Goal: Task Accomplishment & Management: Manage account settings

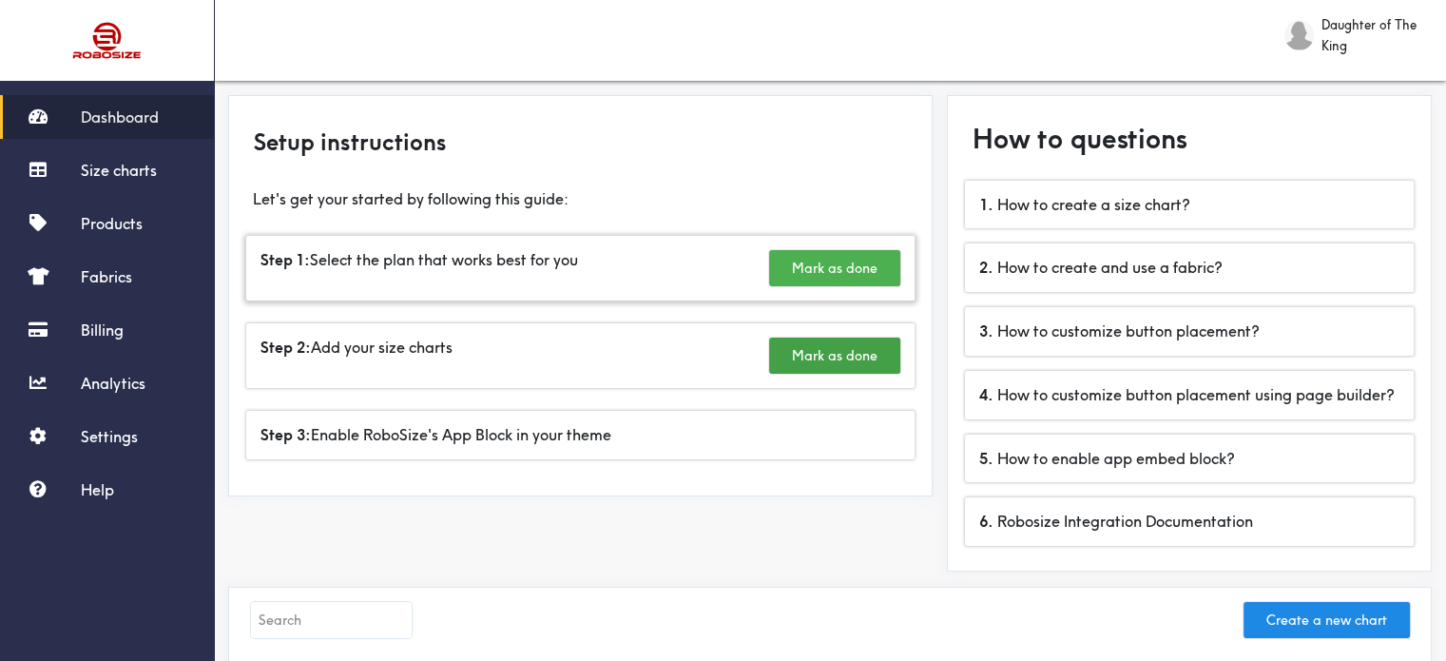
click at [841, 256] on button "Mark as done" at bounding box center [834, 268] width 131 height 36
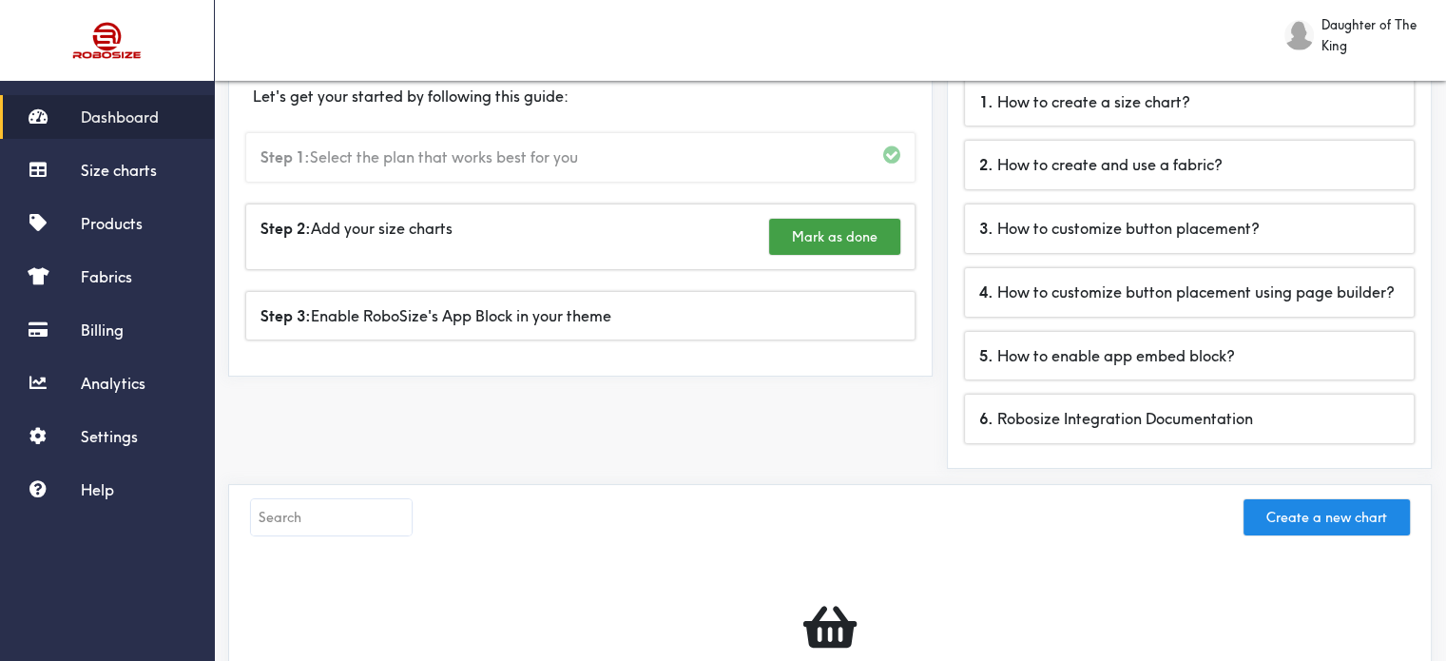
scroll to position [11, 0]
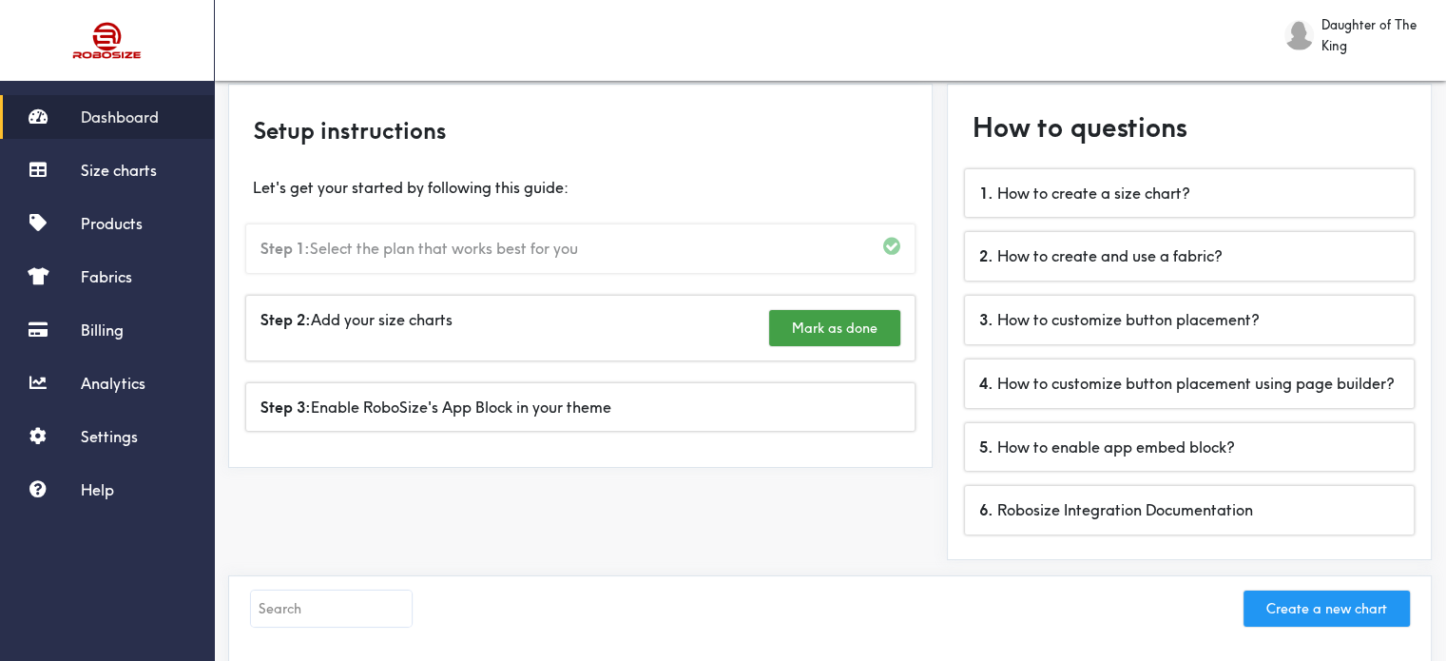
click at [1299, 611] on button "Create a new chart" at bounding box center [1327, 608] width 166 height 36
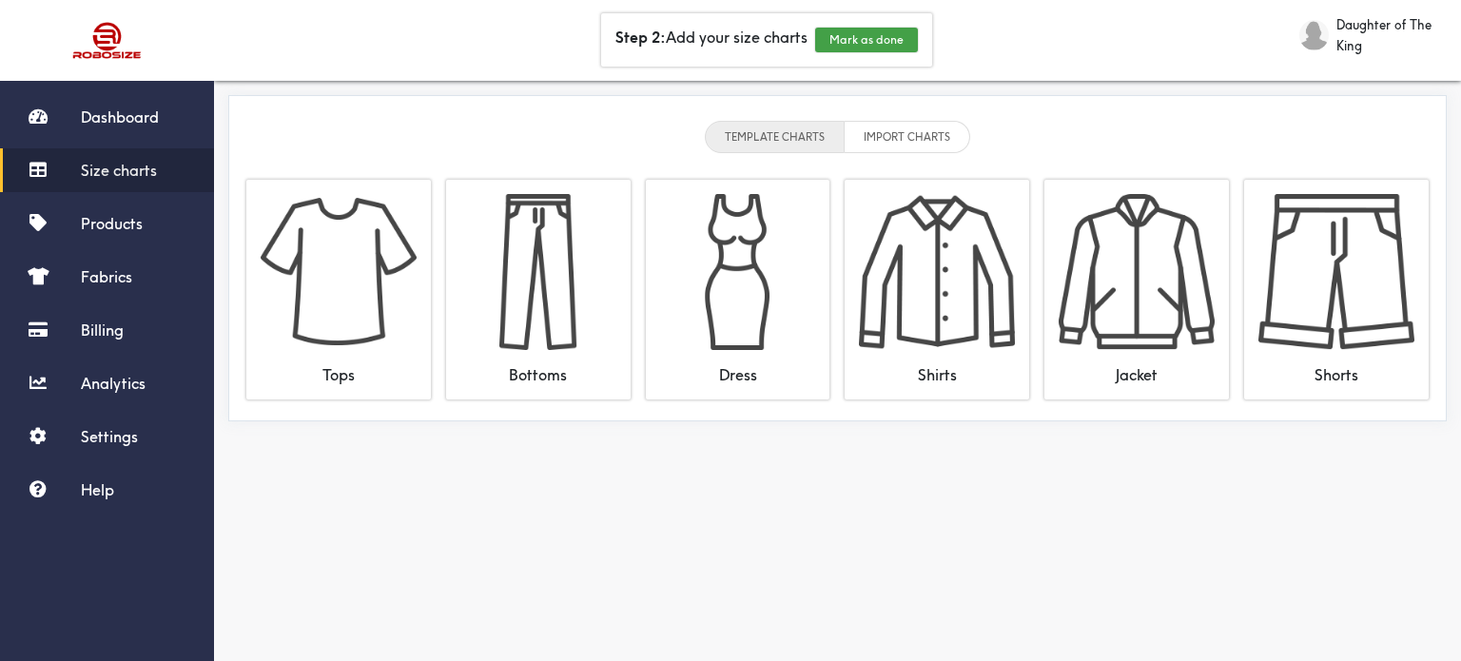
click at [770, 132] on li "TEMPLATE CHARTS" at bounding box center [775, 137] width 140 height 32
click at [885, 128] on li "IMPORT CHARTS" at bounding box center [907, 137] width 126 height 32
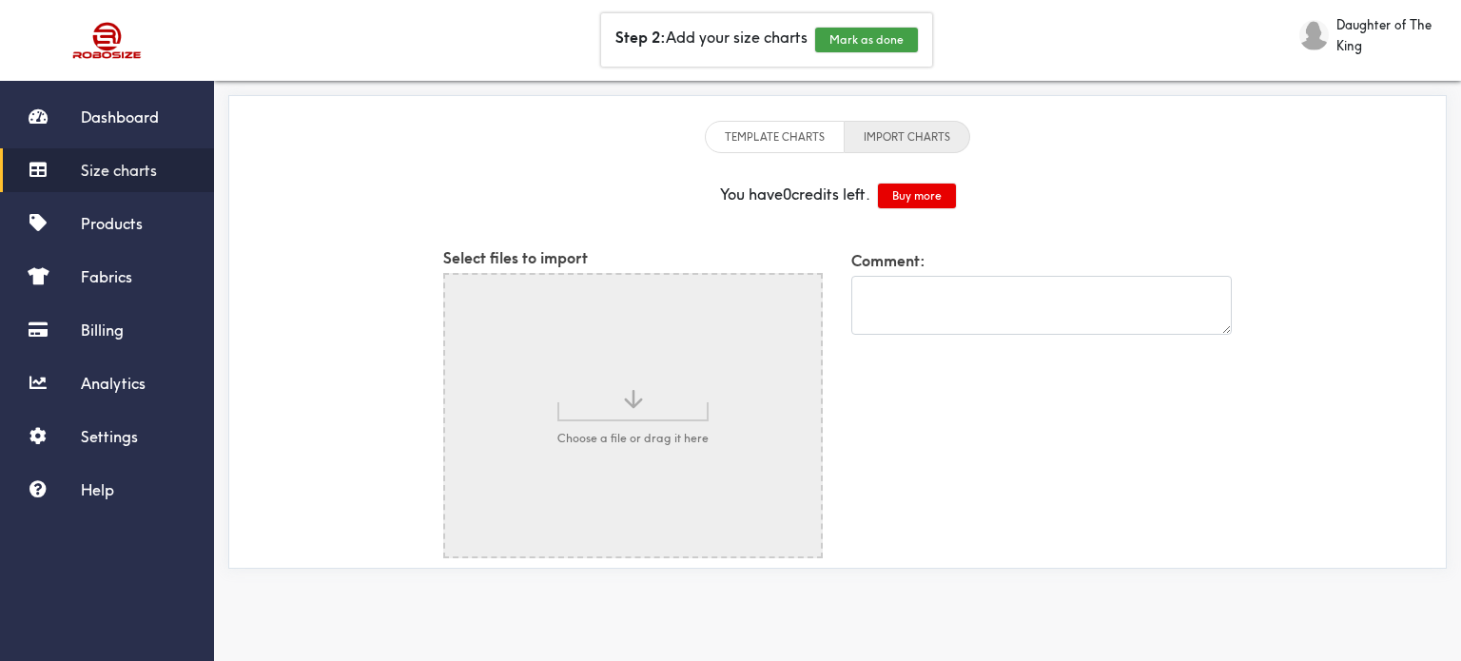
click at [752, 142] on li "TEMPLATE CHARTS" at bounding box center [775, 137] width 140 height 32
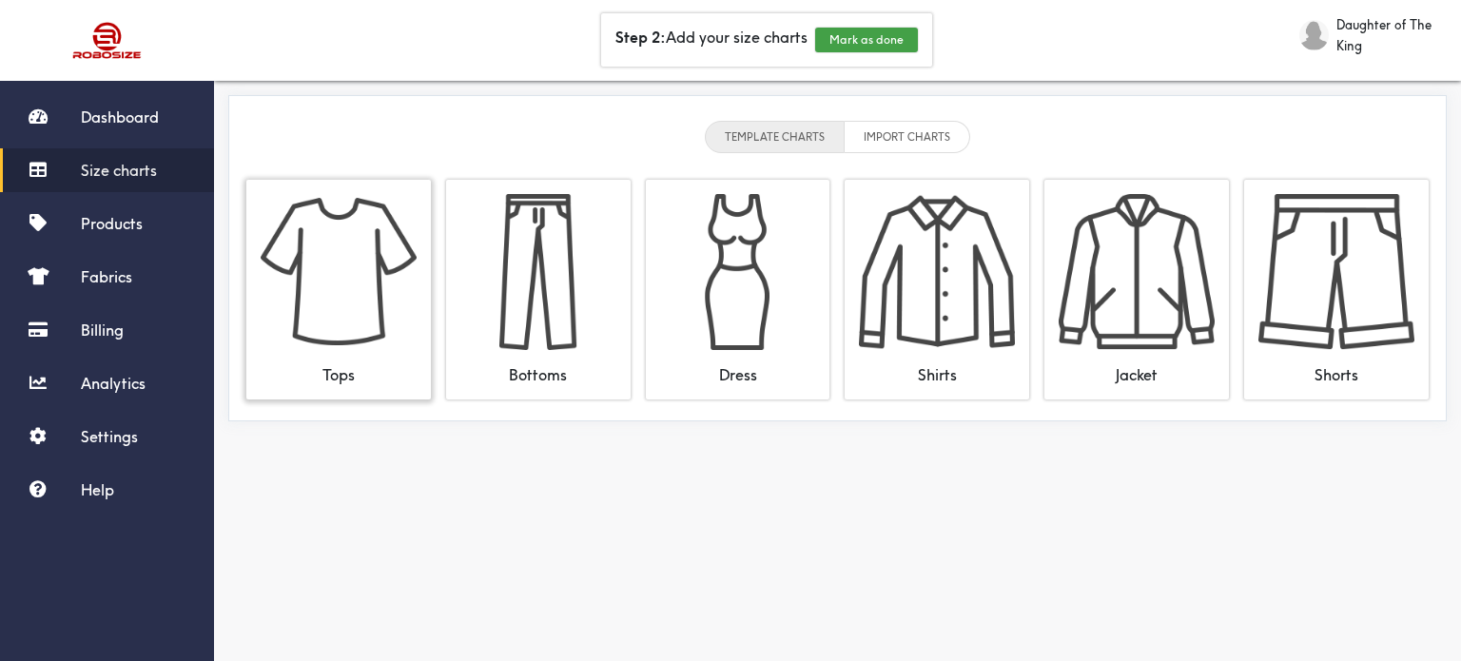
click at [389, 277] on img at bounding box center [339, 272] width 156 height 156
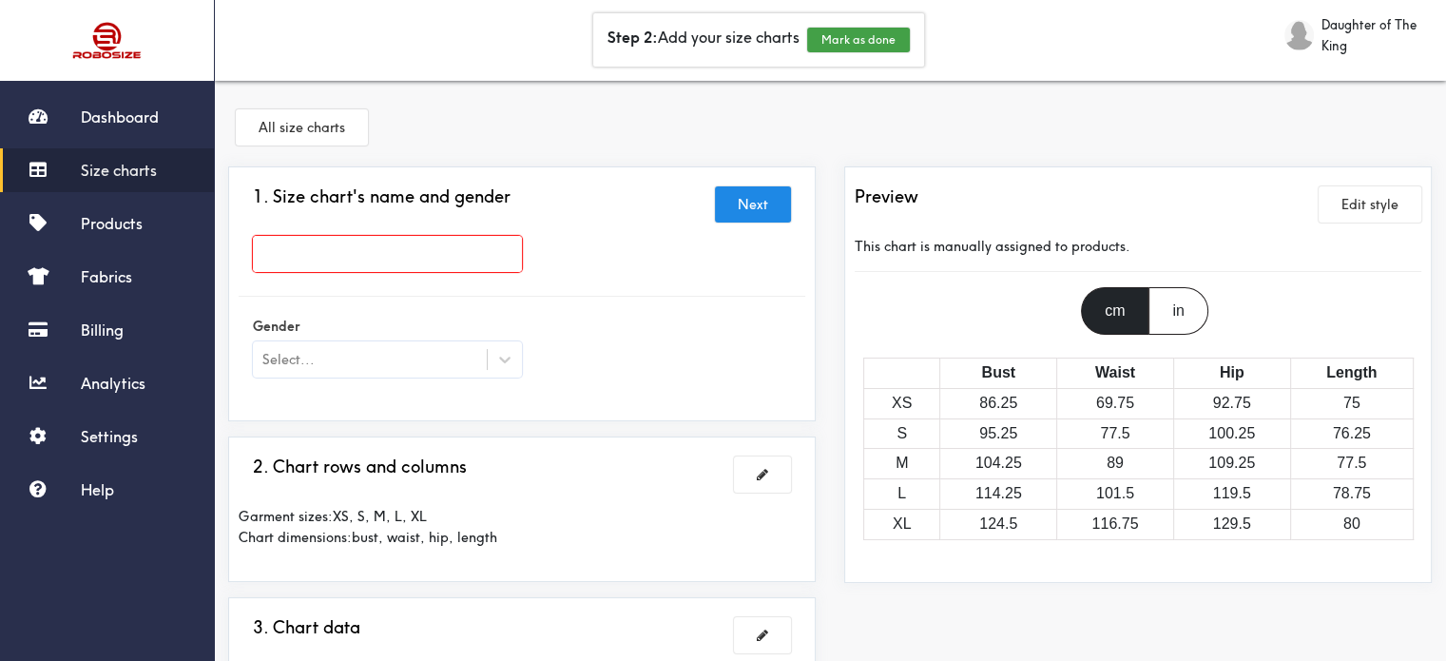
click at [477, 246] on input "text" at bounding box center [387, 254] width 269 height 36
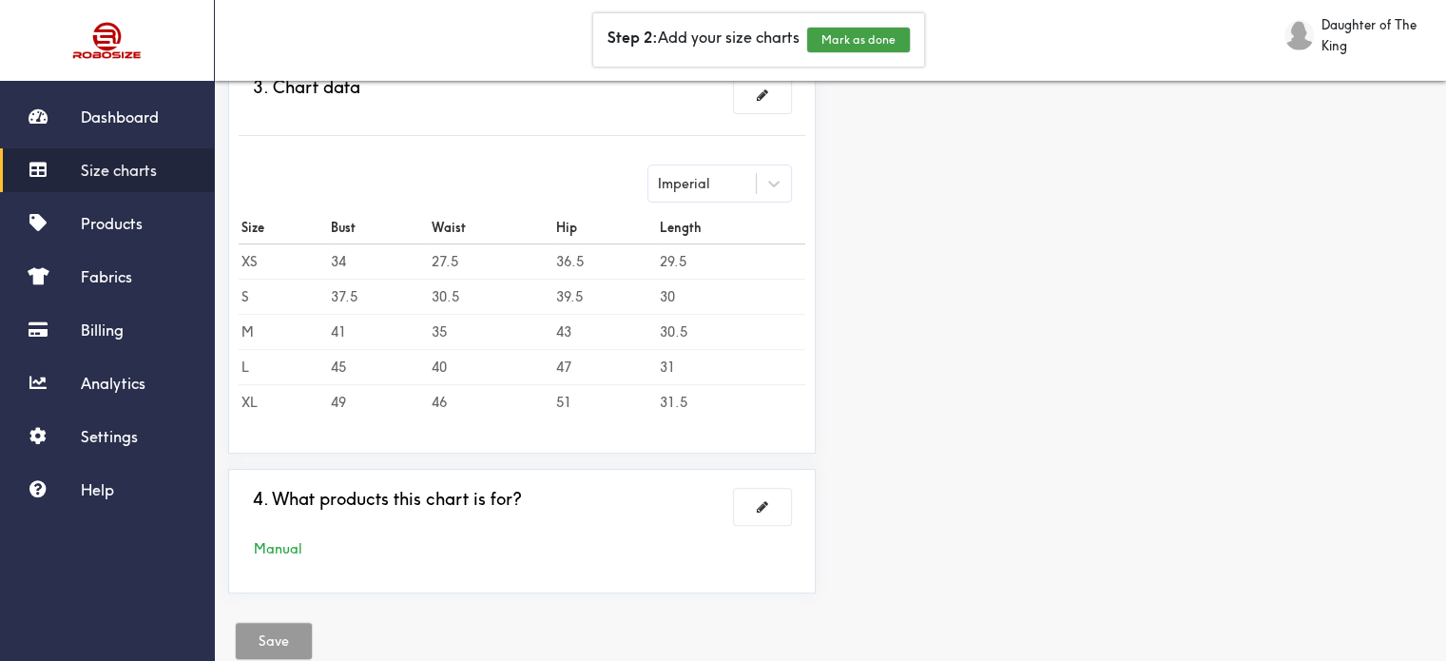
scroll to position [579, 0]
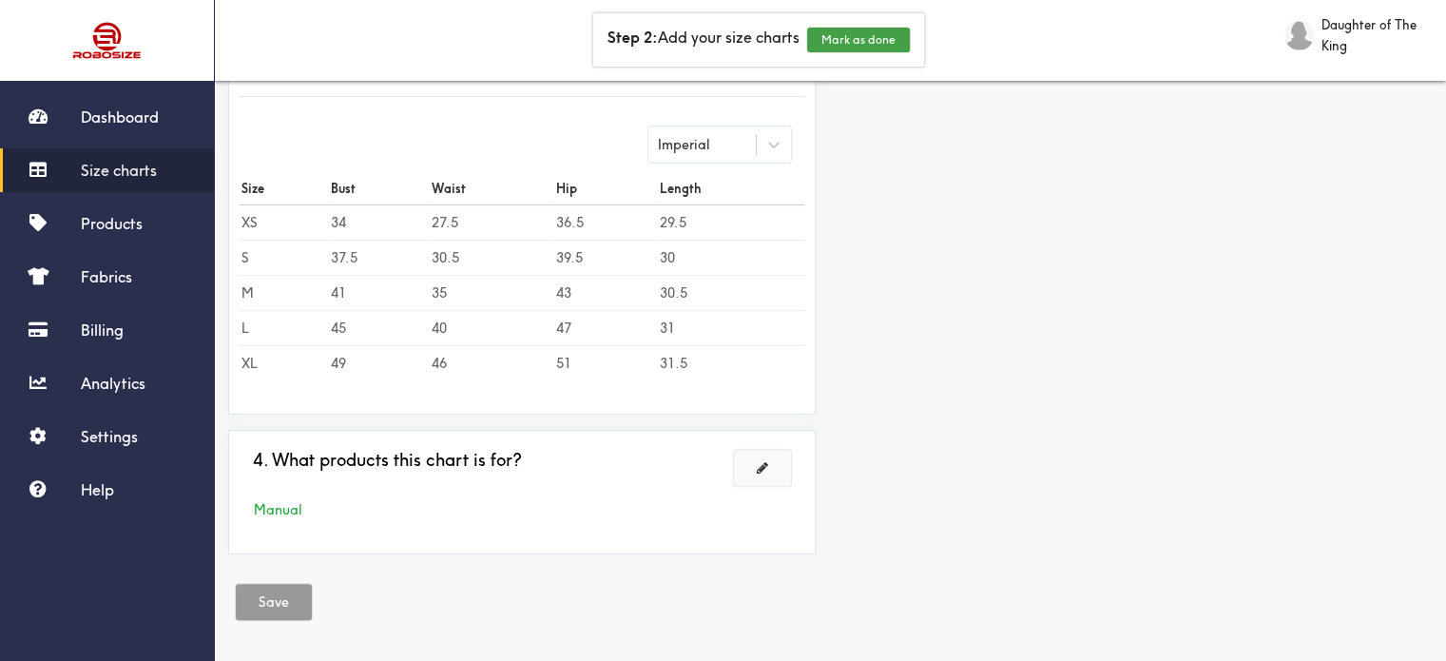
click at [771, 459] on button at bounding box center [762, 468] width 57 height 36
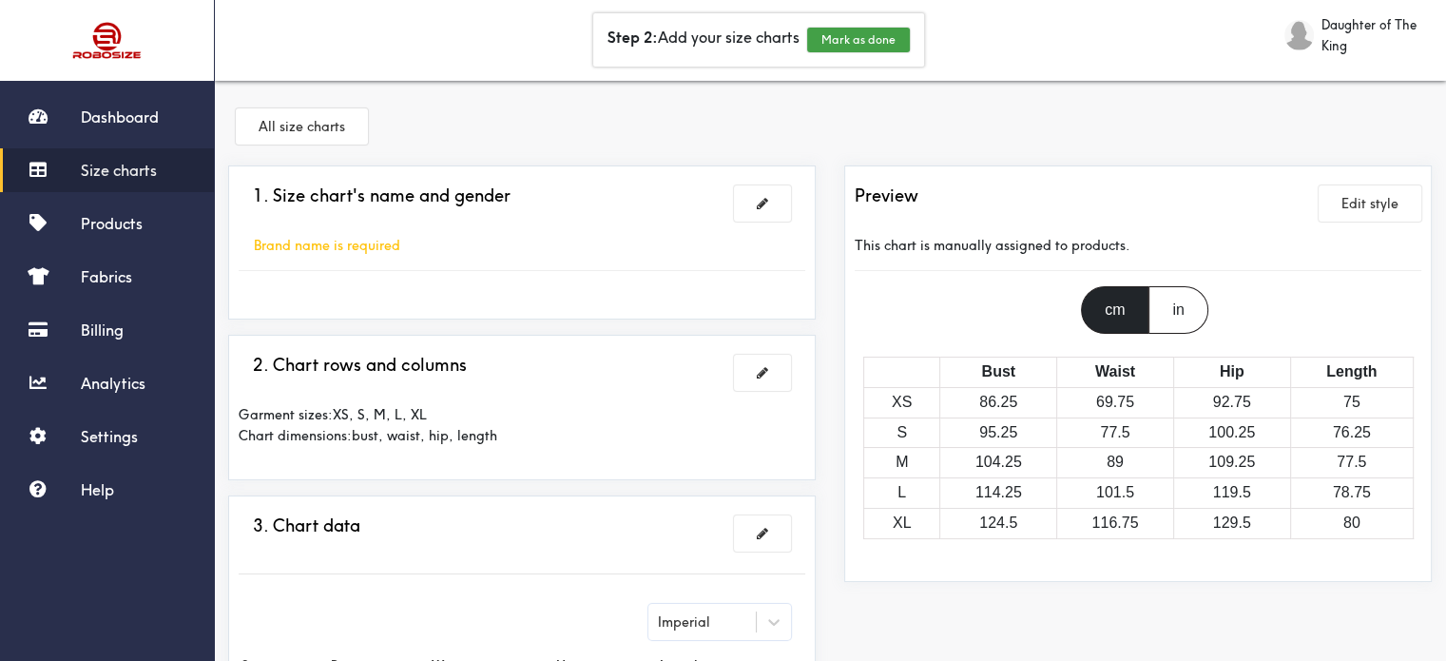
scroll to position [0, 0]
click at [266, 132] on button "All size charts" at bounding box center [302, 127] width 132 height 36
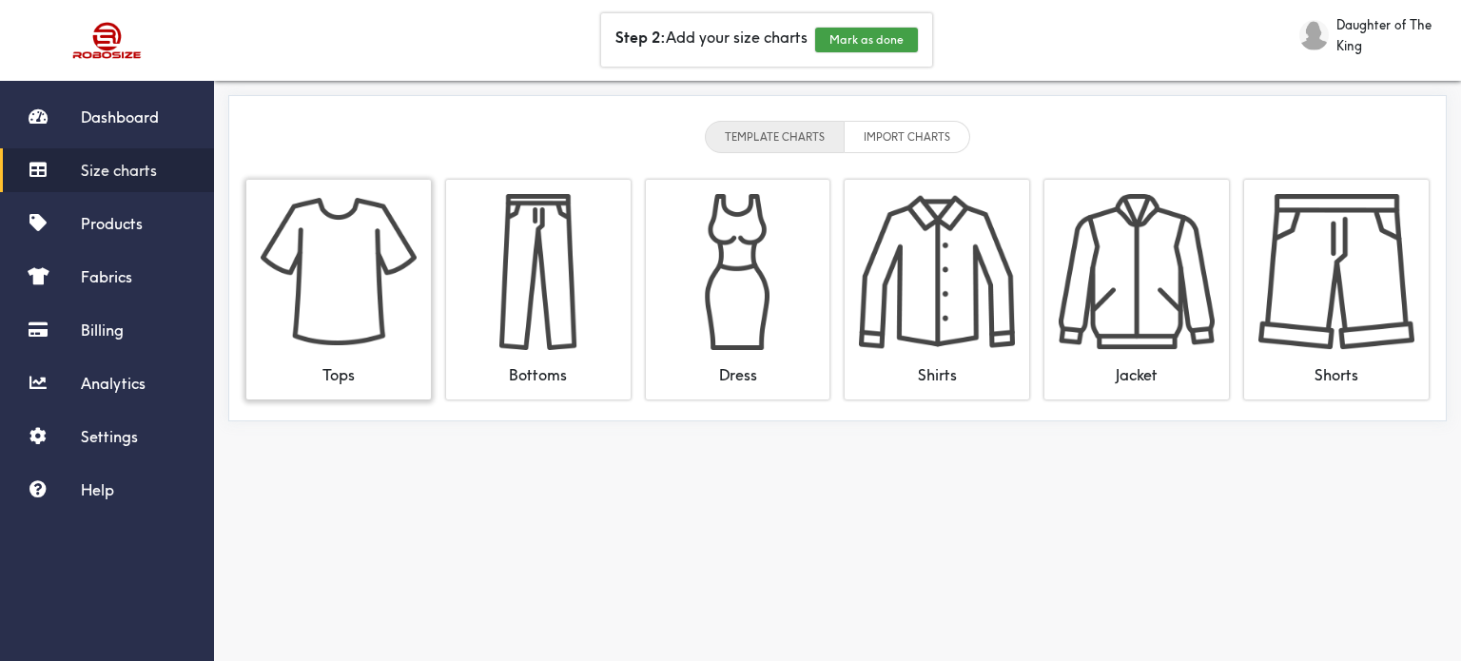
click at [321, 261] on img at bounding box center [339, 272] width 156 height 156
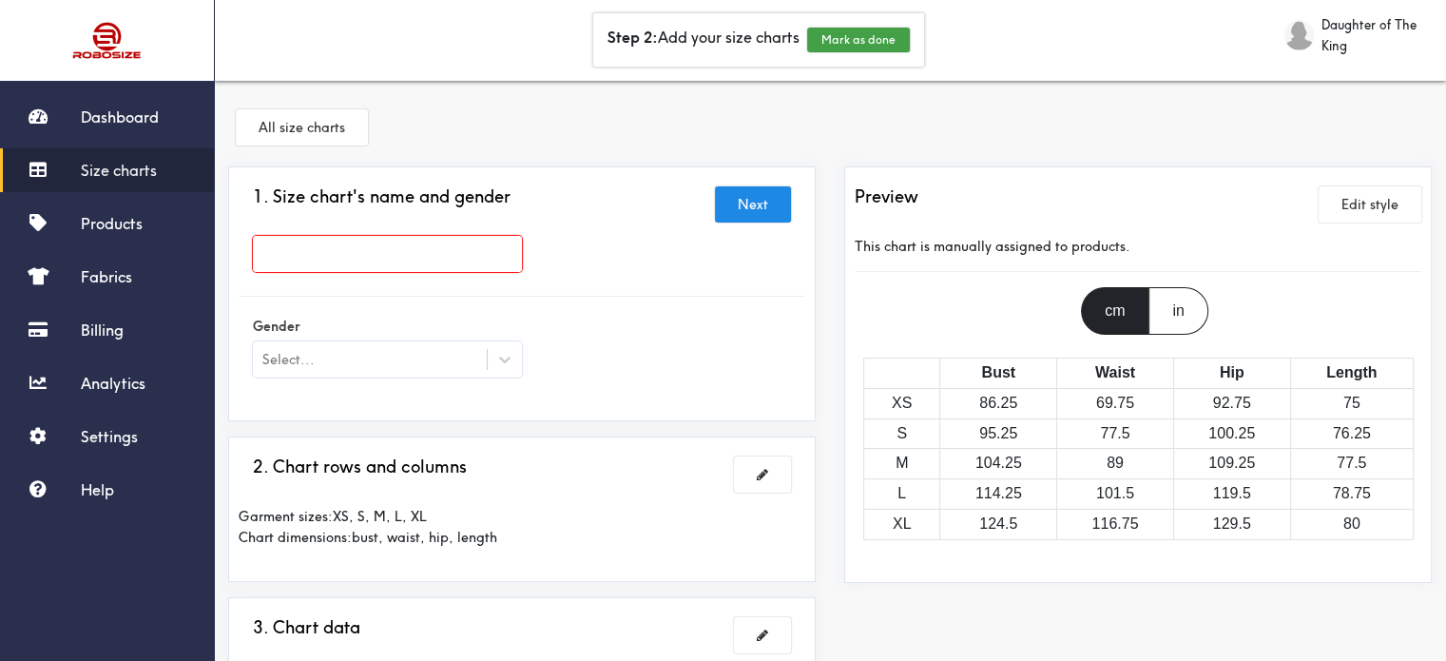
click at [322, 261] on input "text" at bounding box center [387, 254] width 269 height 36
type input "Size Chart"
click at [462, 360] on div at bounding box center [723, 330] width 1446 height 661
click at [504, 356] on icon at bounding box center [504, 359] width 19 height 19
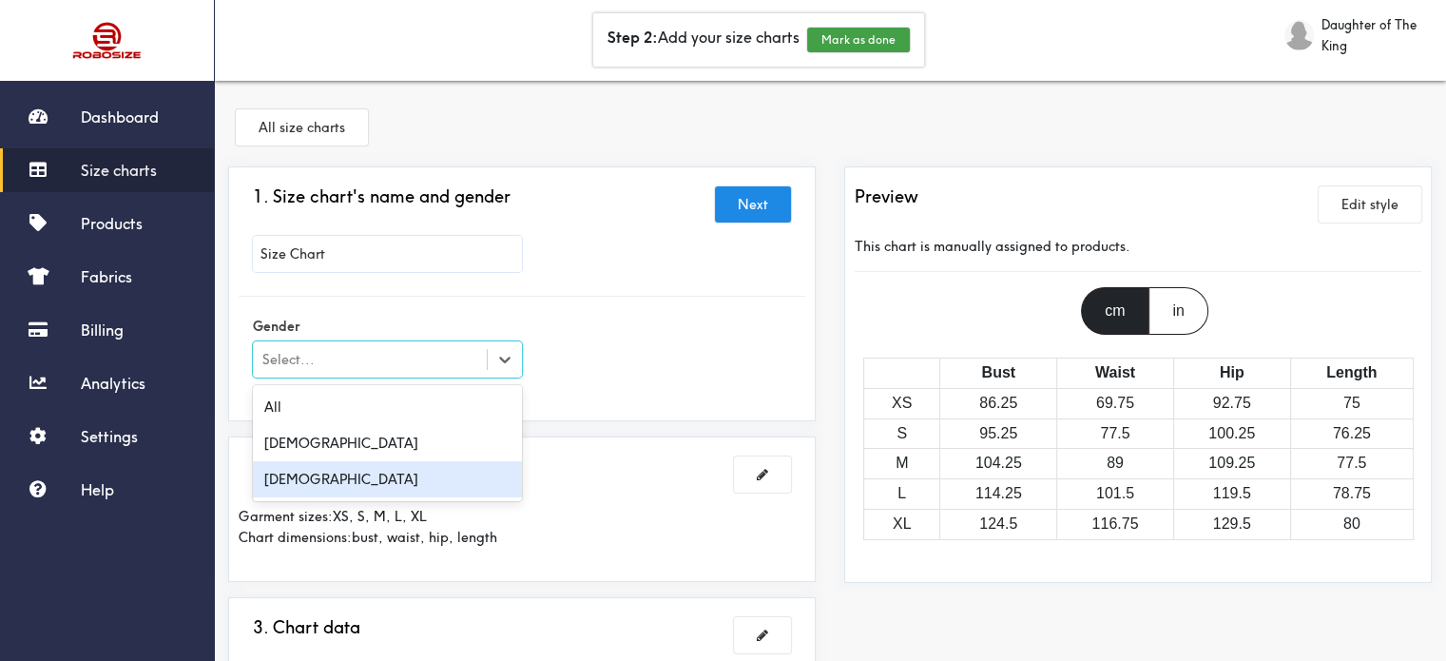
click at [303, 478] on div "Female" at bounding box center [387, 479] width 269 height 36
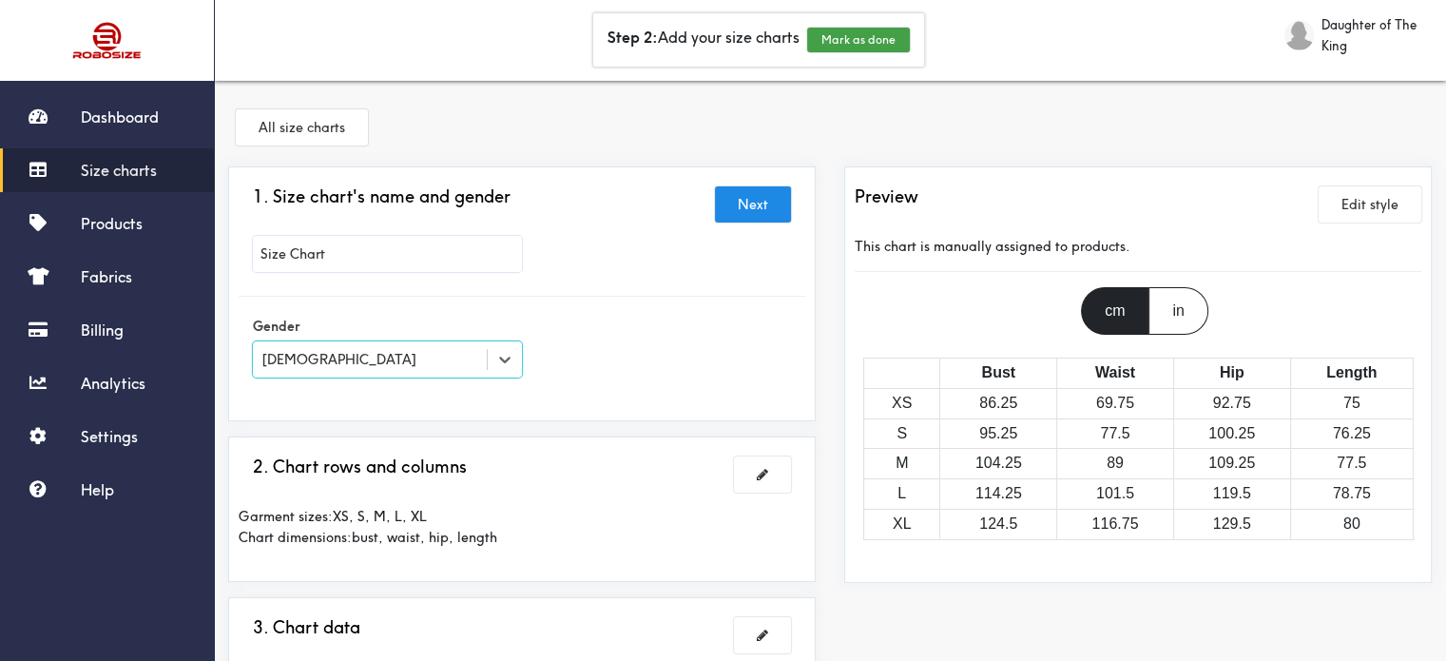
click at [586, 374] on div "Gender option Female, selected. Select is focused , press Down to open the menu…" at bounding box center [522, 349] width 567 height 76
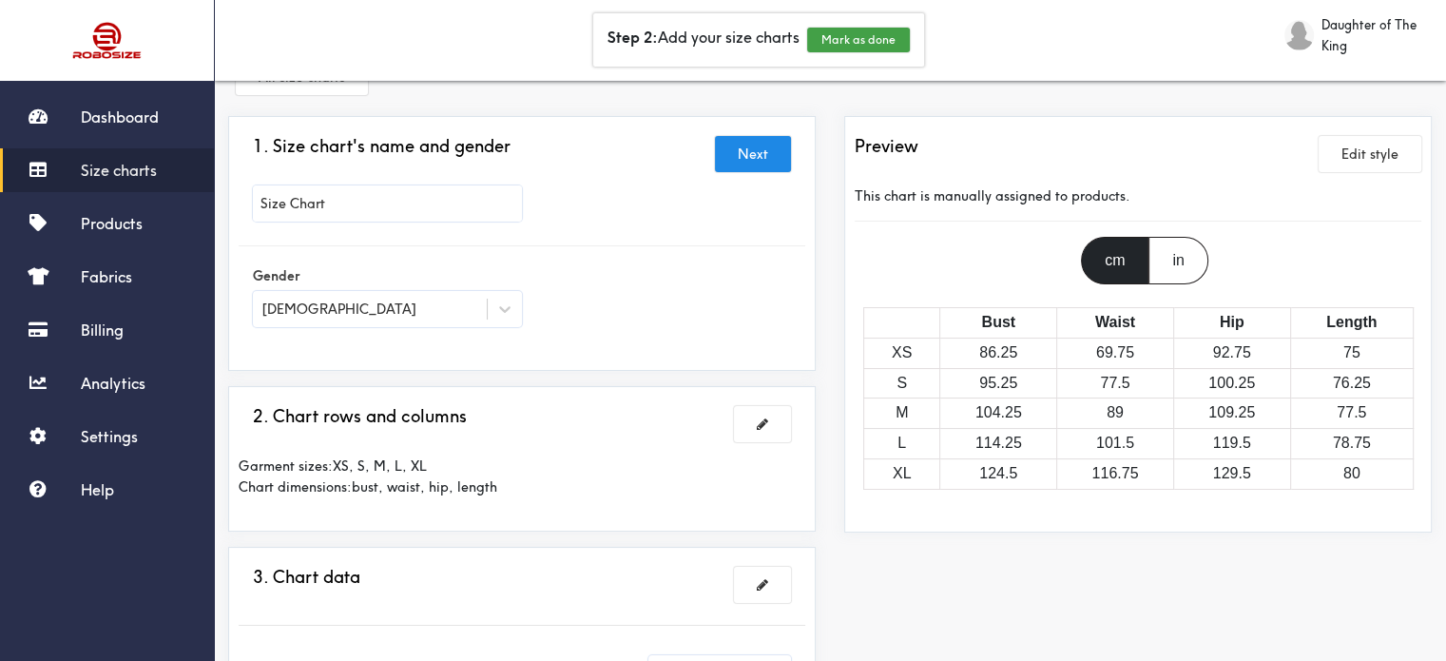
scroll to position [285, 0]
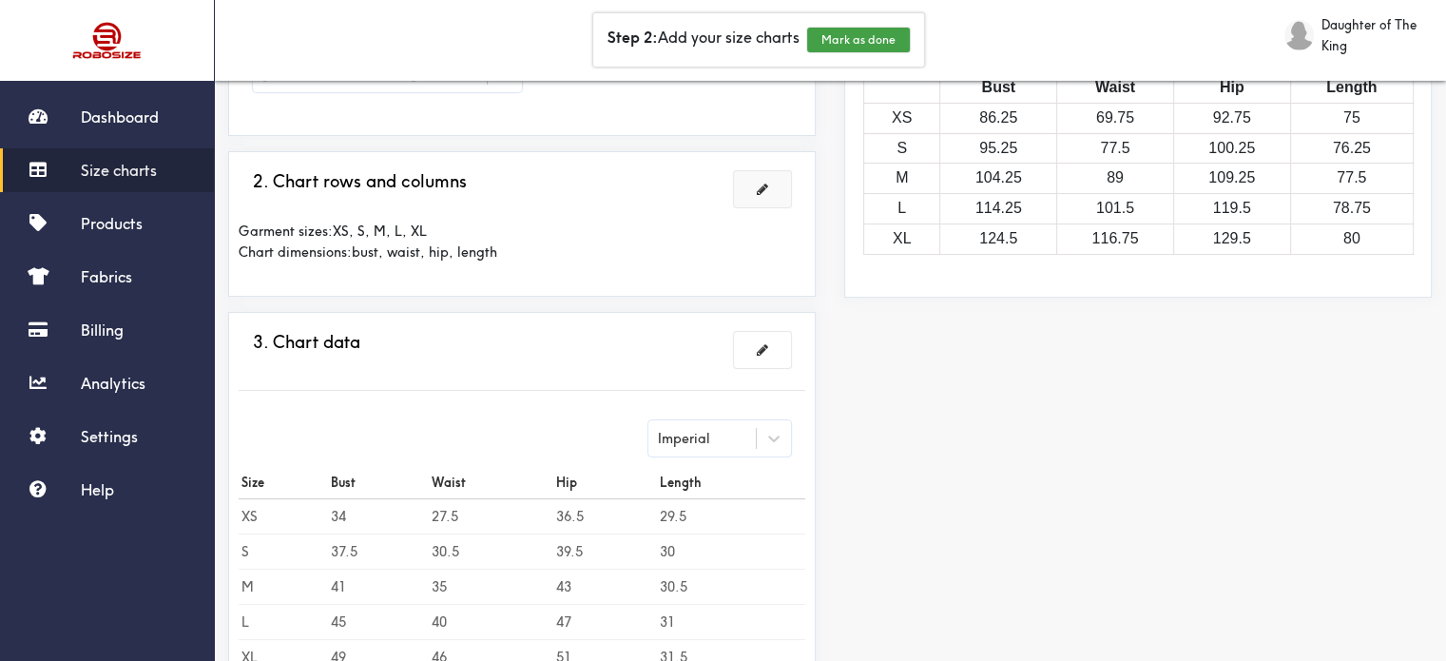
click at [764, 189] on span at bounding box center [762, 189] width 11 height 13
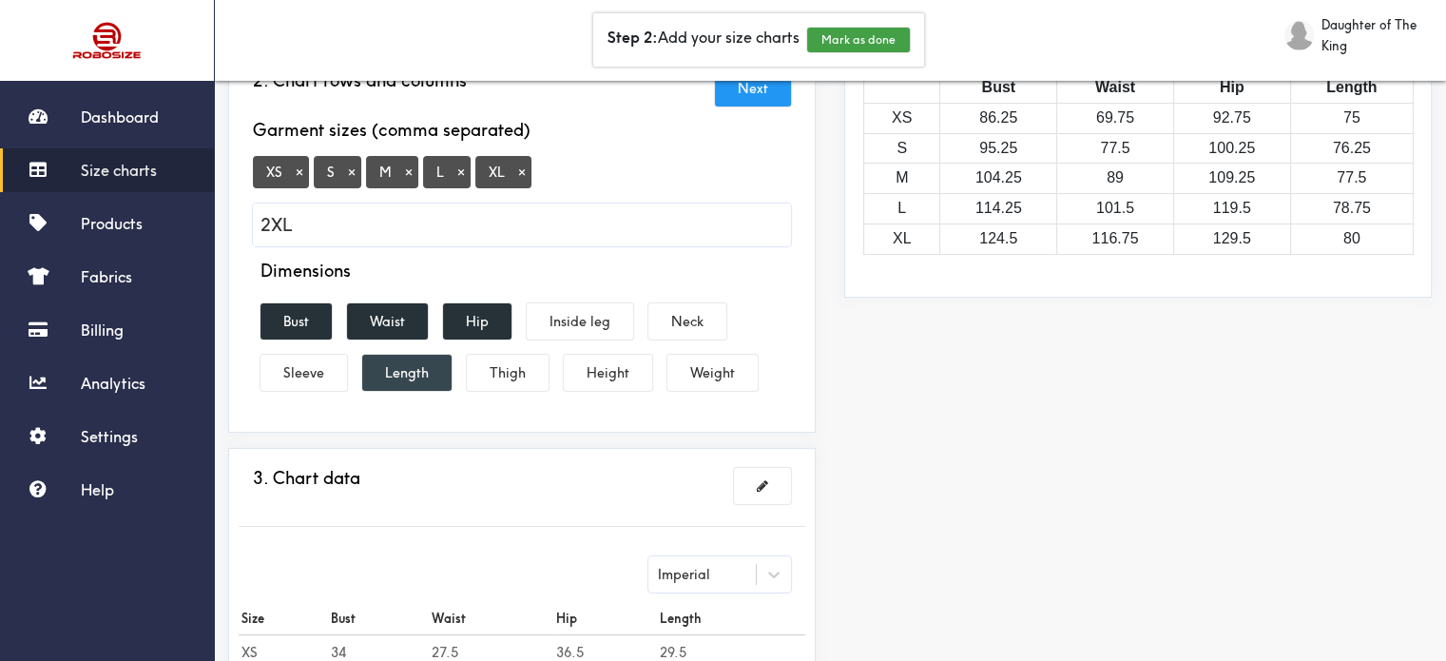
type input "2XL"
click at [415, 377] on button "Length" at bounding box center [406, 373] width 89 height 36
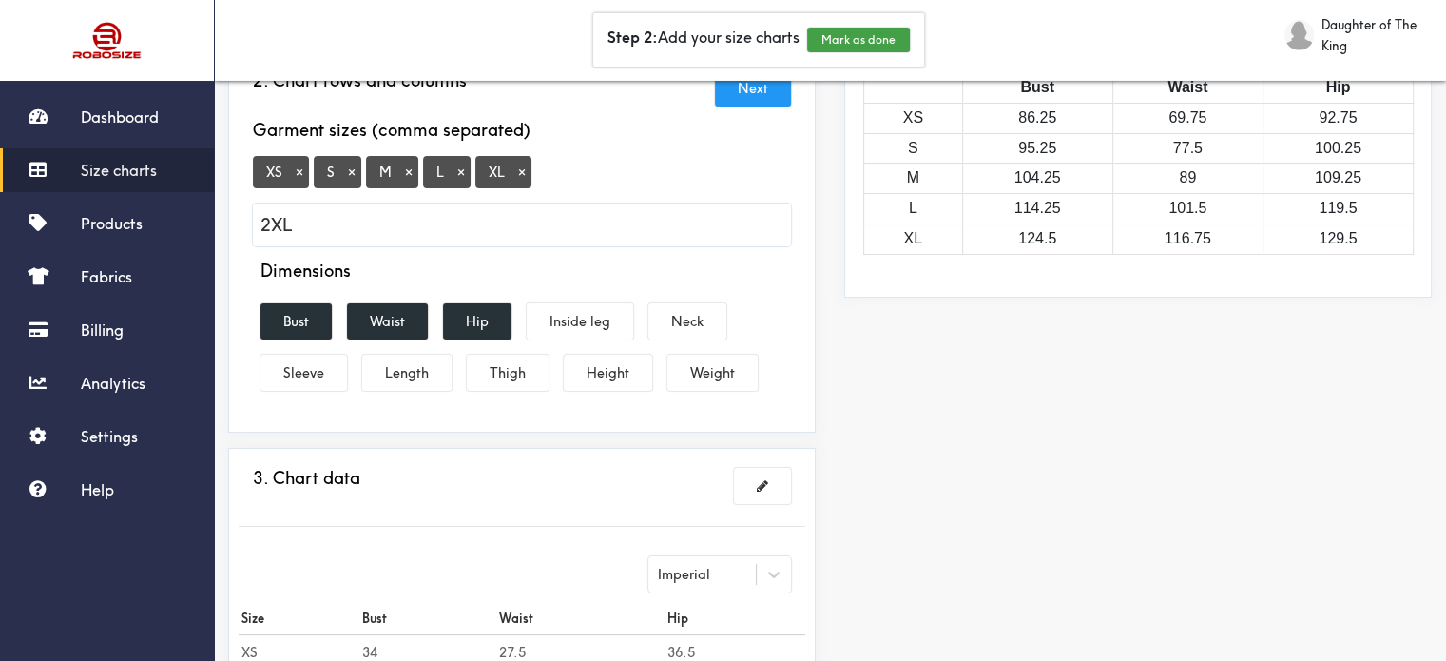
scroll to position [190, 0]
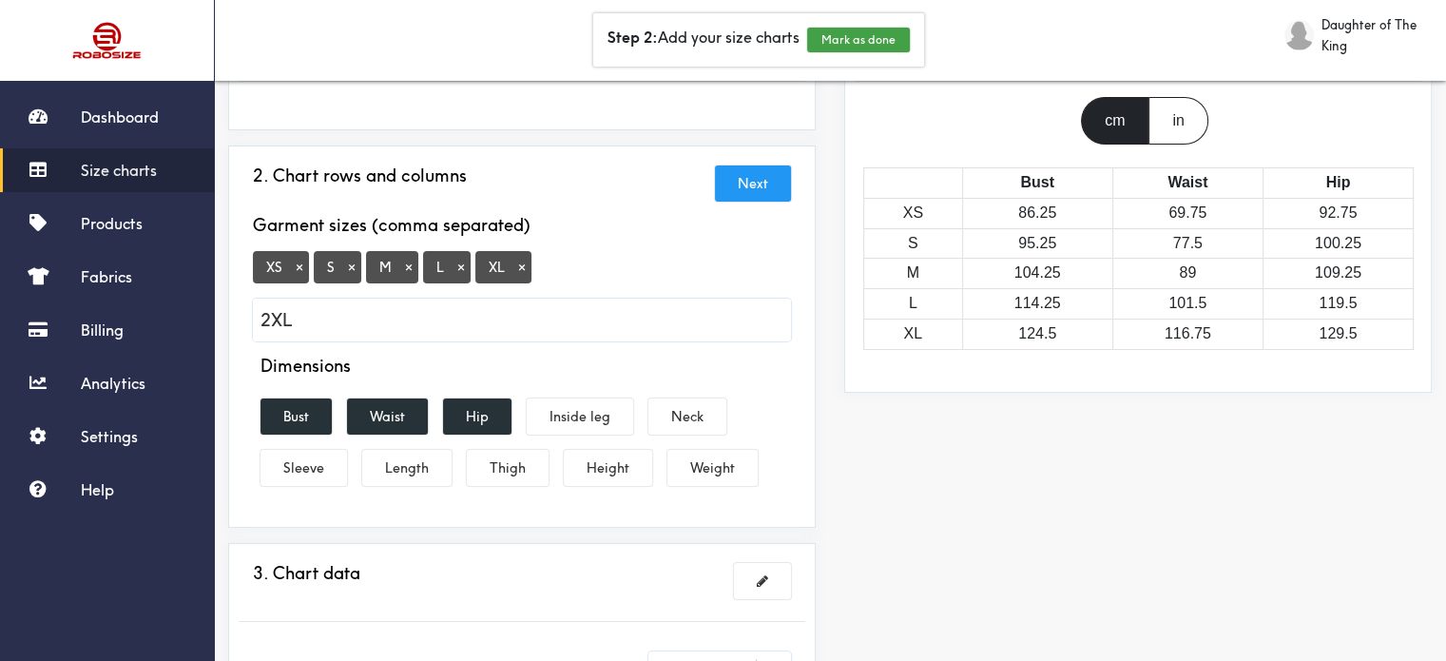
click at [1177, 131] on div "in" at bounding box center [1178, 121] width 59 height 48
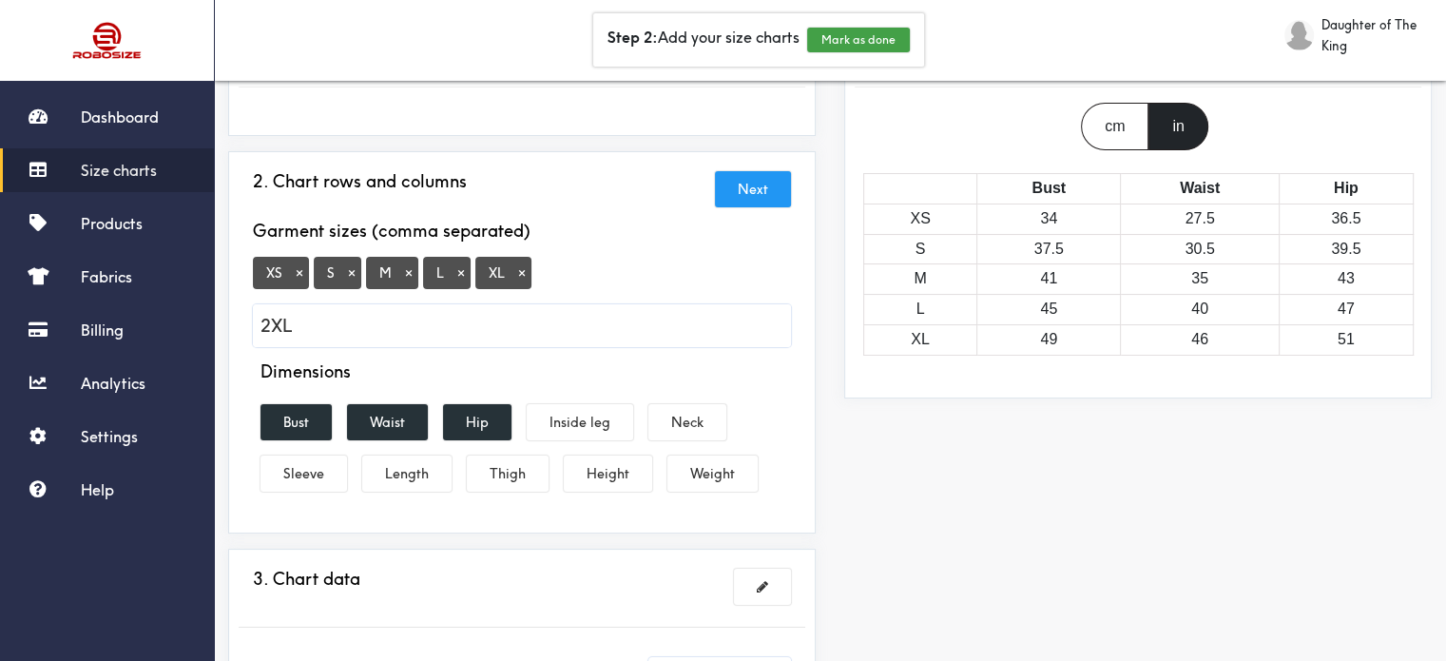
scroll to position [145, 0]
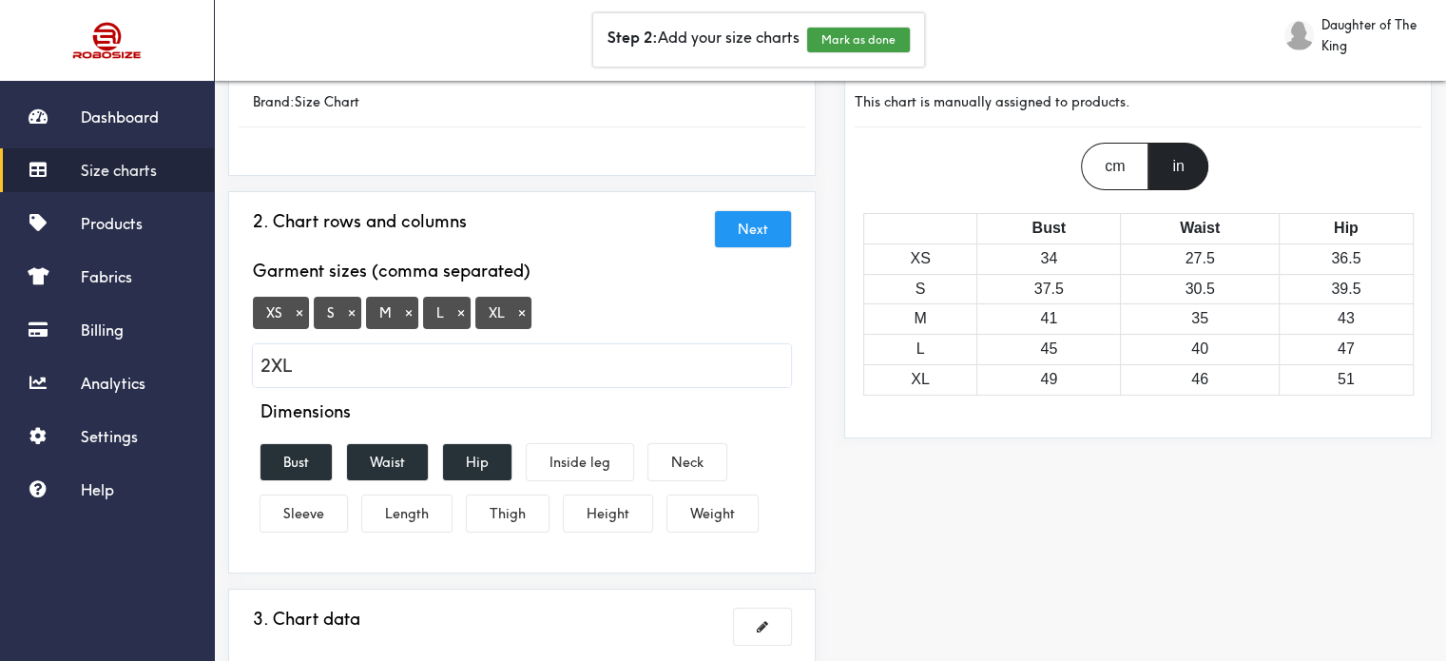
click at [765, 229] on button "Next" at bounding box center [753, 229] width 76 height 36
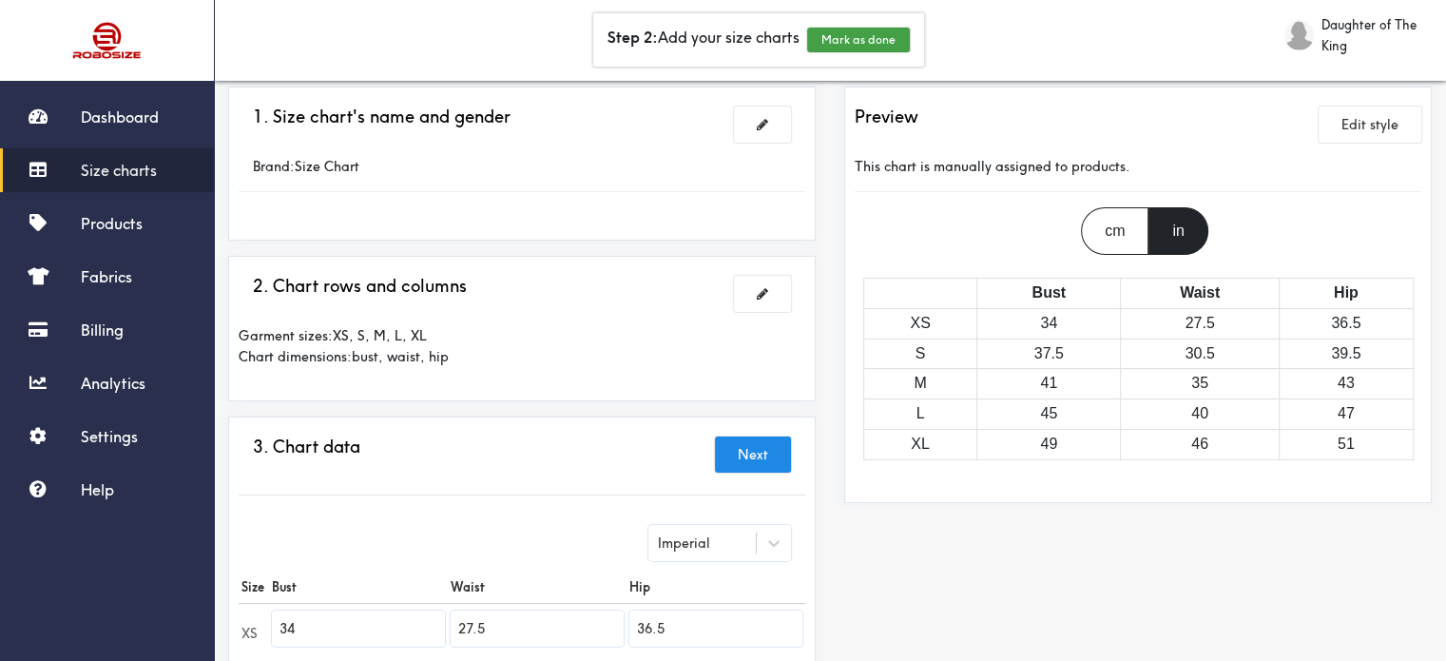
scroll to position [49, 0]
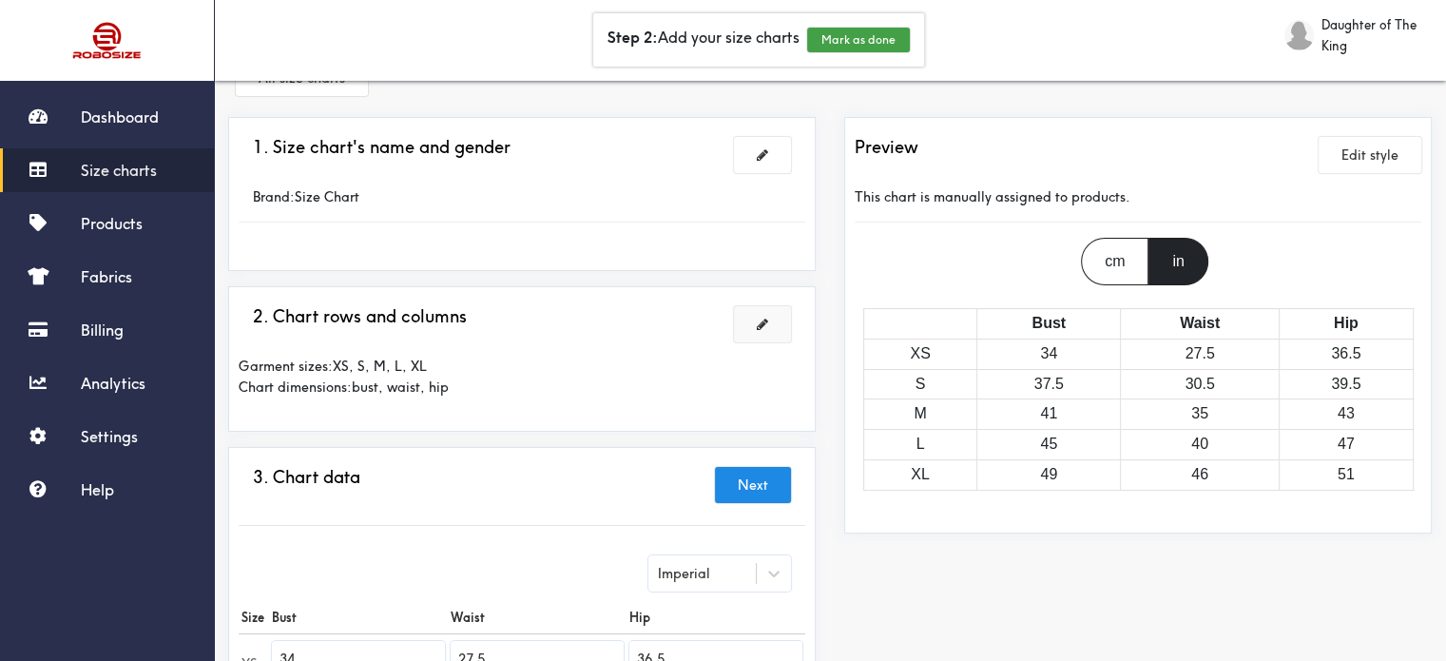
click at [759, 318] on span at bounding box center [762, 324] width 11 height 13
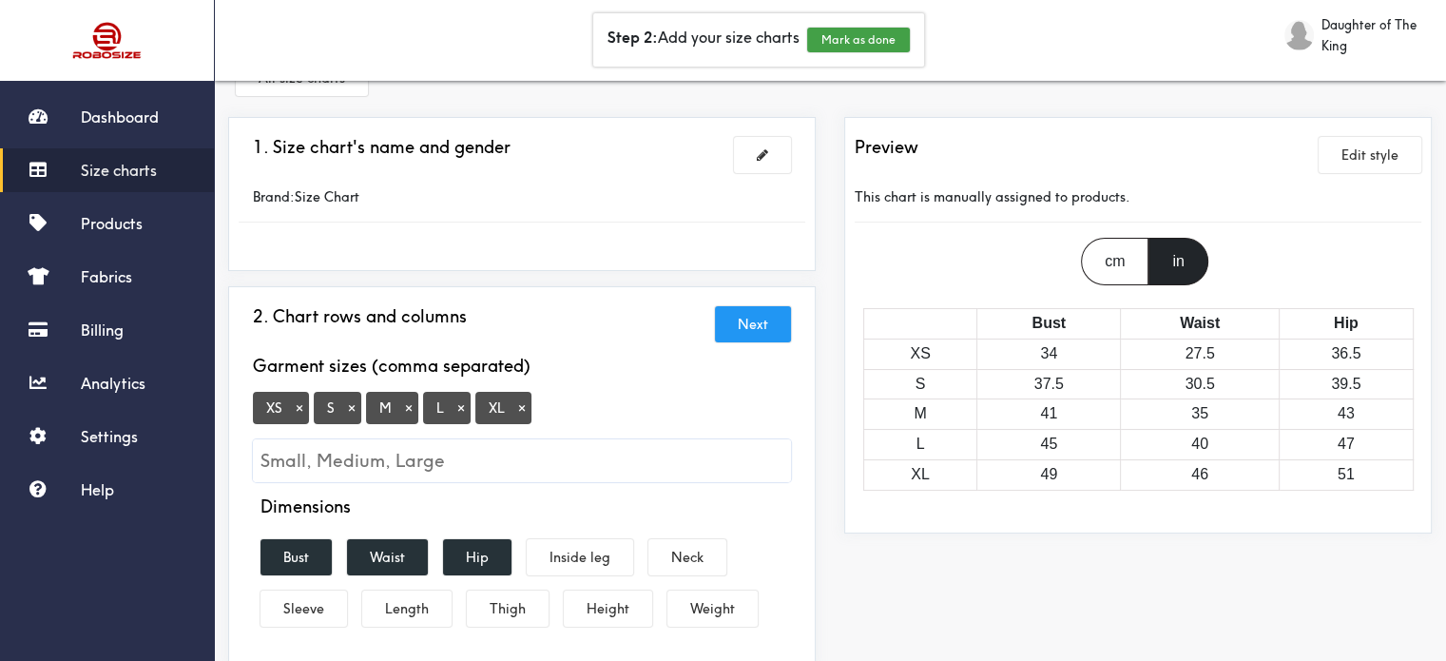
scroll to position [145, 0]
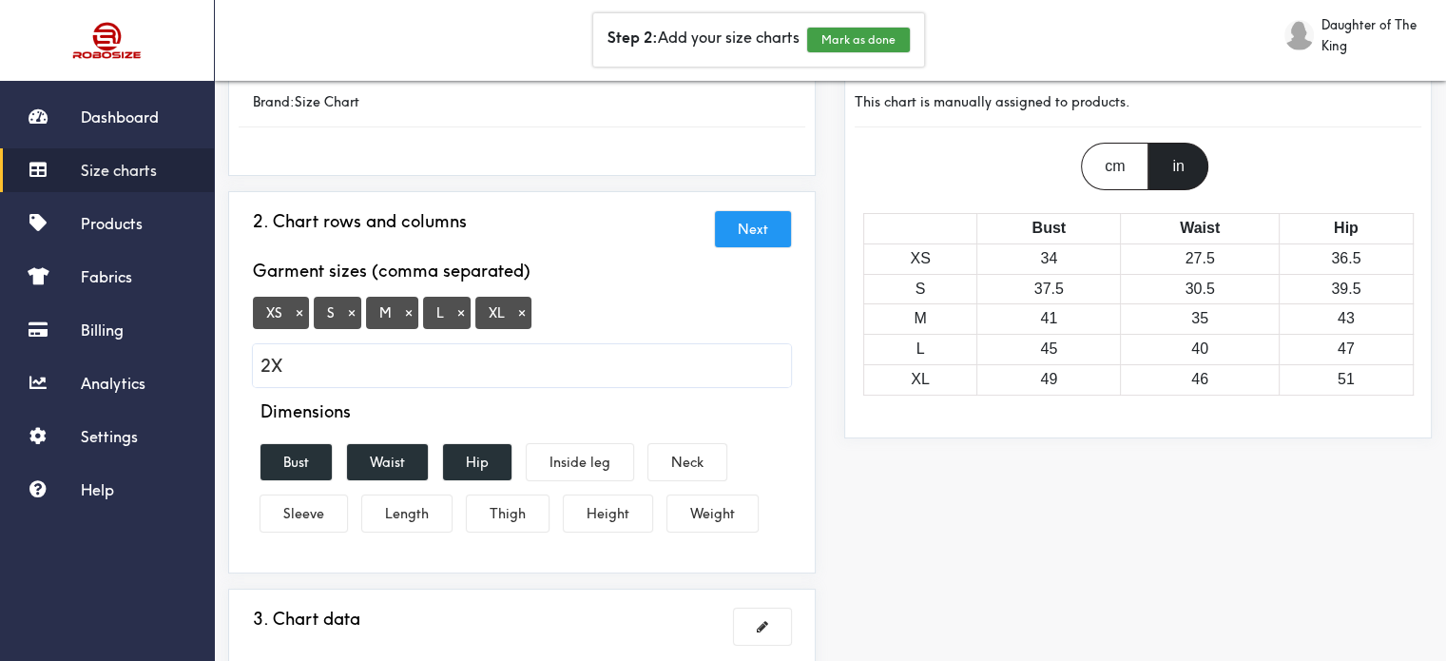
type input "2XL"
type input "3XL"
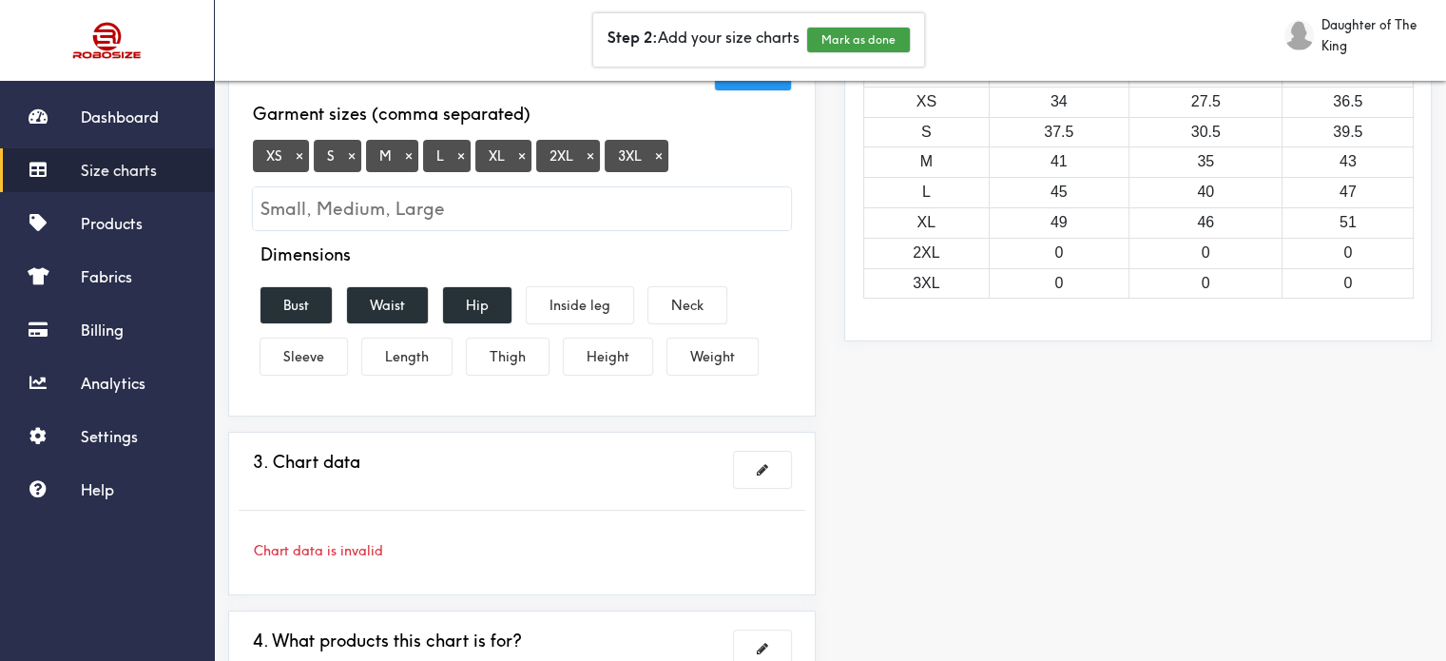
scroll to position [335, 0]
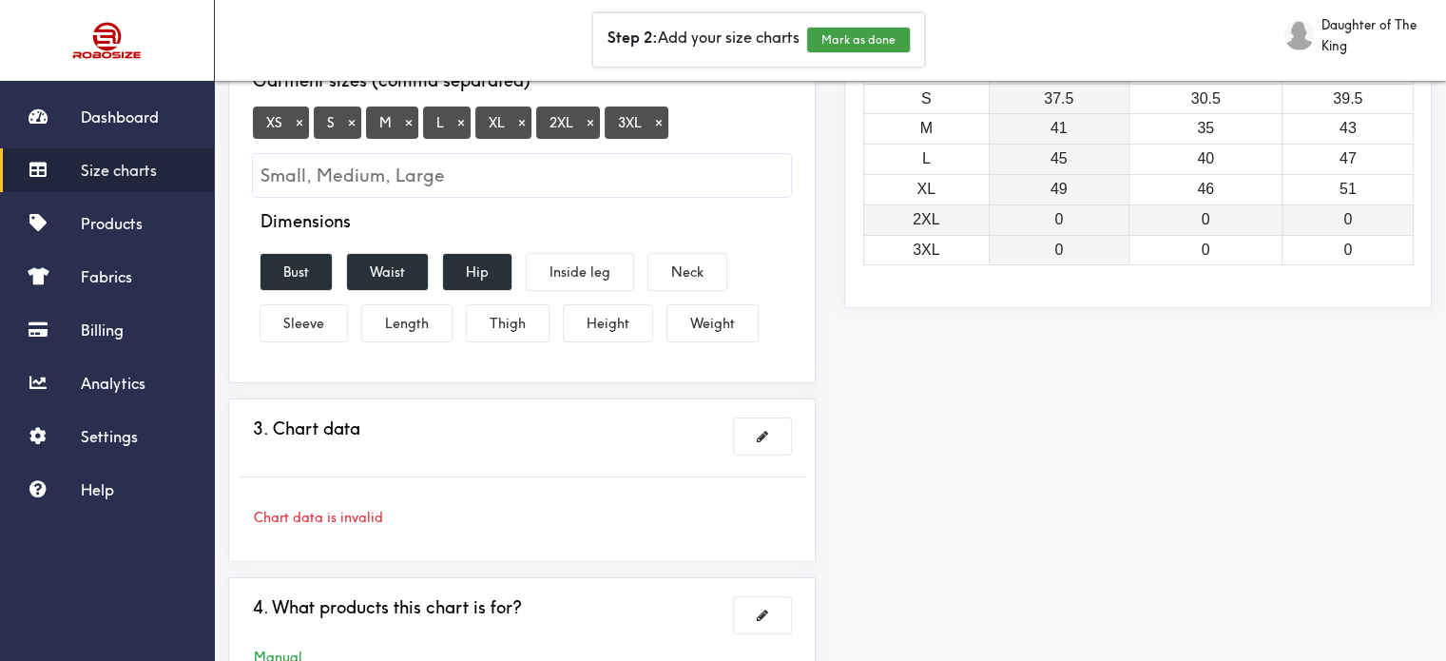
click at [1076, 218] on td "0" at bounding box center [1059, 219] width 140 height 30
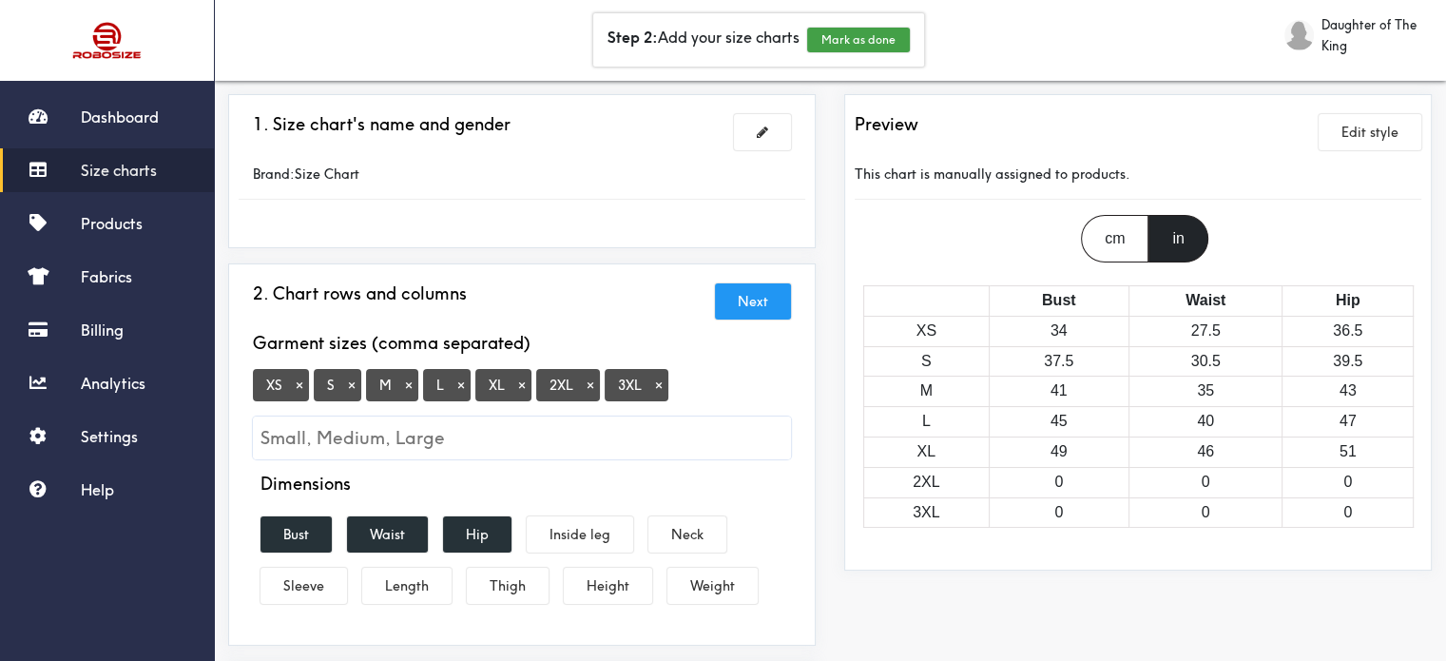
scroll to position [103, 0]
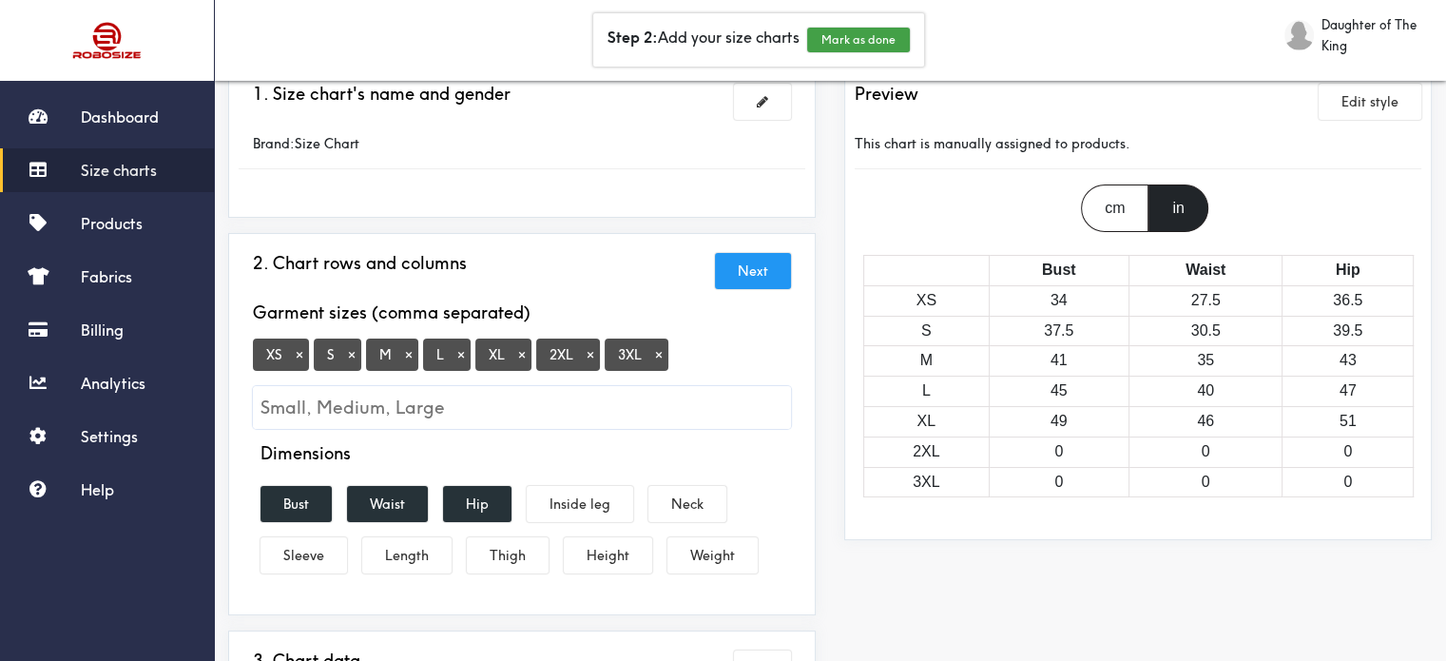
click at [738, 269] on button "Next" at bounding box center [753, 271] width 76 height 36
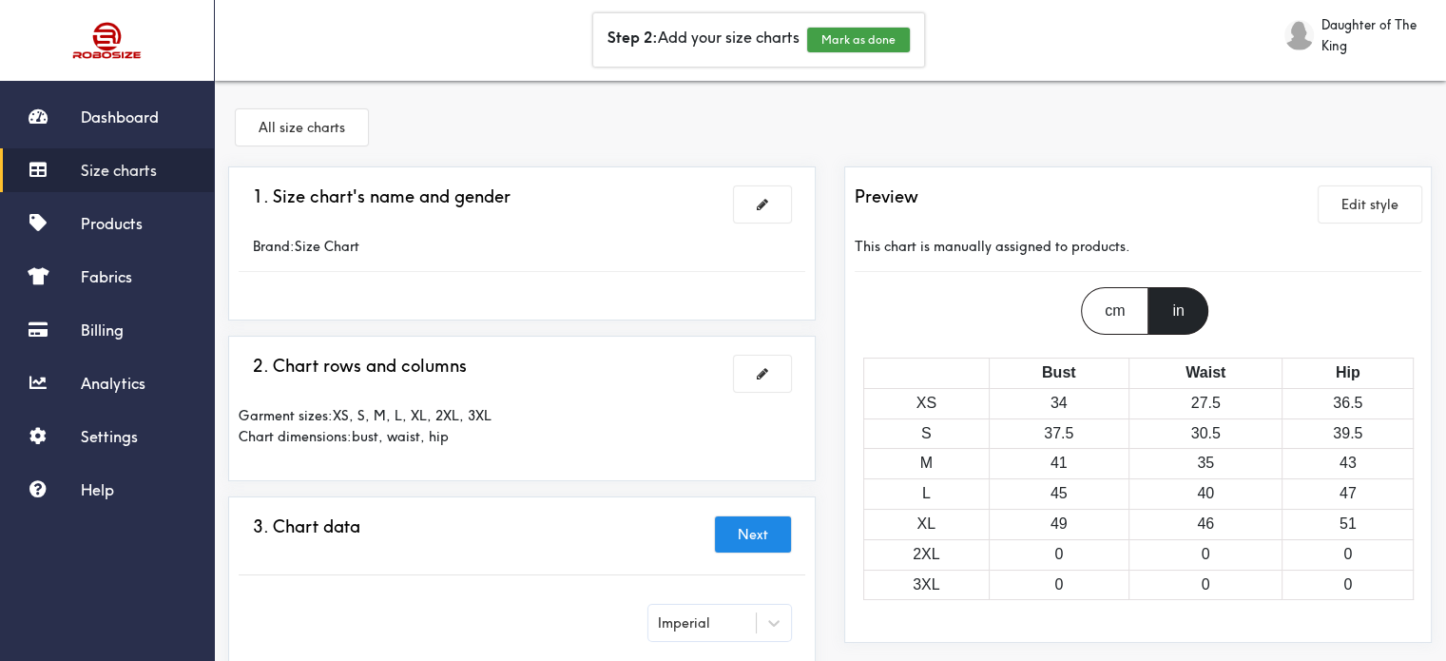
scroll to position [95, 0]
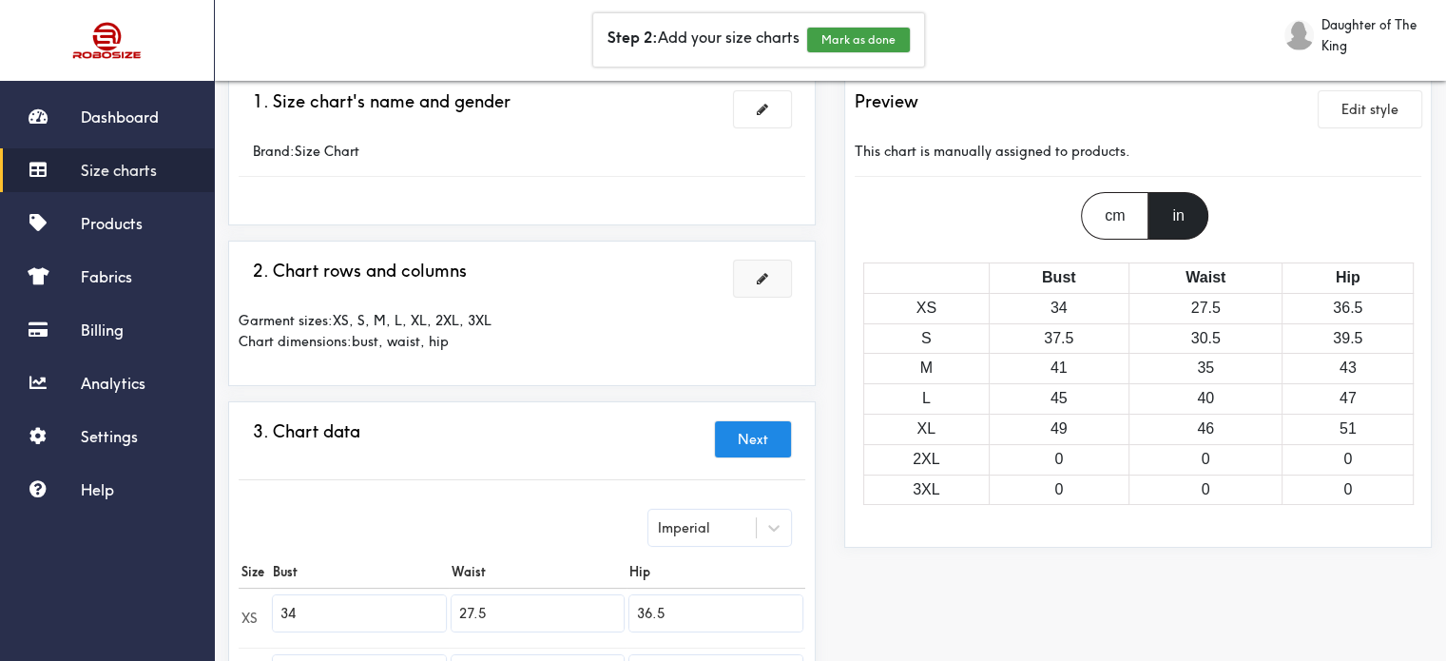
click at [756, 269] on button at bounding box center [762, 279] width 57 height 36
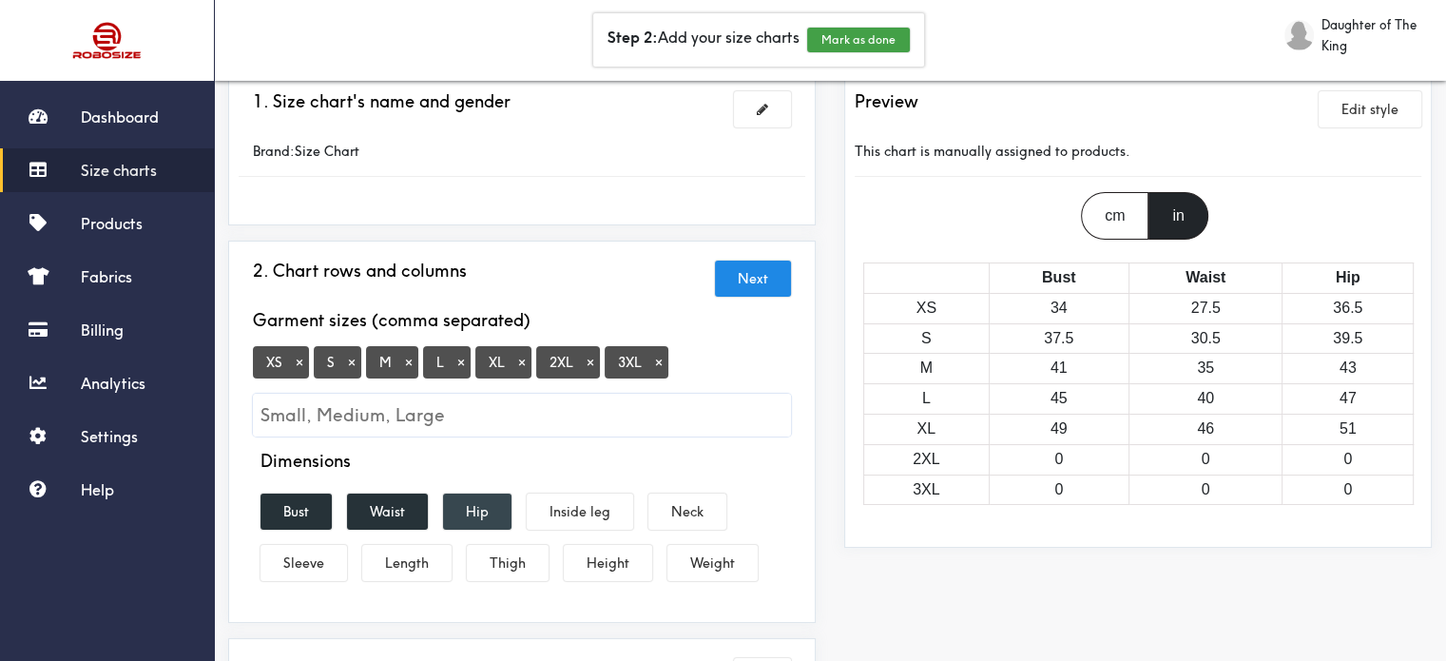
click at [489, 508] on button "Hip" at bounding box center [477, 511] width 68 height 36
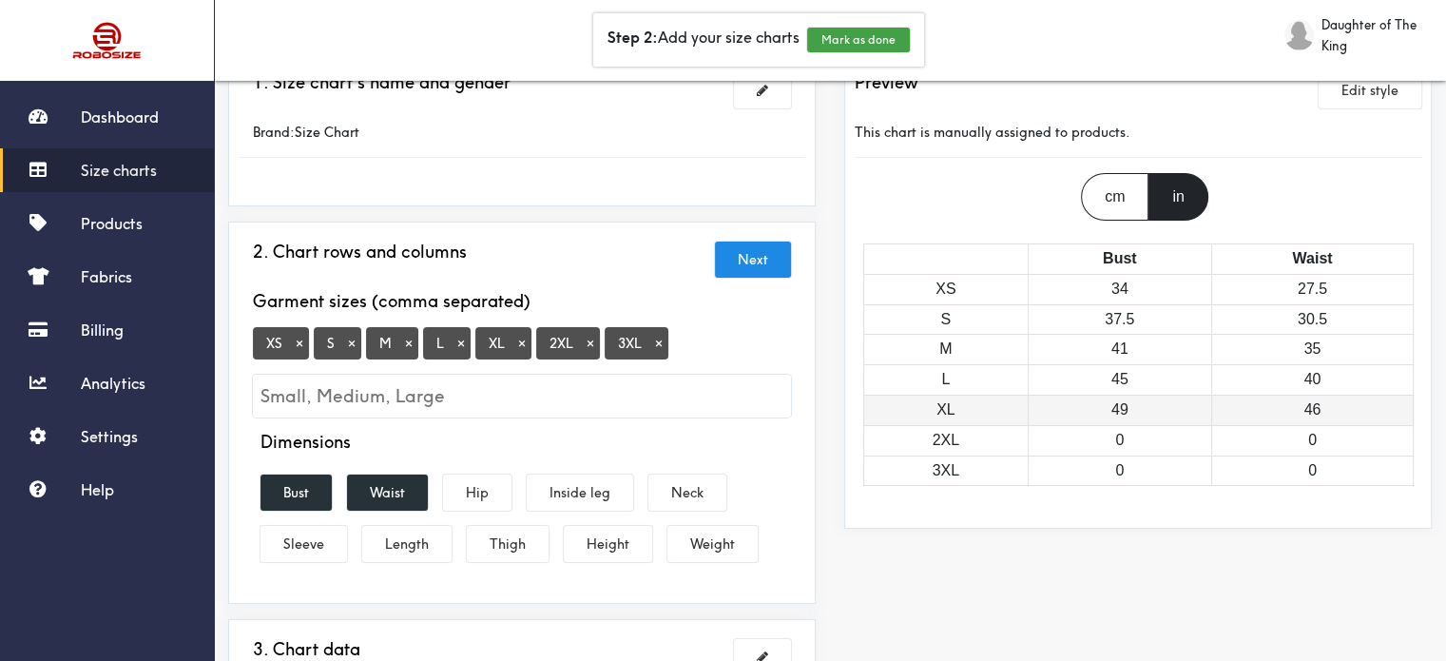
scroll to position [103, 0]
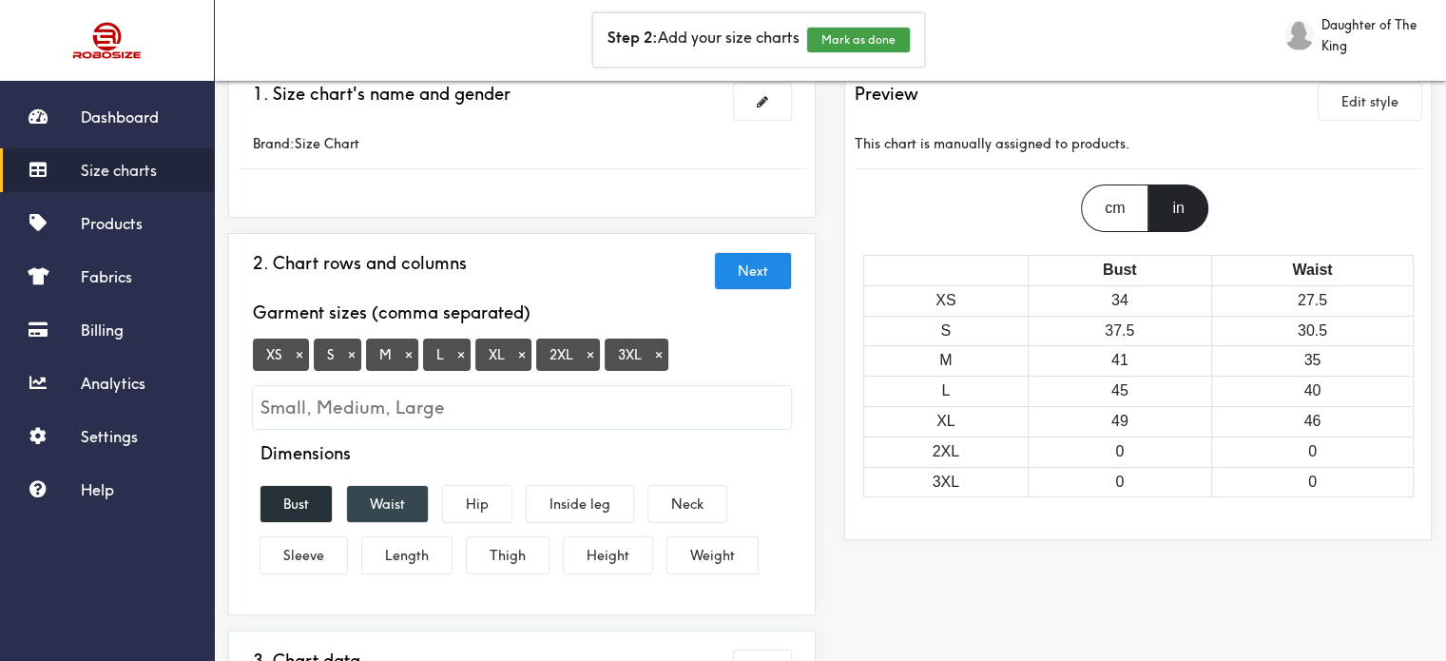
click at [405, 505] on button "Waist" at bounding box center [387, 504] width 81 height 36
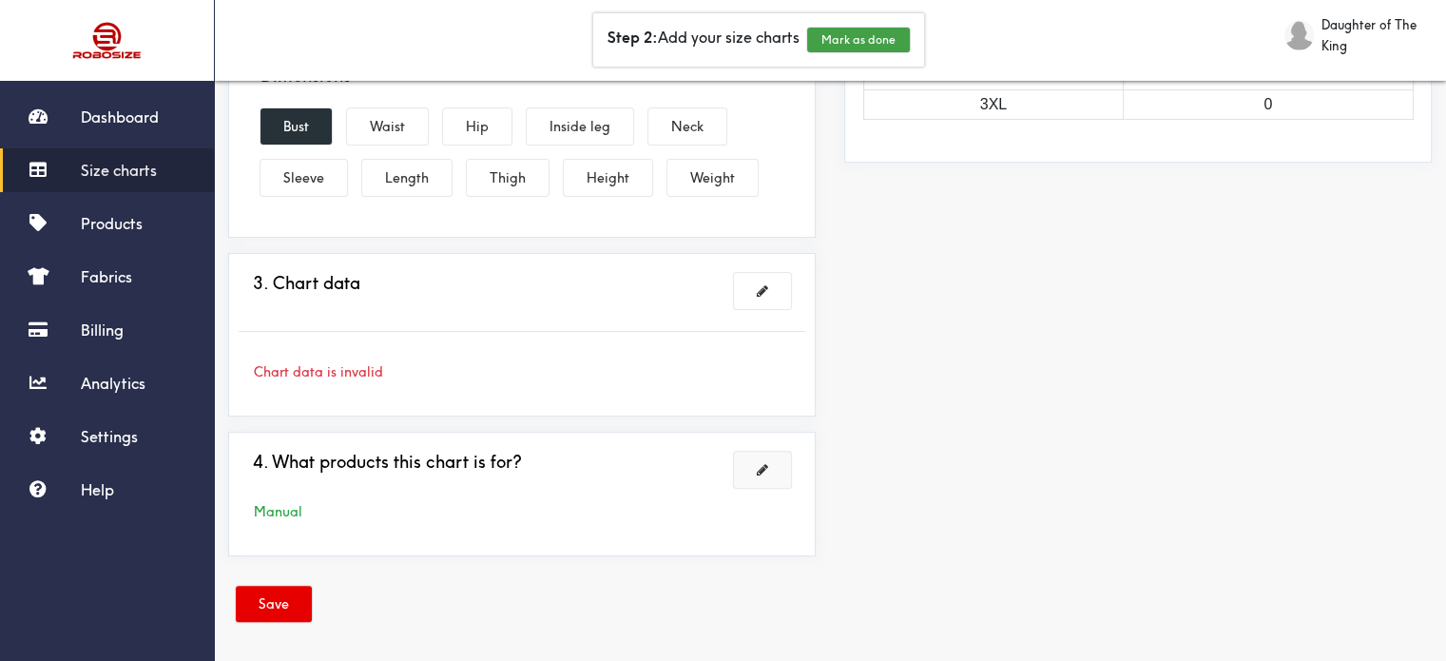
scroll to position [483, 0]
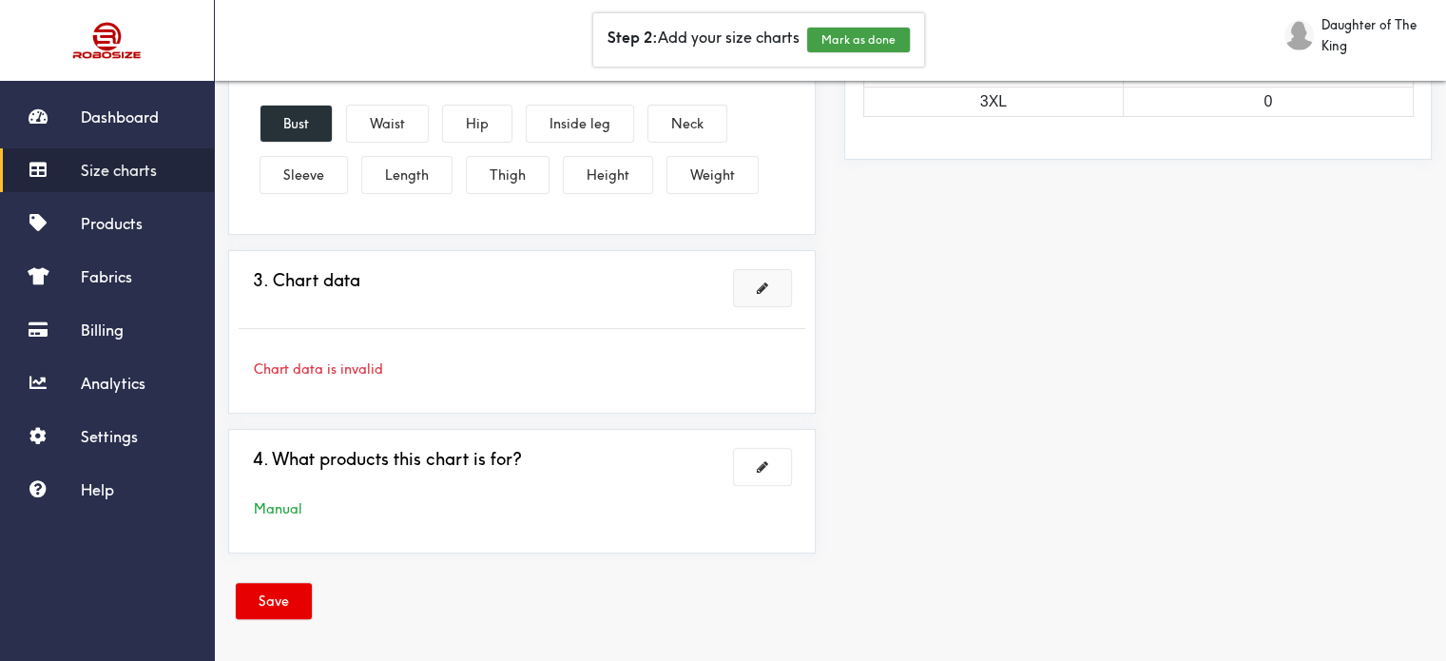
click at [758, 285] on span at bounding box center [762, 287] width 11 height 13
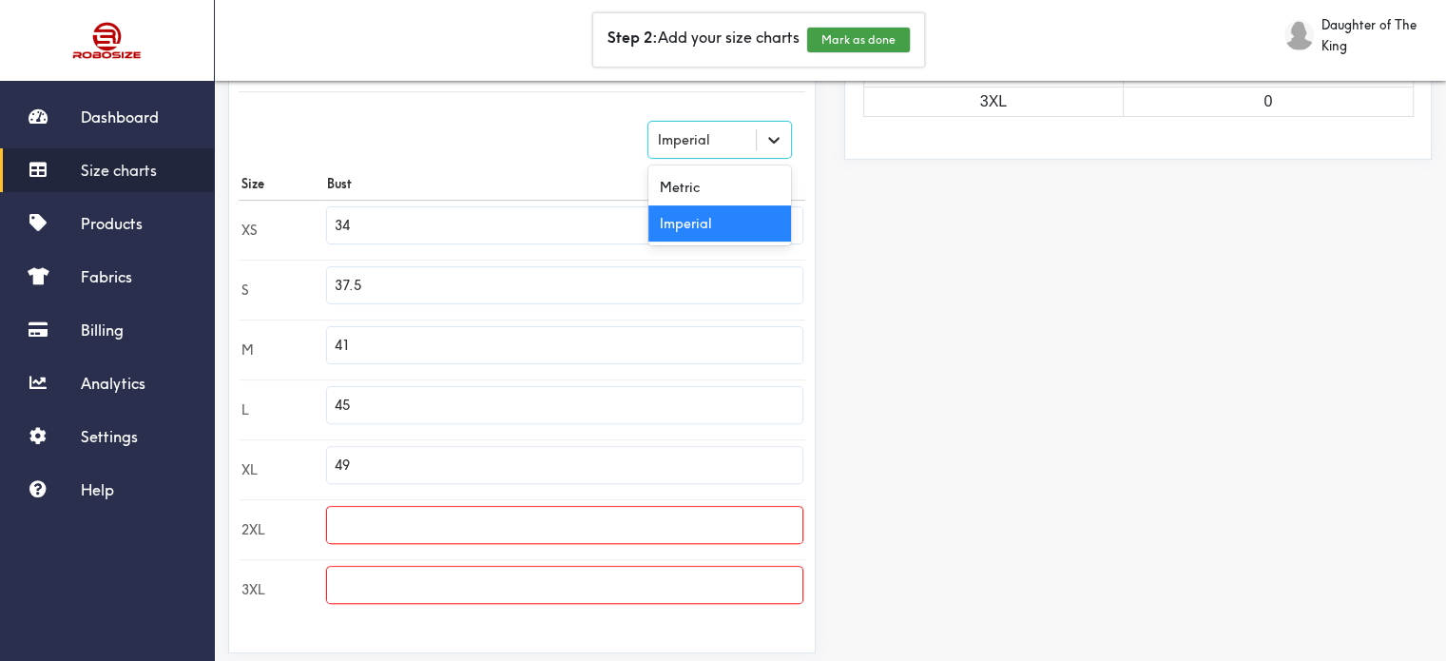
click at [768, 145] on icon at bounding box center [773, 139] width 19 height 19
click at [696, 182] on div "Metric" at bounding box center [719, 187] width 143 height 36
type input "86.36"
type input "95.25"
type input "104.14"
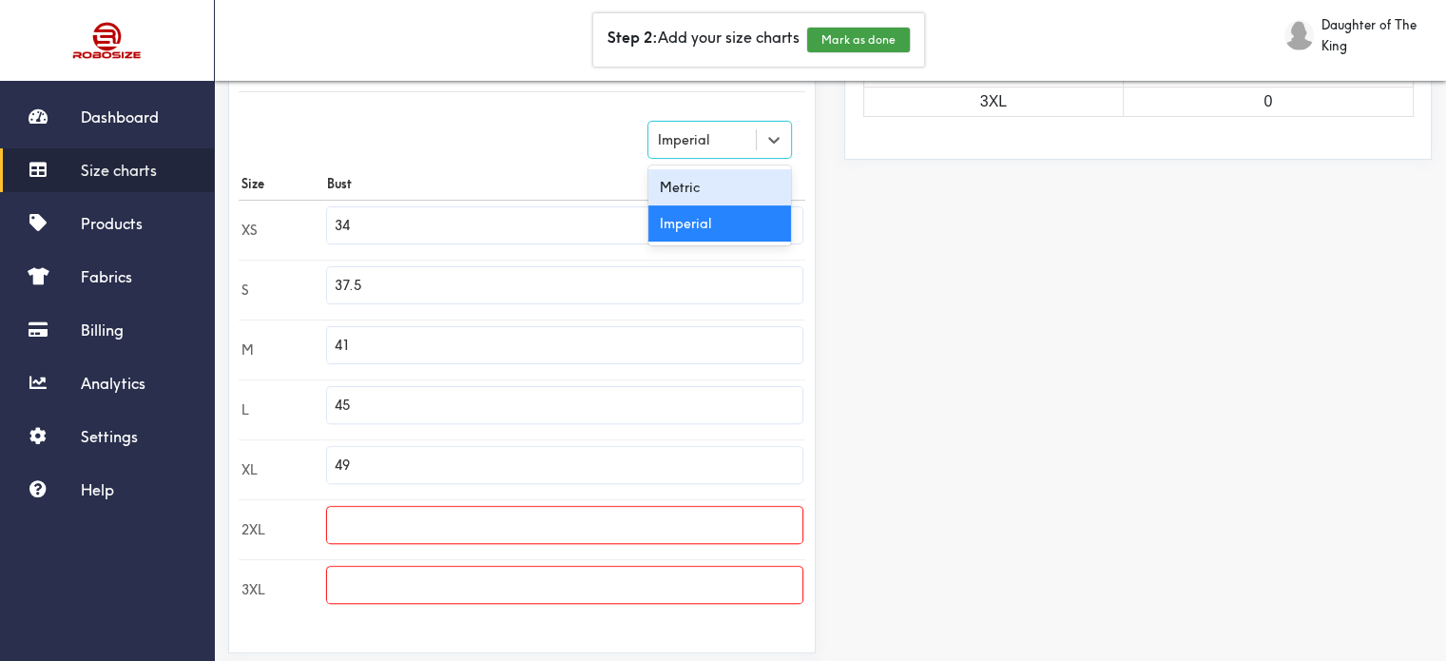
type input "114.3"
type input "124.46"
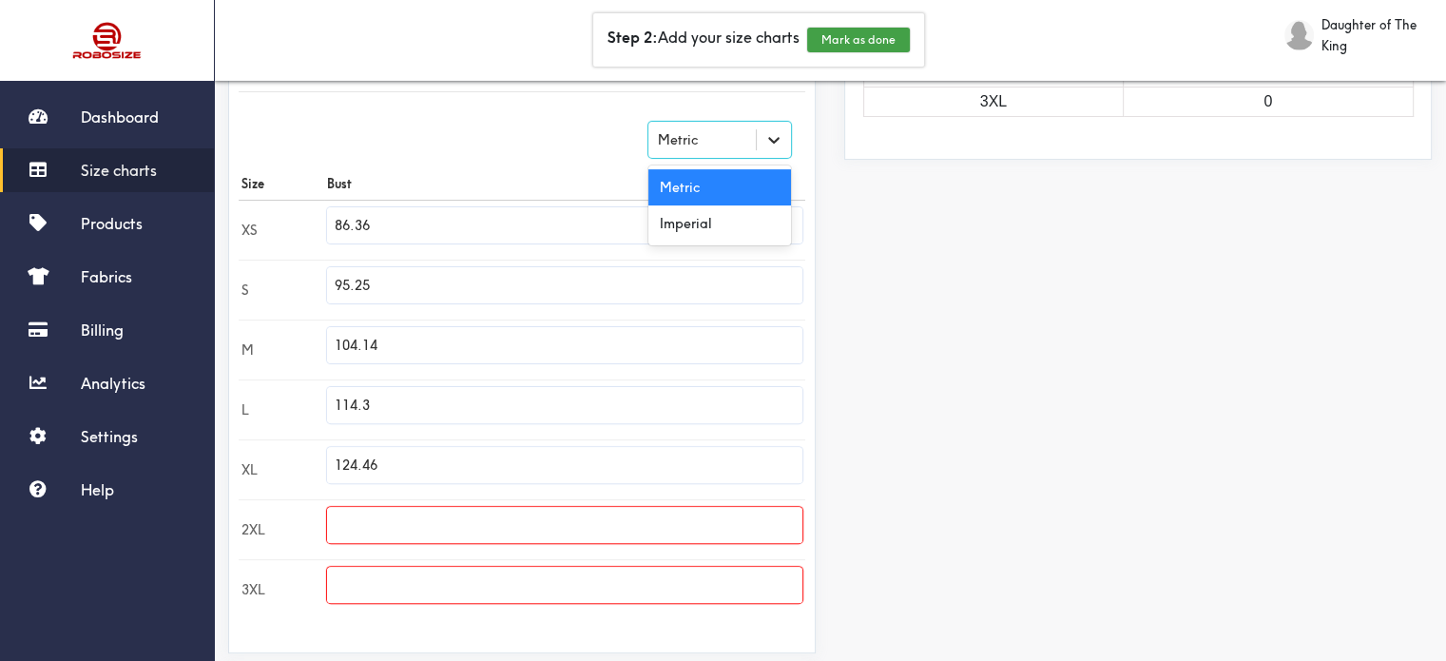
click at [772, 140] on icon at bounding box center [773, 140] width 11 height 7
click at [734, 212] on div "Imperial" at bounding box center [719, 223] width 143 height 36
type input "34"
type input "37.5"
type input "41"
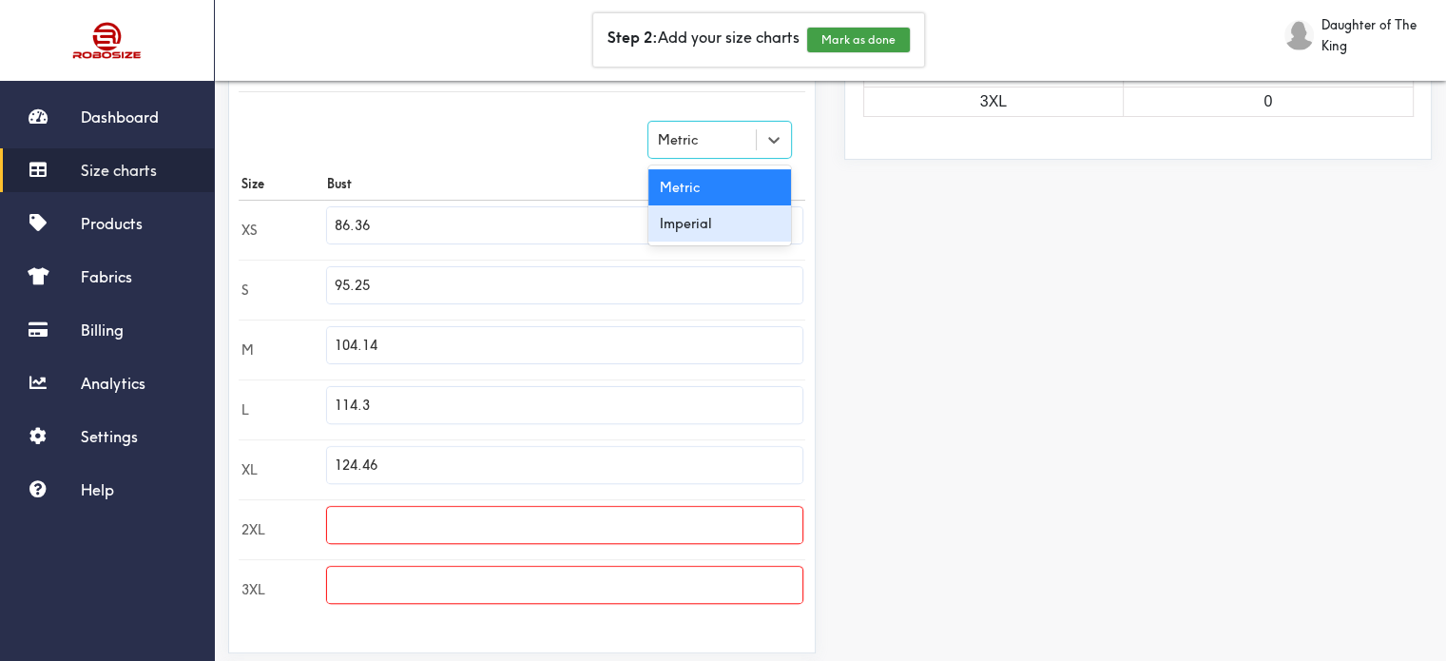
type input "45"
type input "49"
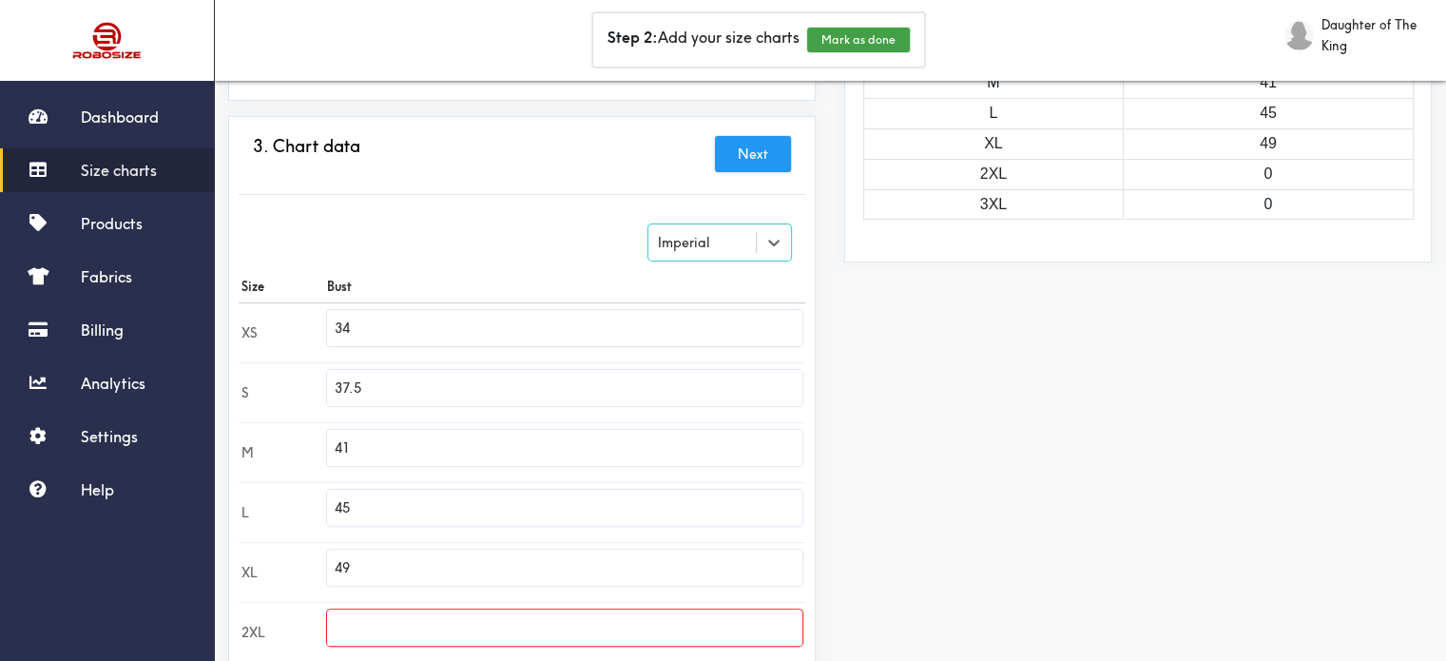
scroll to position [388, 0]
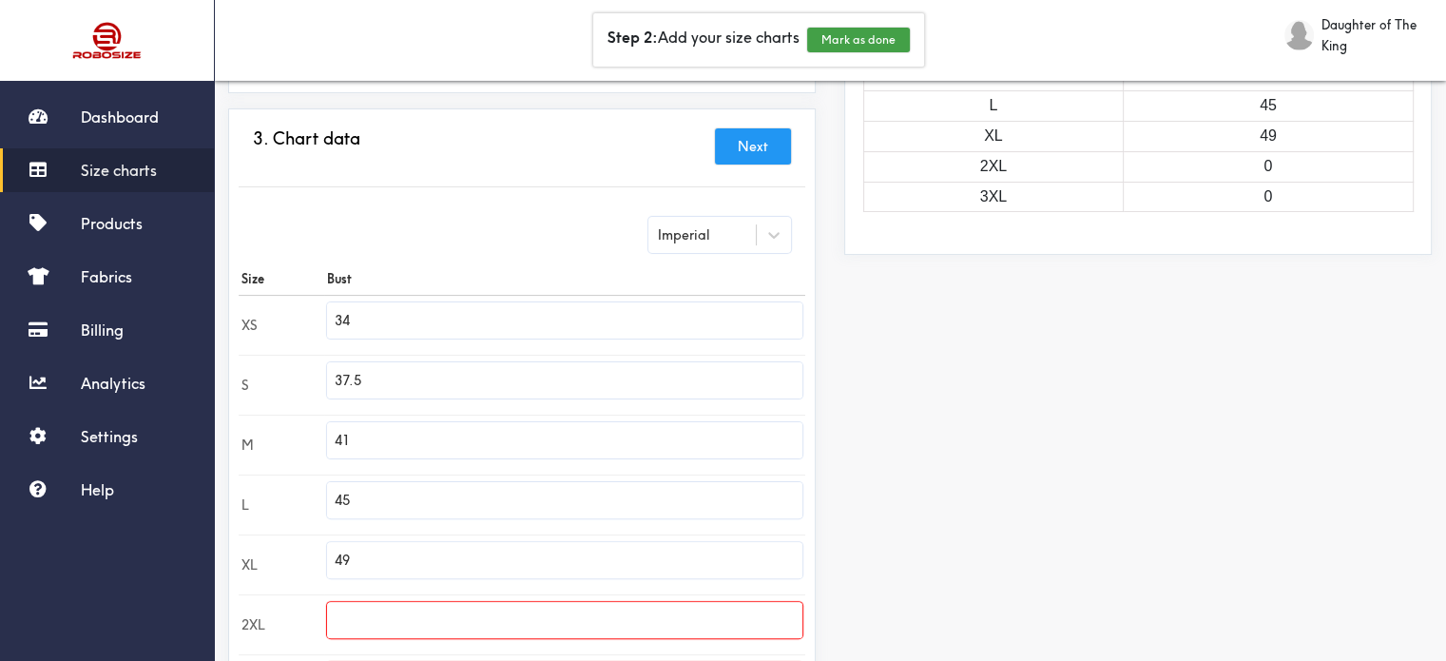
drag, startPoint x: 410, startPoint y: 379, endPoint x: 327, endPoint y: 379, distance: 82.7
click at [327, 379] on td "37.5" at bounding box center [564, 385] width 481 height 60
type input "35"
click at [369, 439] on input "41" at bounding box center [564, 440] width 475 height 36
drag, startPoint x: 389, startPoint y: 439, endPoint x: 335, endPoint y: 436, distance: 54.3
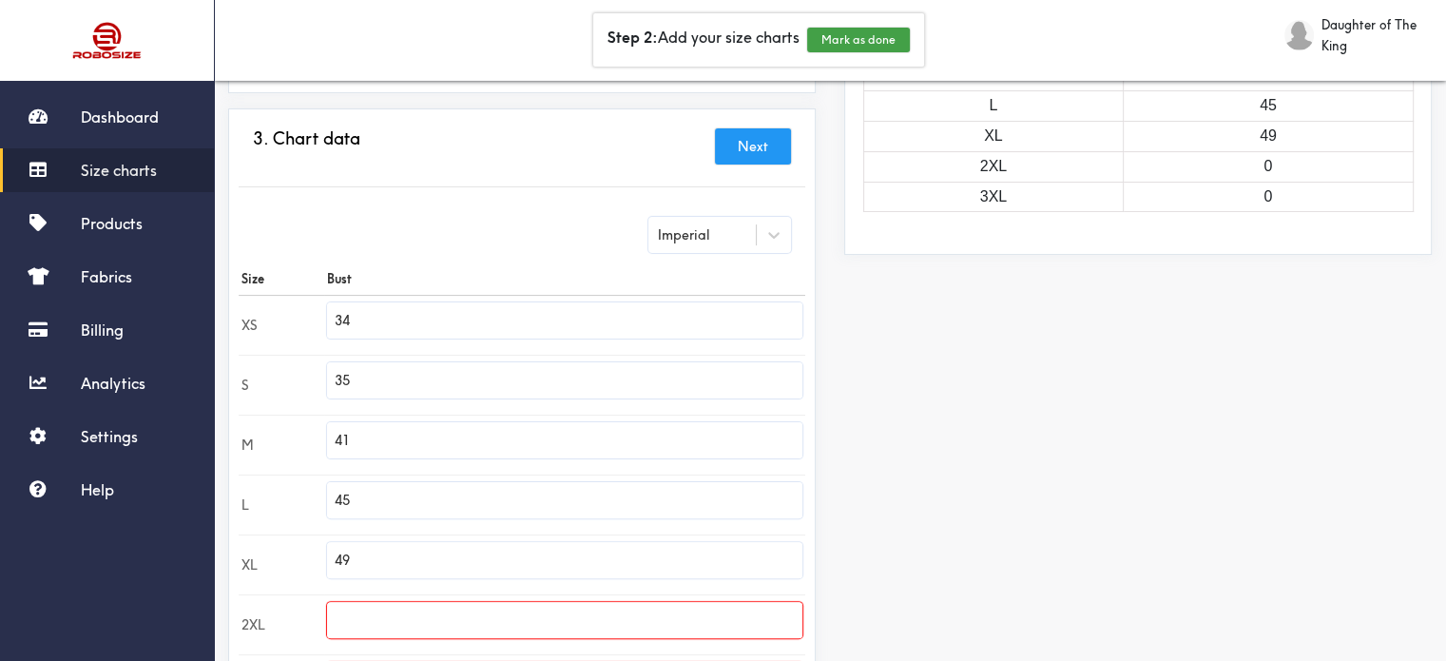
click at [335, 436] on input "41" at bounding box center [564, 440] width 475 height 36
type input "37"
drag, startPoint x: 377, startPoint y: 499, endPoint x: 328, endPoint y: 494, distance: 49.7
click at [328, 494] on td "45" at bounding box center [564, 504] width 481 height 60
type input "40"
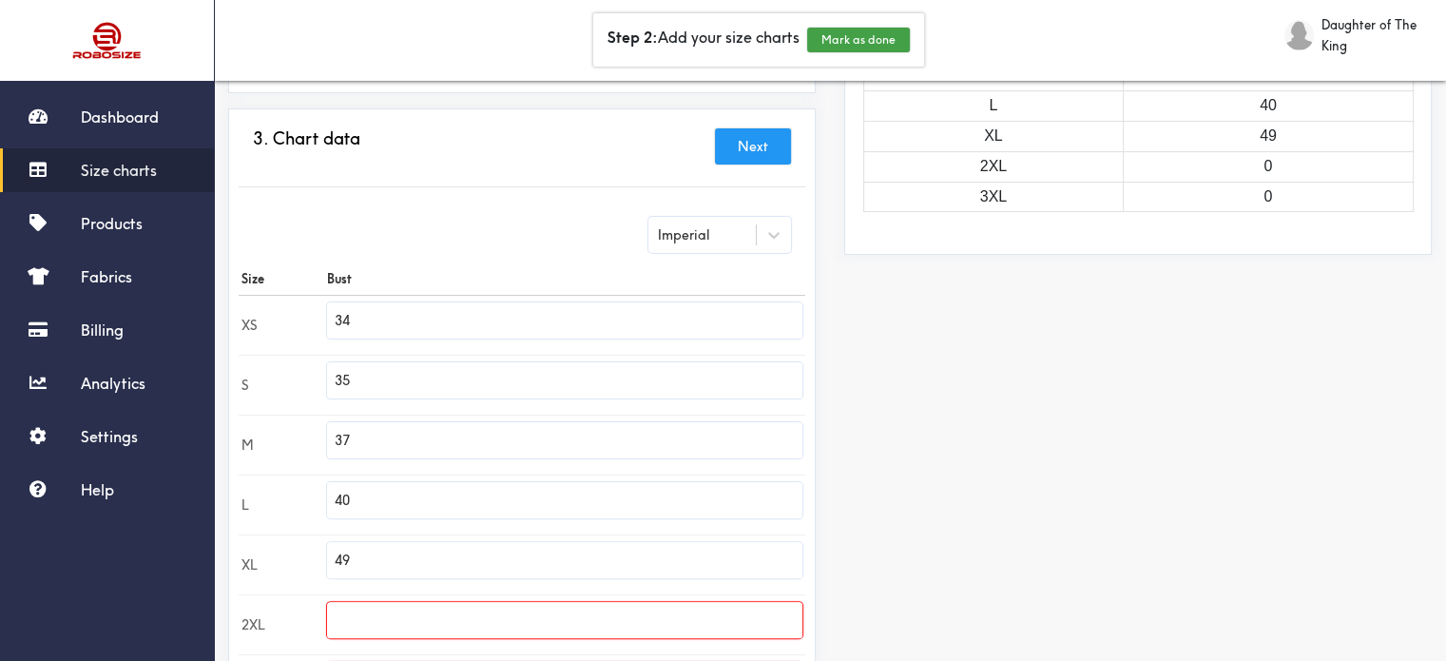
drag, startPoint x: 362, startPoint y: 556, endPoint x: 327, endPoint y: 558, distance: 35.2
click at [327, 558] on td "49" at bounding box center [564, 564] width 481 height 60
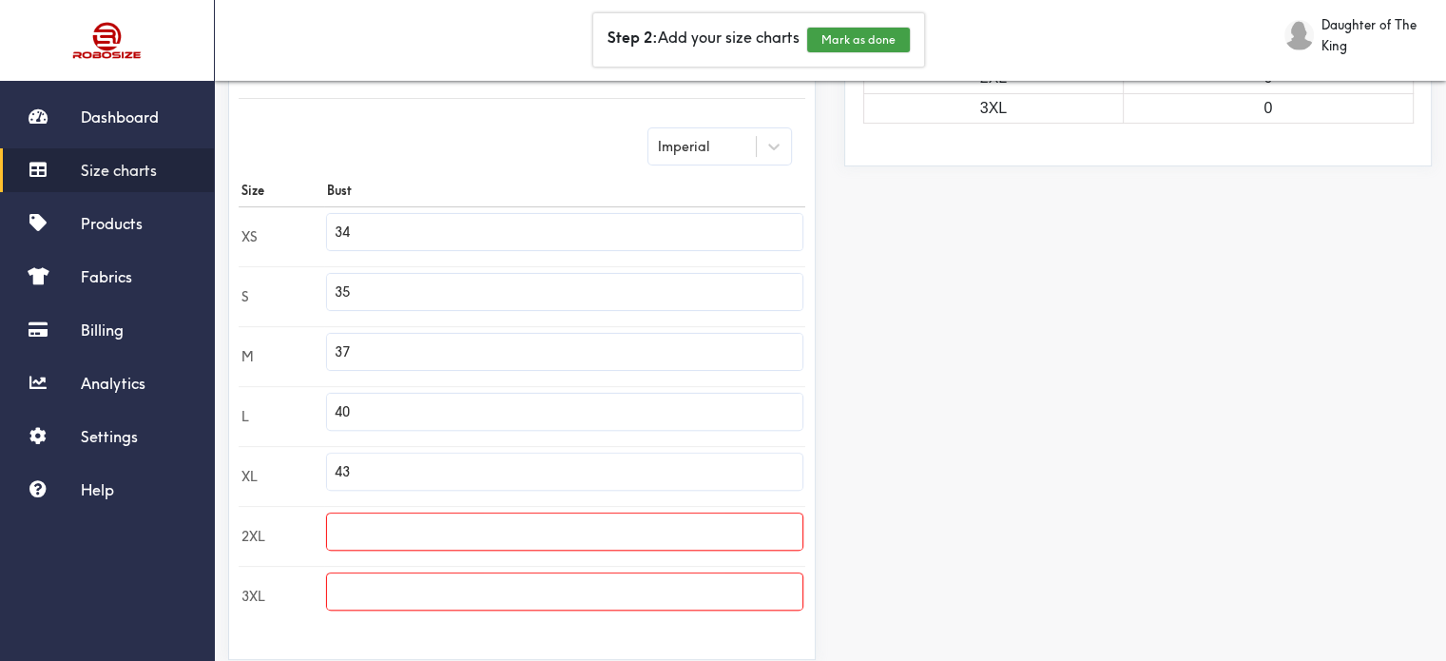
scroll to position [578, 0]
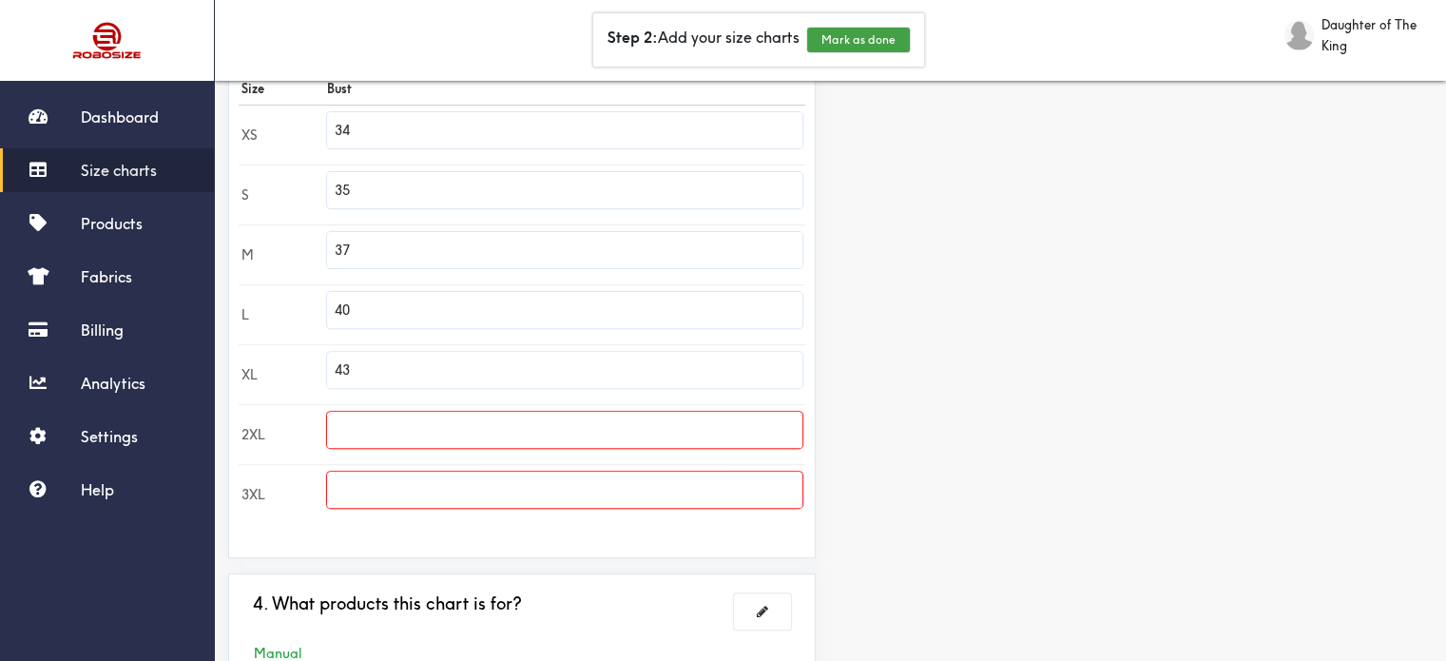
type input "43"
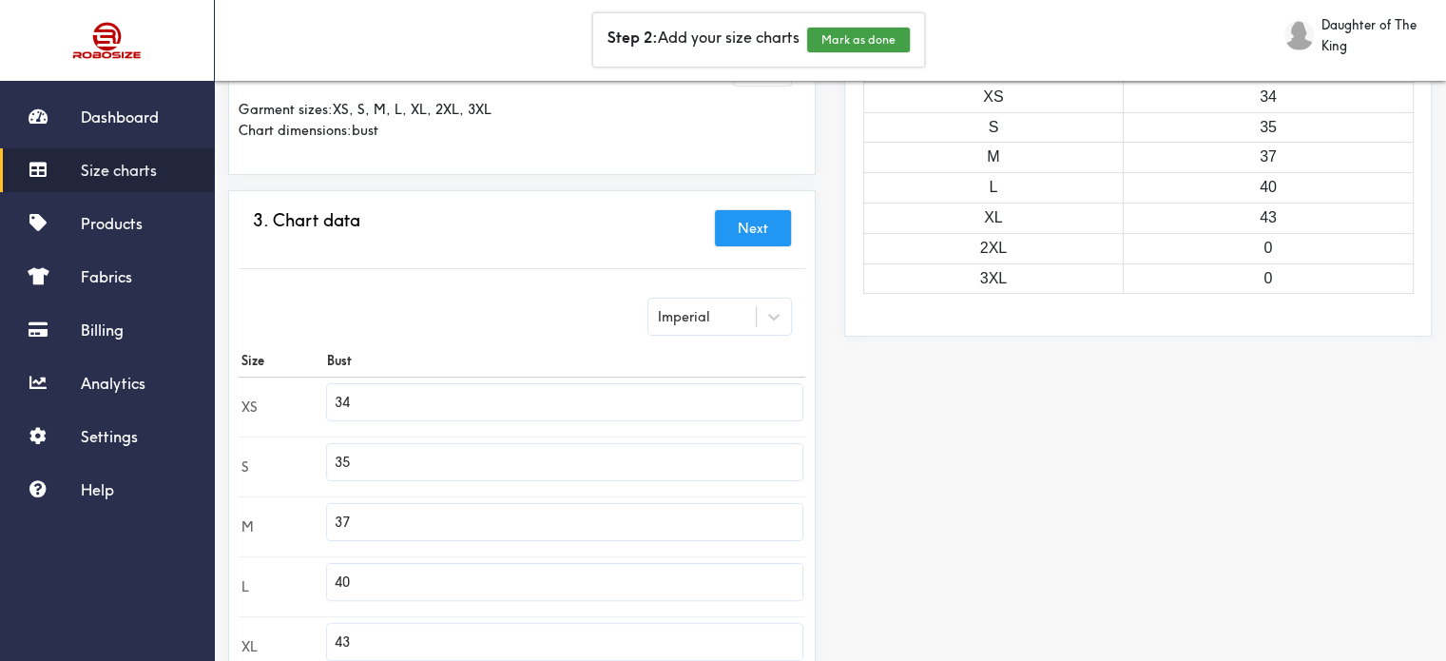
scroll to position [293, 0]
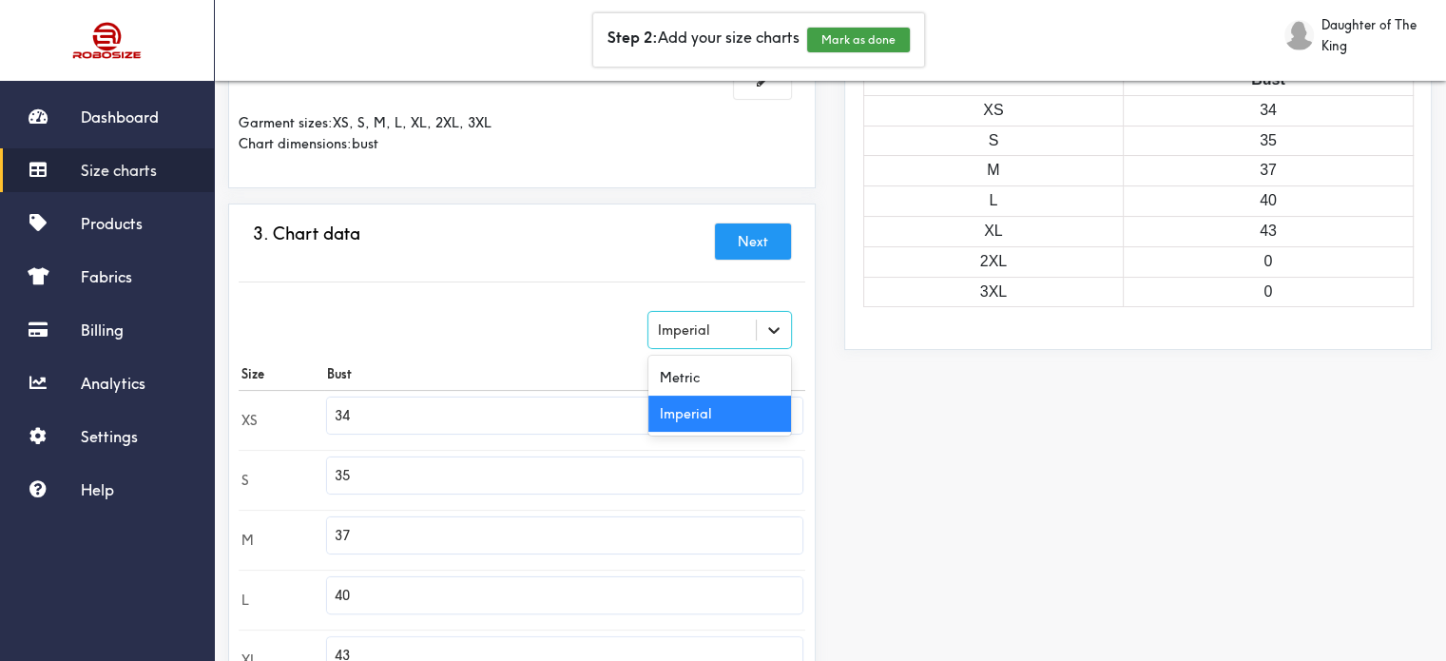
click at [766, 325] on icon at bounding box center [773, 329] width 19 height 19
click at [730, 368] on div "Metric" at bounding box center [719, 377] width 143 height 36
type input "86.36"
type input "88.9"
type input "94"
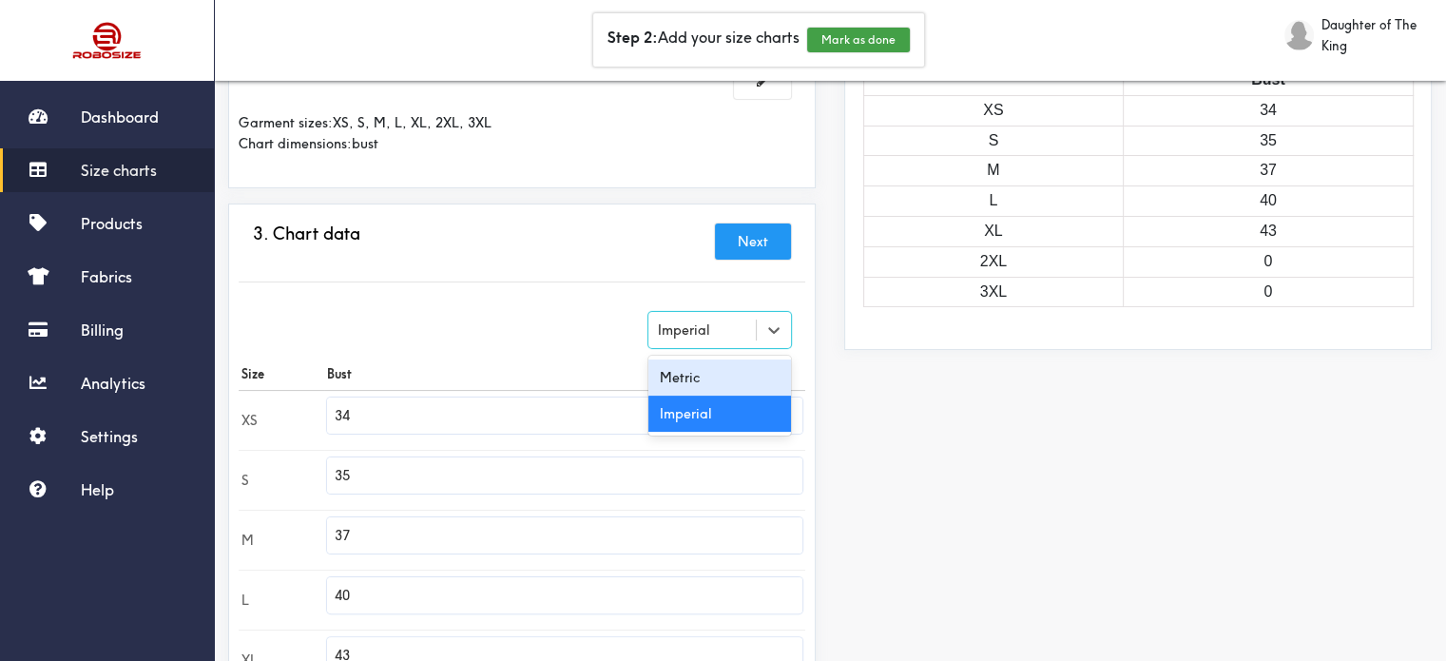
type input "101.6"
type input "109.22"
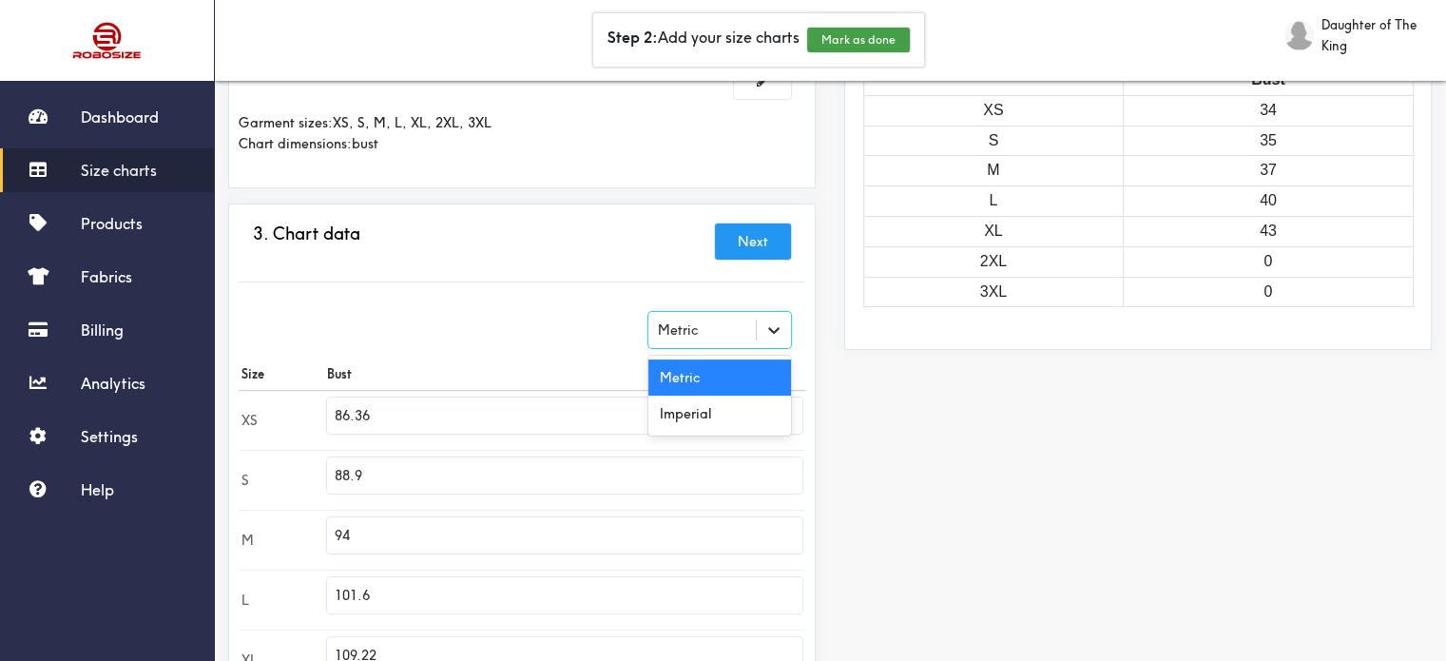
click at [770, 330] on icon at bounding box center [773, 329] width 19 height 19
click at [715, 414] on div "Imperial" at bounding box center [719, 414] width 143 height 36
type input "34"
type input "35"
type input "37"
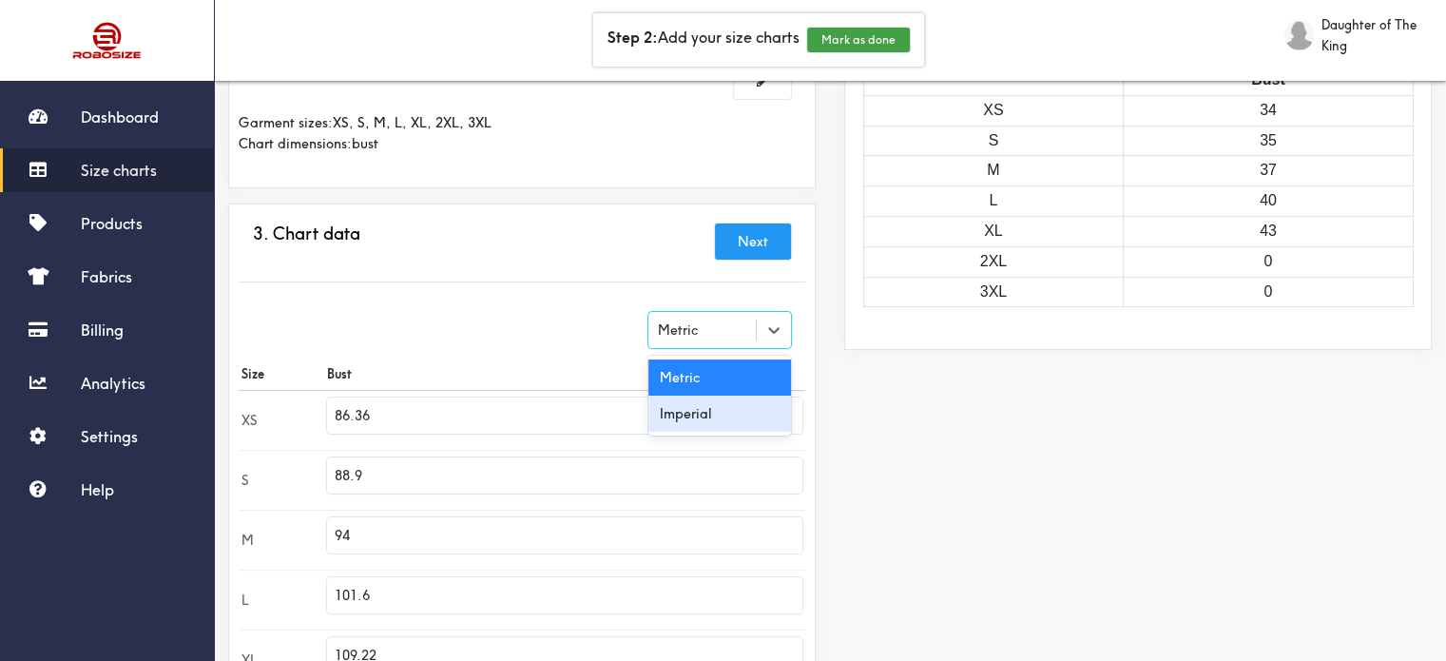
type input "40"
type input "43"
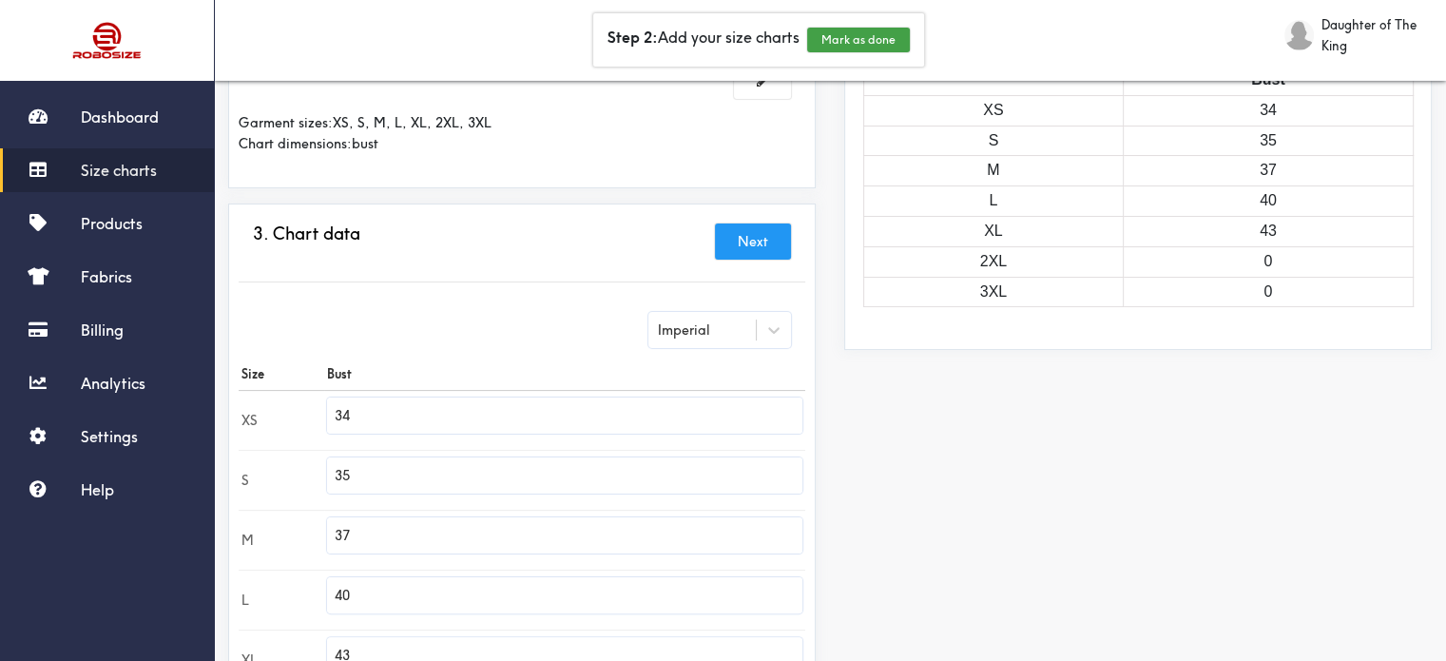
click at [715, 414] on input "34" at bounding box center [564, 415] width 475 height 36
drag, startPoint x: 388, startPoint y: 412, endPoint x: 318, endPoint y: 411, distance: 70.4
click at [318, 411] on tr "XS 34" at bounding box center [522, 420] width 567 height 60
type input "14"
click at [418, 469] on input "35" at bounding box center [564, 475] width 475 height 36
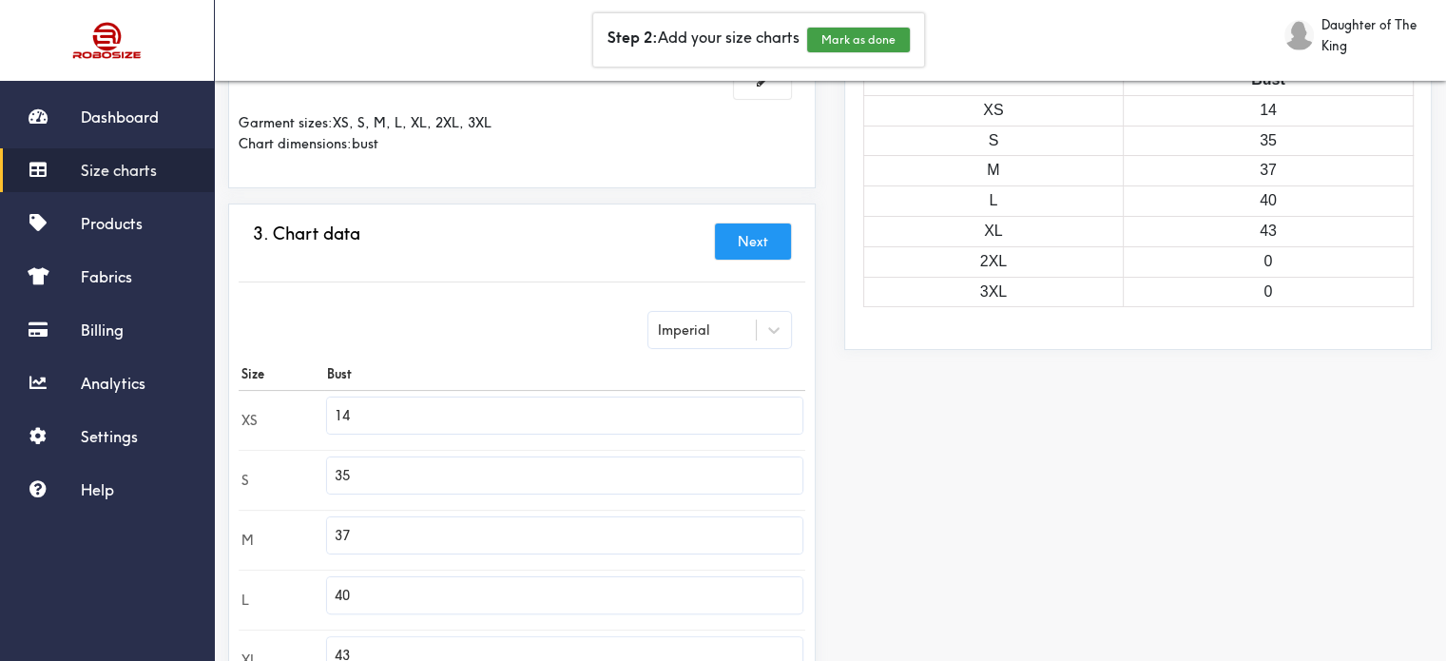
drag, startPoint x: 386, startPoint y: 480, endPoint x: 335, endPoint y: 474, distance: 51.7
click at [335, 474] on input "35" at bounding box center [564, 475] width 475 height 36
type input "15"
drag, startPoint x: 388, startPoint y: 528, endPoint x: 329, endPoint y: 535, distance: 59.4
click at [329, 535] on td "37" at bounding box center [564, 540] width 481 height 60
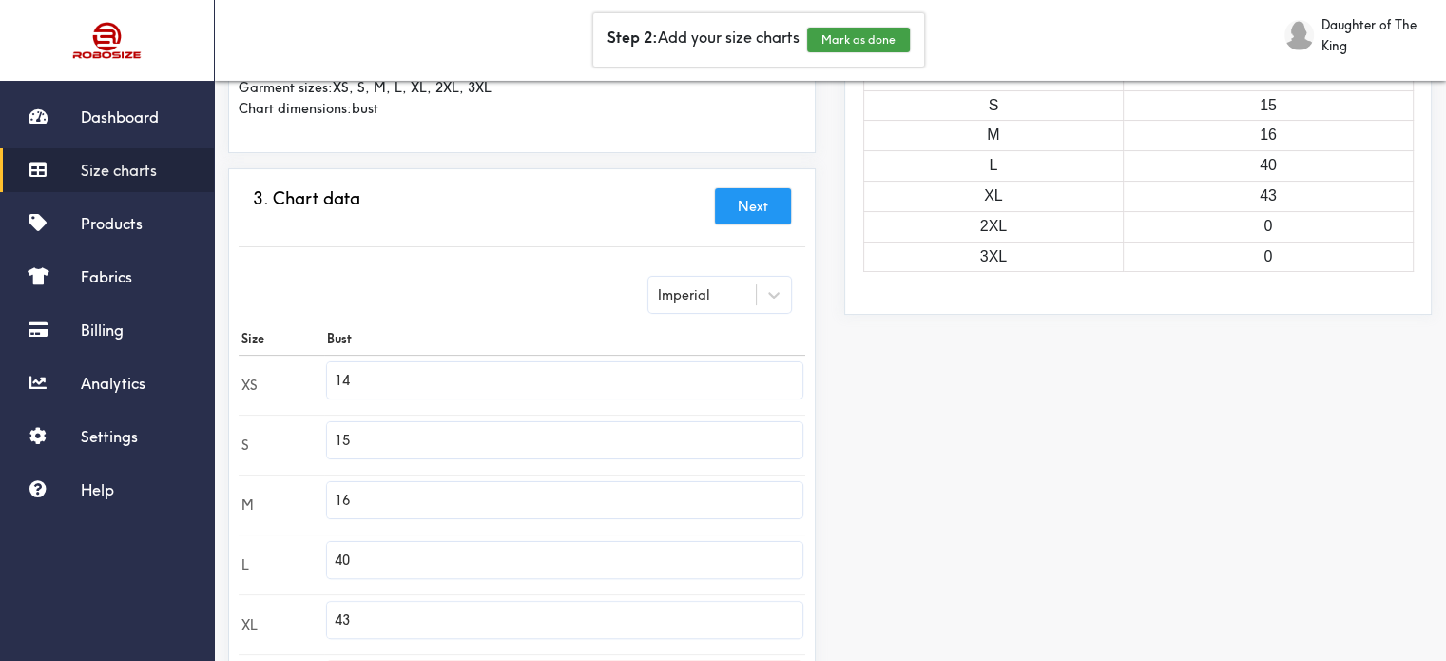
scroll to position [388, 0]
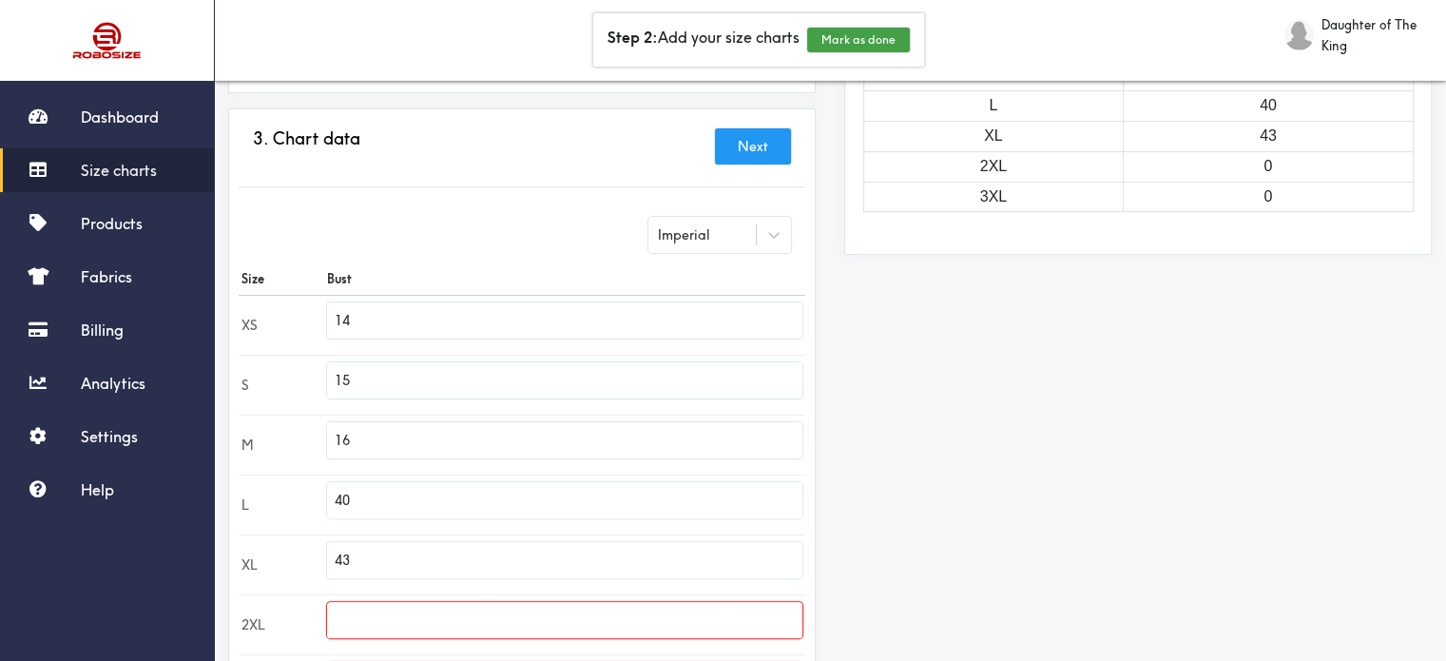
type input "16"
click at [395, 506] on input "40" at bounding box center [564, 500] width 475 height 36
drag, startPoint x: 396, startPoint y: 503, endPoint x: 326, endPoint y: 504, distance: 69.4
click at [326, 504] on tr "L 40" at bounding box center [522, 504] width 567 height 60
type input "17"
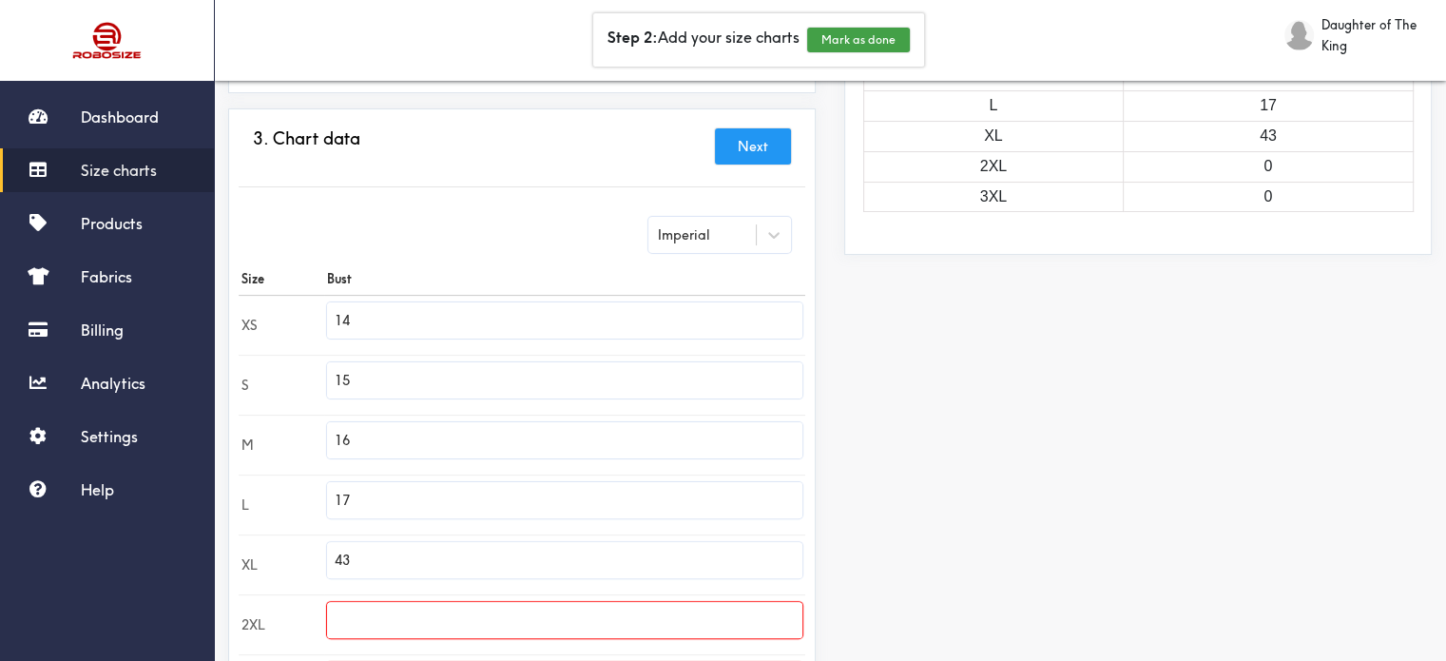
click at [407, 560] on input "43" at bounding box center [564, 560] width 475 height 36
drag, startPoint x: 392, startPoint y: 556, endPoint x: 334, endPoint y: 557, distance: 58.0
click at [334, 557] on input "43" at bounding box center [564, 560] width 475 height 36
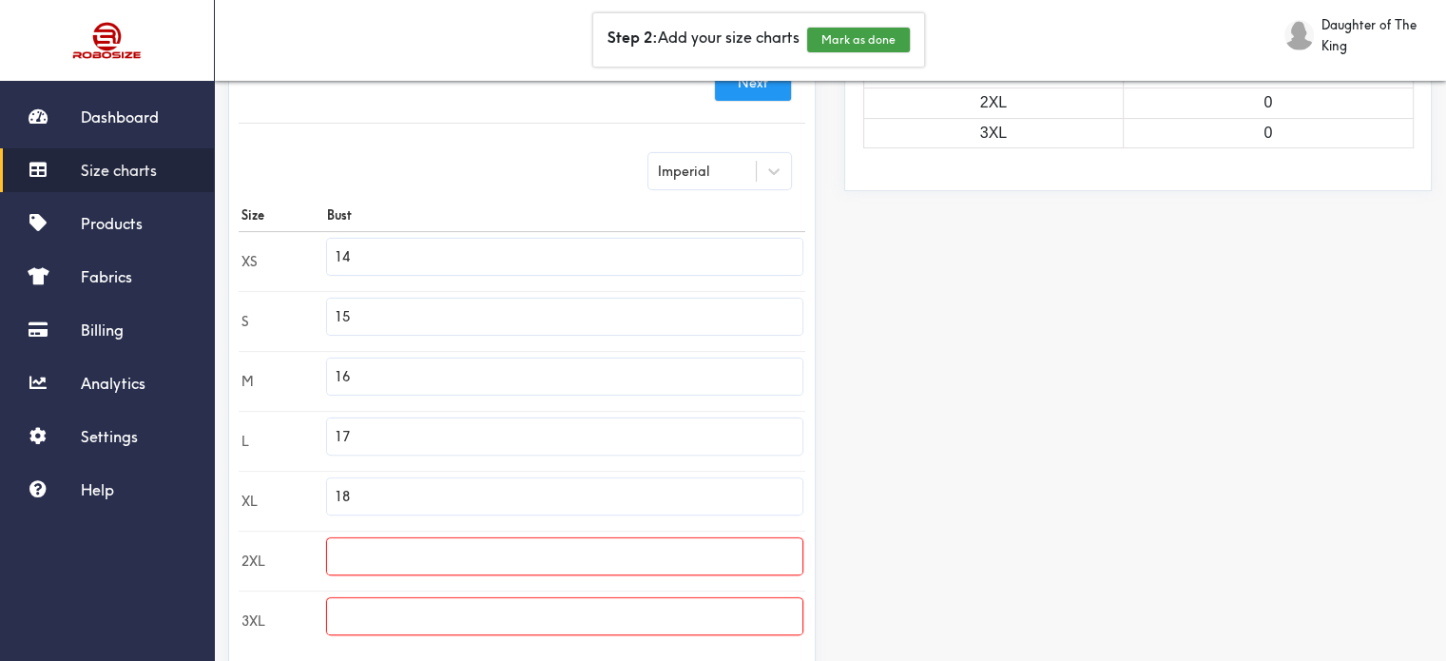
scroll to position [483, 0]
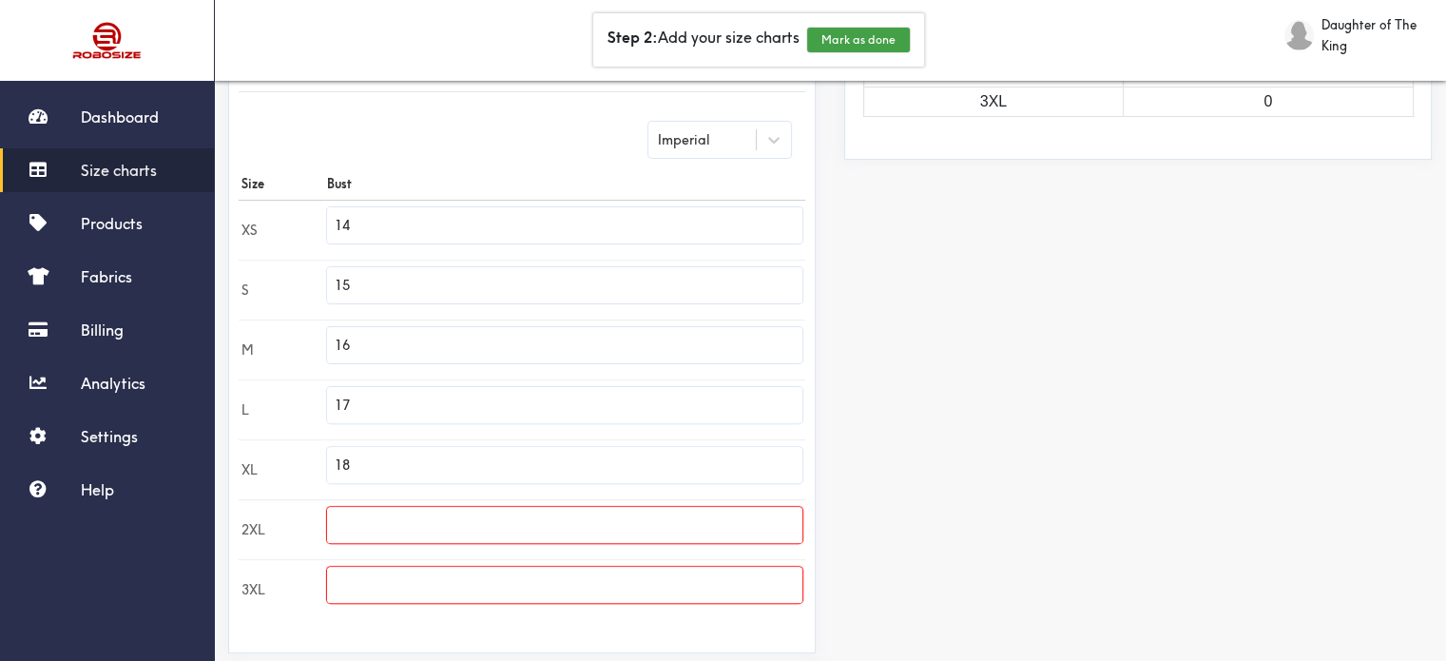
type input "18"
click at [435, 507] on input "text" at bounding box center [564, 525] width 475 height 36
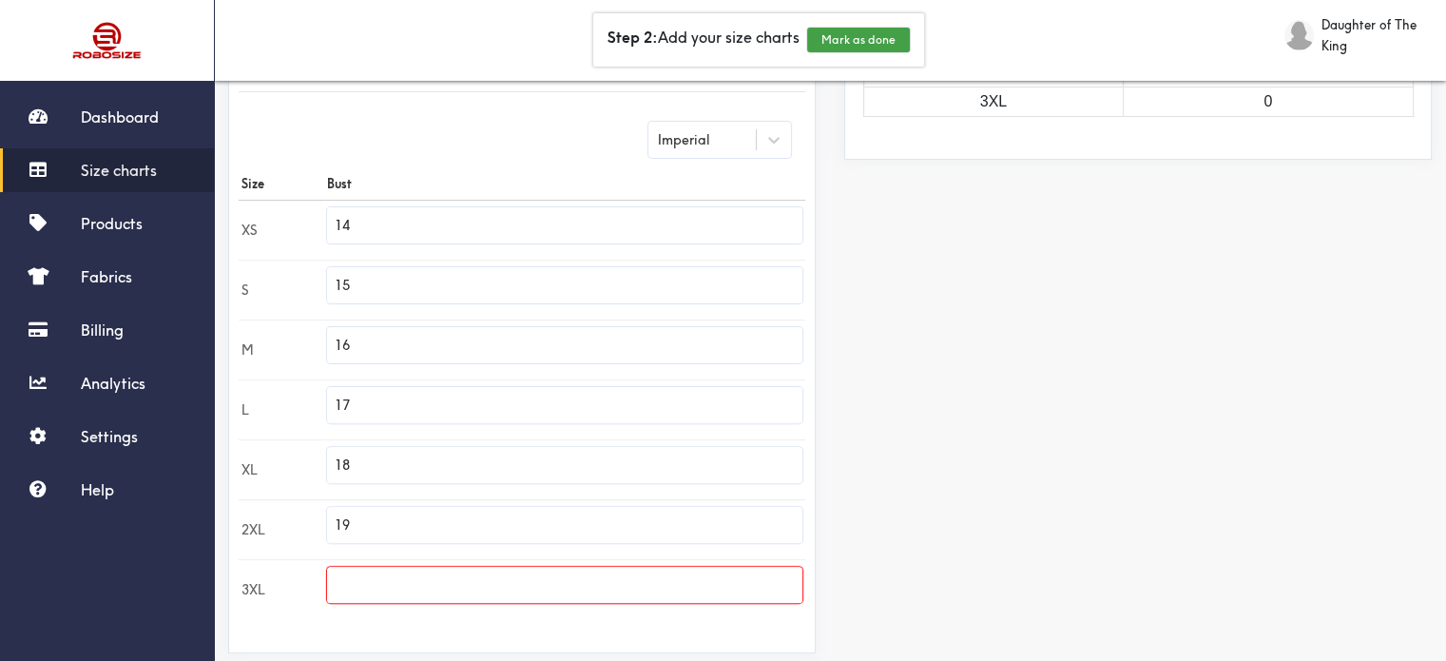
type input "19"
click at [474, 571] on input "text" at bounding box center [564, 585] width 475 height 36
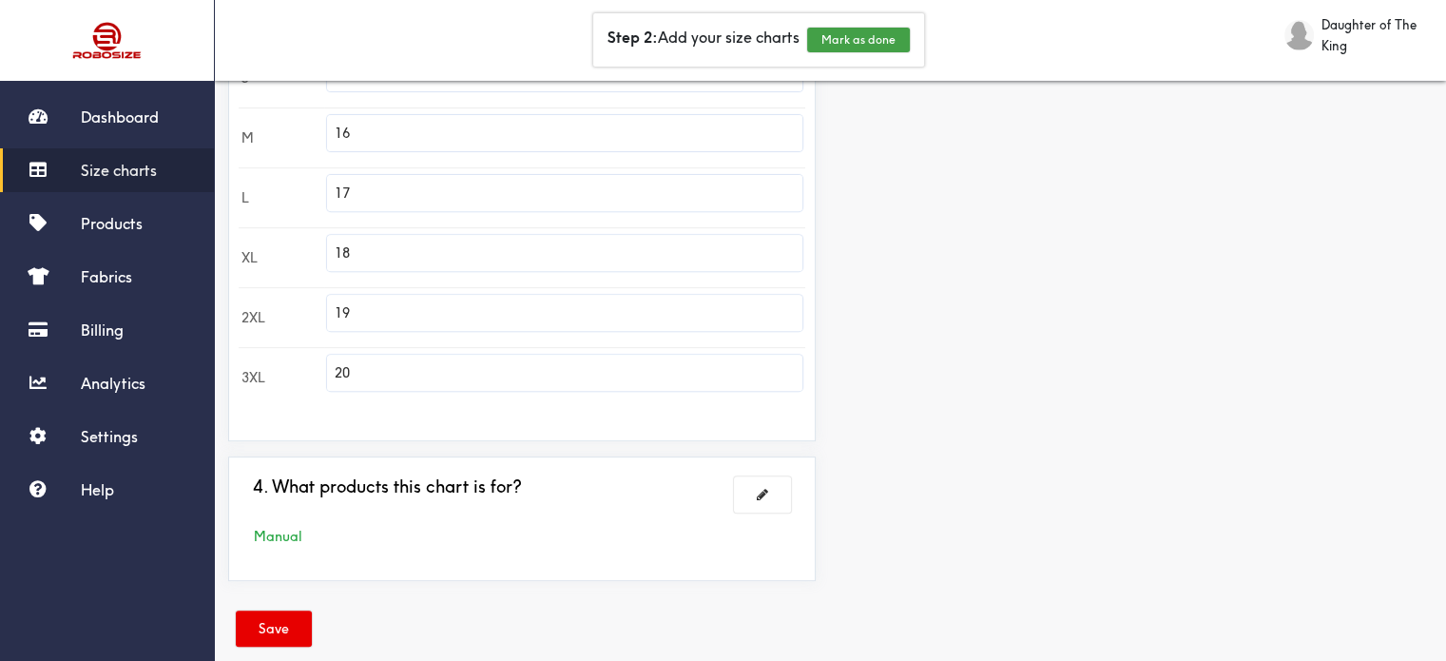
scroll to position [722, 0]
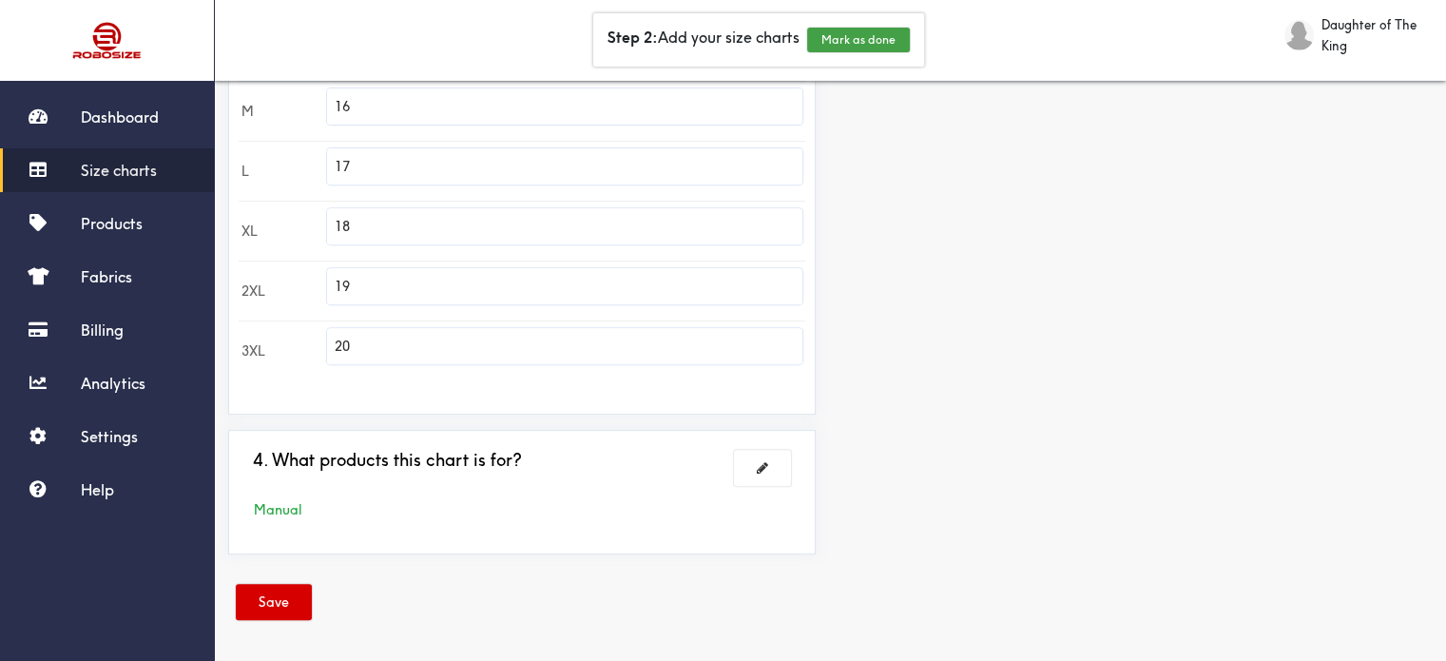
type input "20"
click at [281, 602] on button "Save" at bounding box center [274, 602] width 76 height 36
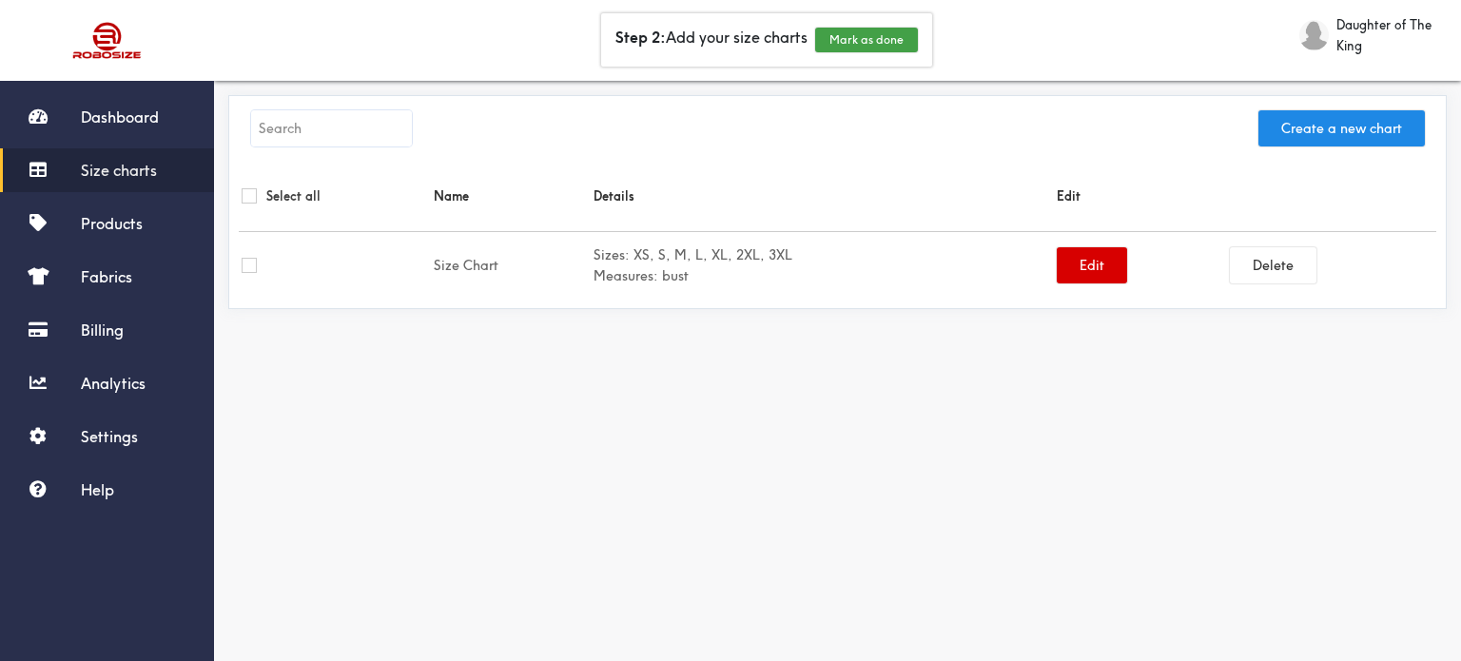
click at [1107, 266] on button "Edit" at bounding box center [1091, 265] width 70 height 36
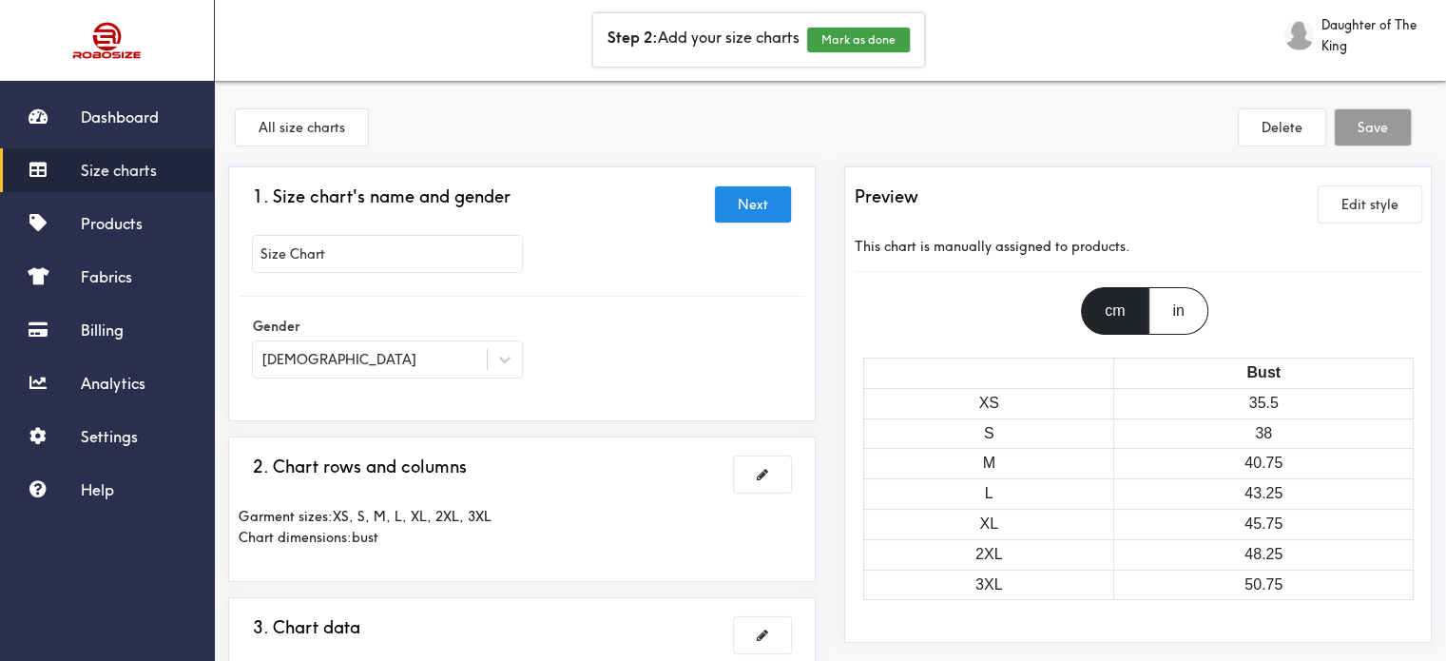
click at [429, 259] on input "Size Chart" at bounding box center [387, 254] width 269 height 36
type input "Tank Size Chart"
click at [1371, 134] on div at bounding box center [723, 330] width 1446 height 661
click at [1173, 318] on div "in" at bounding box center [1178, 311] width 59 height 48
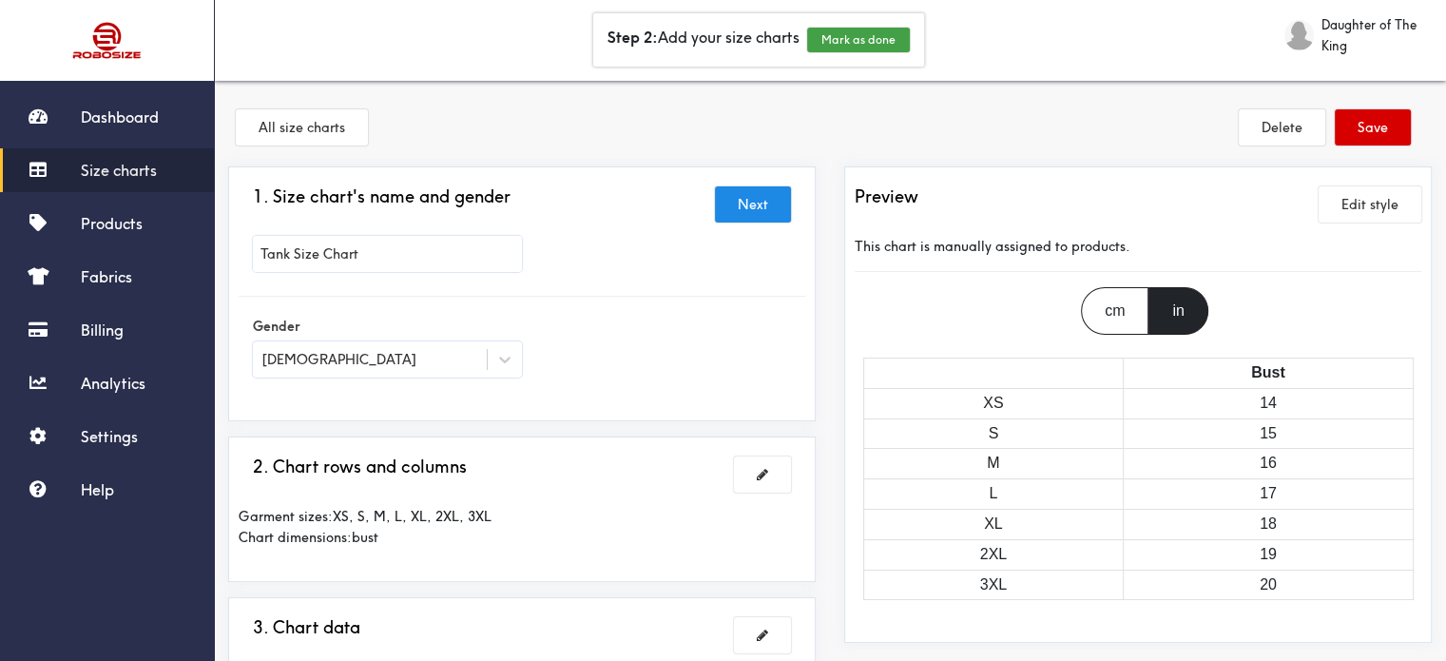
click at [1368, 127] on button "Save" at bounding box center [1373, 127] width 76 height 36
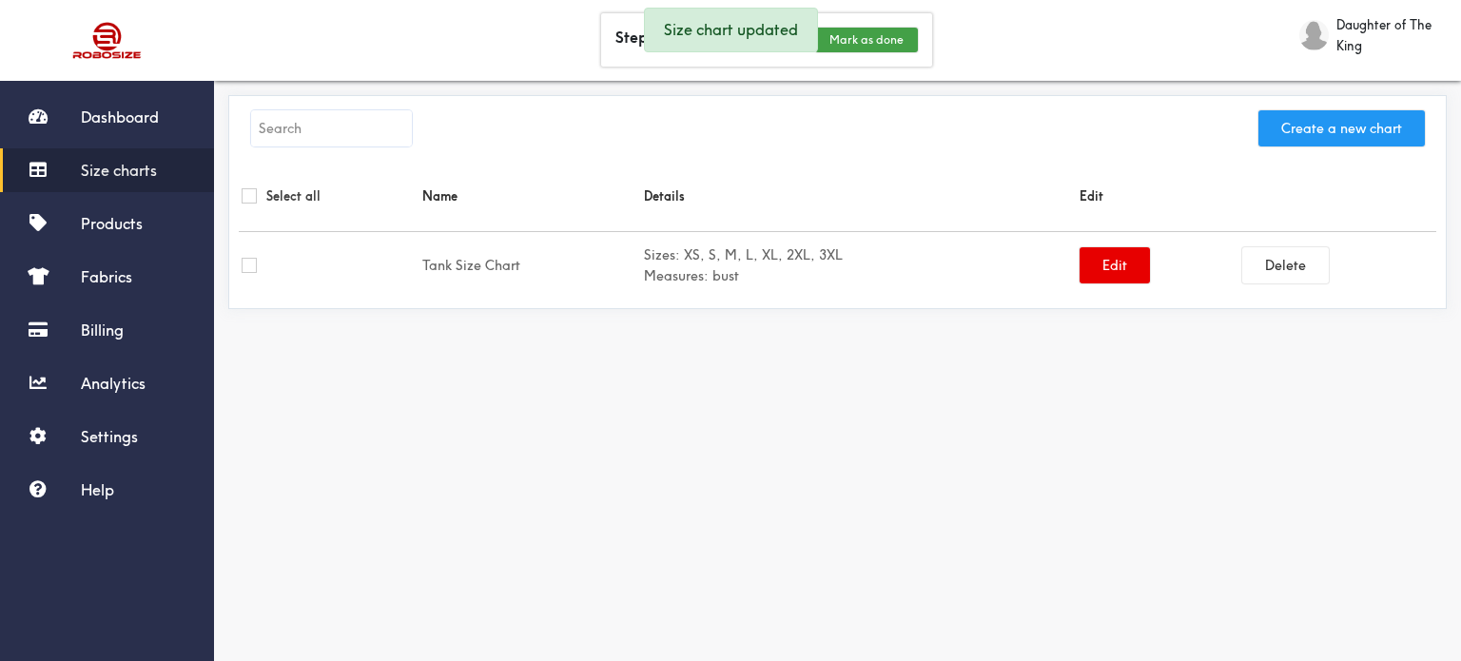
click at [1306, 122] on button "Create a new chart" at bounding box center [1341, 128] width 166 height 36
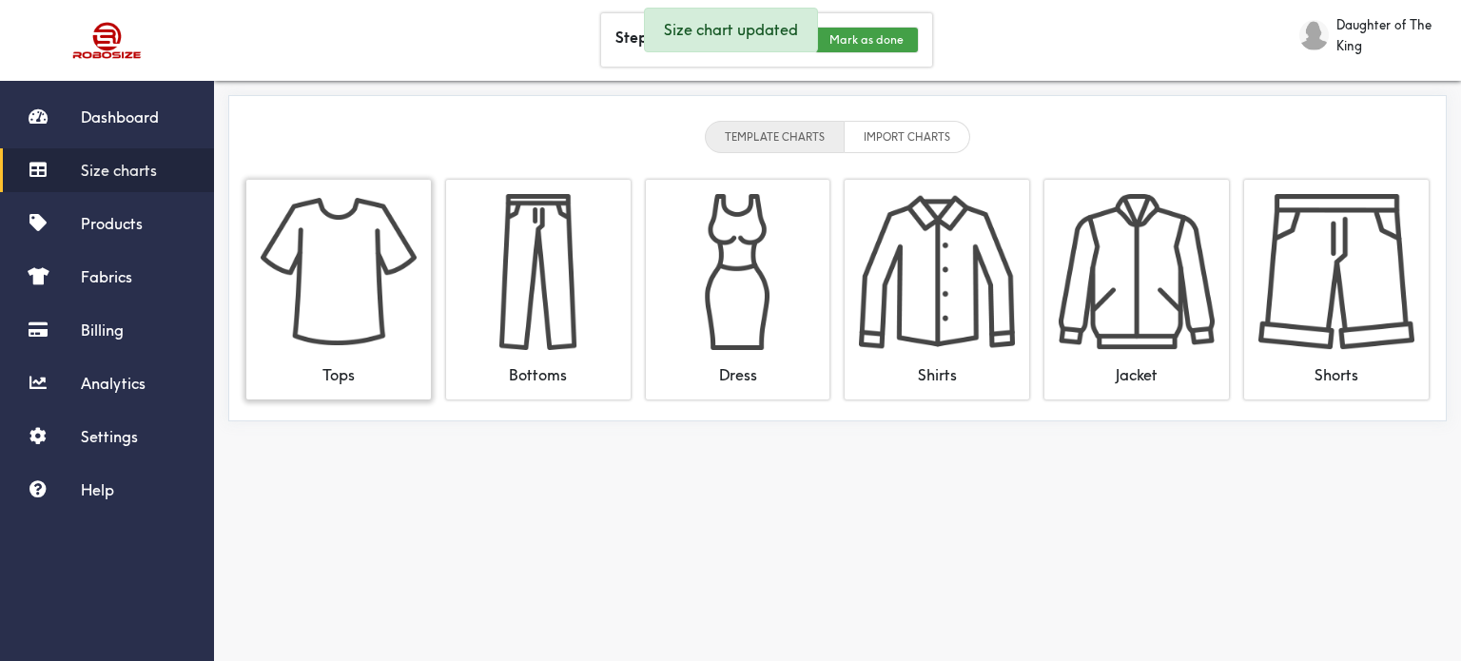
click at [319, 344] on img at bounding box center [339, 272] width 156 height 156
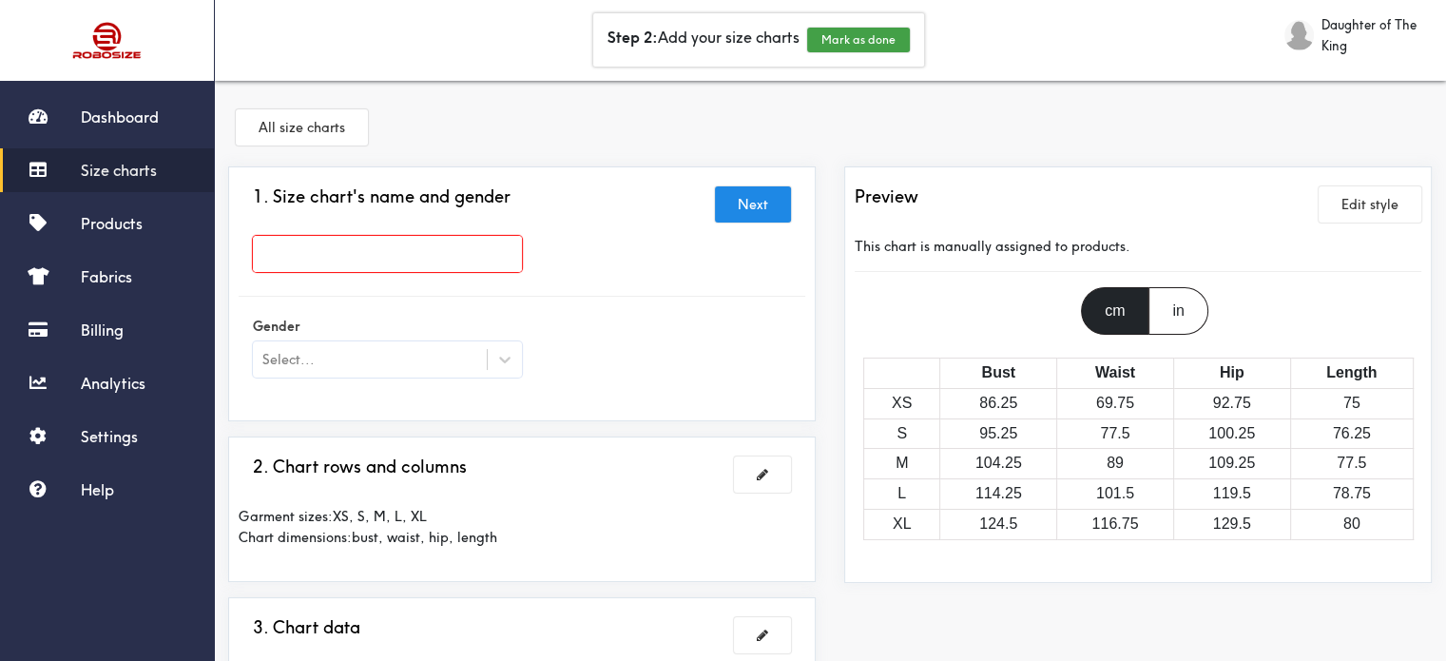
click at [437, 258] on input "text" at bounding box center [387, 254] width 269 height 36
type input "T-shirt Size Chart"
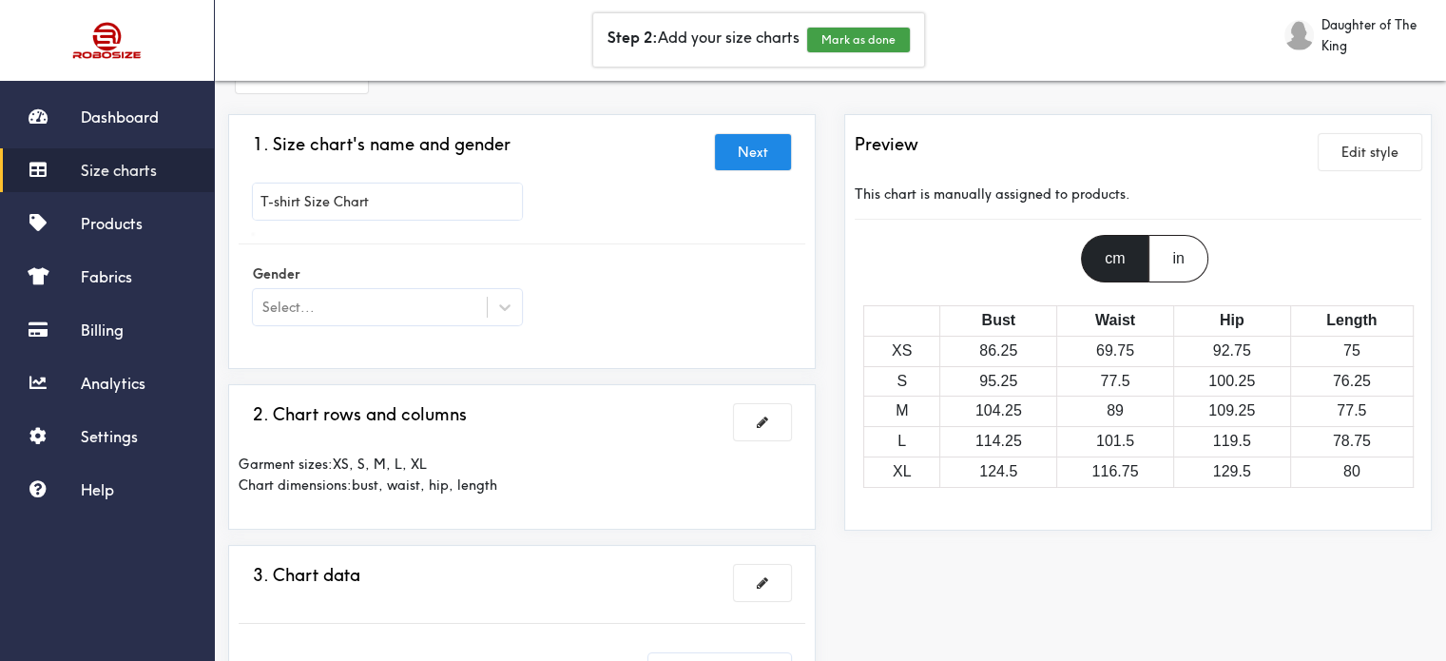
scroll to position [95, 0]
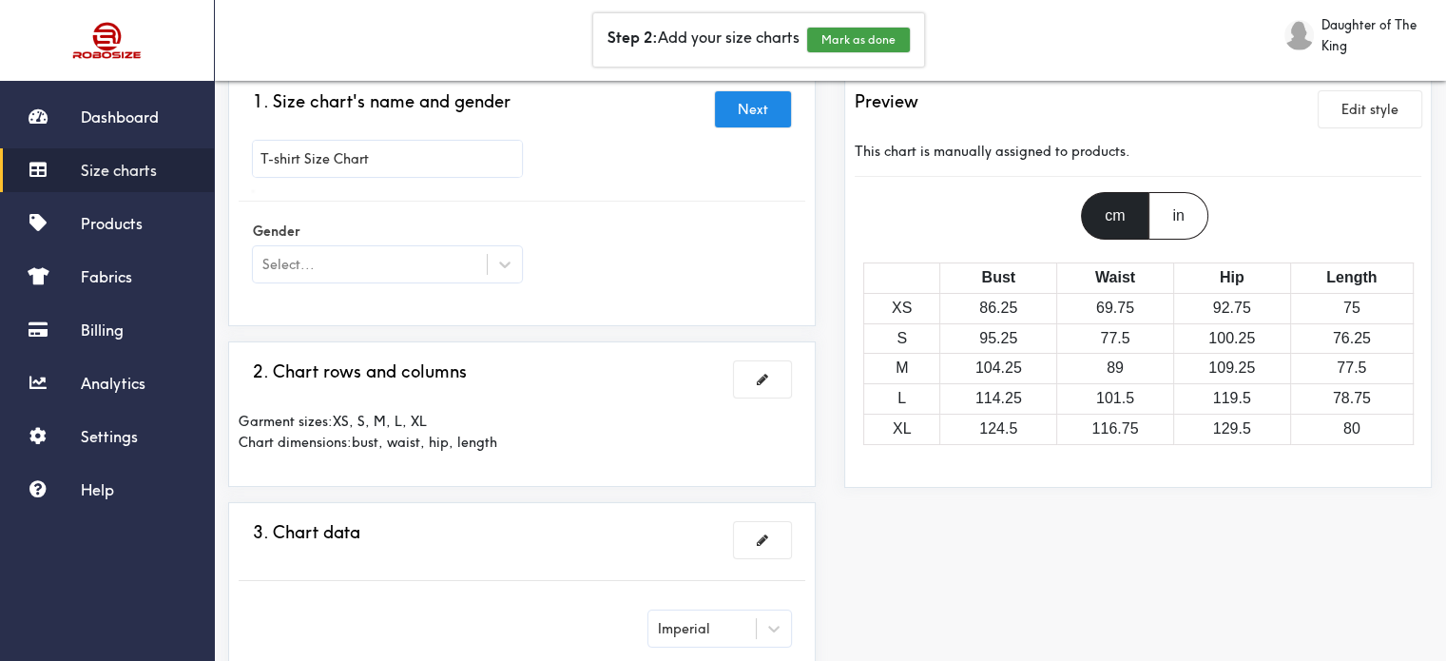
click at [513, 264] on div at bounding box center [723, 330] width 1446 height 661
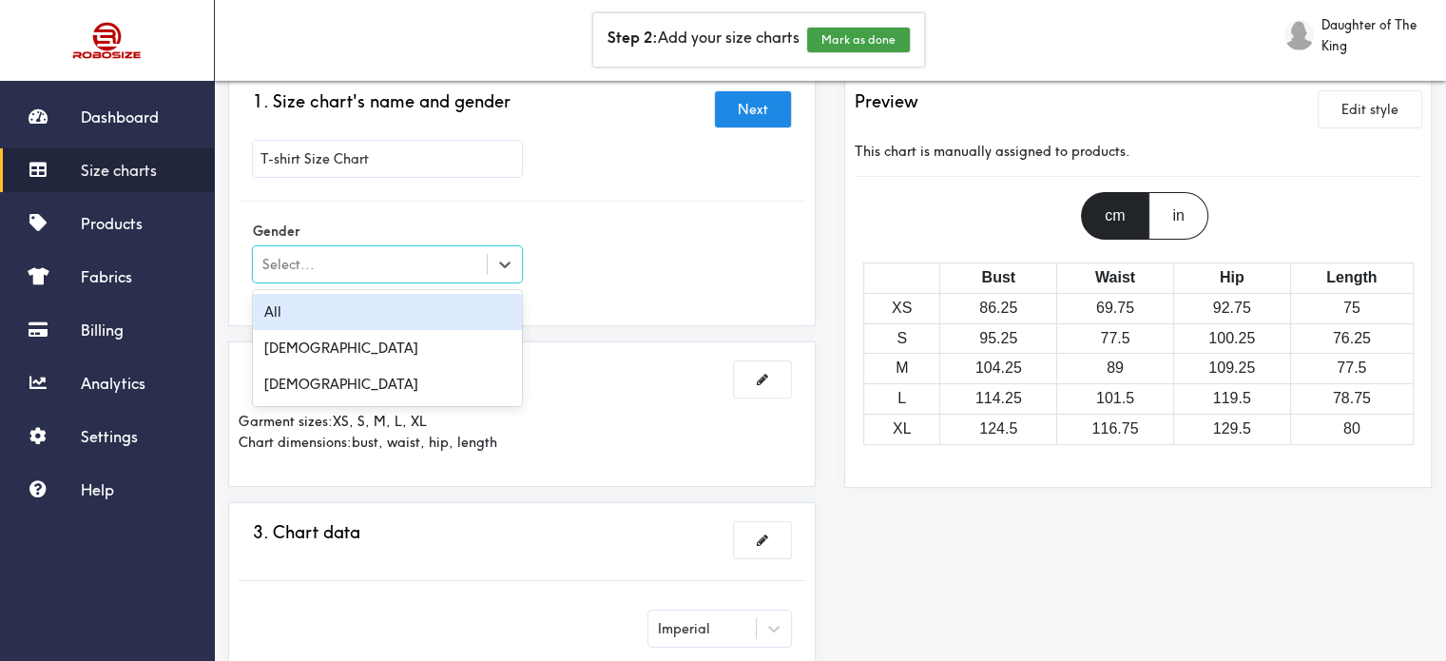
click at [447, 263] on div "Select..." at bounding box center [370, 264] width 234 height 19
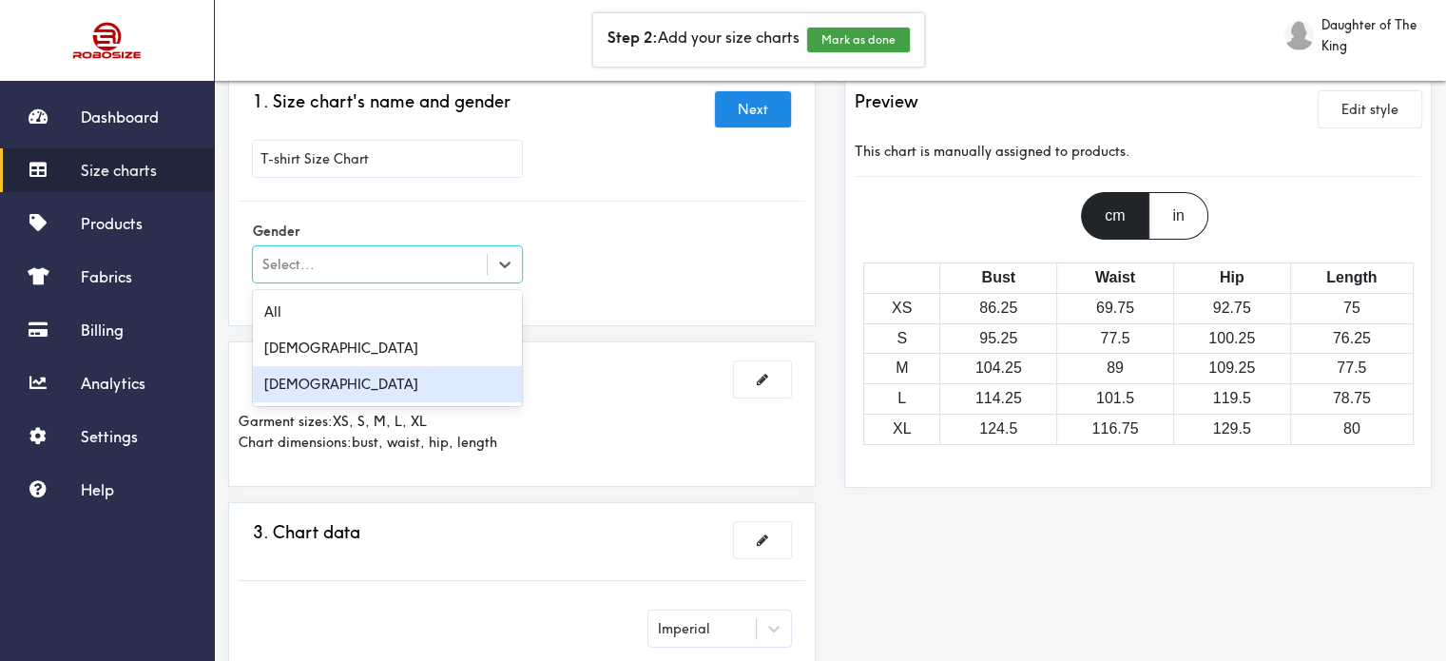
click at [321, 382] on div "Female" at bounding box center [387, 384] width 269 height 36
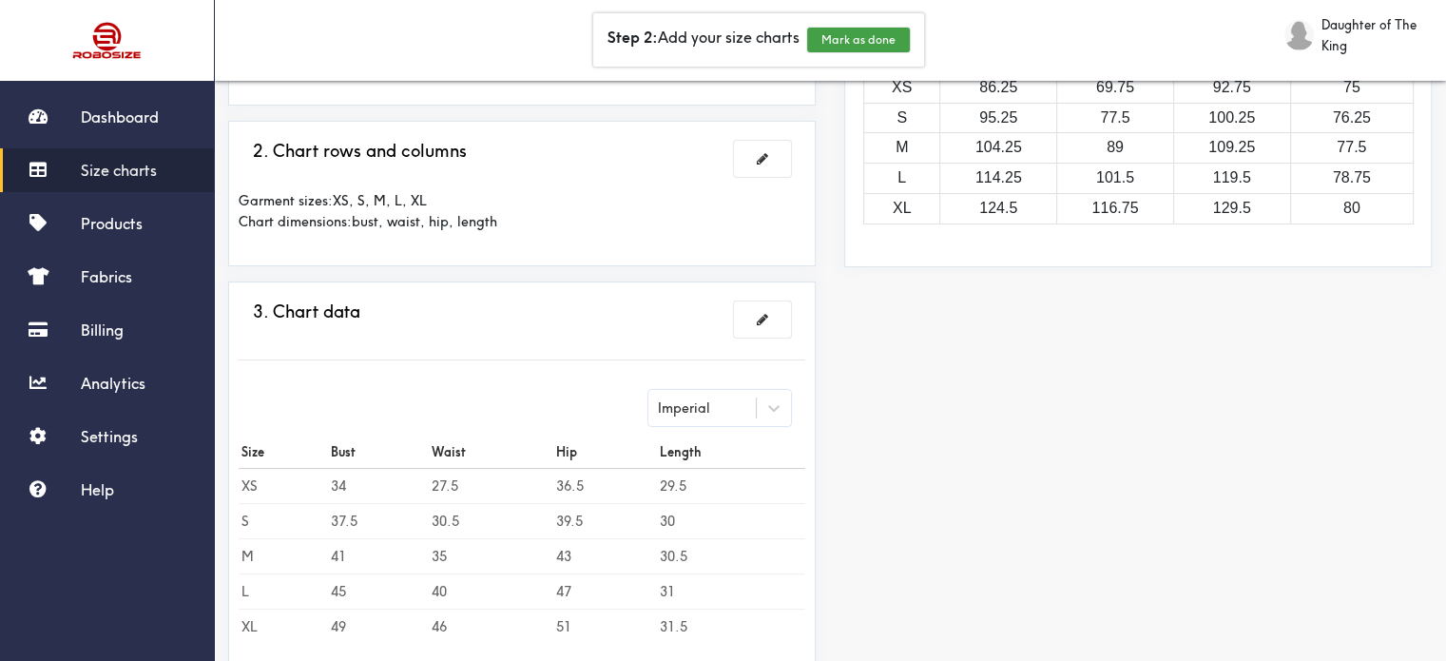
scroll to position [285, 0]
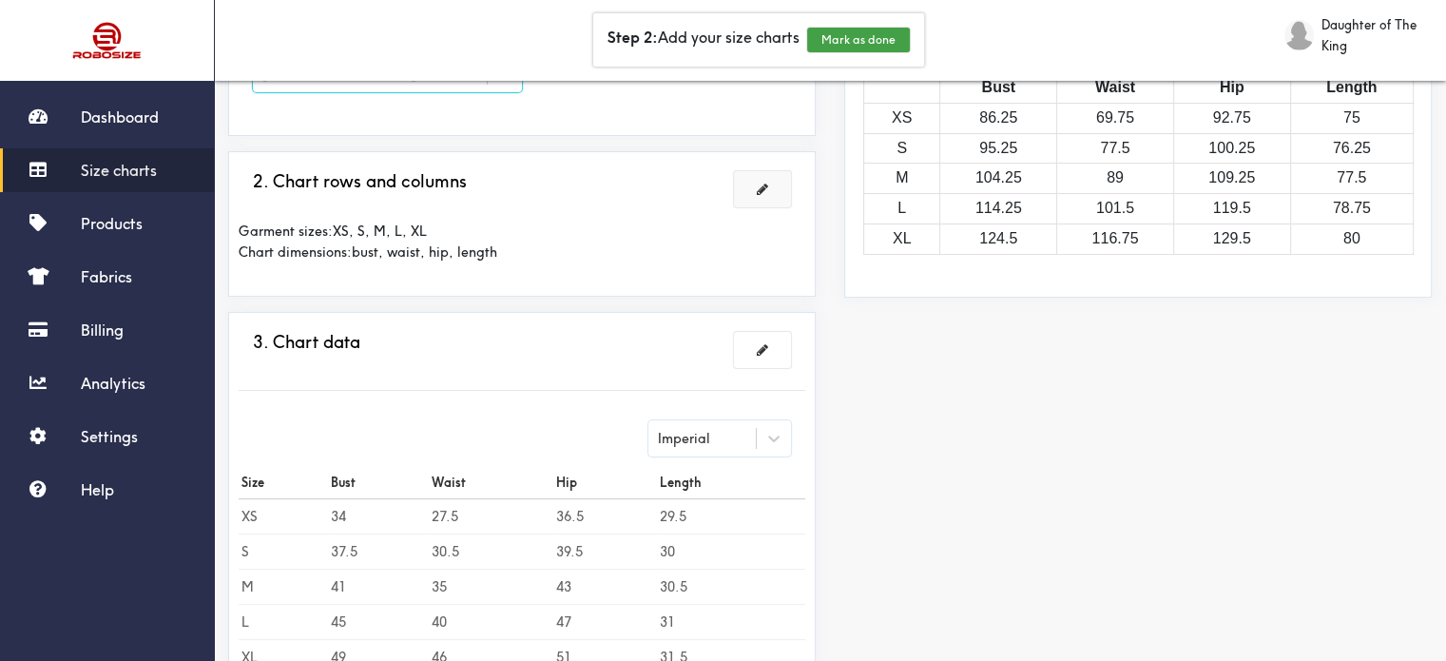
click at [751, 190] on button at bounding box center [762, 189] width 57 height 36
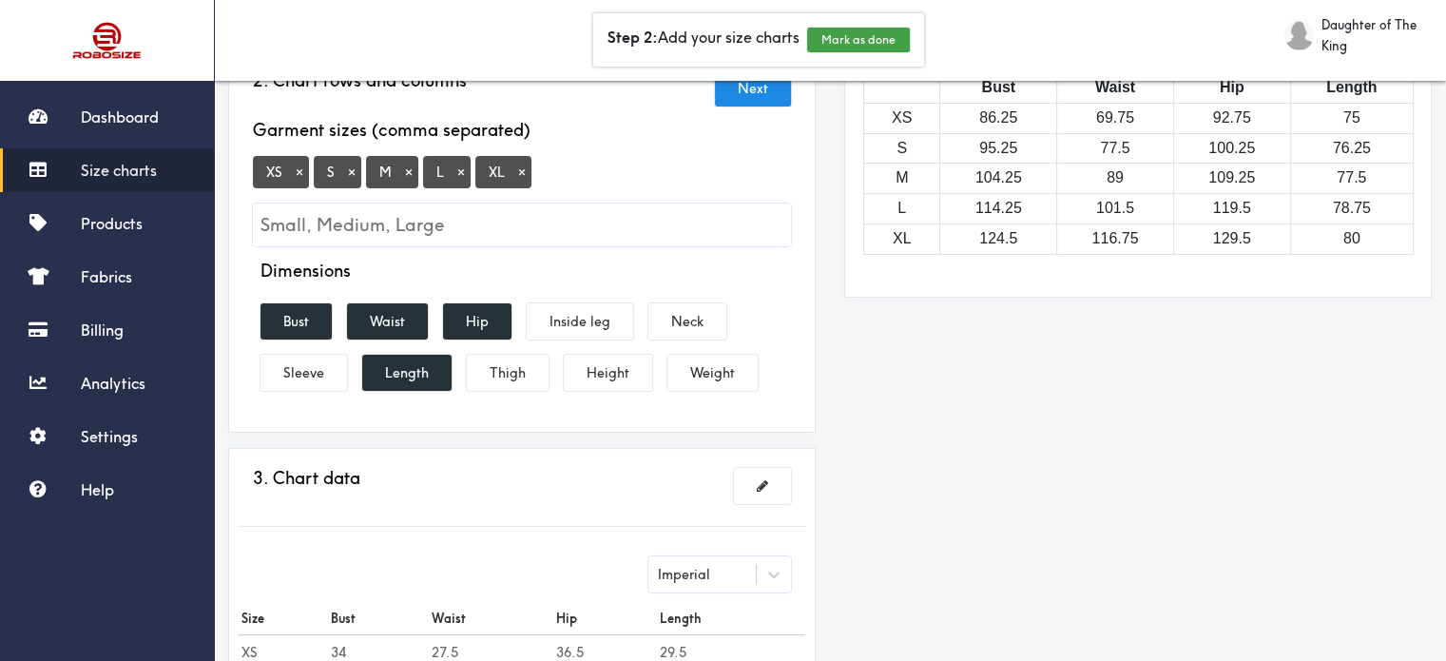
drag, startPoint x: 550, startPoint y: 218, endPoint x: 549, endPoint y: 234, distance: 16.2
click at [549, 234] on input "Small, Medium, Large" at bounding box center [522, 224] width 538 height 43
type input "2XL"
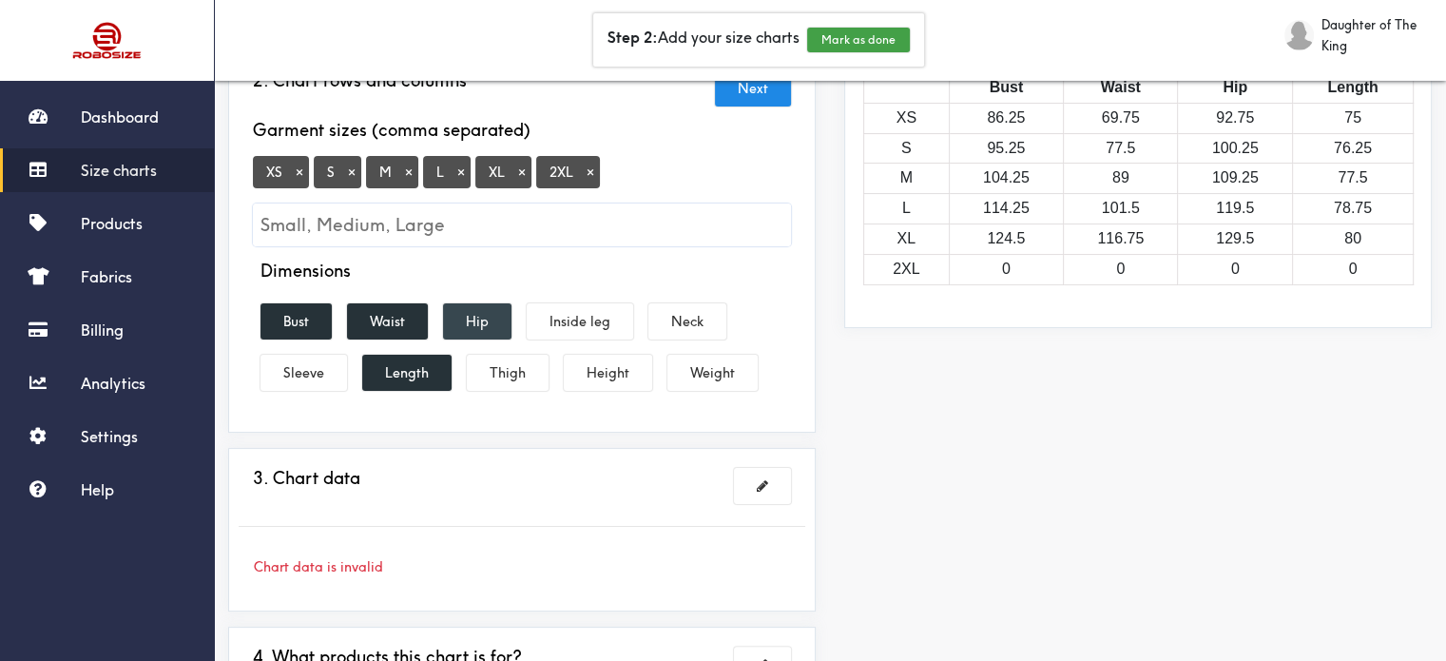
click at [483, 311] on button "Hip" at bounding box center [477, 321] width 68 height 36
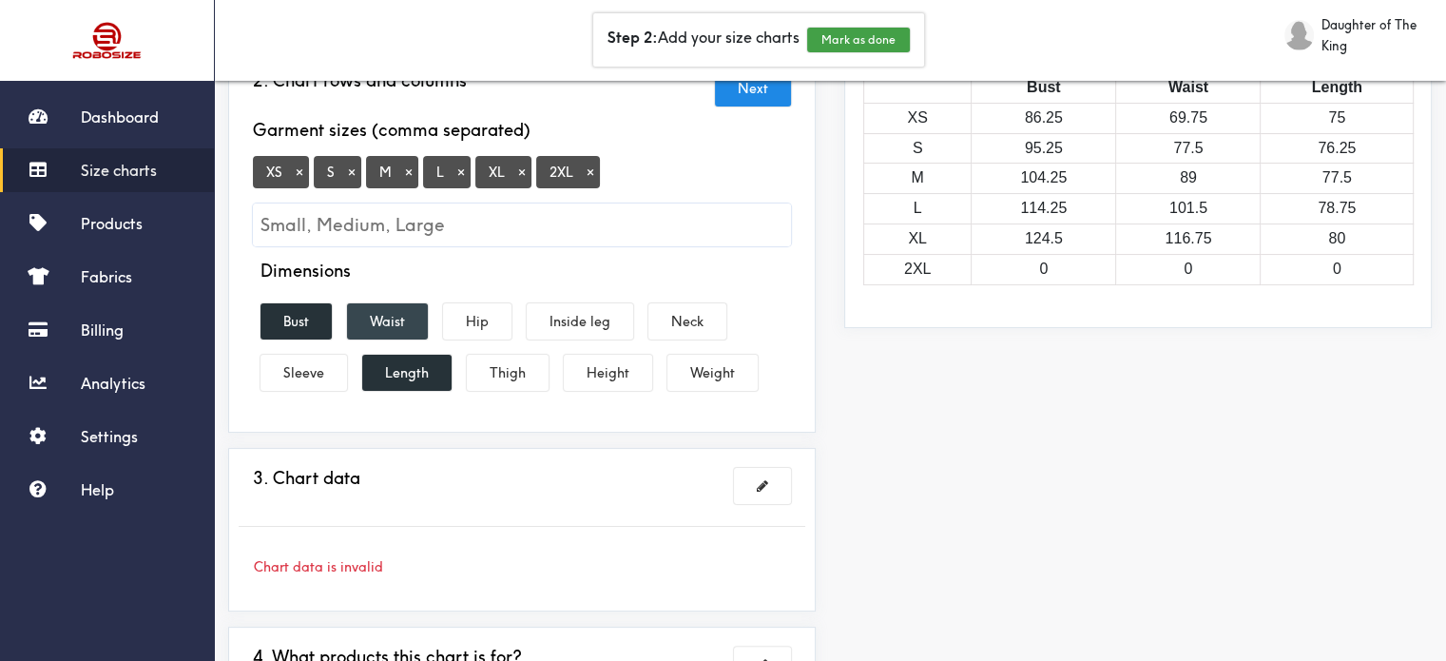
drag, startPoint x: 398, startPoint y: 311, endPoint x: 402, endPoint y: 342, distance: 31.6
click at [397, 311] on button "Waist" at bounding box center [387, 321] width 81 height 36
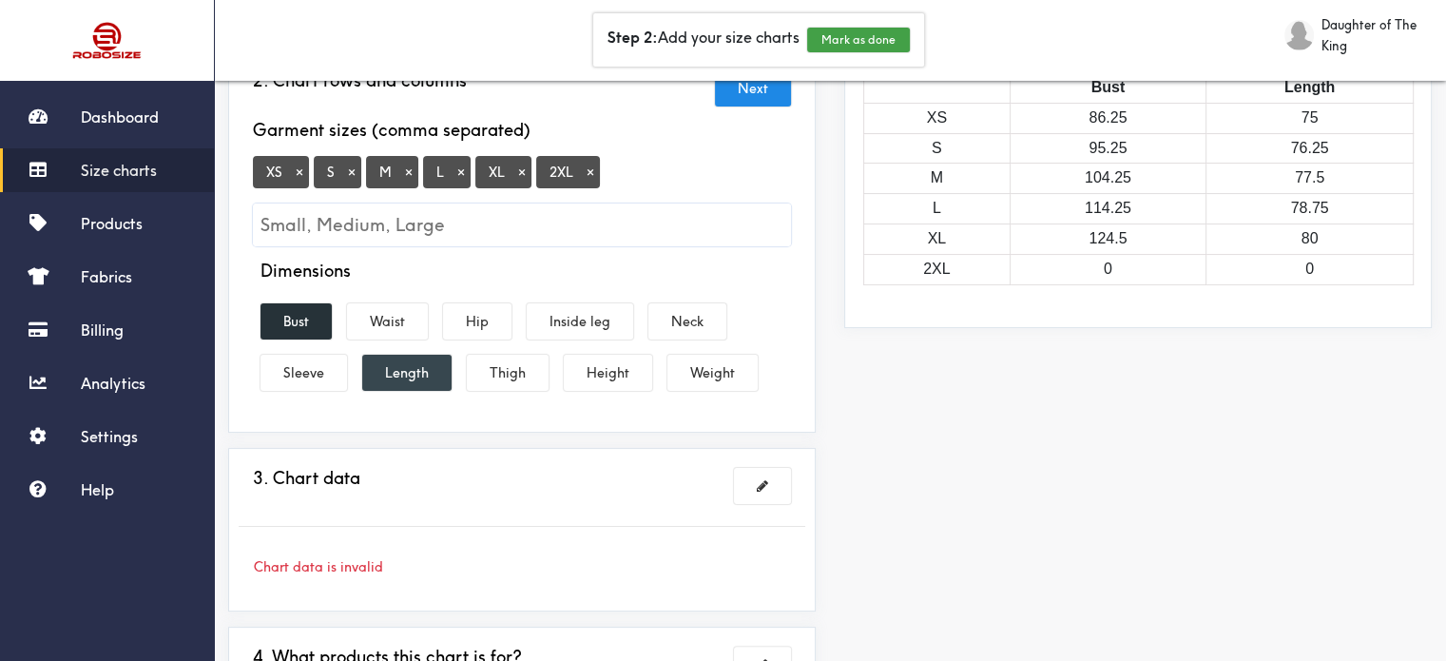
click at [401, 373] on button "Length" at bounding box center [406, 373] width 89 height 36
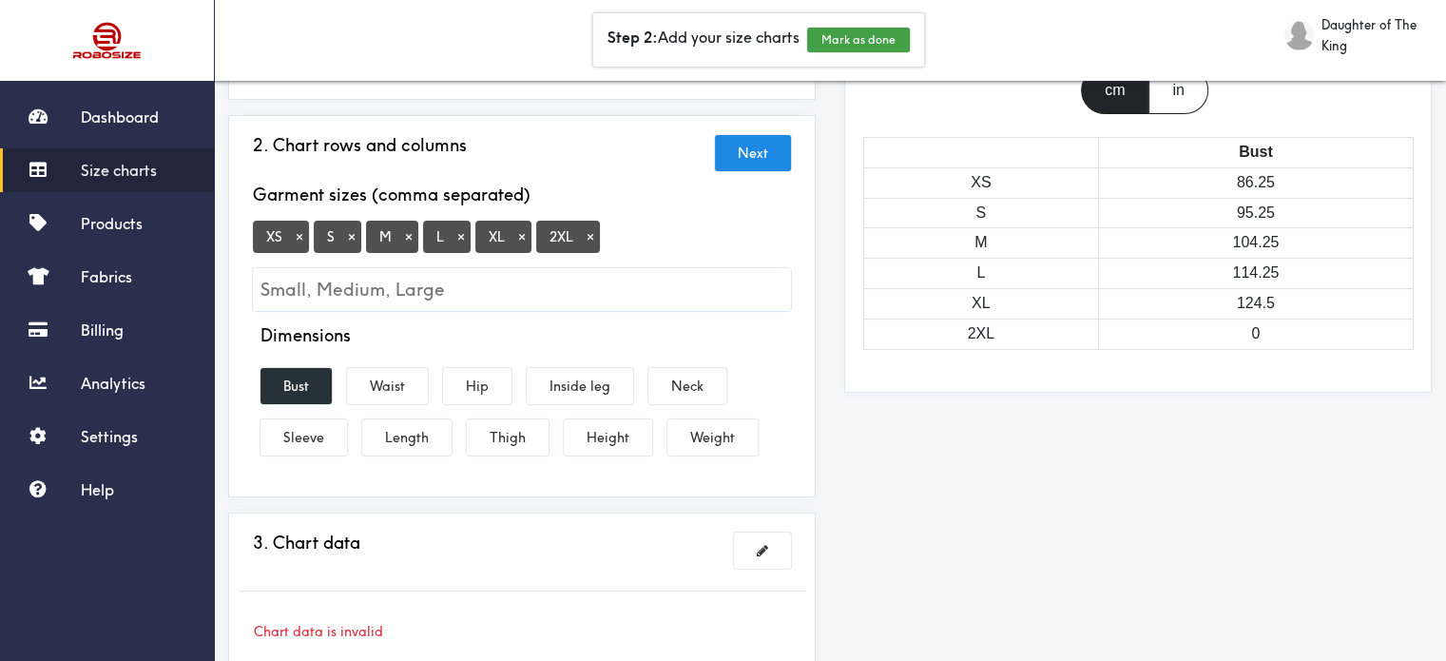
scroll to position [190, 0]
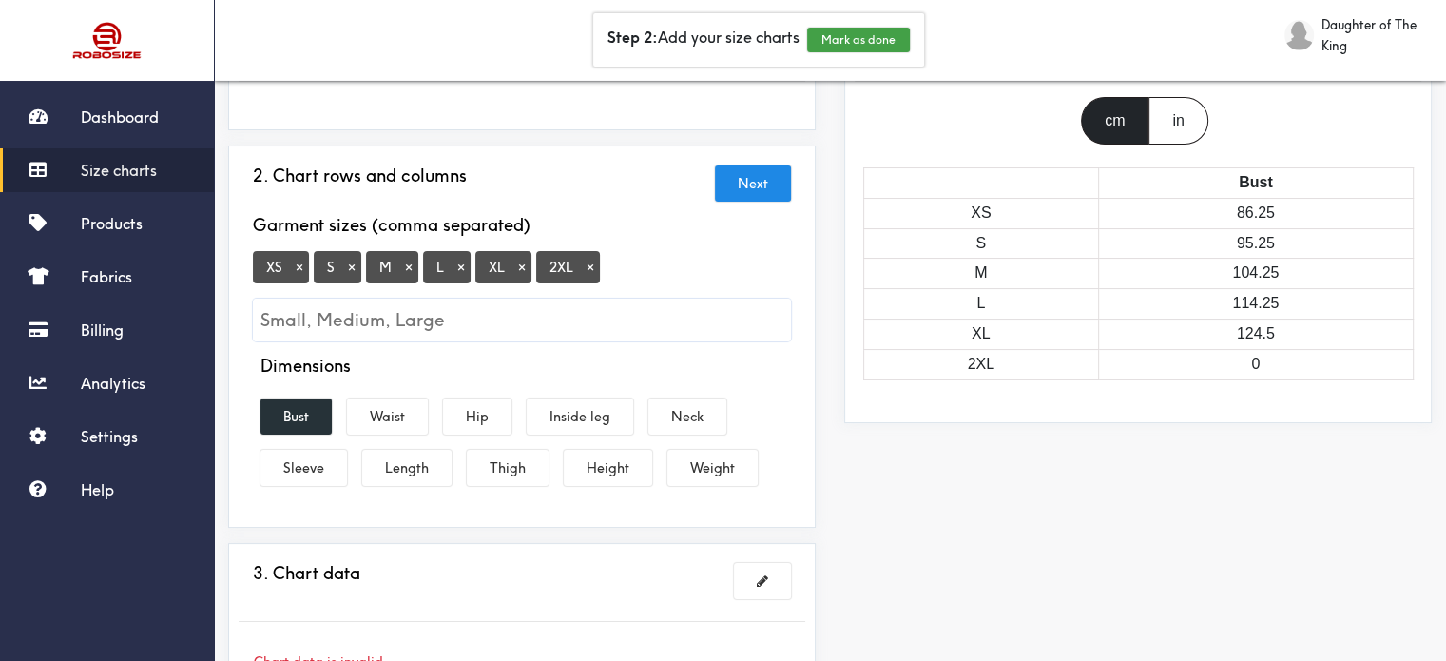
click at [1149, 126] on div "in" at bounding box center [1178, 121] width 59 height 48
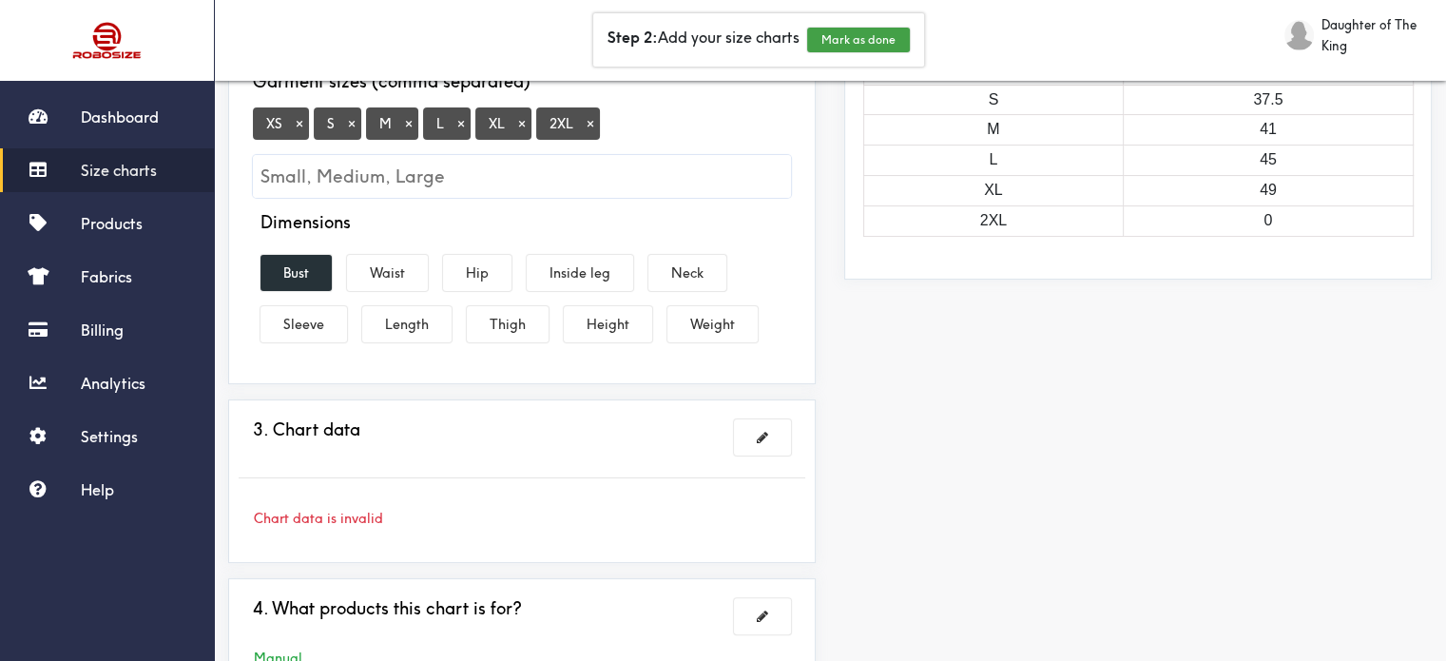
scroll to position [380, 0]
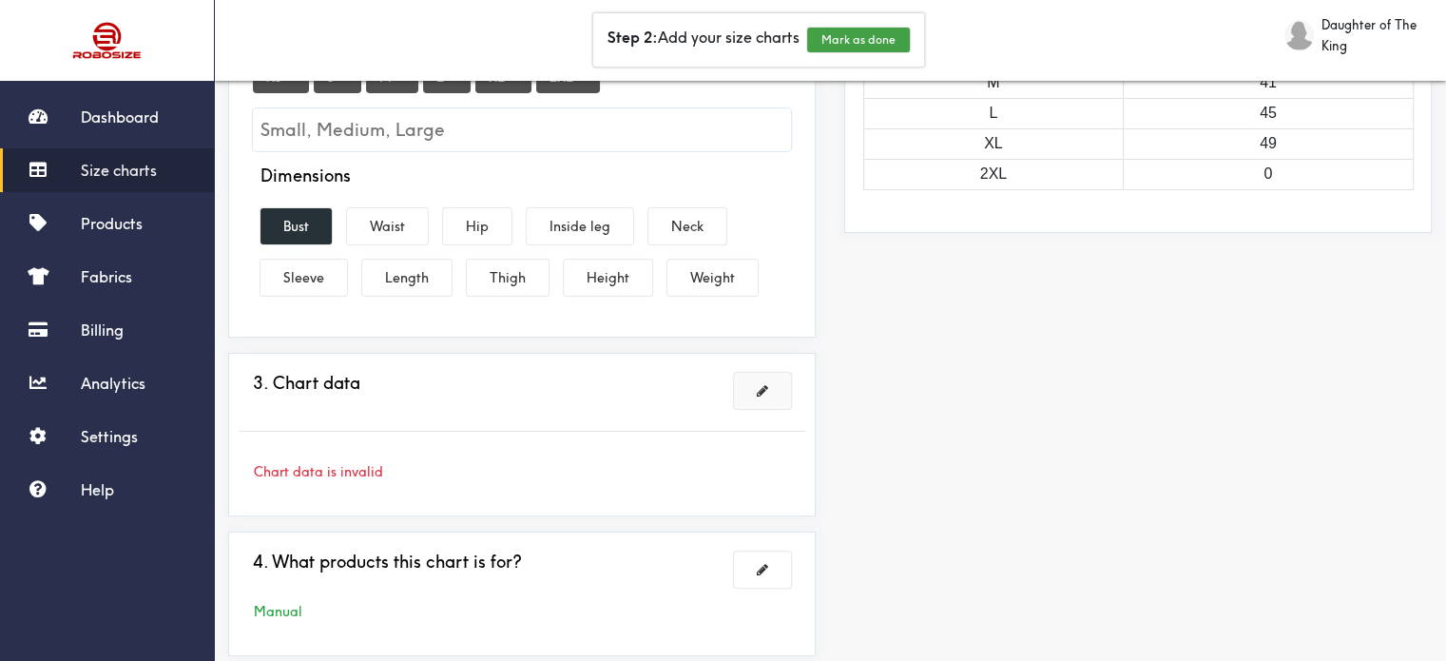
click at [761, 395] on span at bounding box center [762, 390] width 11 height 13
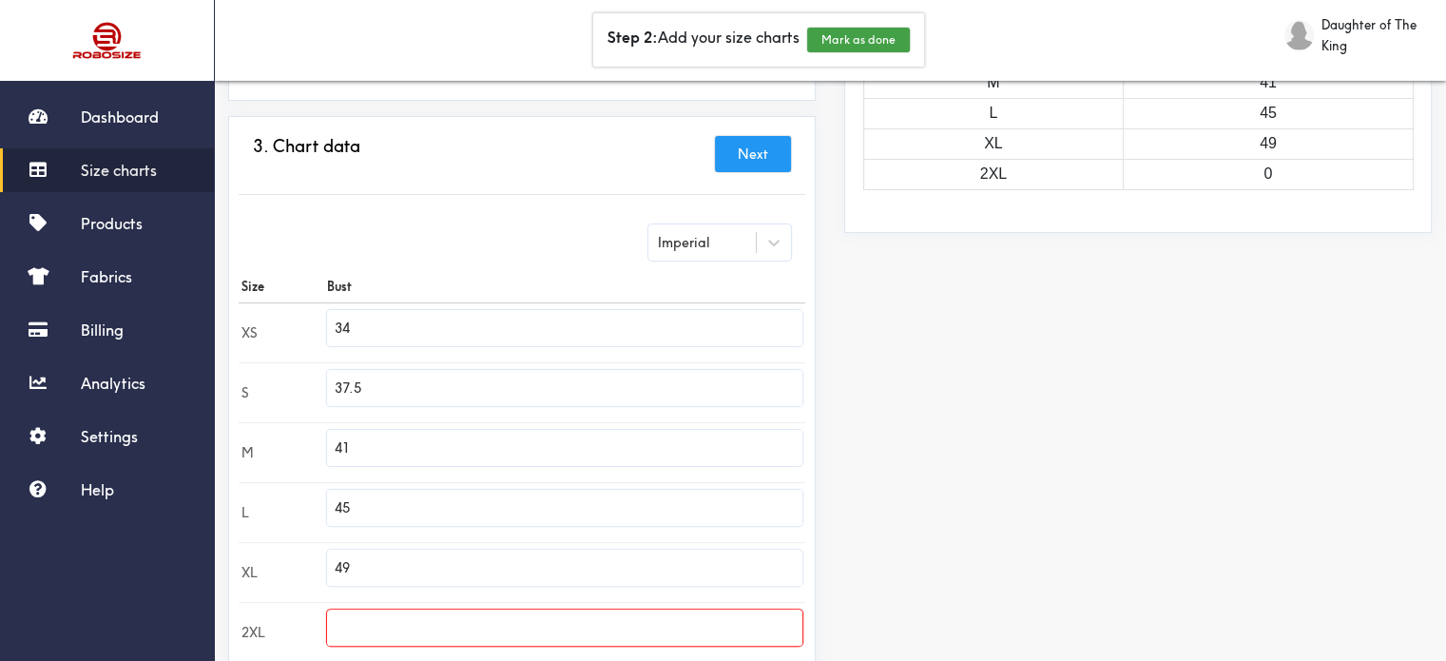
drag, startPoint x: 387, startPoint y: 325, endPoint x: 336, endPoint y: 327, distance: 51.4
click at [336, 327] on input "34" at bounding box center [564, 328] width 475 height 36
type input "16"
drag, startPoint x: 408, startPoint y: 383, endPoint x: 327, endPoint y: 387, distance: 80.9
click at [327, 387] on td "37.5" at bounding box center [564, 392] width 481 height 60
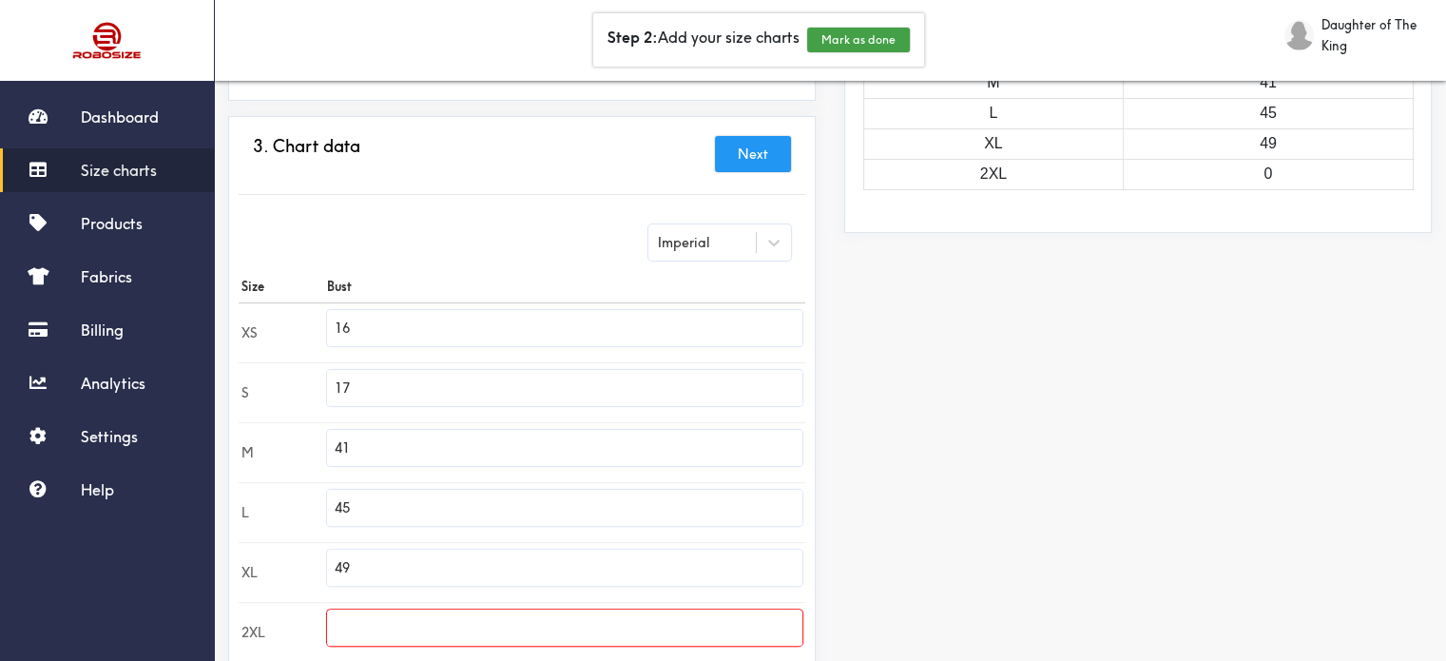
type input "17"
drag, startPoint x: 378, startPoint y: 444, endPoint x: 327, endPoint y: 441, distance: 51.4
click at [327, 441] on tr "M 41" at bounding box center [522, 452] width 567 height 60
type input "19"
click at [399, 501] on input "45" at bounding box center [564, 508] width 475 height 36
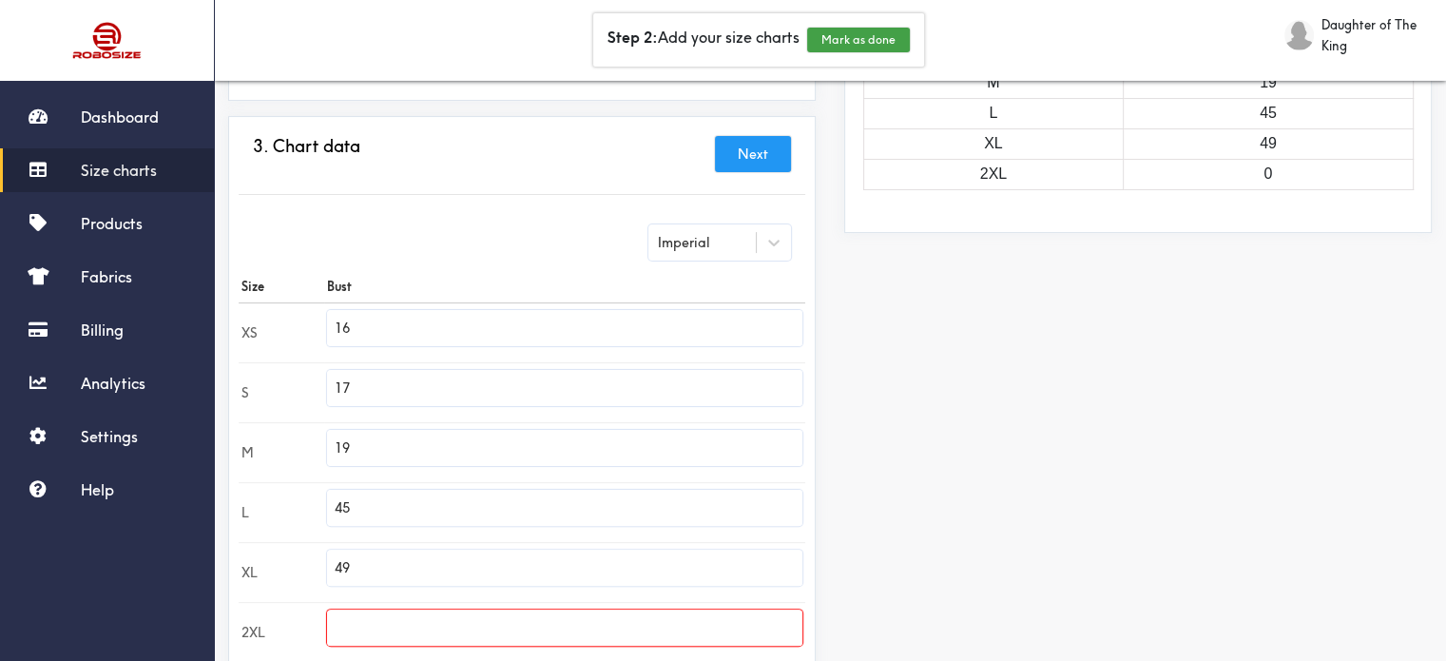
drag, startPoint x: 380, startPoint y: 506, endPoint x: 335, endPoint y: 510, distance: 45.8
click at [335, 510] on input "45" at bounding box center [564, 508] width 475 height 36
type input "21"
drag, startPoint x: 378, startPoint y: 577, endPoint x: 325, endPoint y: 569, distance: 53.9
click at [325, 569] on tr "XL 49" at bounding box center [522, 572] width 567 height 60
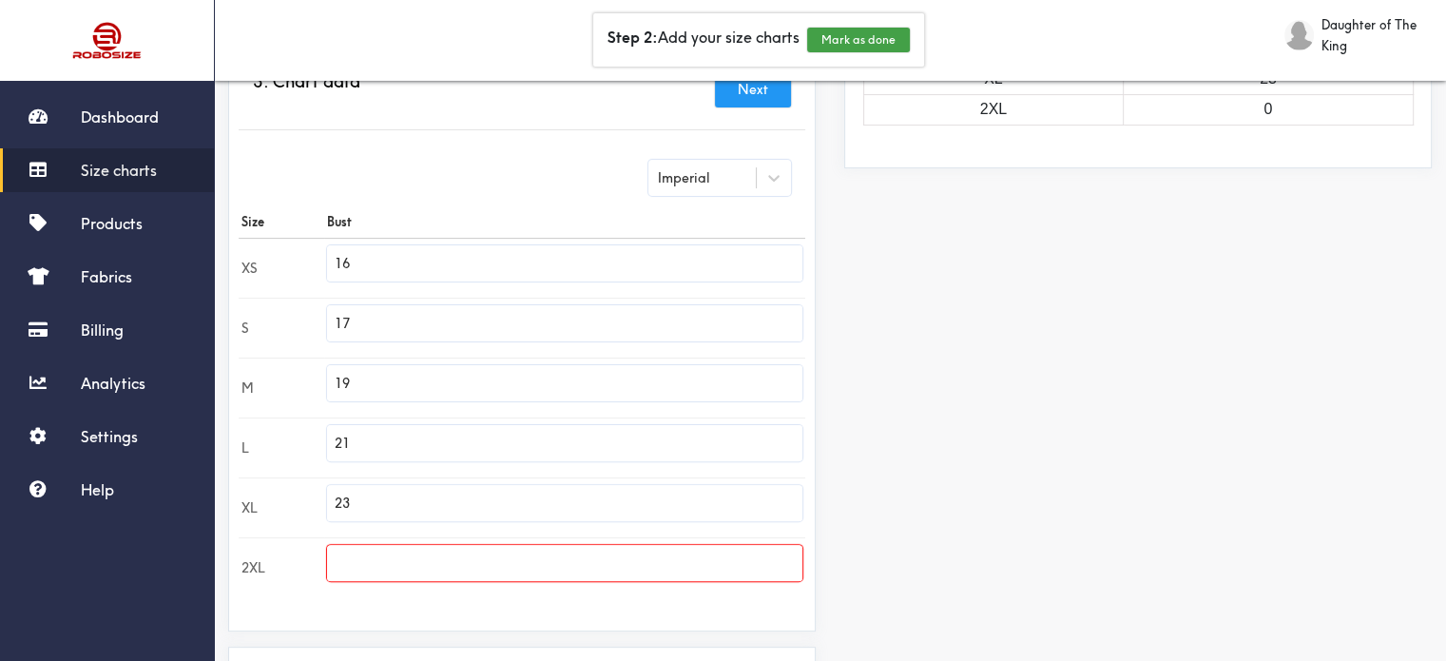
scroll to position [475, 0]
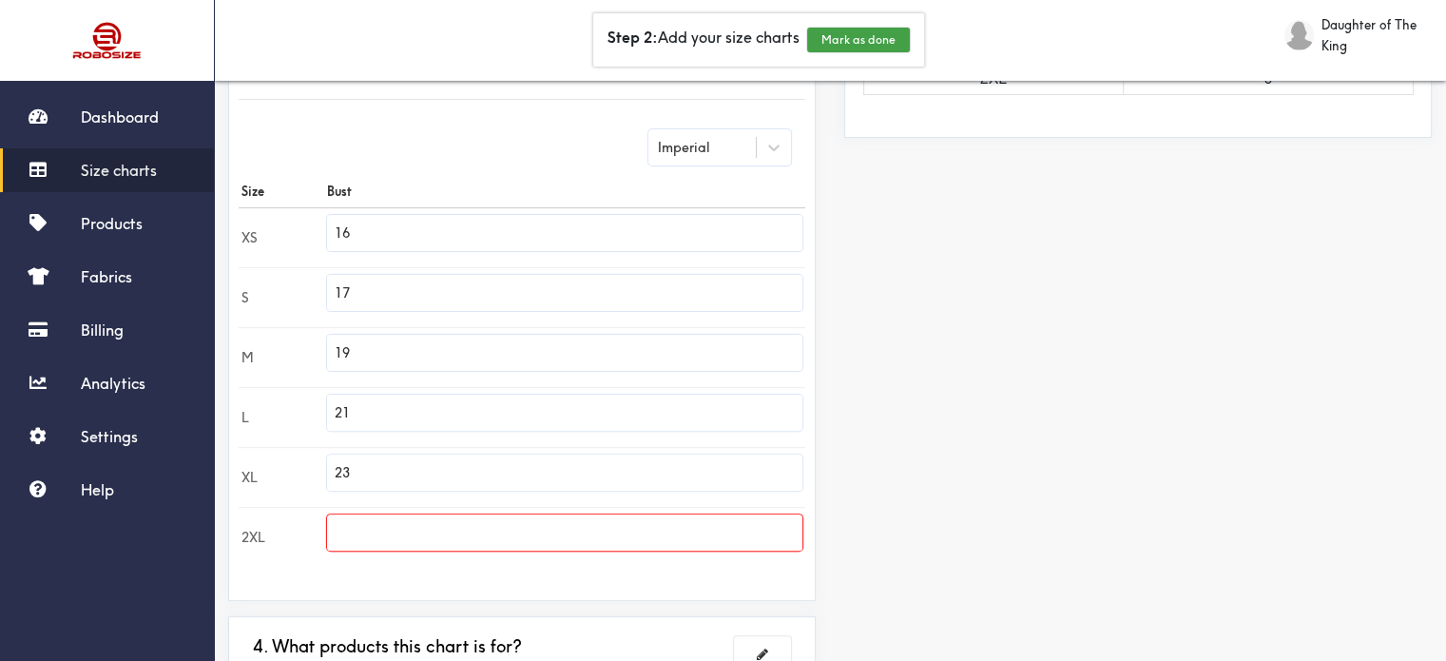
type input "23"
click at [380, 533] on input "text" at bounding box center [564, 532] width 475 height 36
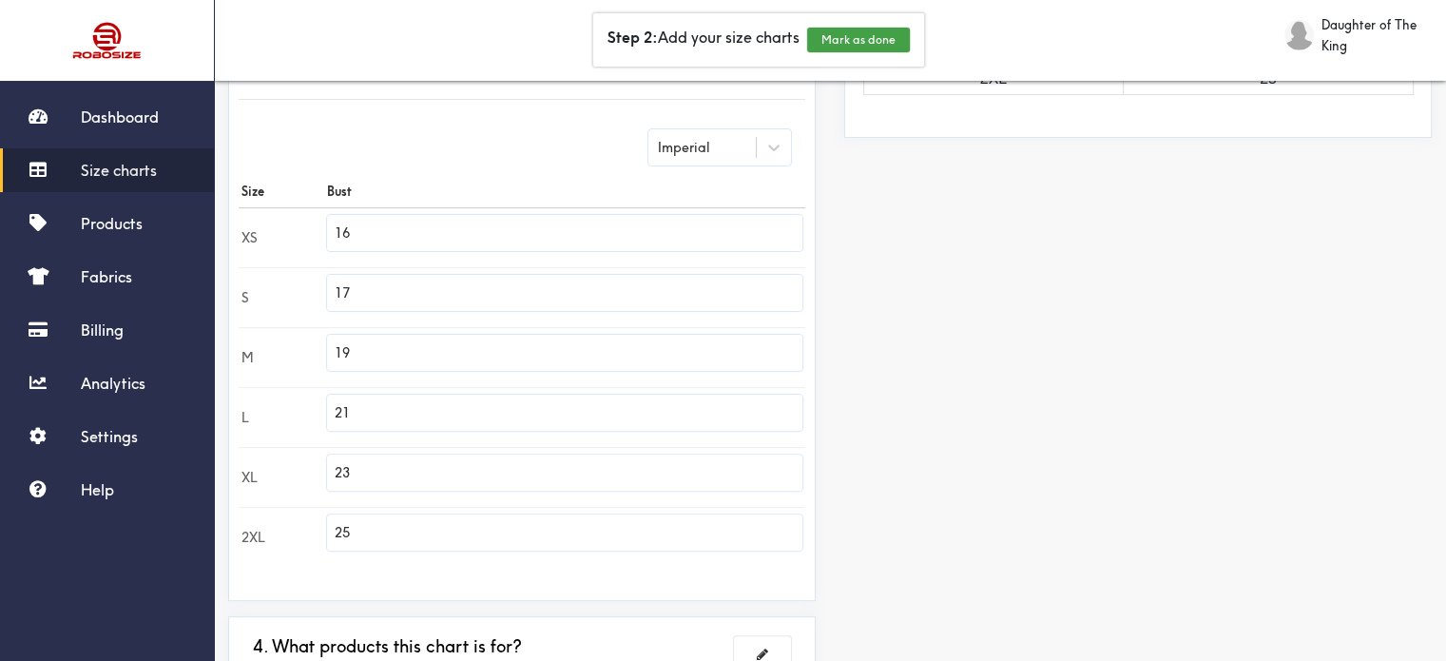
type input "25"
click at [419, 569] on div "Imperial Size Bust XS 16 S 17 M 19 L 21 XL 23 2XL 25" at bounding box center [522, 348] width 567 height 466
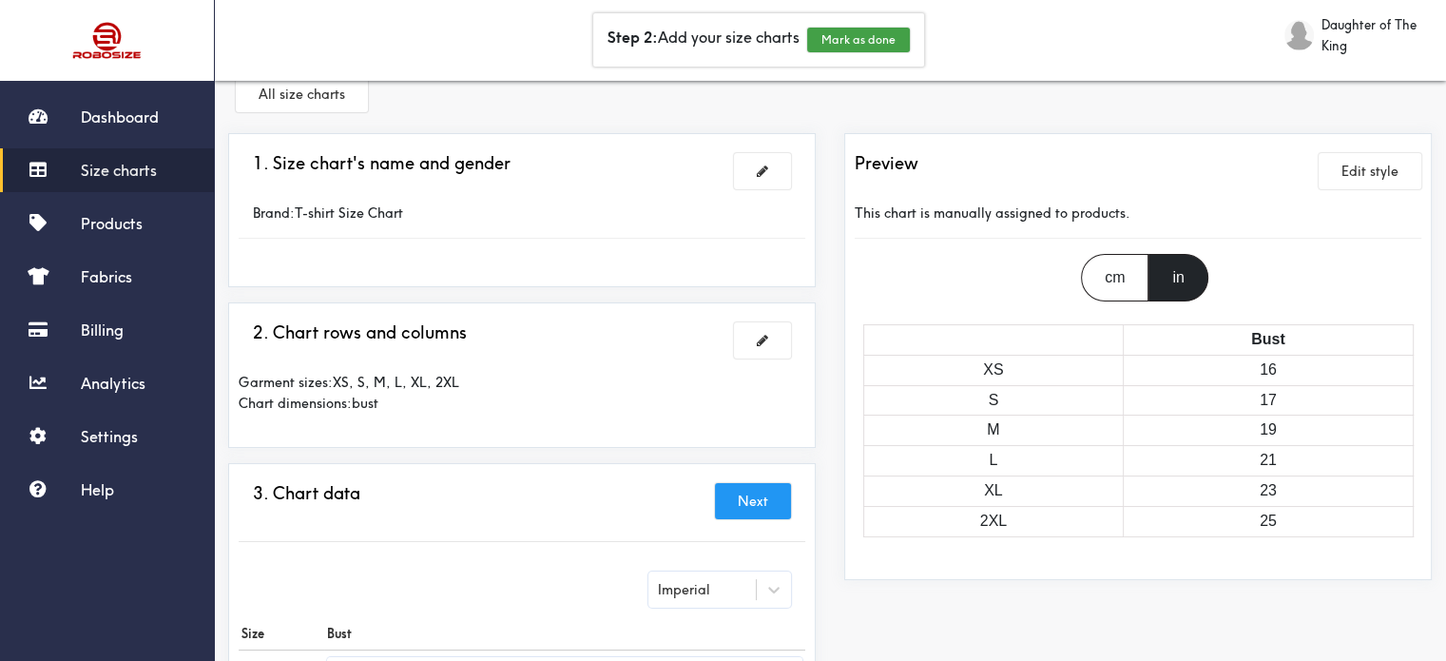
scroll to position [0, 0]
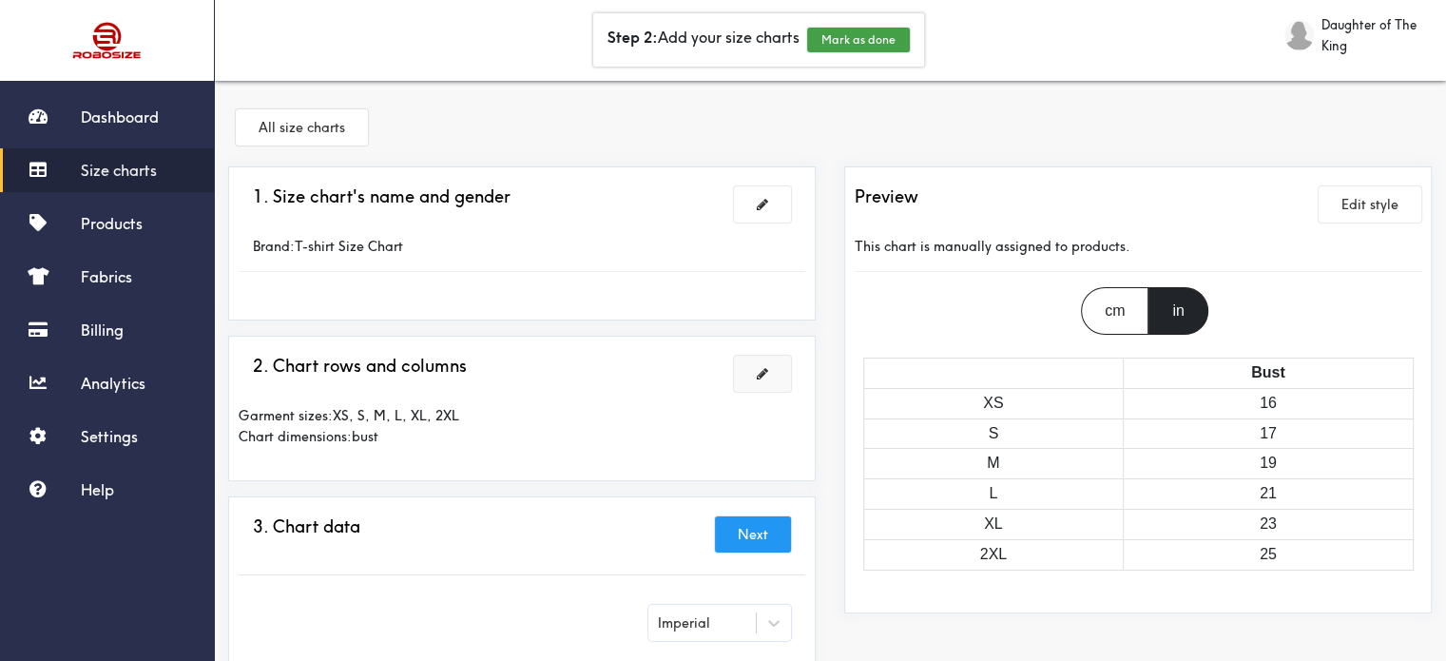
click at [767, 378] on span at bounding box center [762, 373] width 11 height 13
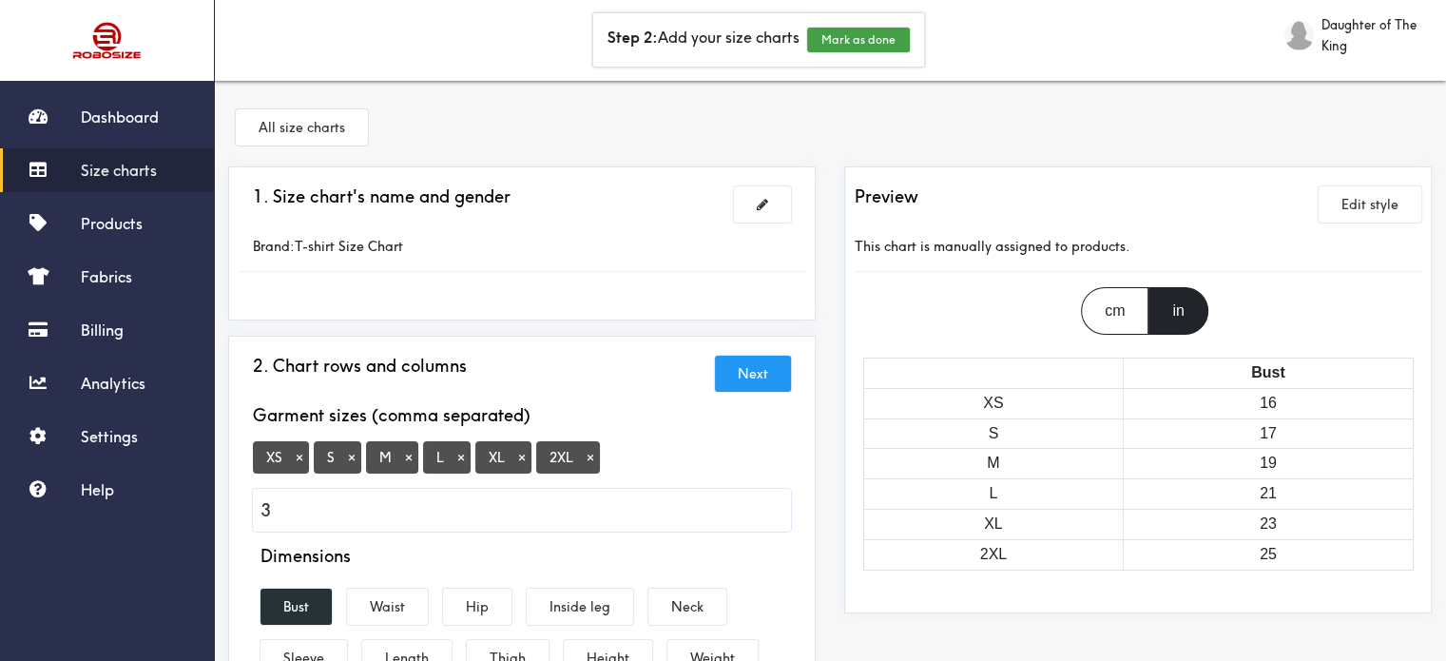
type input "3X"
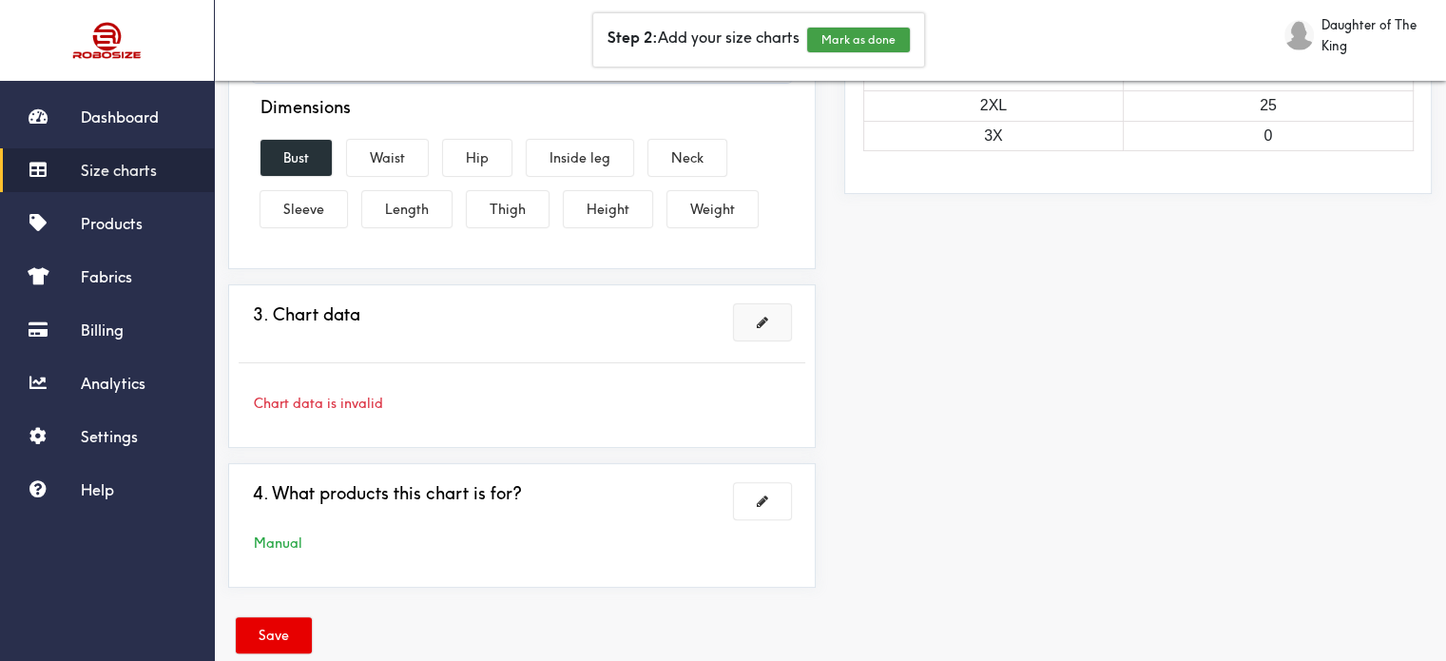
scroll to position [483, 0]
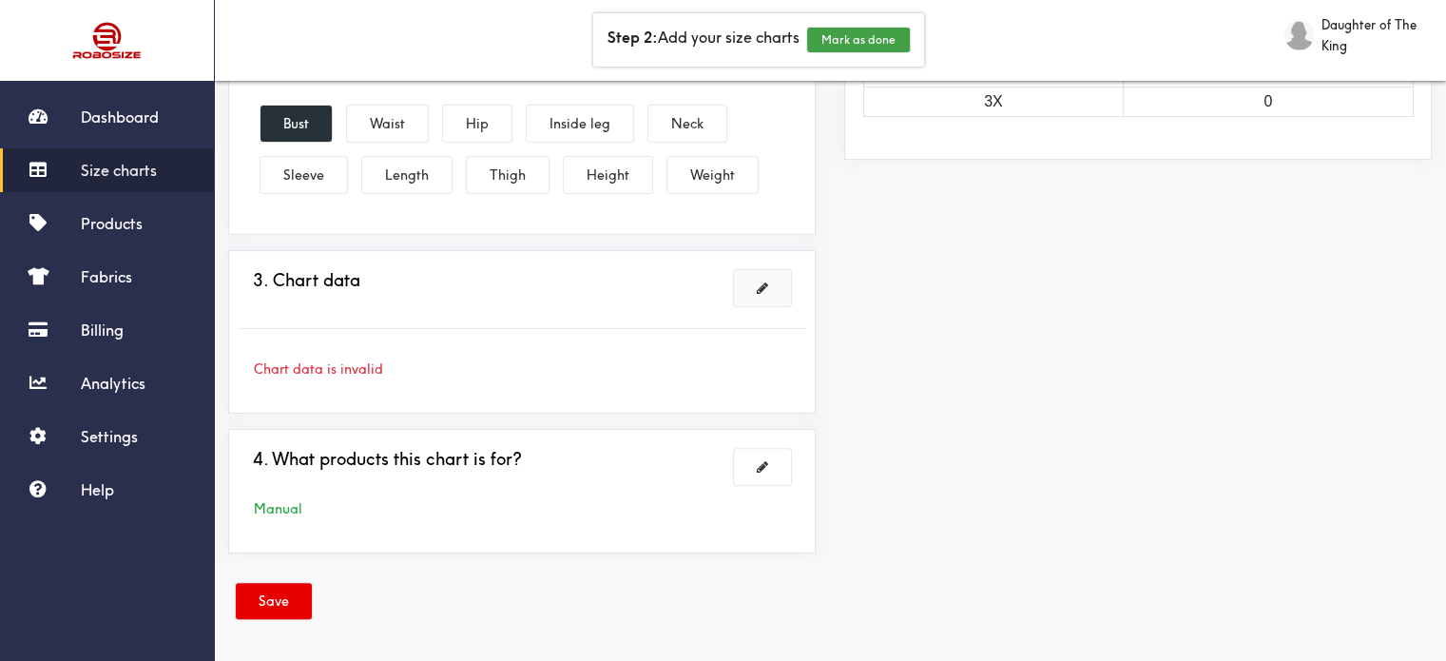
click at [765, 287] on span at bounding box center [762, 287] width 11 height 13
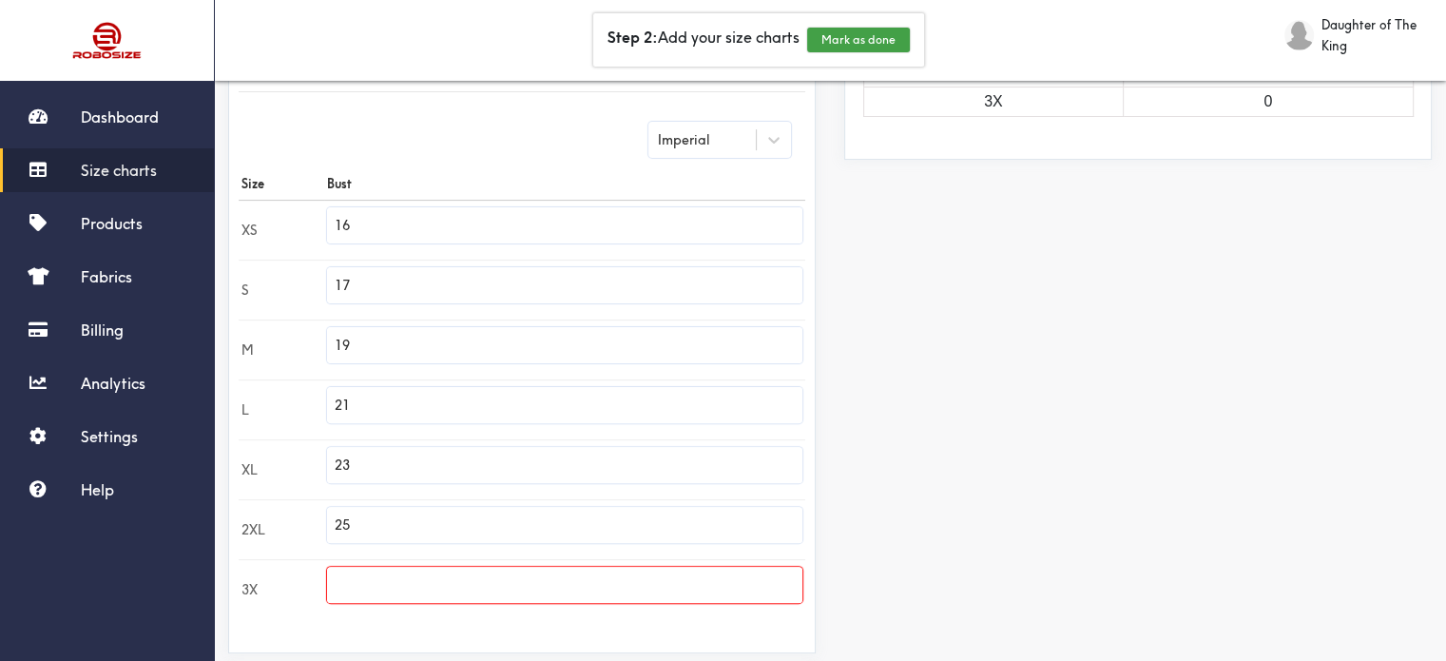
click at [437, 568] on input "text" at bounding box center [564, 585] width 475 height 36
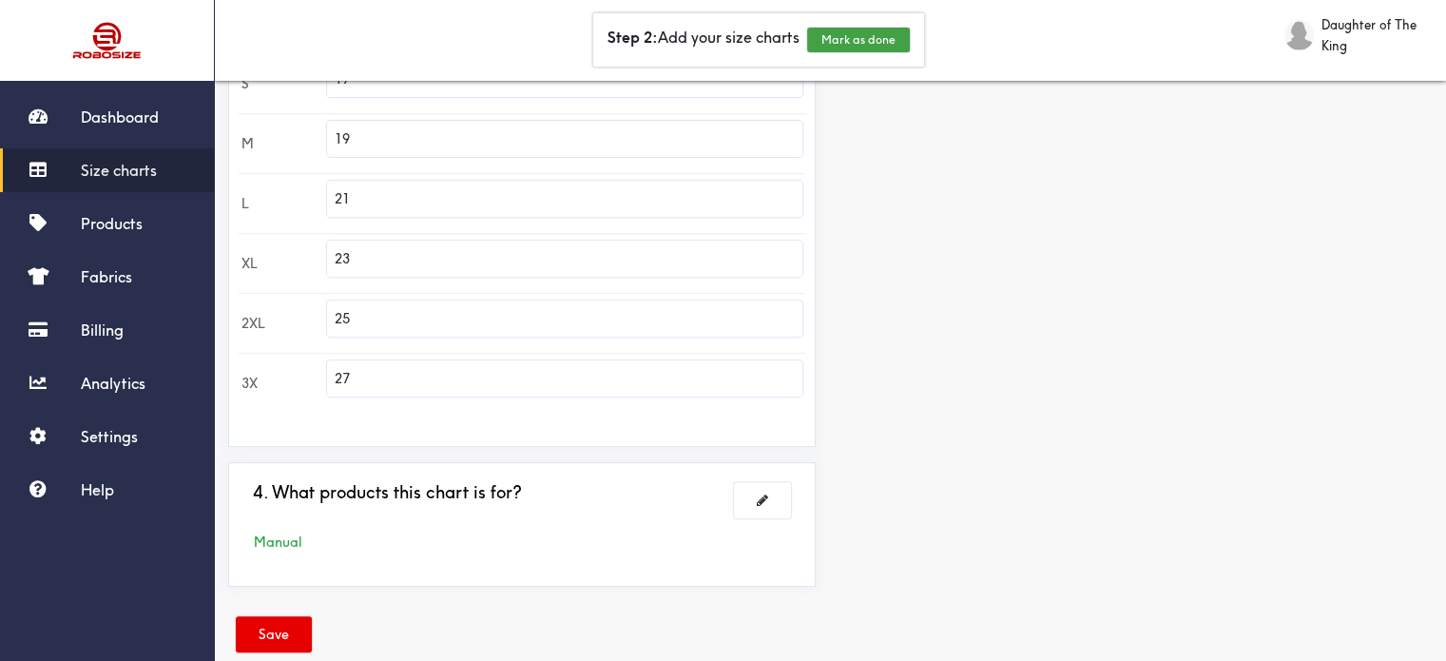
scroll to position [722, 0]
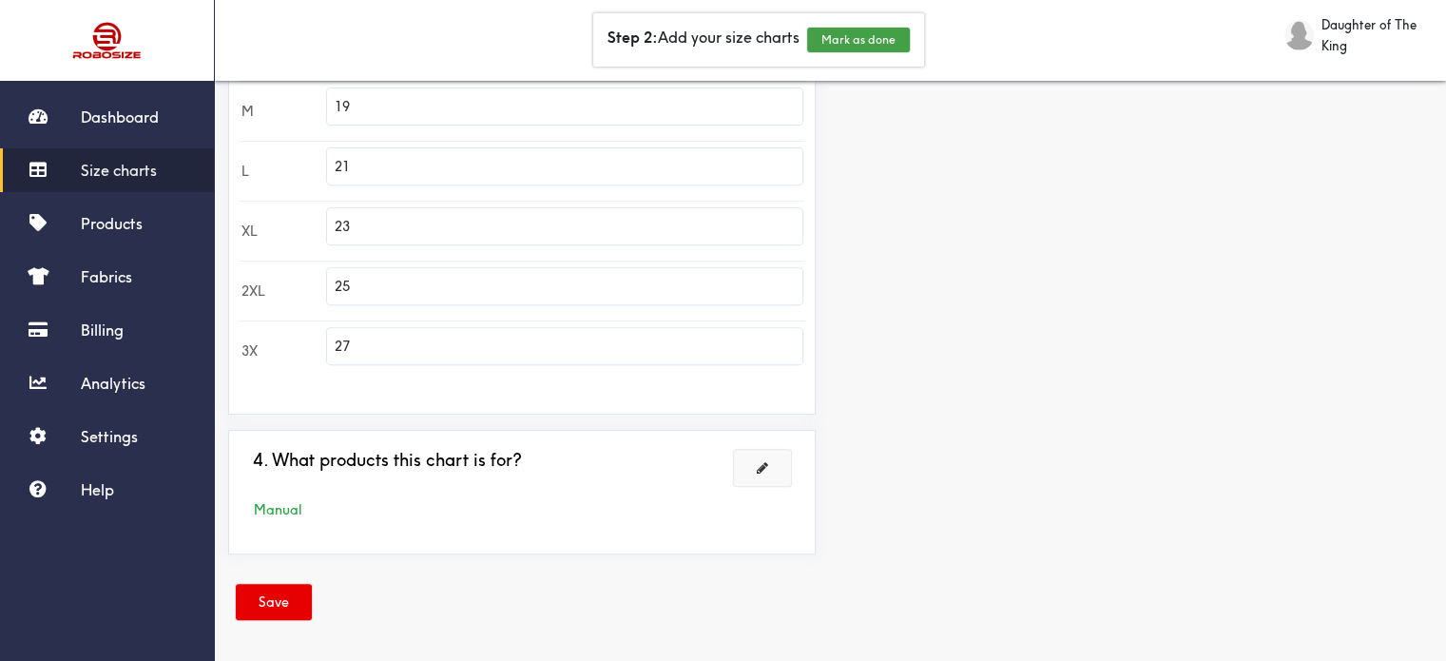
type input "27"
click at [770, 474] on button at bounding box center [762, 468] width 57 height 36
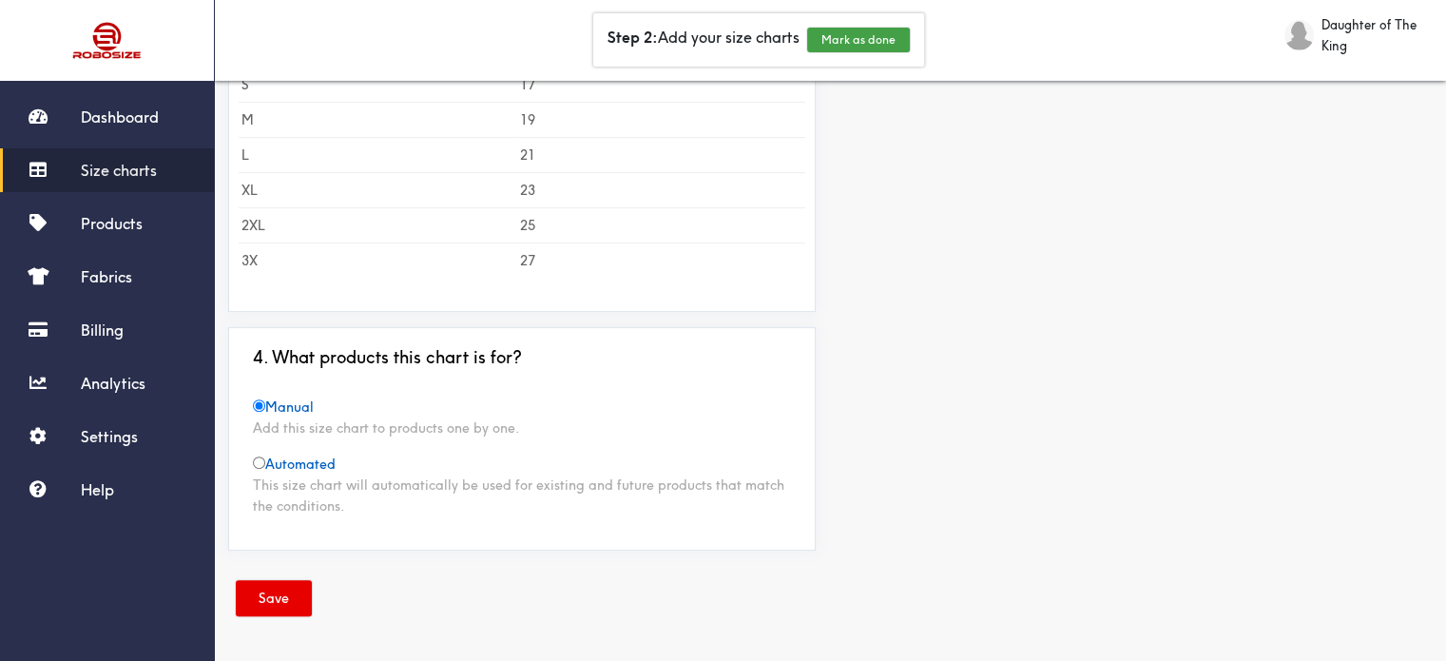
scroll to position [648, 0]
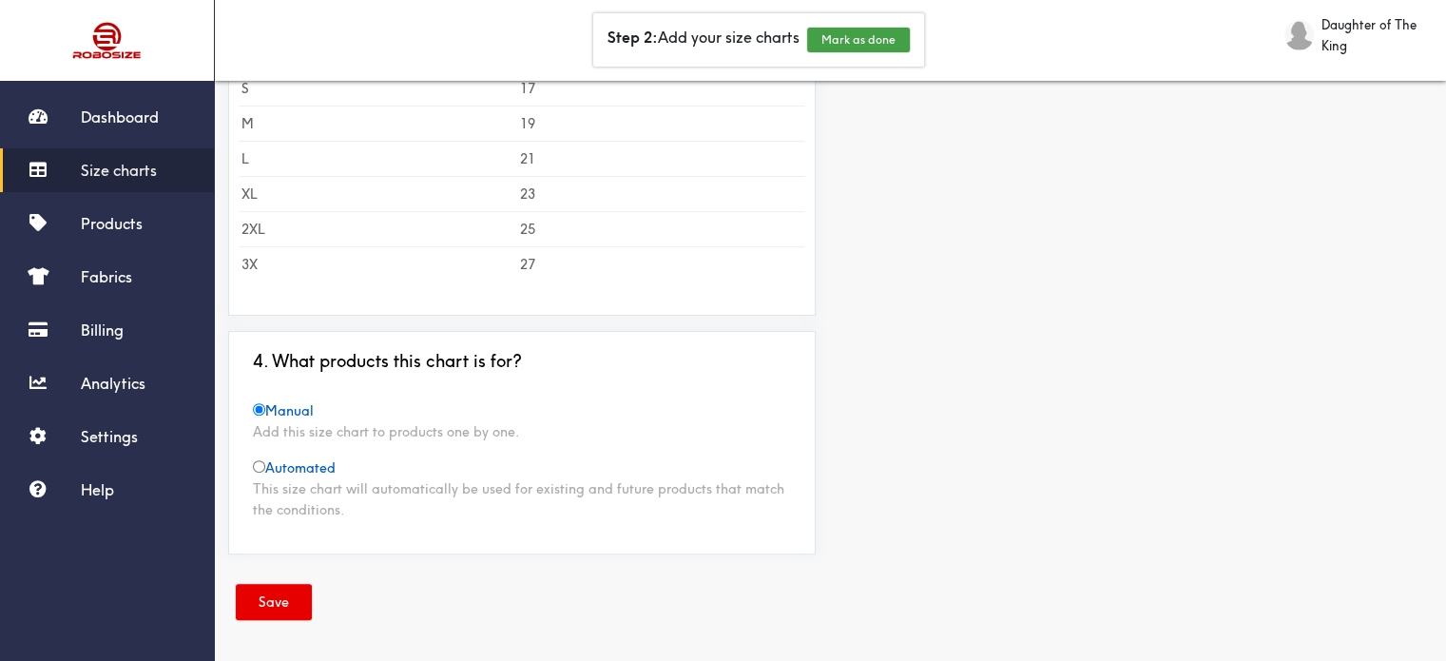
click at [257, 465] on input "radio" at bounding box center [259, 466] width 12 height 12
radio input "true"
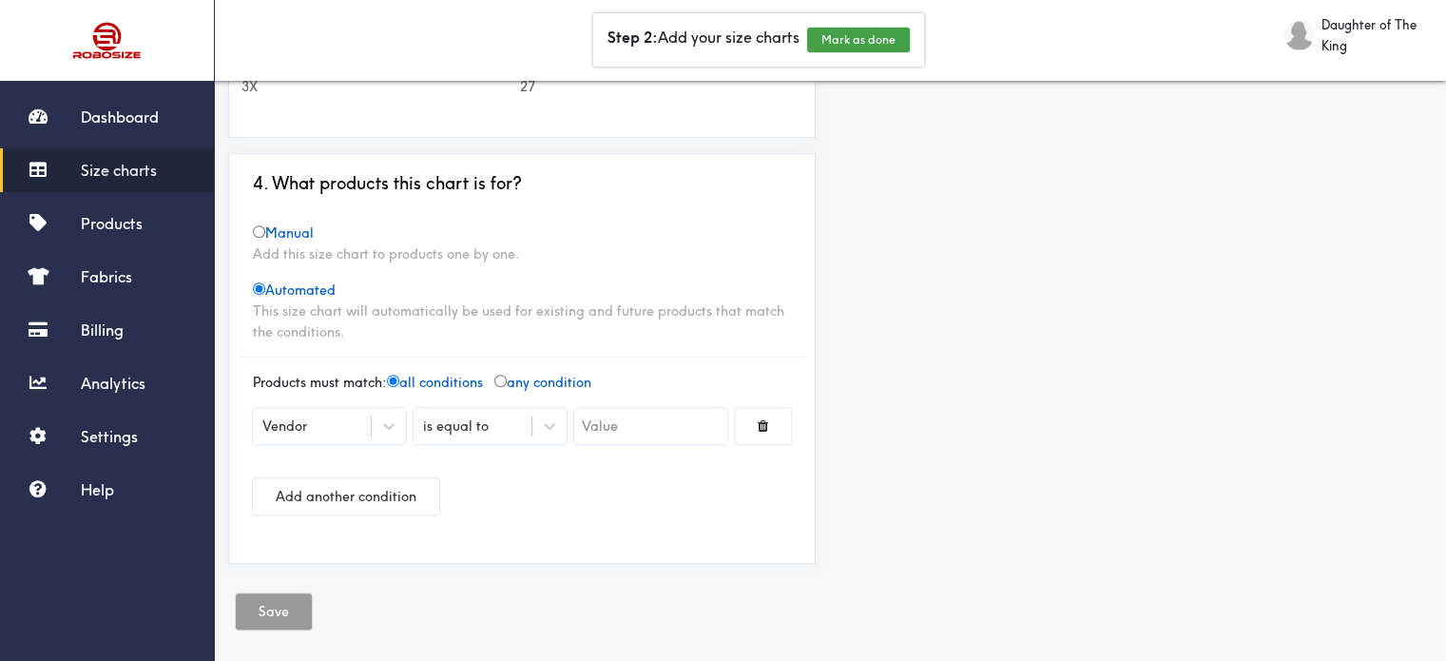
scroll to position [835, 0]
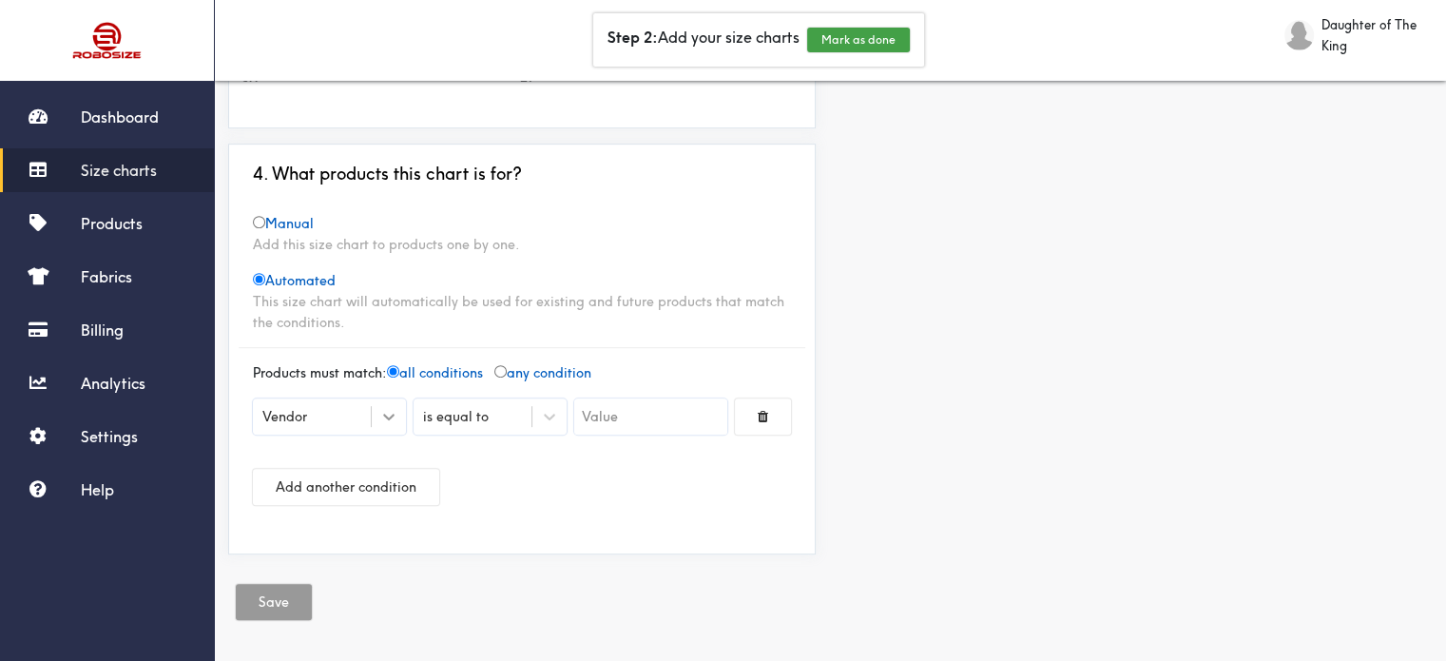
click at [385, 414] on icon at bounding box center [388, 417] width 11 height 7
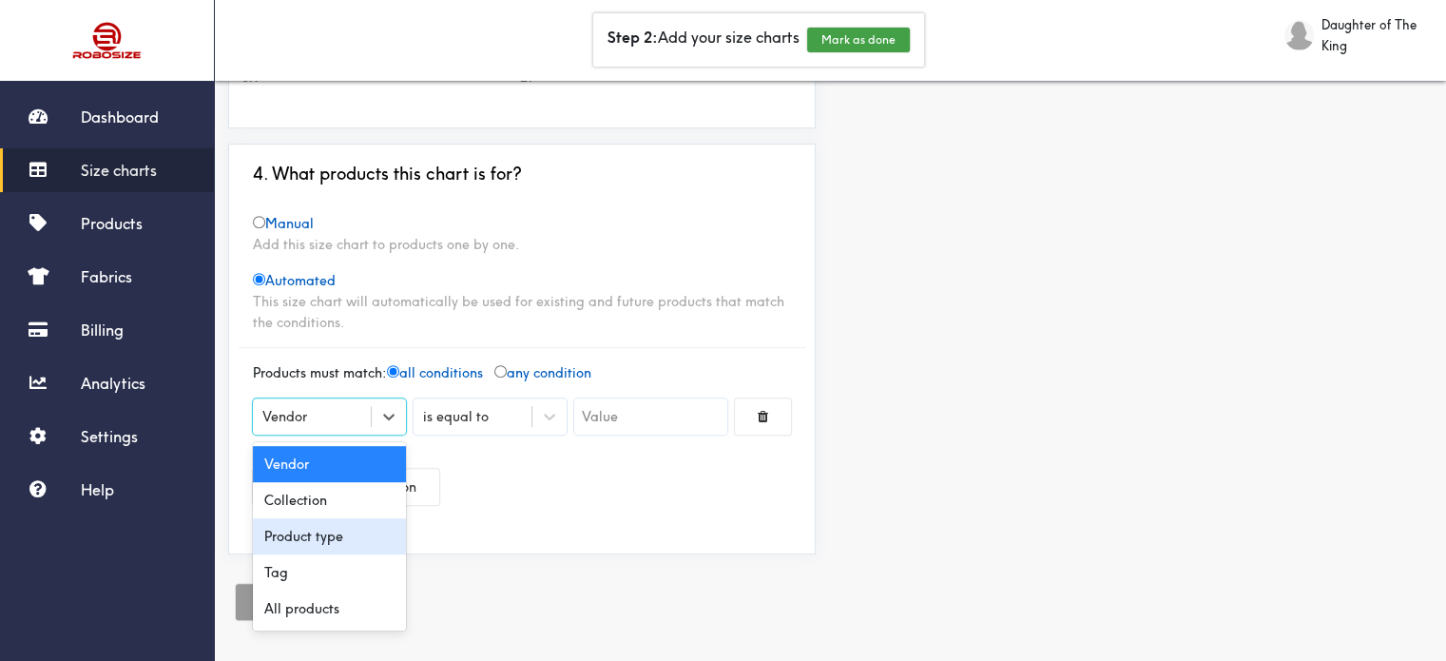
click at [314, 532] on div "Product type" at bounding box center [329, 536] width 153 height 36
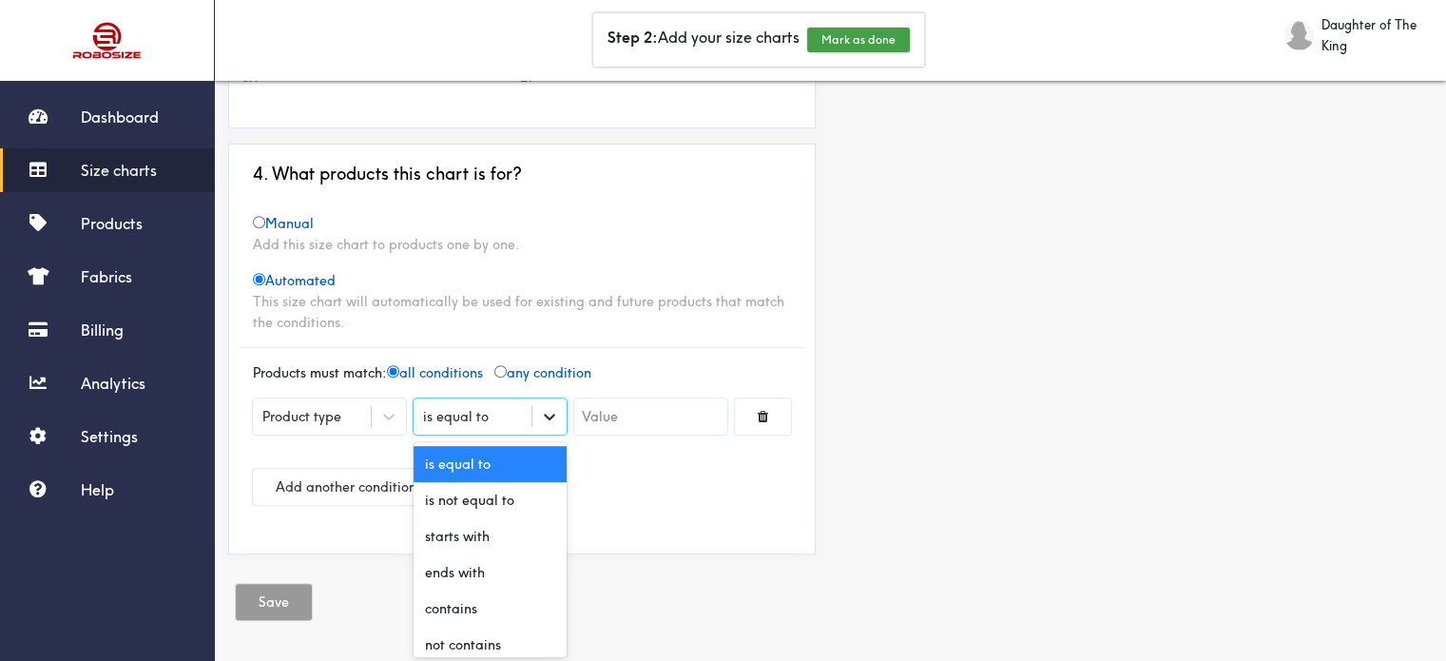
click at [551, 417] on icon at bounding box center [549, 416] width 19 height 19
click at [494, 531] on div "starts with" at bounding box center [490, 536] width 153 height 36
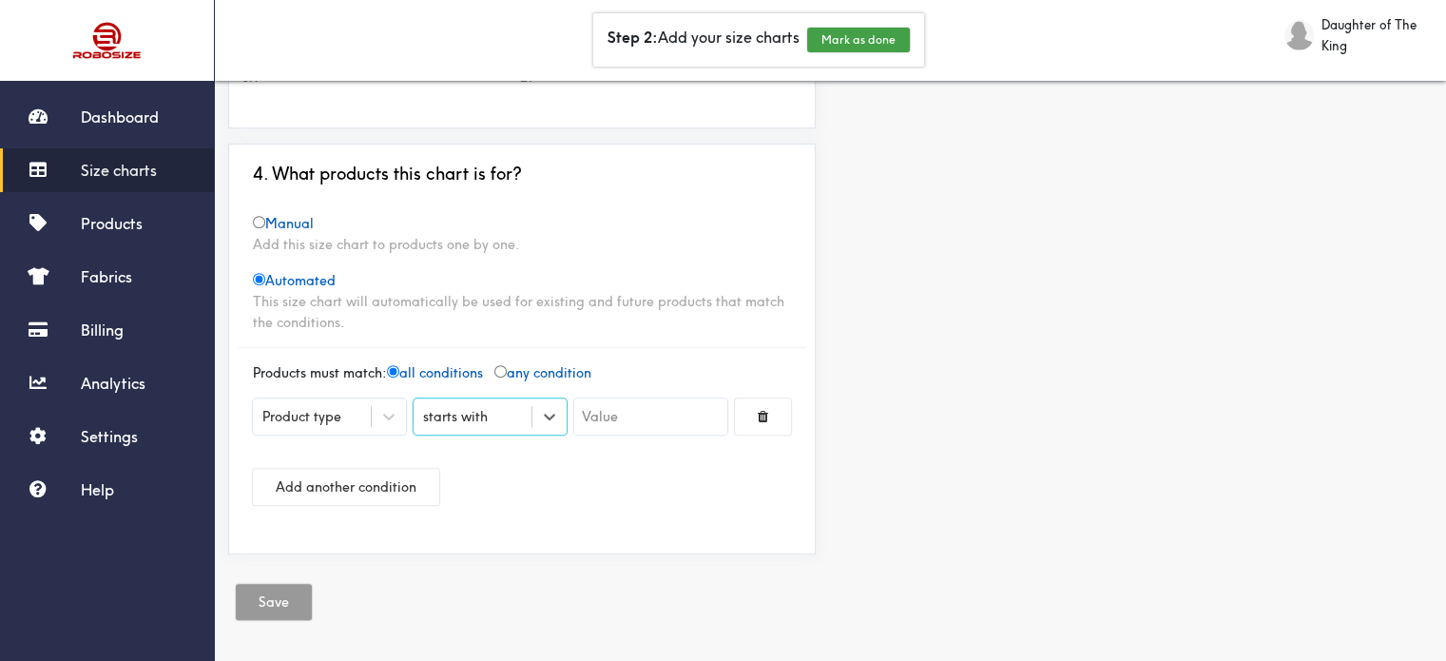
click at [643, 417] on input "text" at bounding box center [650, 416] width 153 height 36
click at [547, 416] on icon at bounding box center [549, 416] width 19 height 19
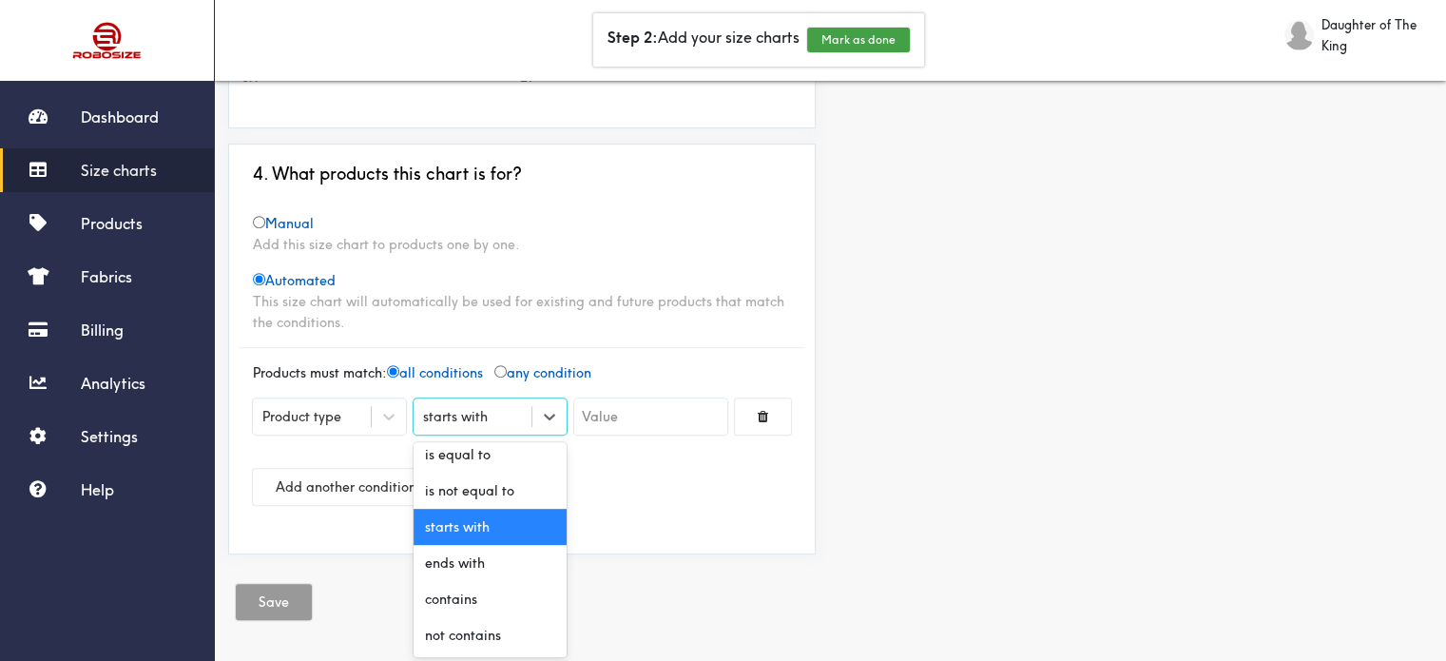
scroll to position [0, 0]
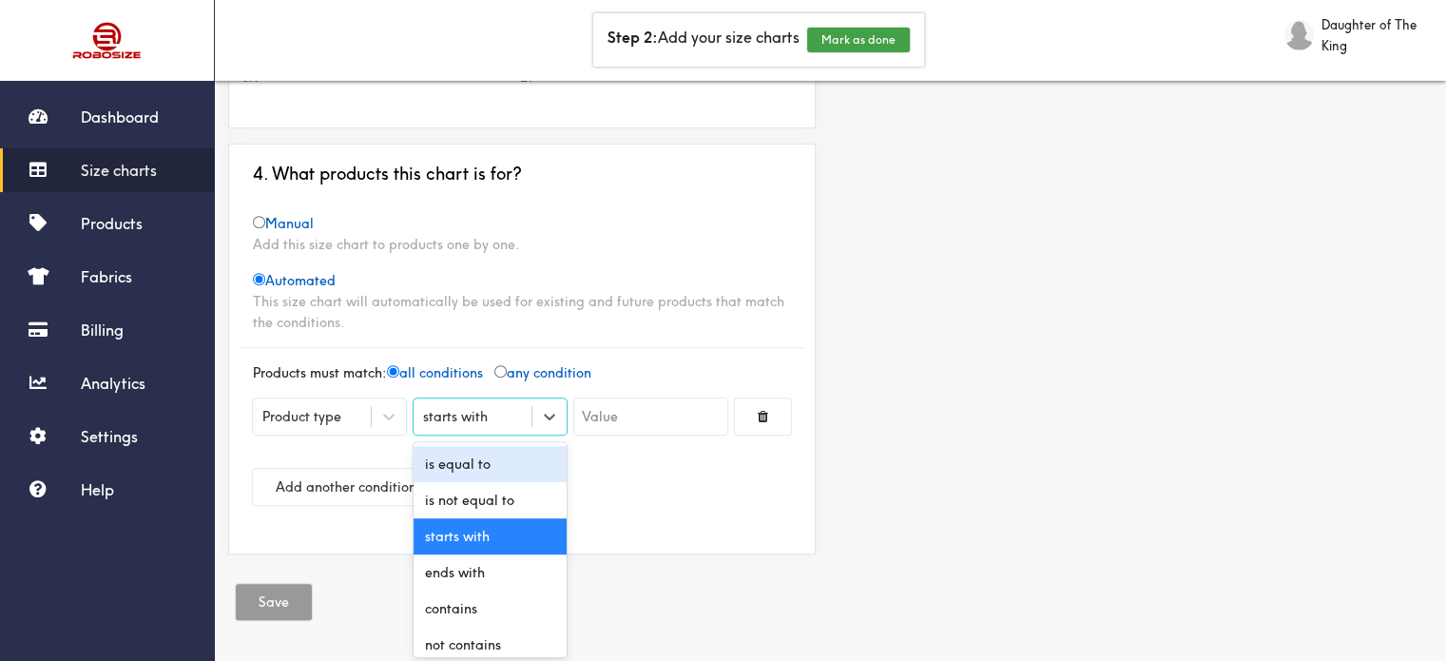
click at [520, 465] on div "is equal to" at bounding box center [490, 464] width 153 height 36
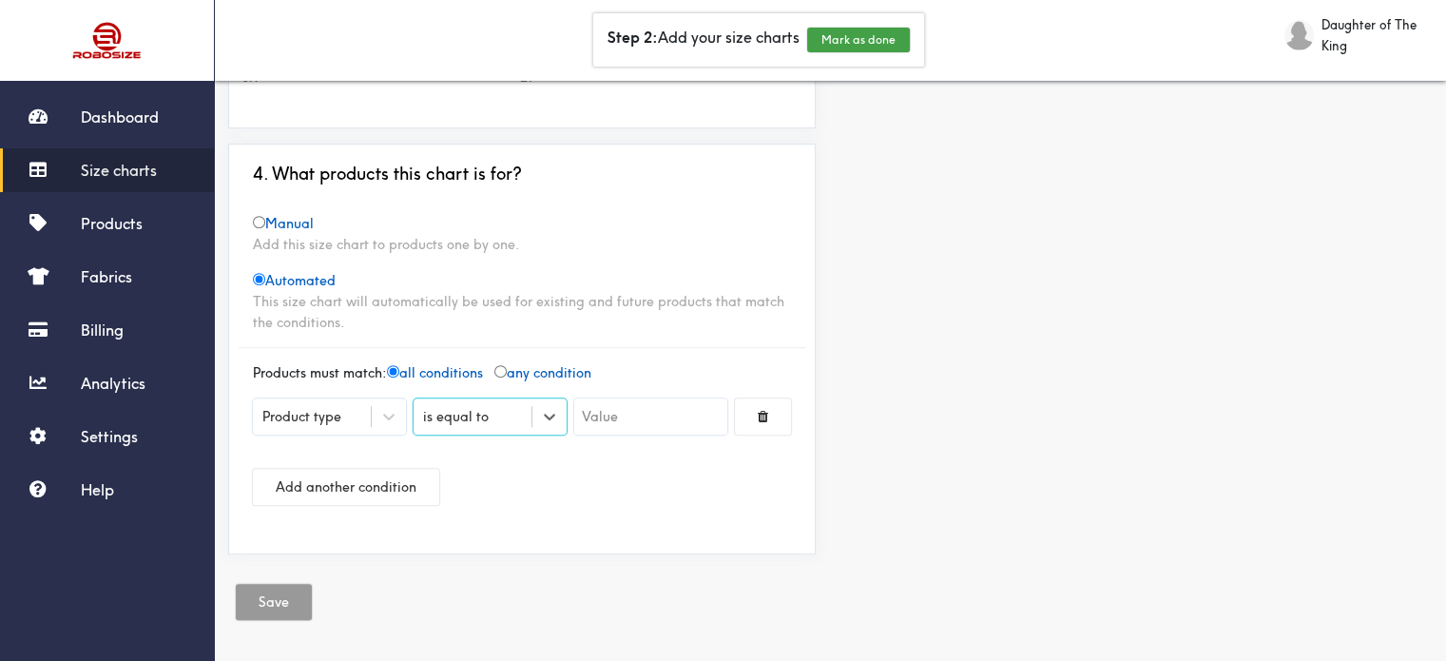
click at [643, 417] on input "text" at bounding box center [650, 416] width 153 height 36
click at [556, 421] on icon at bounding box center [549, 416] width 19 height 19
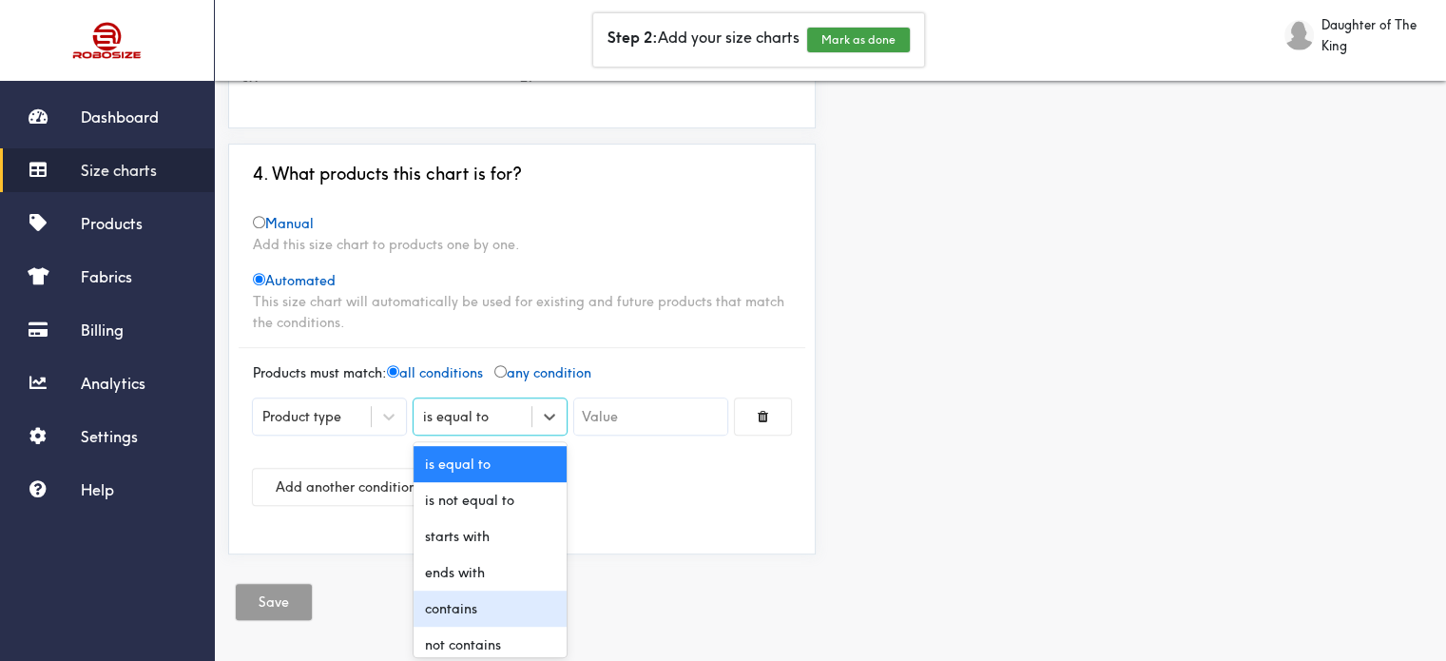
click at [473, 597] on div "contains" at bounding box center [490, 608] width 153 height 36
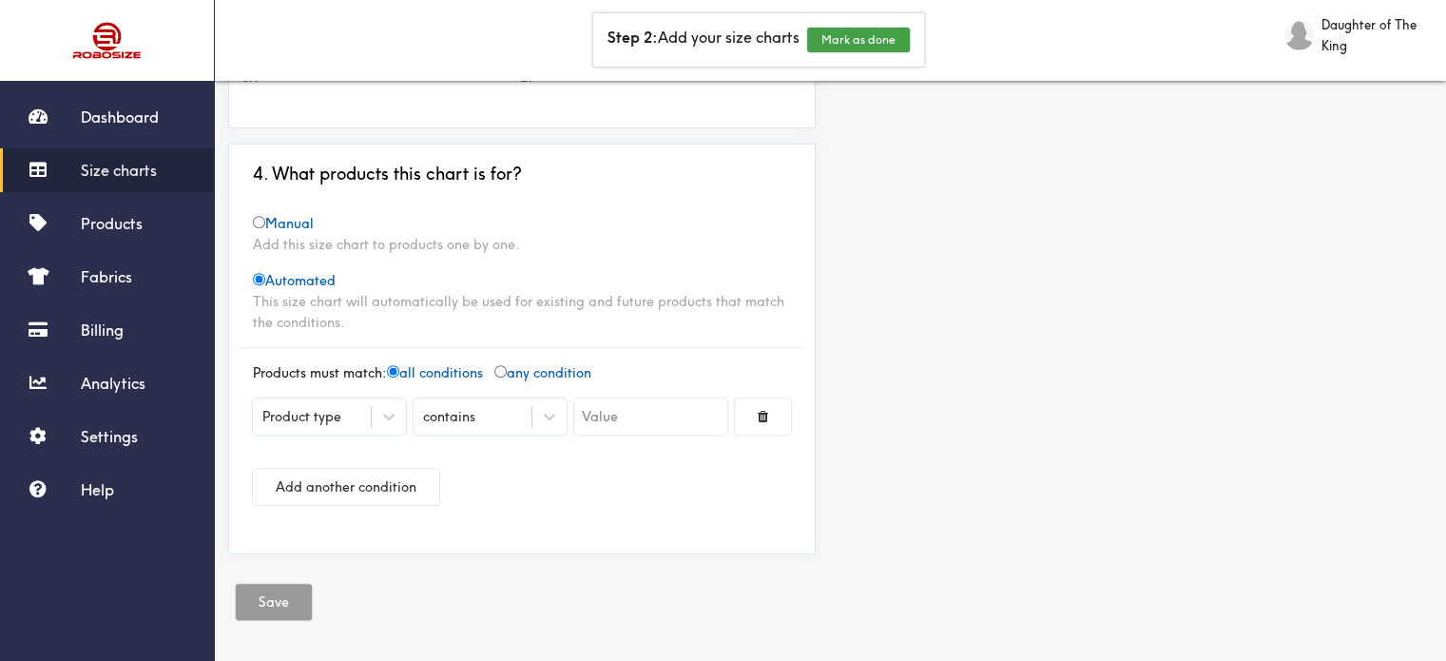
click at [634, 406] on input "text" at bounding box center [650, 416] width 153 height 36
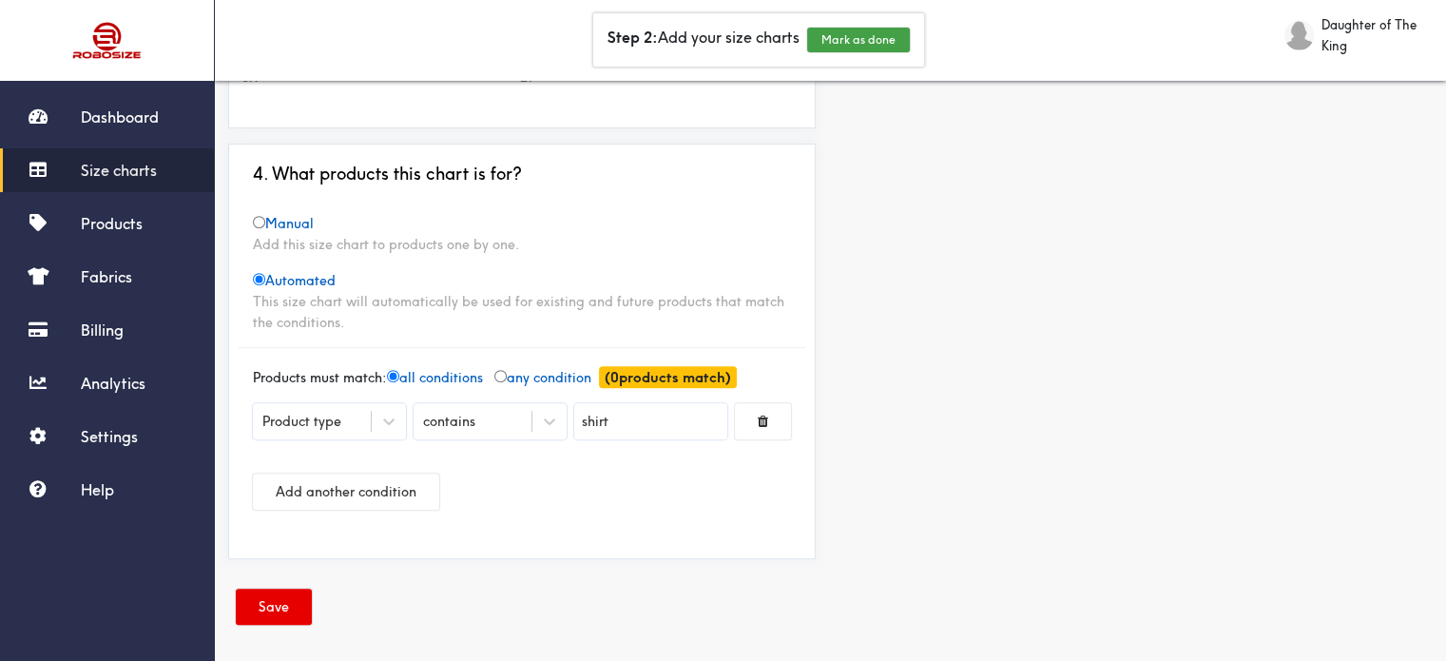
click at [647, 493] on div "Add another condition" at bounding box center [522, 491] width 538 height 67
click at [548, 417] on icon at bounding box center [549, 421] width 19 height 19
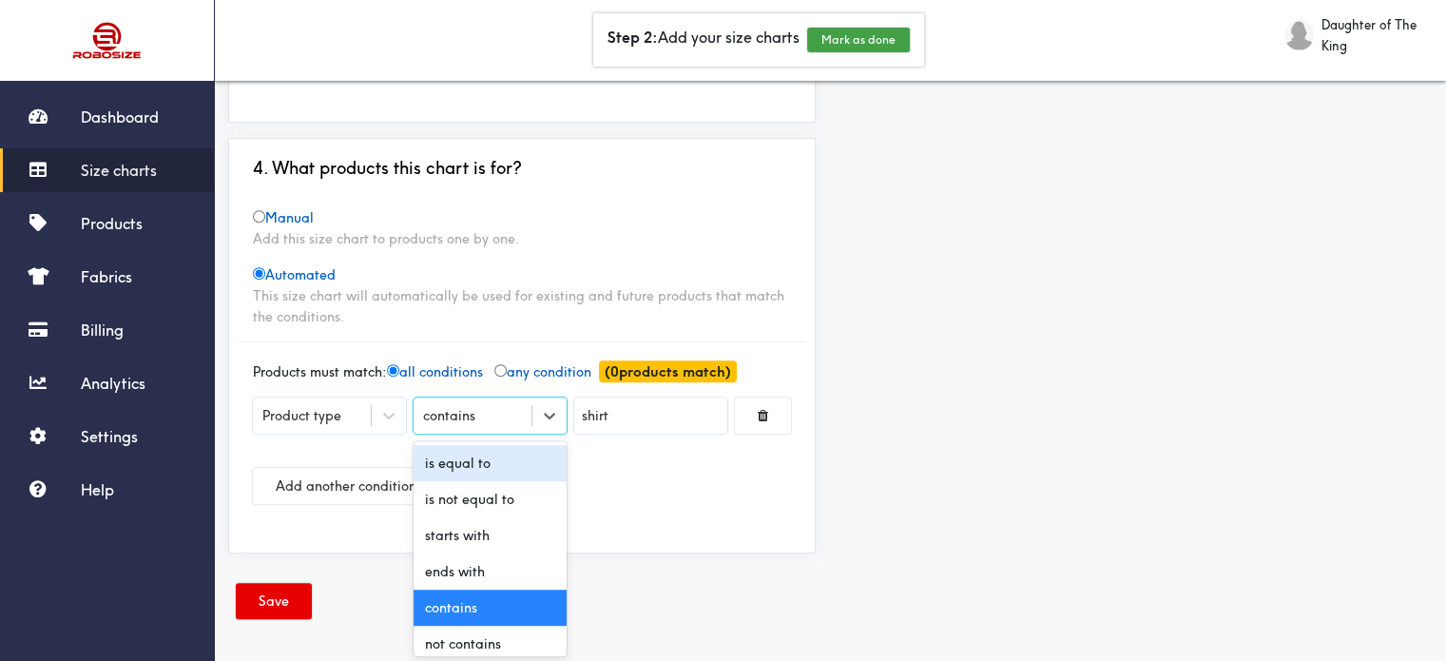
click at [513, 463] on div "is equal to" at bounding box center [490, 463] width 153 height 36
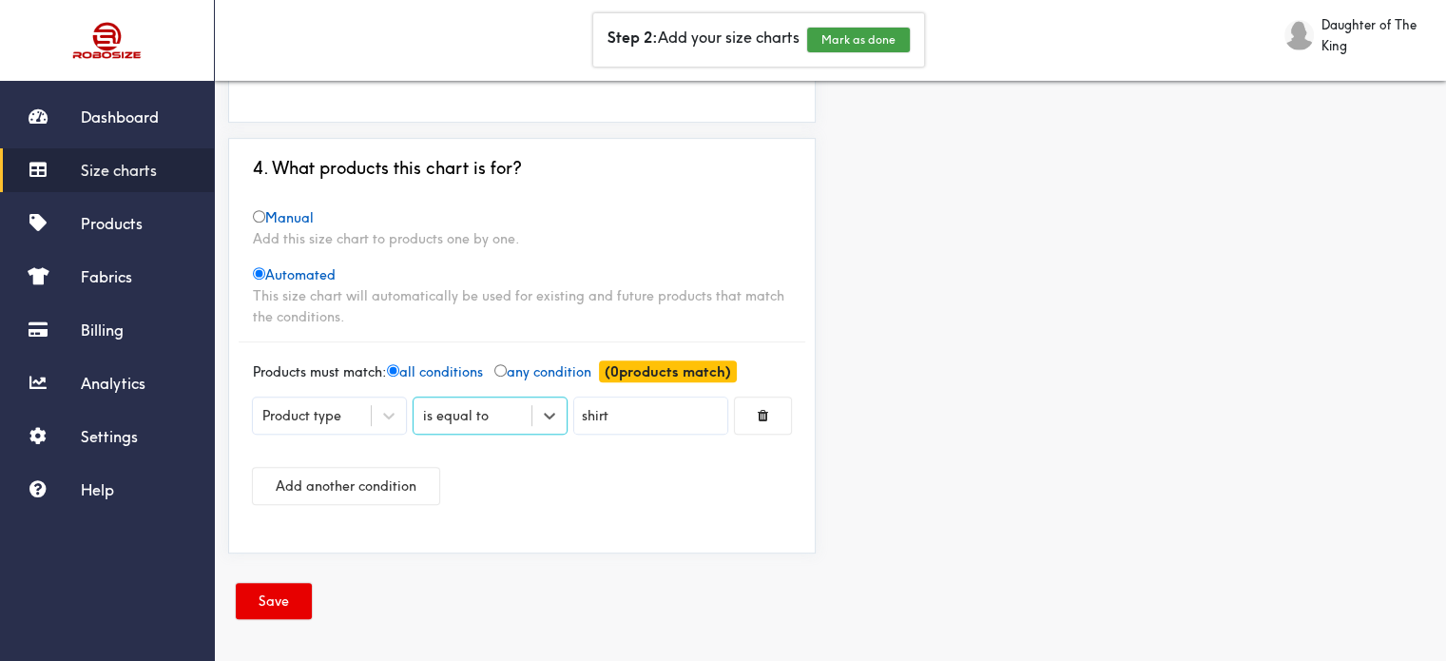
click at [578, 416] on input "shirt" at bounding box center [650, 415] width 153 height 36
drag, startPoint x: 625, startPoint y: 418, endPoint x: 559, endPoint y: 414, distance: 65.8
click at [559, 414] on div "Product type is equal to shirt" at bounding box center [522, 420] width 538 height 46
type input "tee"
click at [575, 478] on div at bounding box center [723, 330] width 1446 height 661
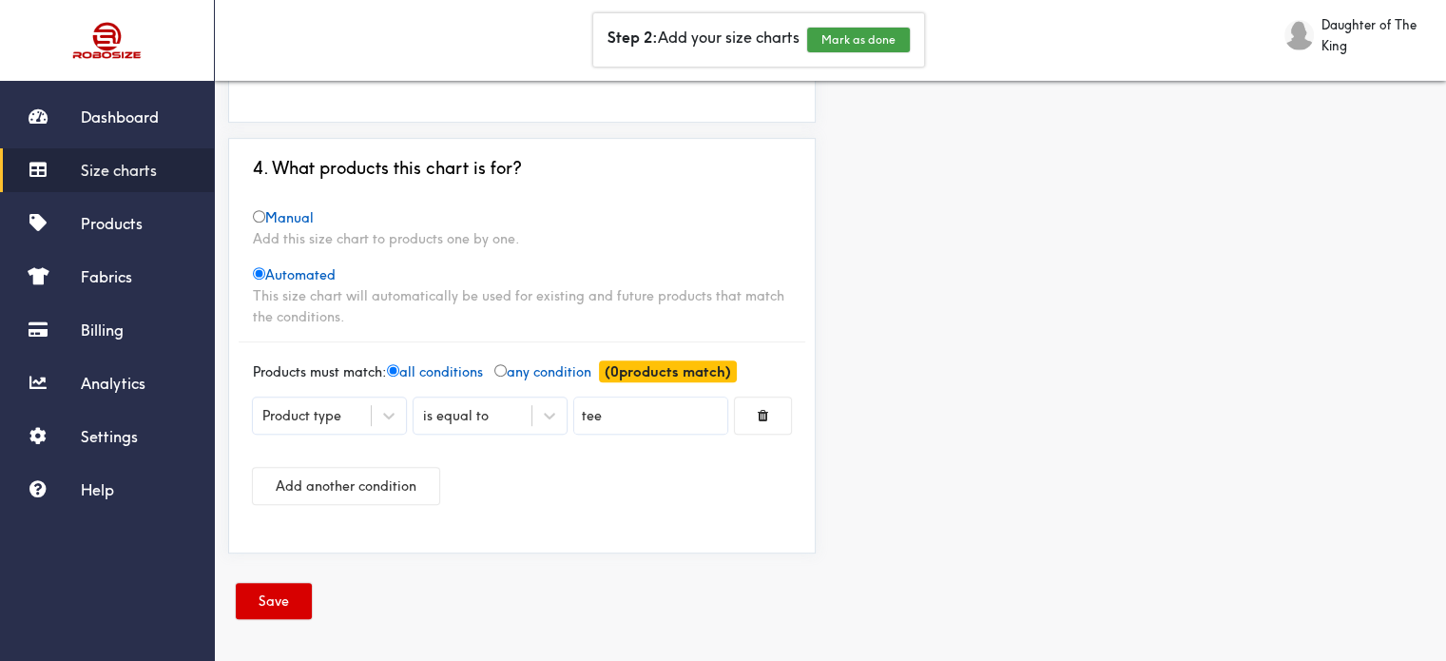
click at [273, 601] on button "Save" at bounding box center [274, 601] width 76 height 36
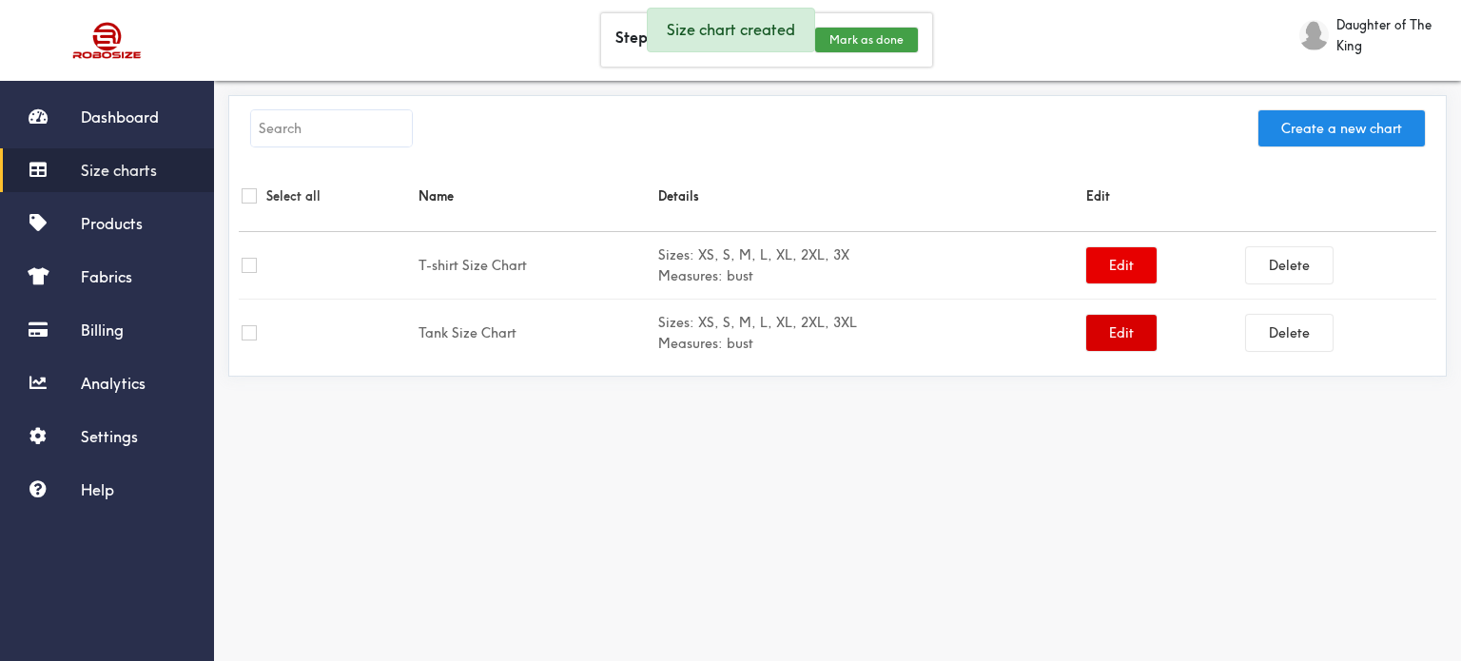
click at [1116, 323] on button "Edit" at bounding box center [1121, 333] width 70 height 36
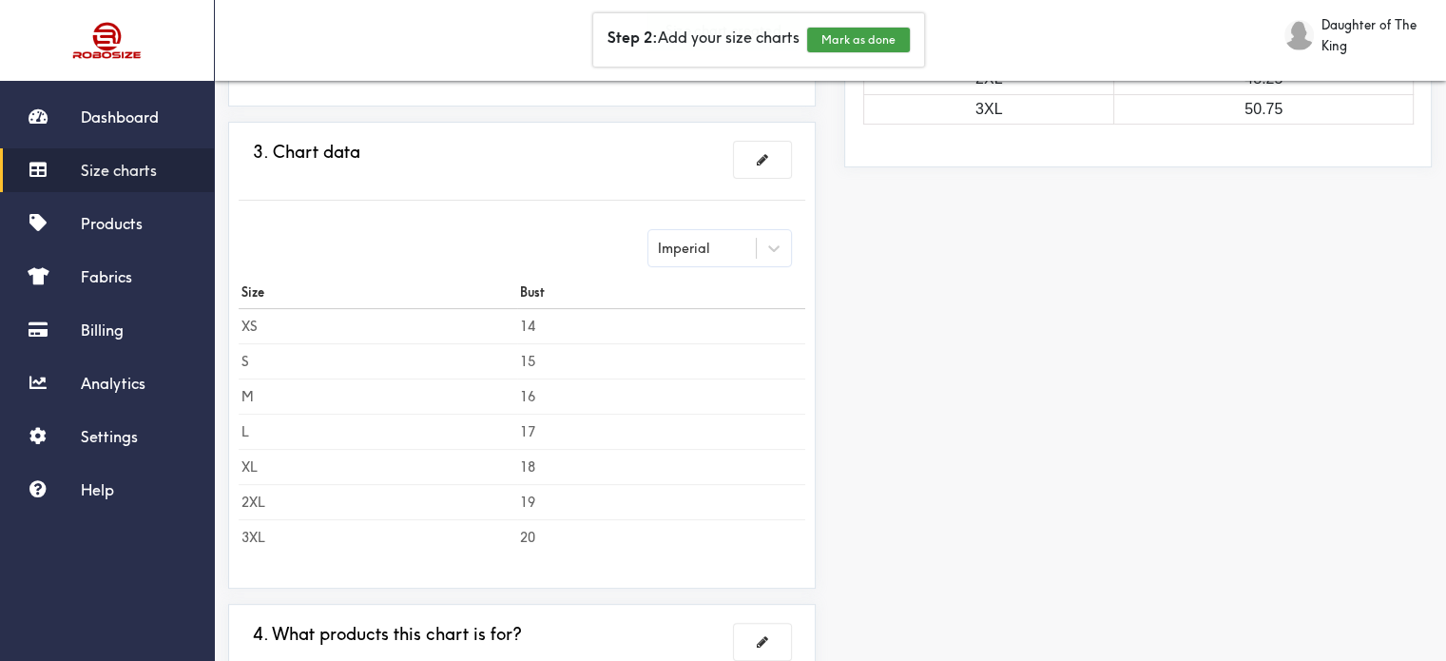
scroll to position [649, 0]
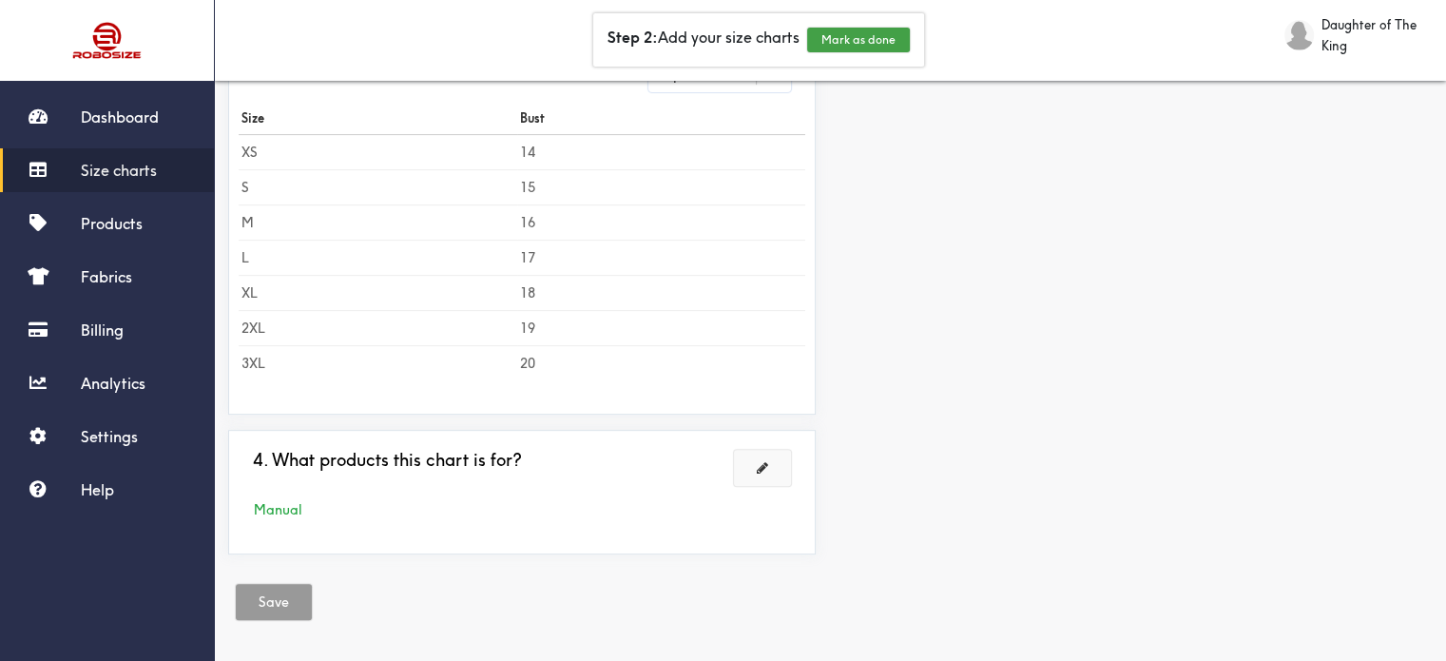
click at [768, 466] on span at bounding box center [762, 467] width 11 height 13
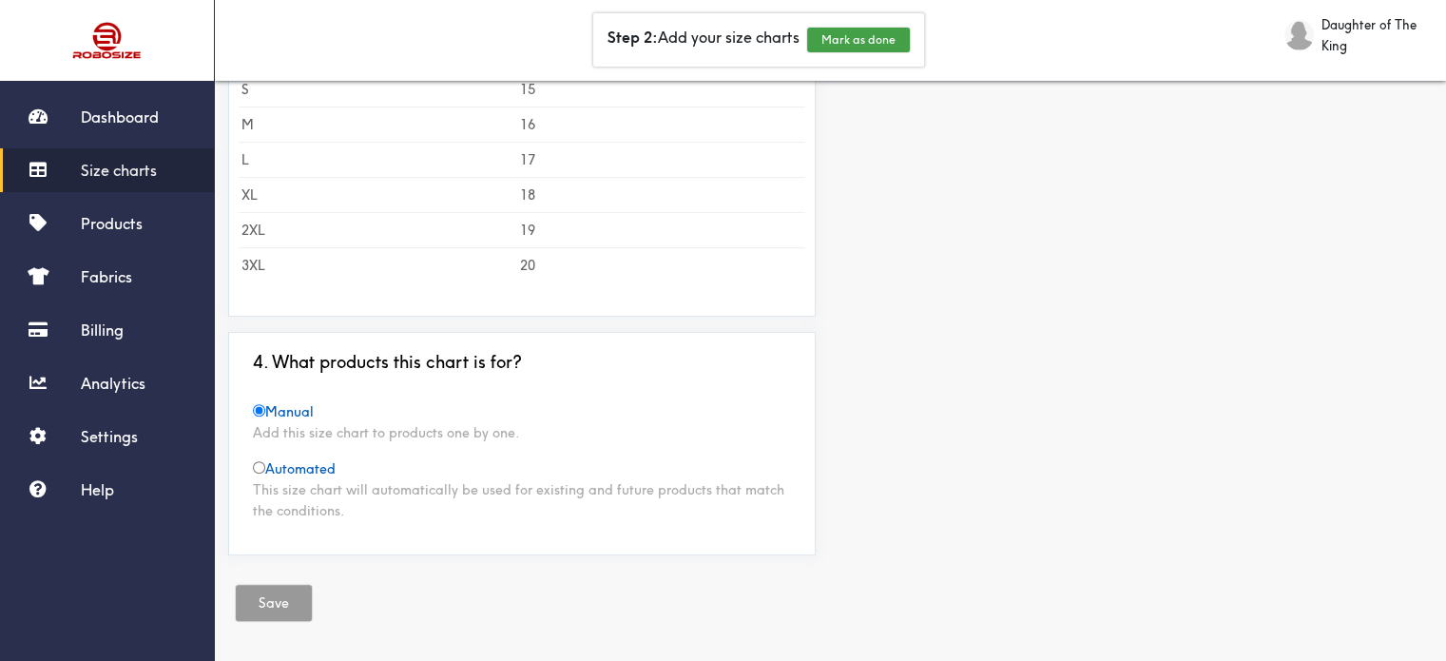
scroll to position [648, 0]
click at [258, 462] on input "radio" at bounding box center [259, 466] width 12 height 12
radio input "true"
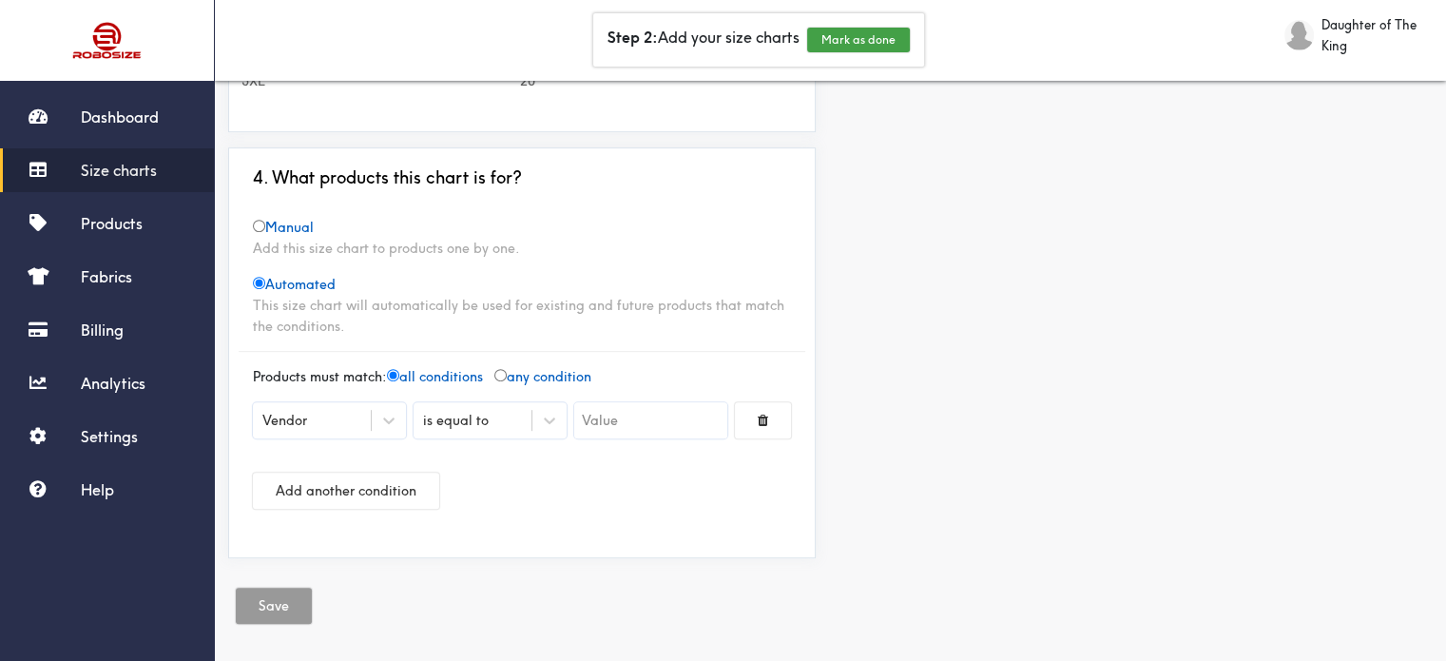
scroll to position [835, 0]
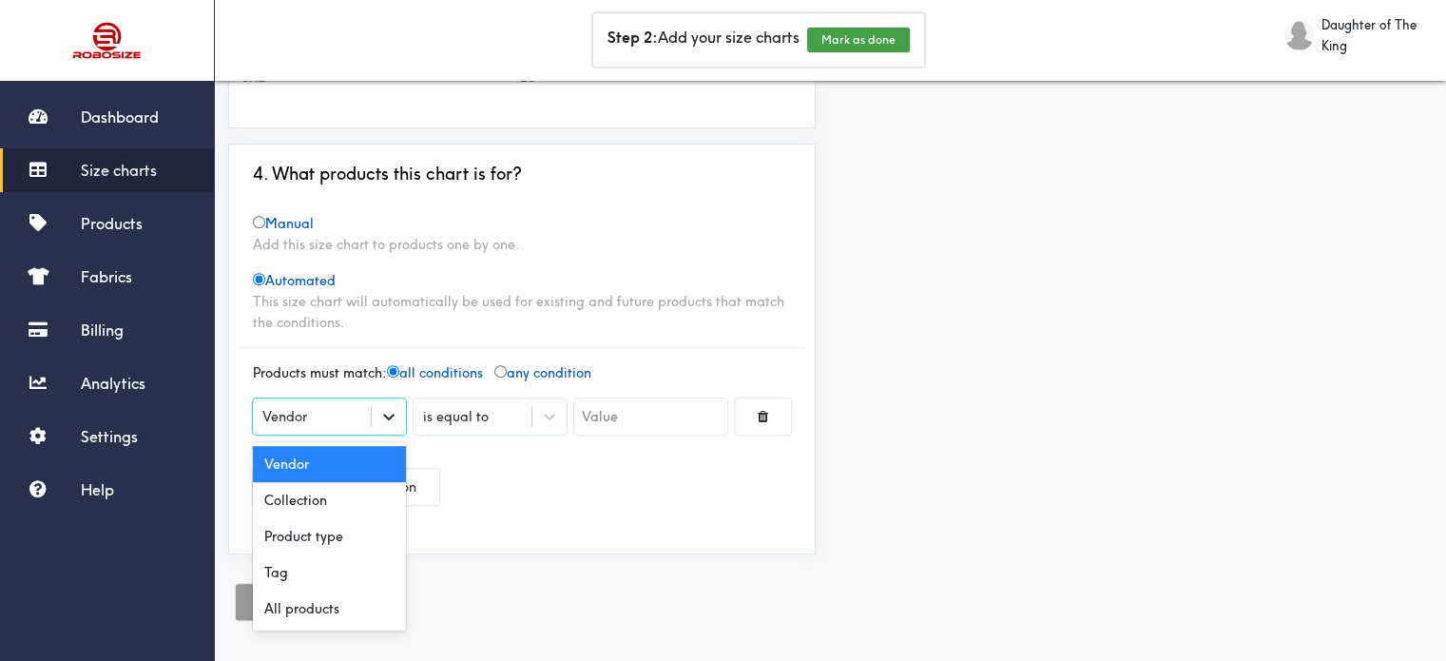
click at [380, 415] on icon at bounding box center [388, 416] width 19 height 19
click at [335, 537] on div "Product type" at bounding box center [329, 536] width 153 height 36
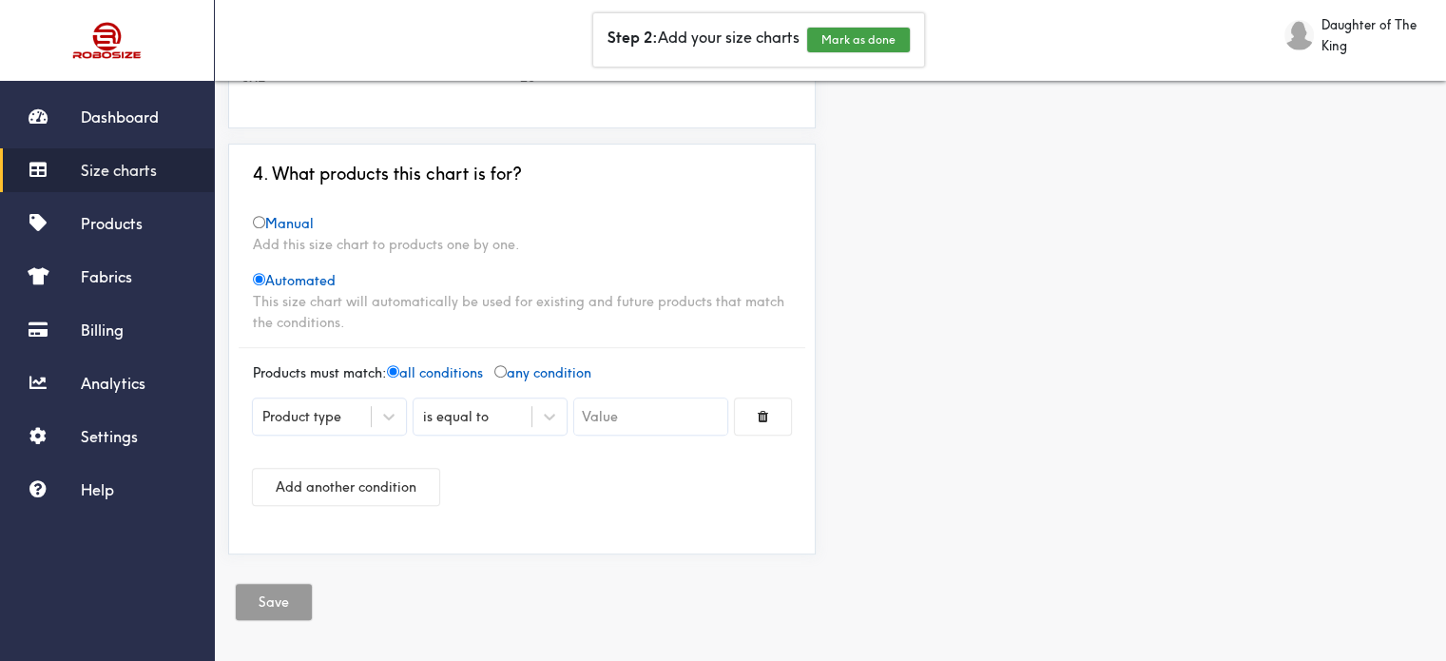
click at [605, 417] on input "text" at bounding box center [650, 416] width 153 height 36
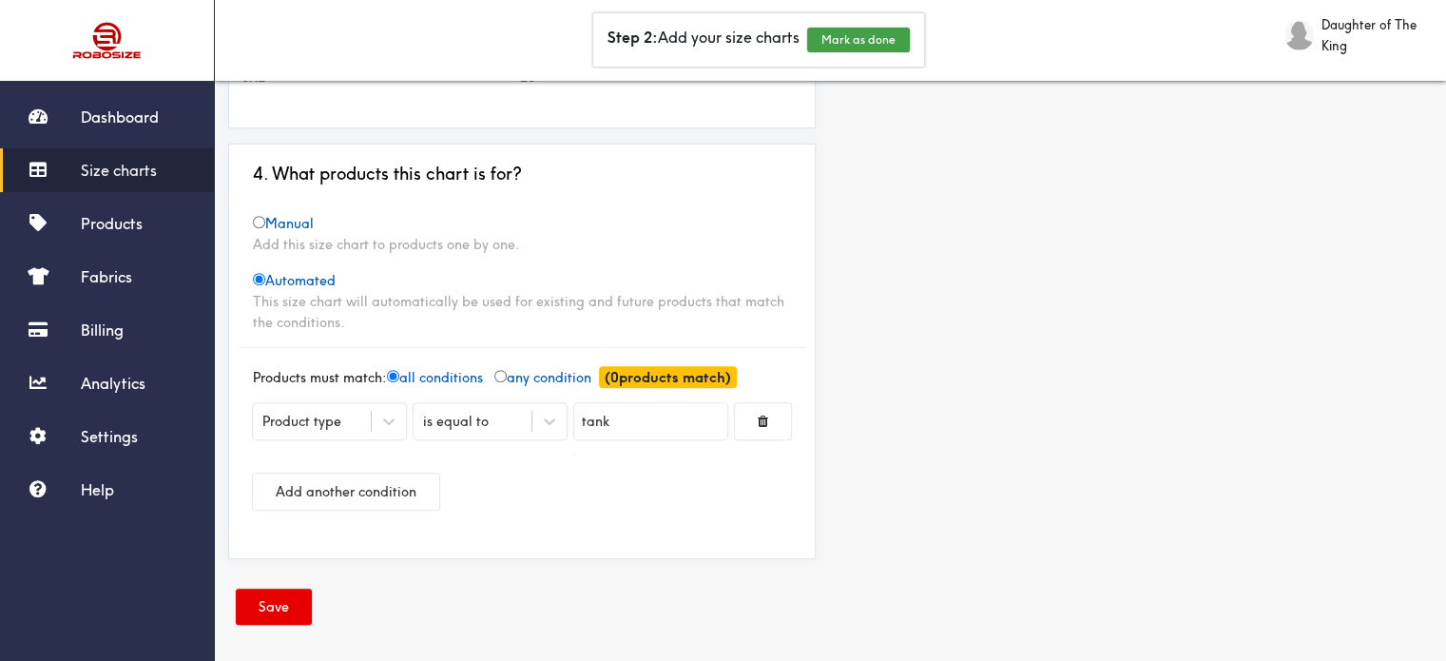
type input "tank"
click at [292, 595] on div at bounding box center [723, 330] width 1446 height 661
click at [268, 605] on button "Save" at bounding box center [274, 607] width 76 height 36
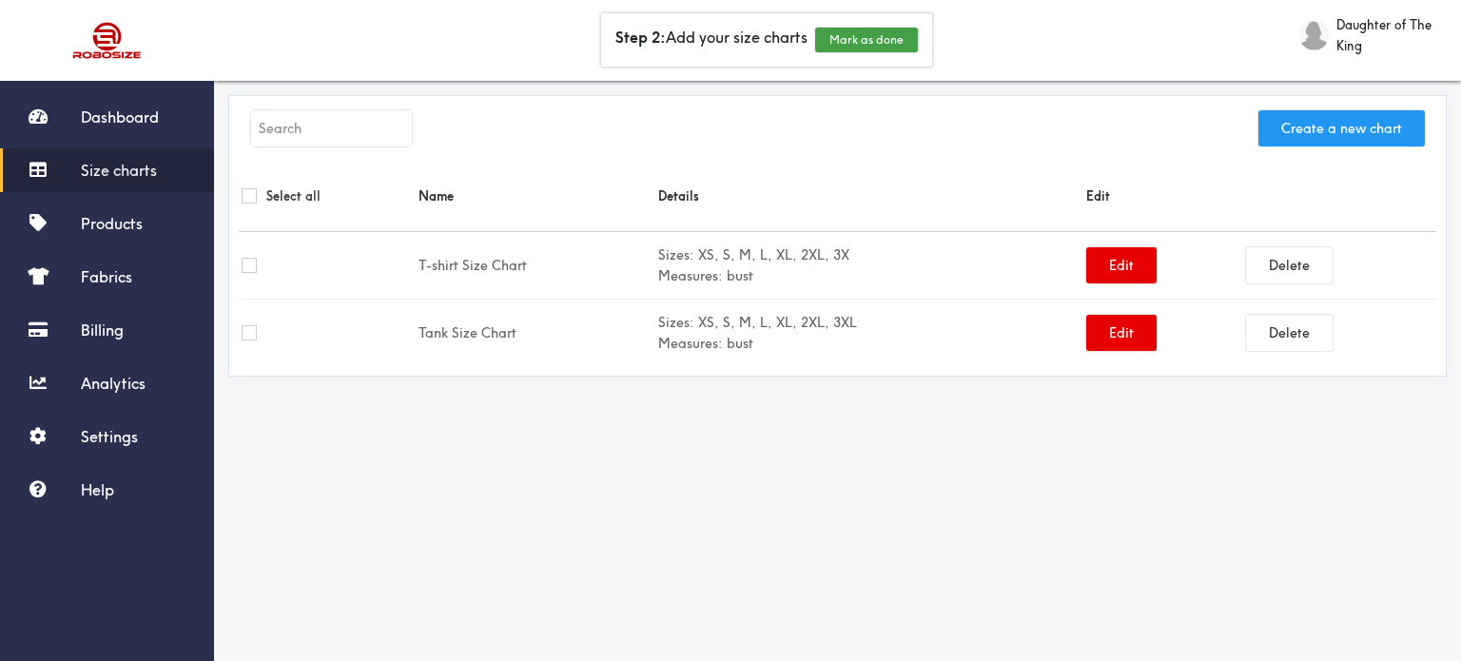
click at [1297, 134] on button "Create a new chart" at bounding box center [1341, 128] width 166 height 36
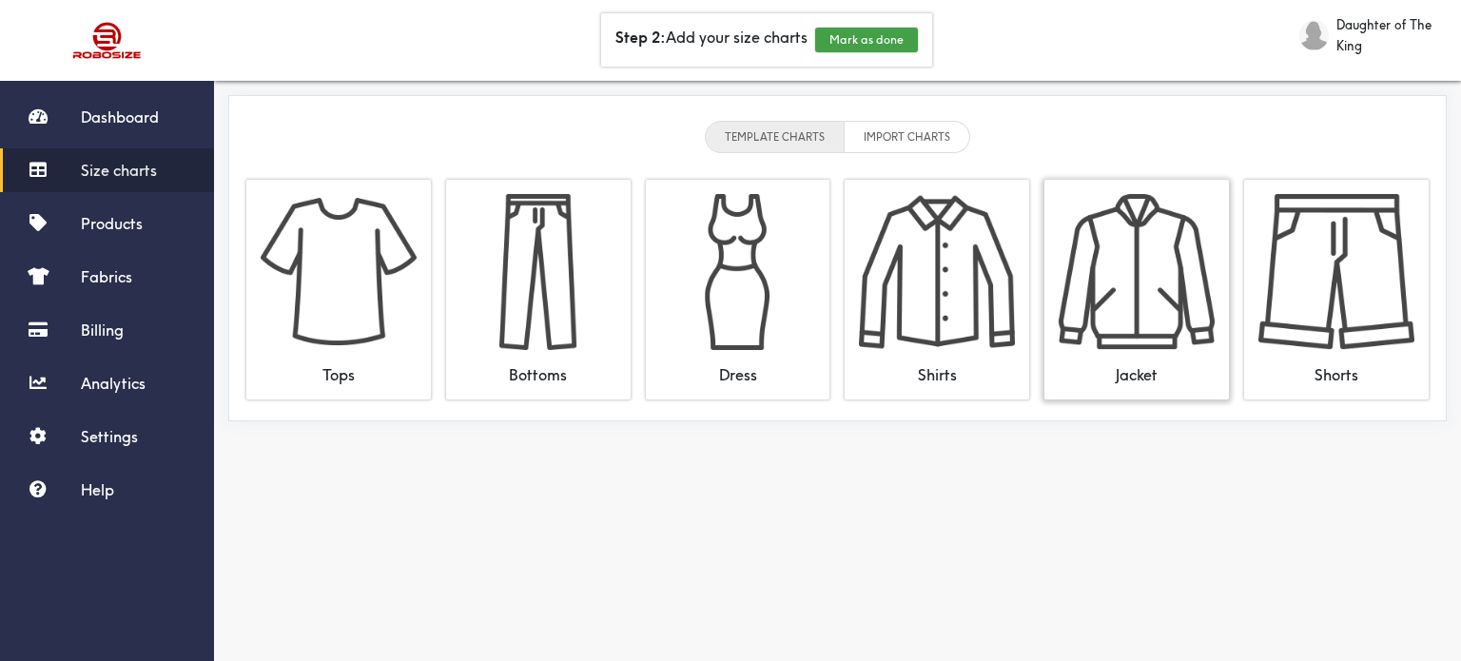
click at [1136, 331] on img at bounding box center [1136, 272] width 156 height 156
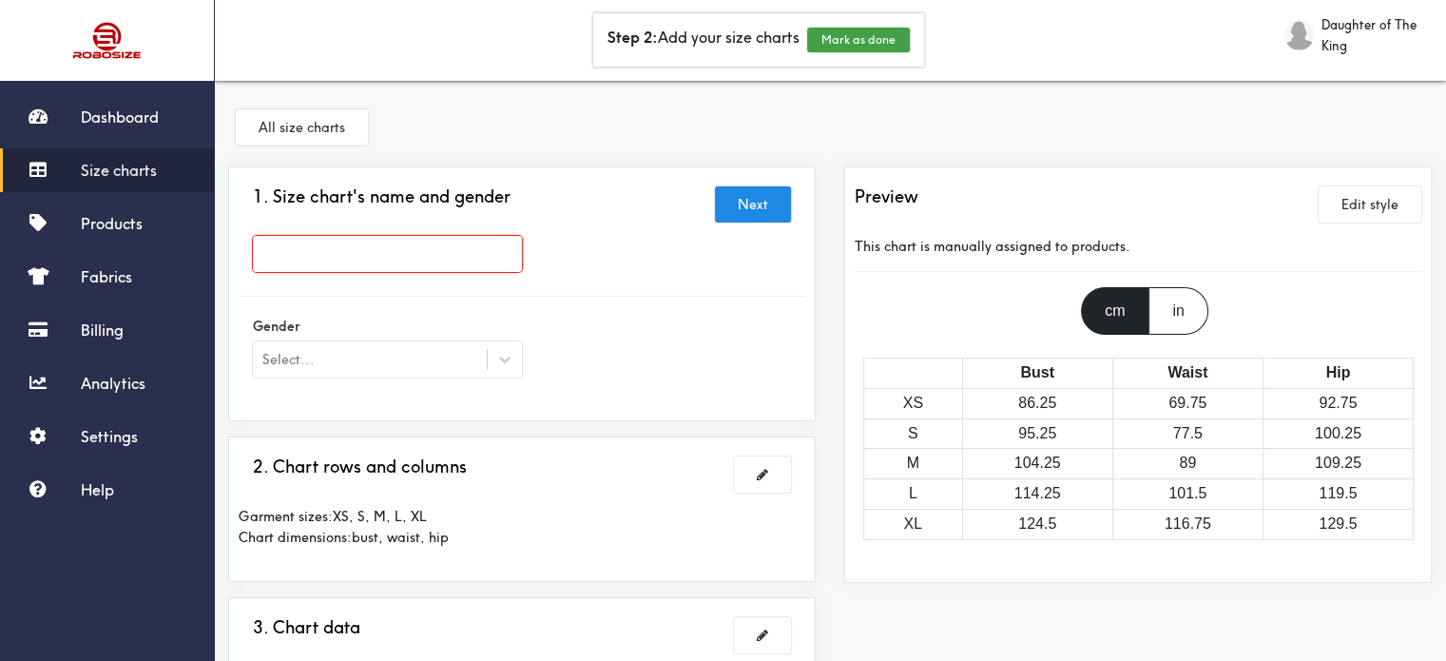
click at [420, 254] on input "text" at bounding box center [387, 254] width 269 height 36
type input "Hoodie"
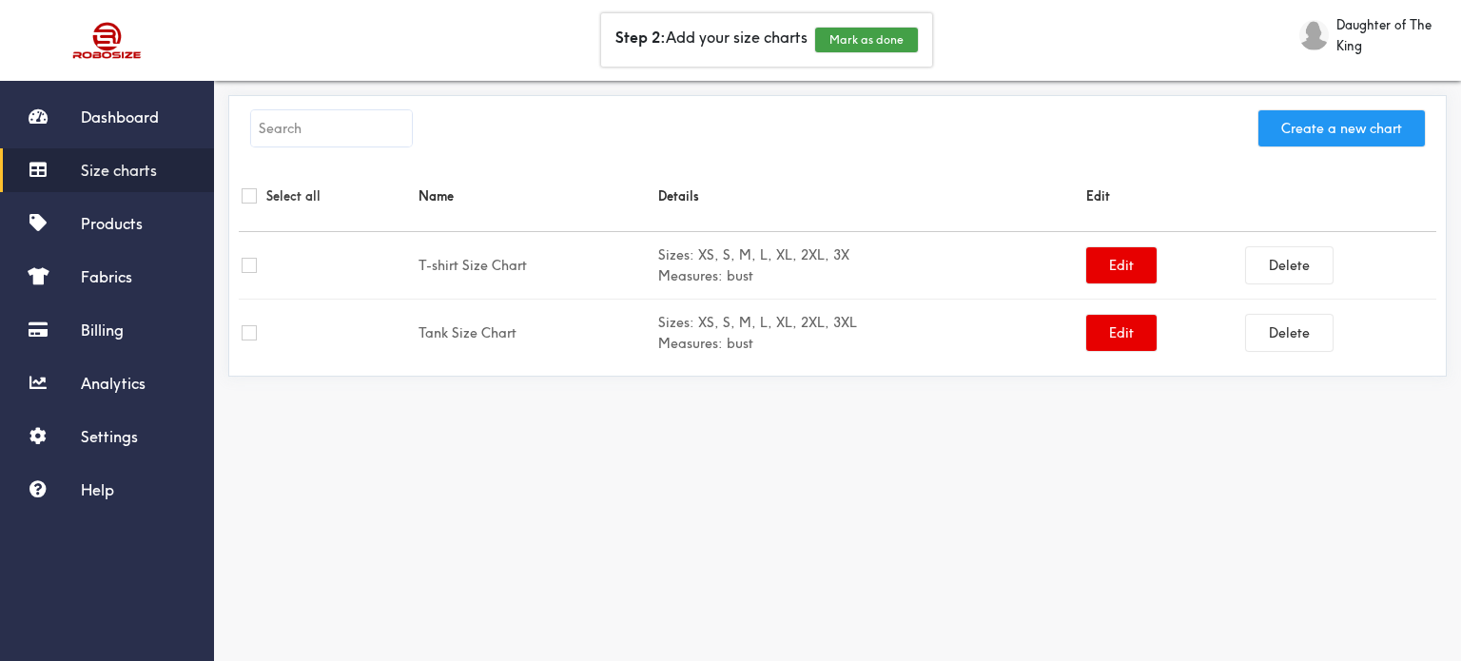
click at [1374, 131] on button "Create a new chart" at bounding box center [1341, 128] width 166 height 36
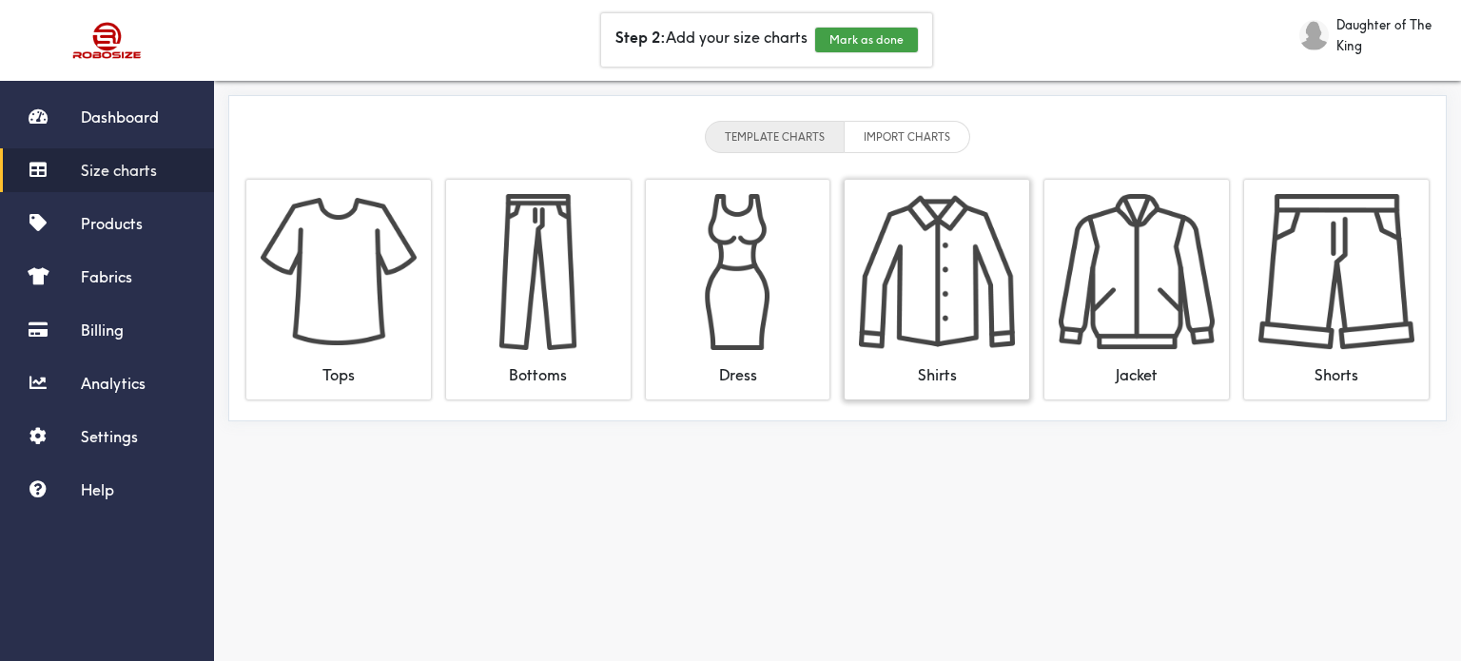
click at [920, 341] on img at bounding box center [937, 272] width 156 height 156
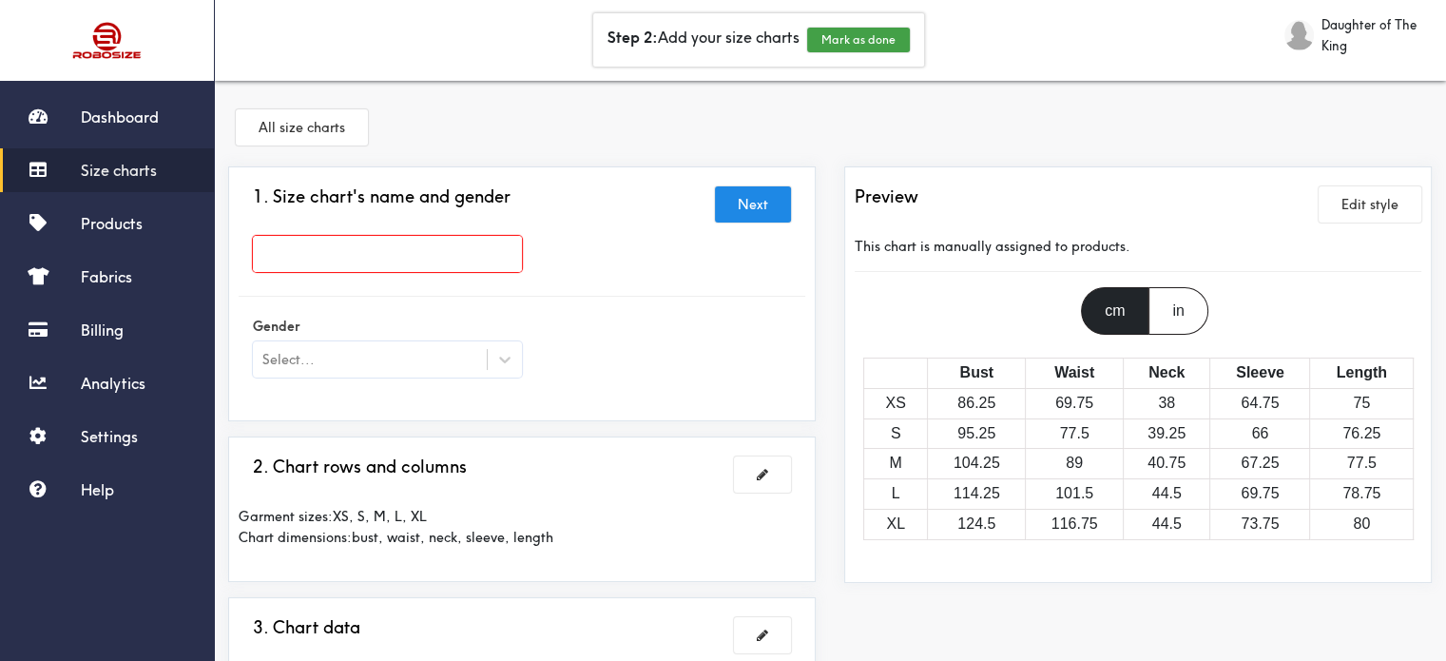
click at [1174, 316] on div "in" at bounding box center [1178, 311] width 59 height 48
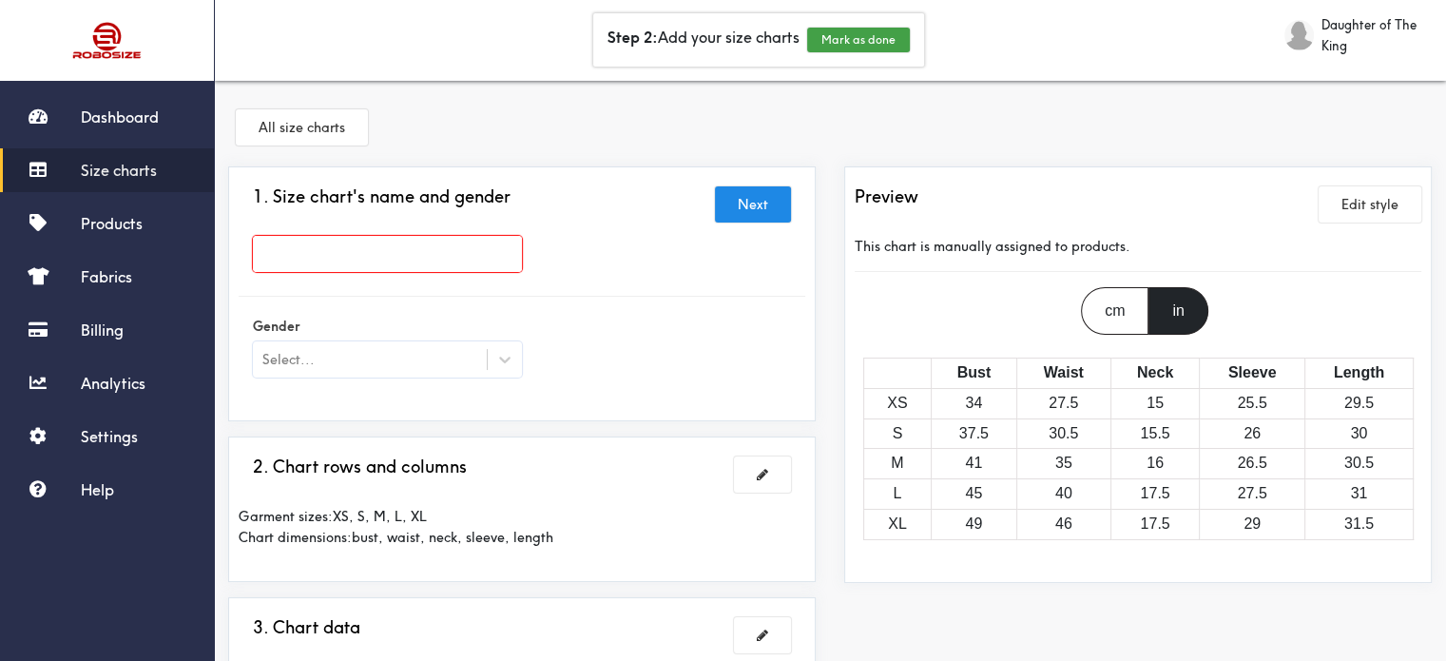
click at [388, 255] on input "text" at bounding box center [387, 254] width 269 height 36
type input "Unisex Hoodie"
click at [436, 357] on div at bounding box center [723, 330] width 1446 height 661
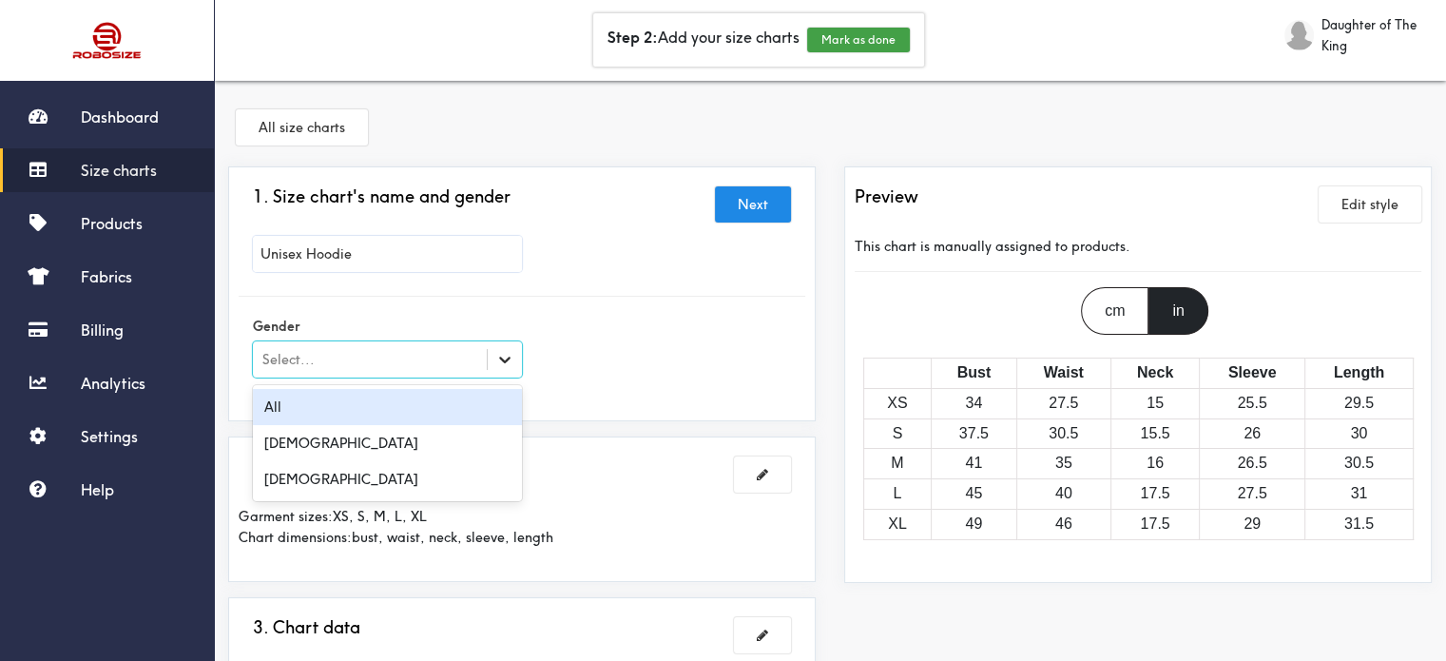
click at [518, 362] on div at bounding box center [505, 359] width 34 height 34
click at [485, 392] on div "All" at bounding box center [387, 407] width 269 height 36
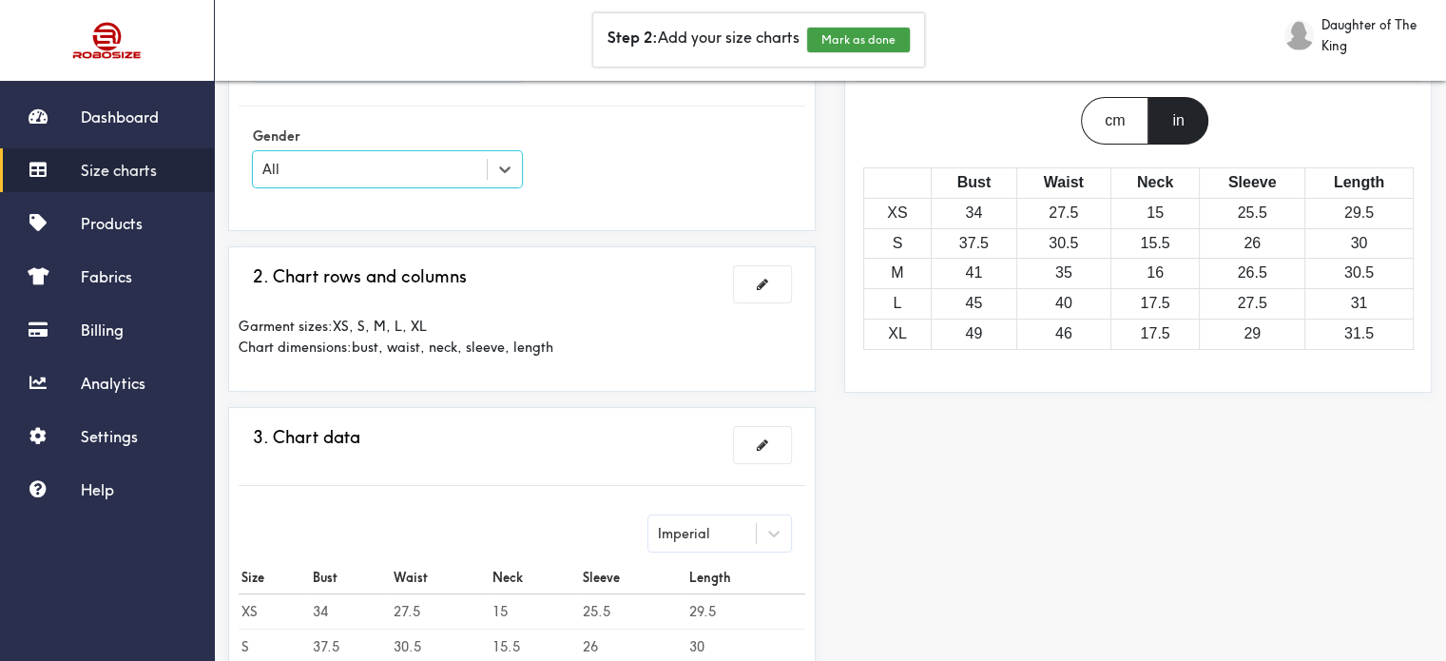
scroll to position [285, 0]
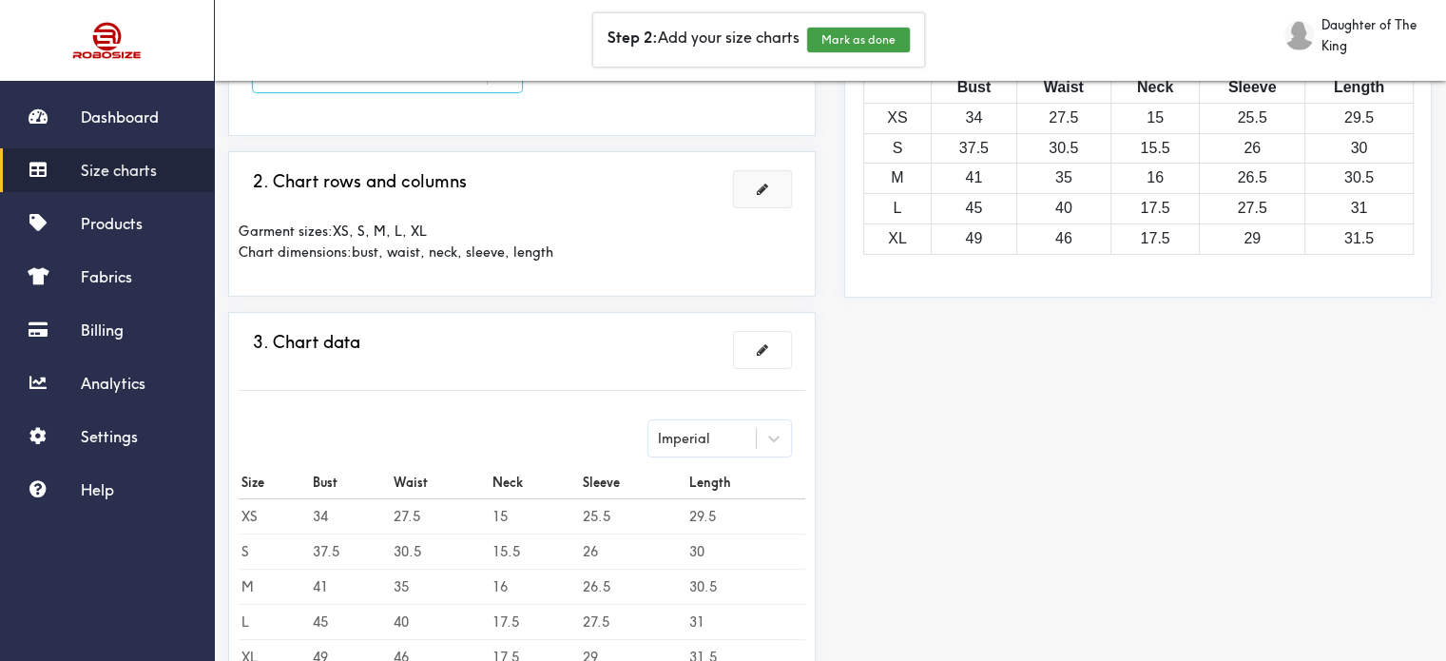
click at [761, 193] on span at bounding box center [762, 189] width 11 height 13
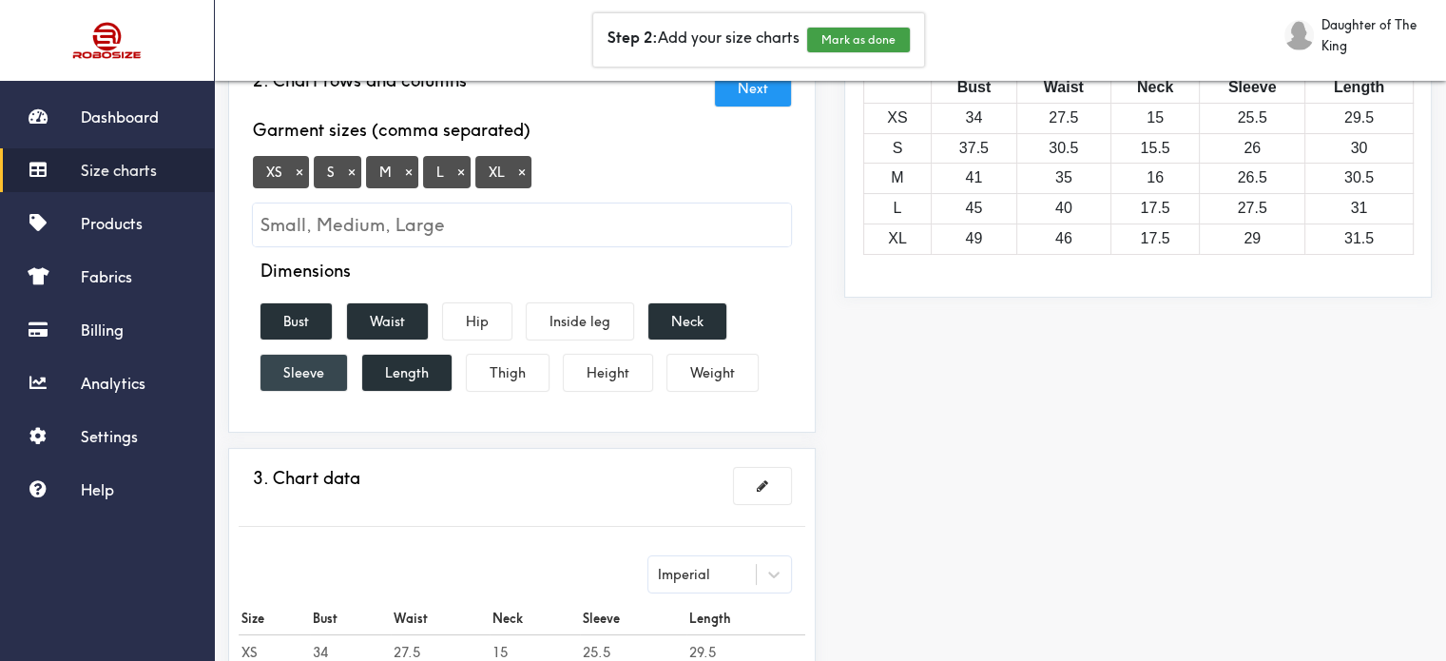
click at [318, 377] on button "Sleeve" at bounding box center [304, 373] width 87 height 36
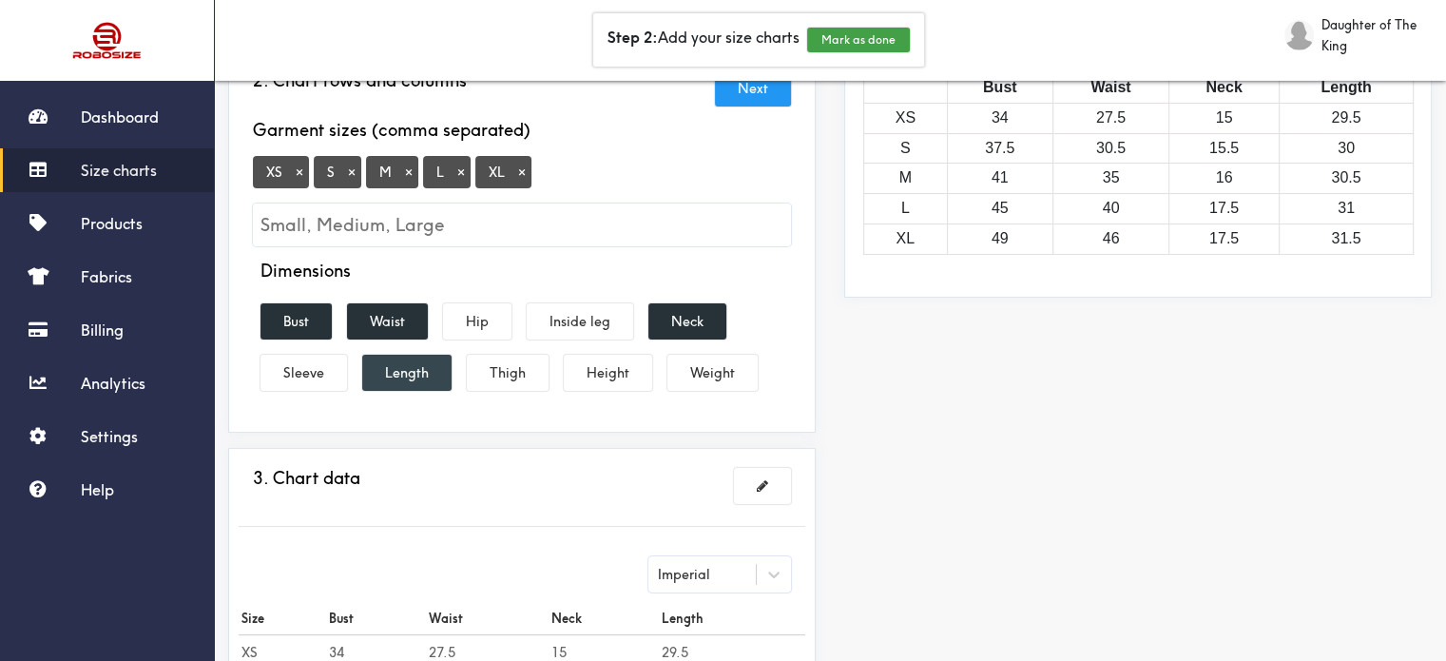
click at [416, 374] on button "Length" at bounding box center [406, 373] width 89 height 36
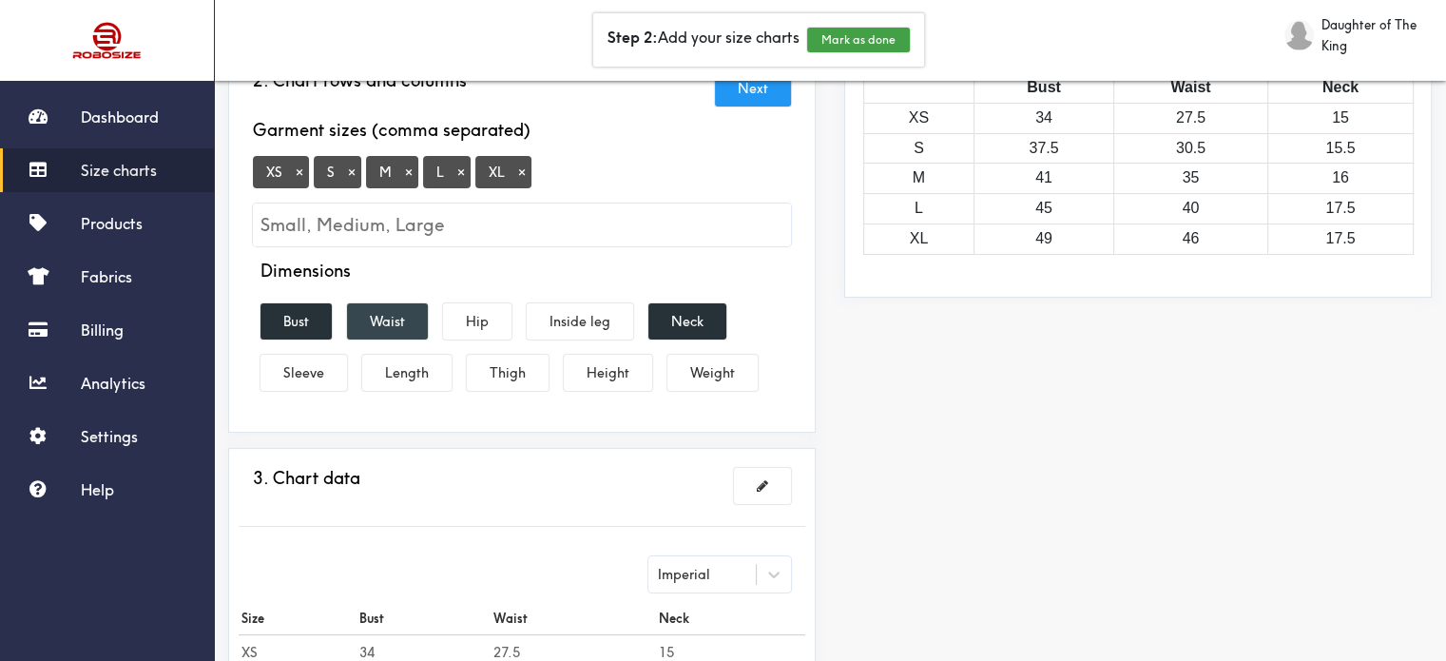
click at [388, 323] on button "Waist" at bounding box center [387, 321] width 81 height 36
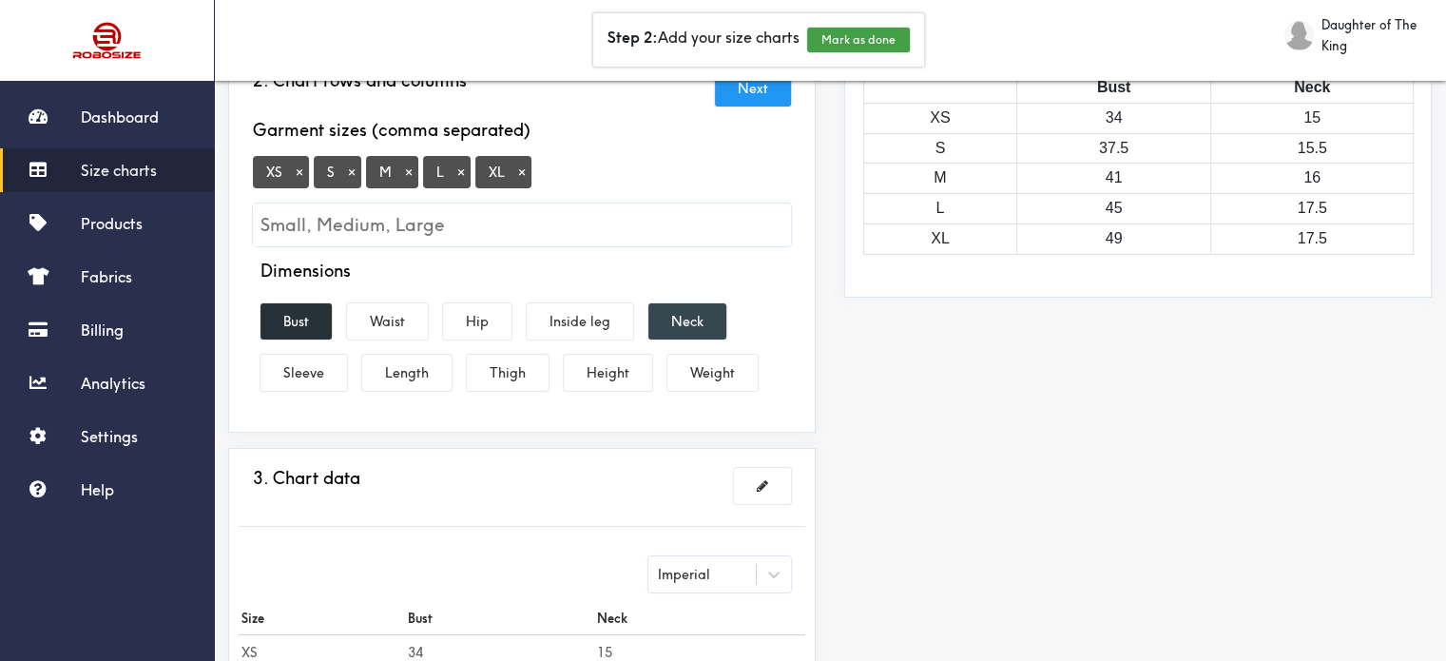
click at [676, 319] on button "Neck" at bounding box center [687, 321] width 78 height 36
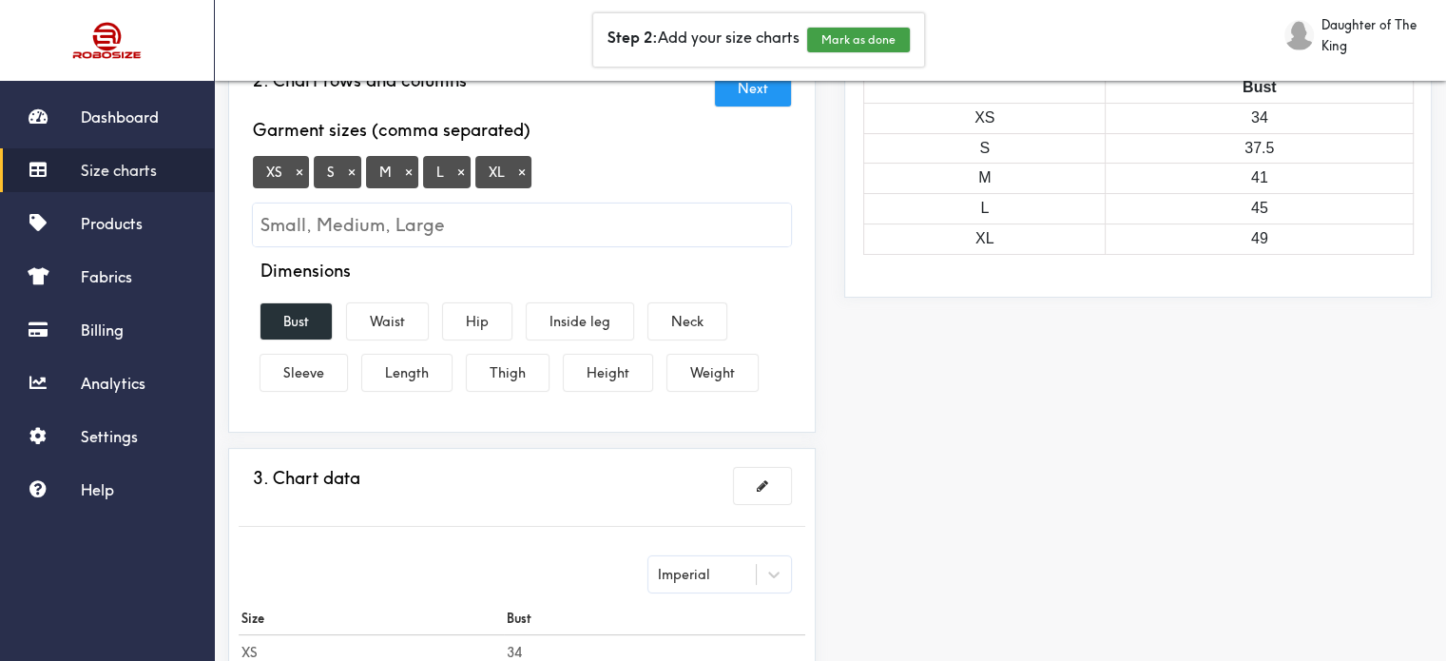
click at [532, 233] on input "Small, Medium, Large" at bounding box center [522, 224] width 538 height 43
type input "2XL"
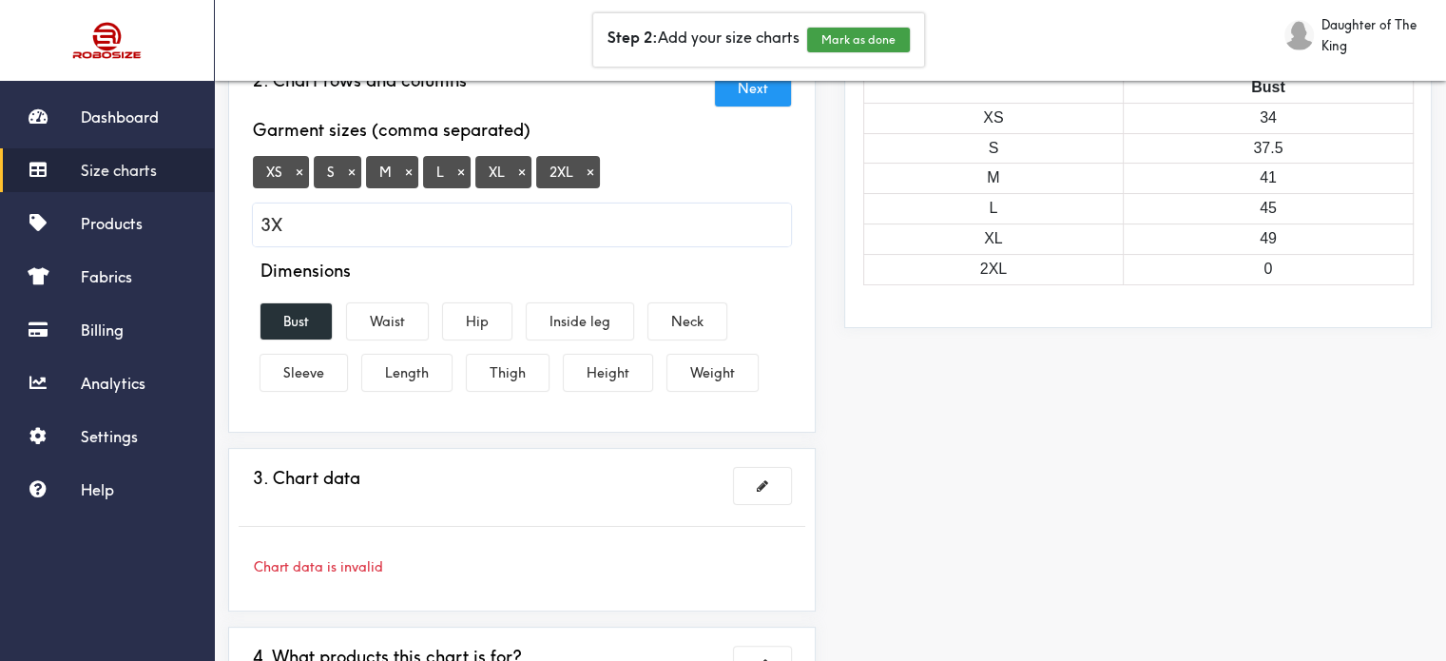
type input "3XL"
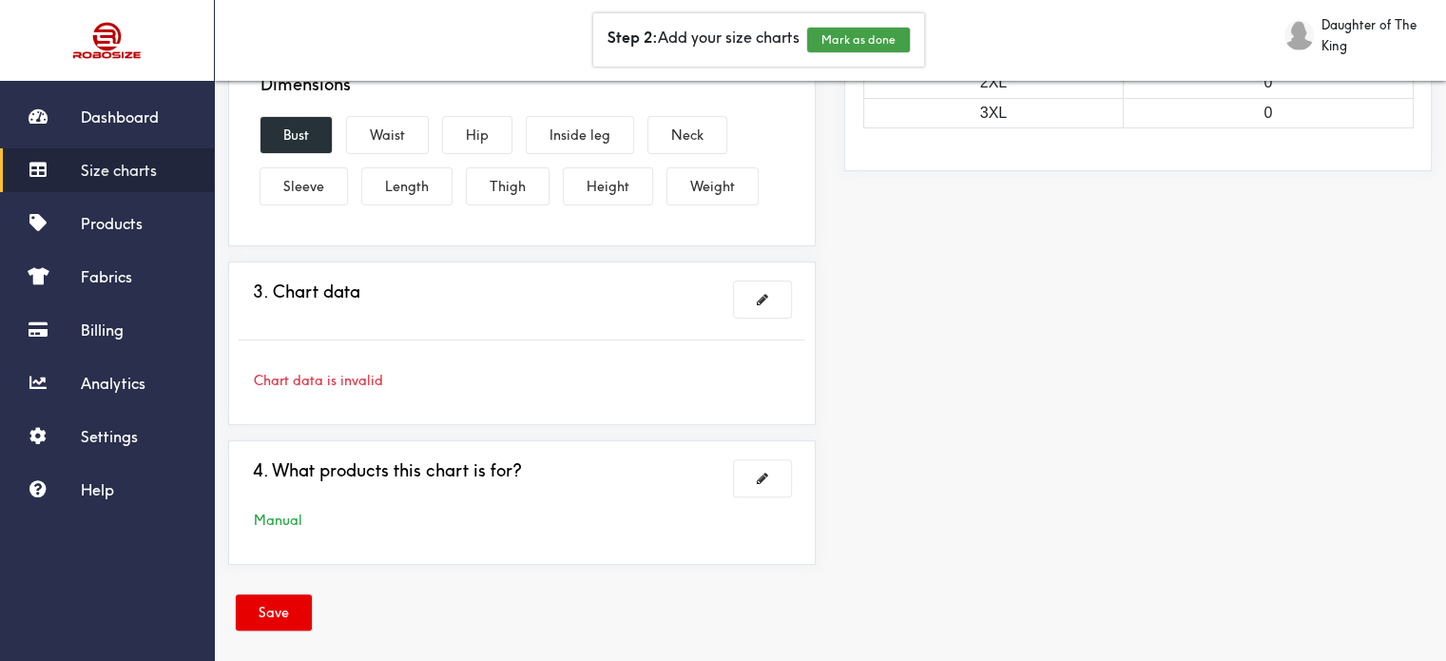
scroll to position [475, 0]
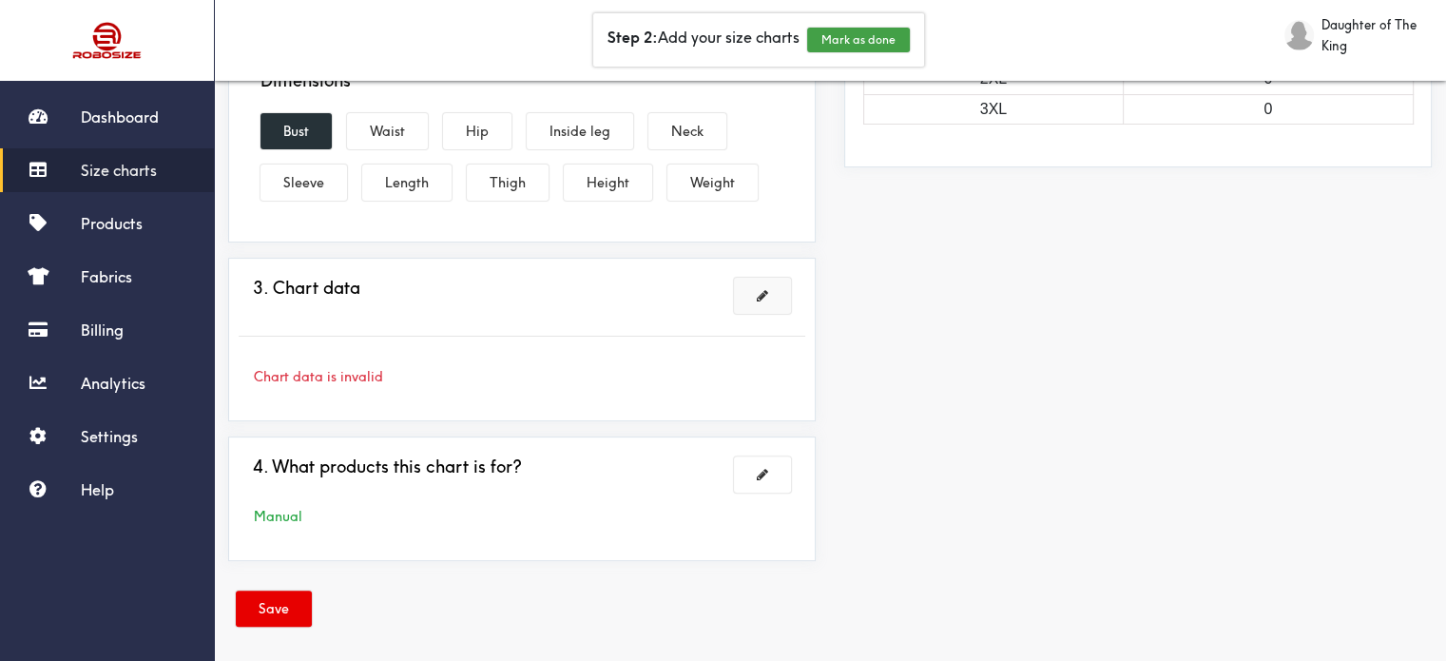
click at [755, 296] on button at bounding box center [762, 296] width 57 height 36
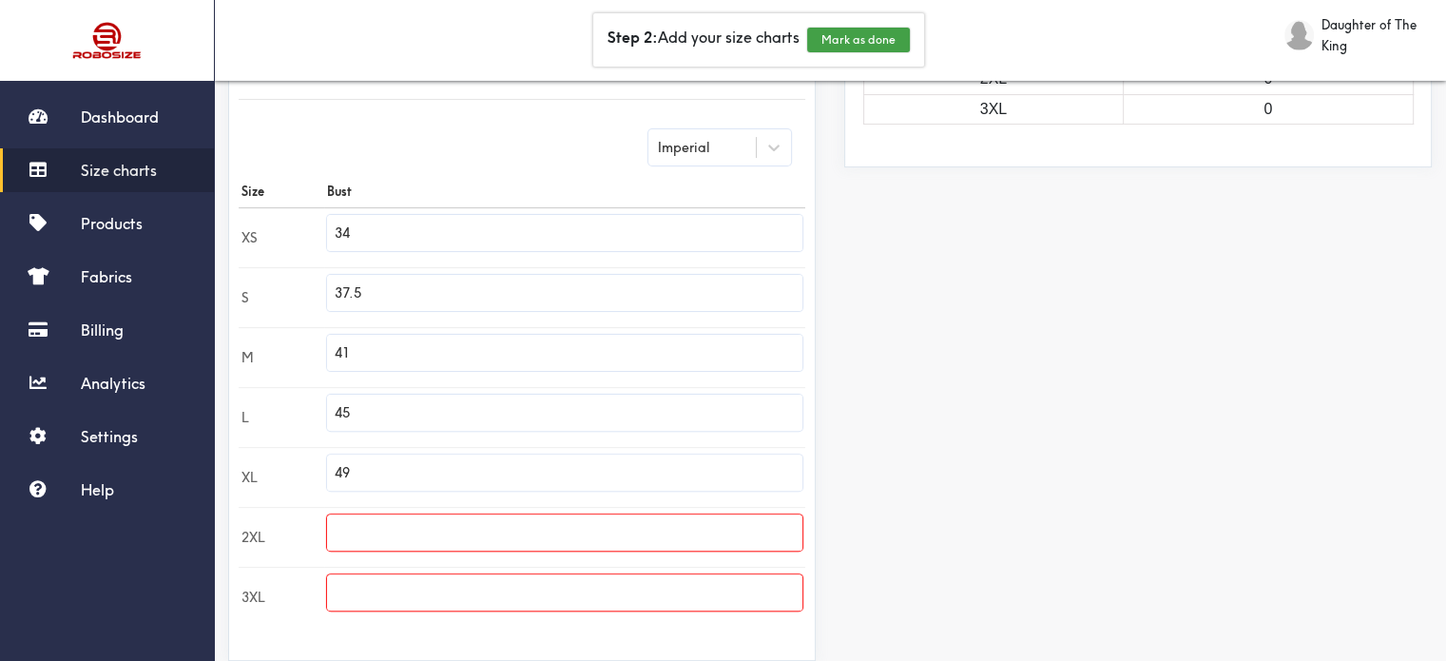
drag, startPoint x: 384, startPoint y: 233, endPoint x: 332, endPoint y: 233, distance: 52.3
click at [332, 233] on input "34" at bounding box center [564, 233] width 475 height 36
type input "3"
type input "38"
drag, startPoint x: 406, startPoint y: 285, endPoint x: 331, endPoint y: 289, distance: 75.2
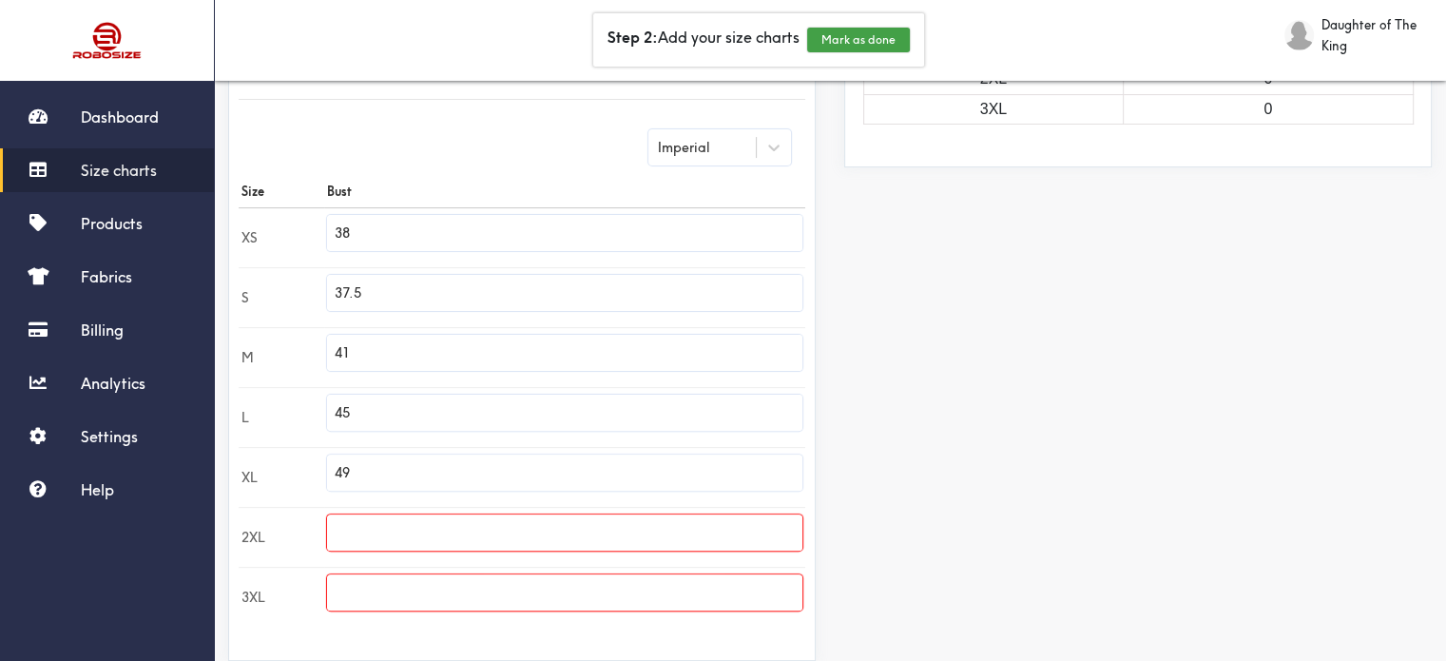
click at [331, 289] on input "37.5" at bounding box center [564, 293] width 475 height 36
type input "42"
drag, startPoint x: 403, startPoint y: 360, endPoint x: 335, endPoint y: 355, distance: 68.7
click at [335, 355] on input "41" at bounding box center [564, 353] width 475 height 36
type input "46"
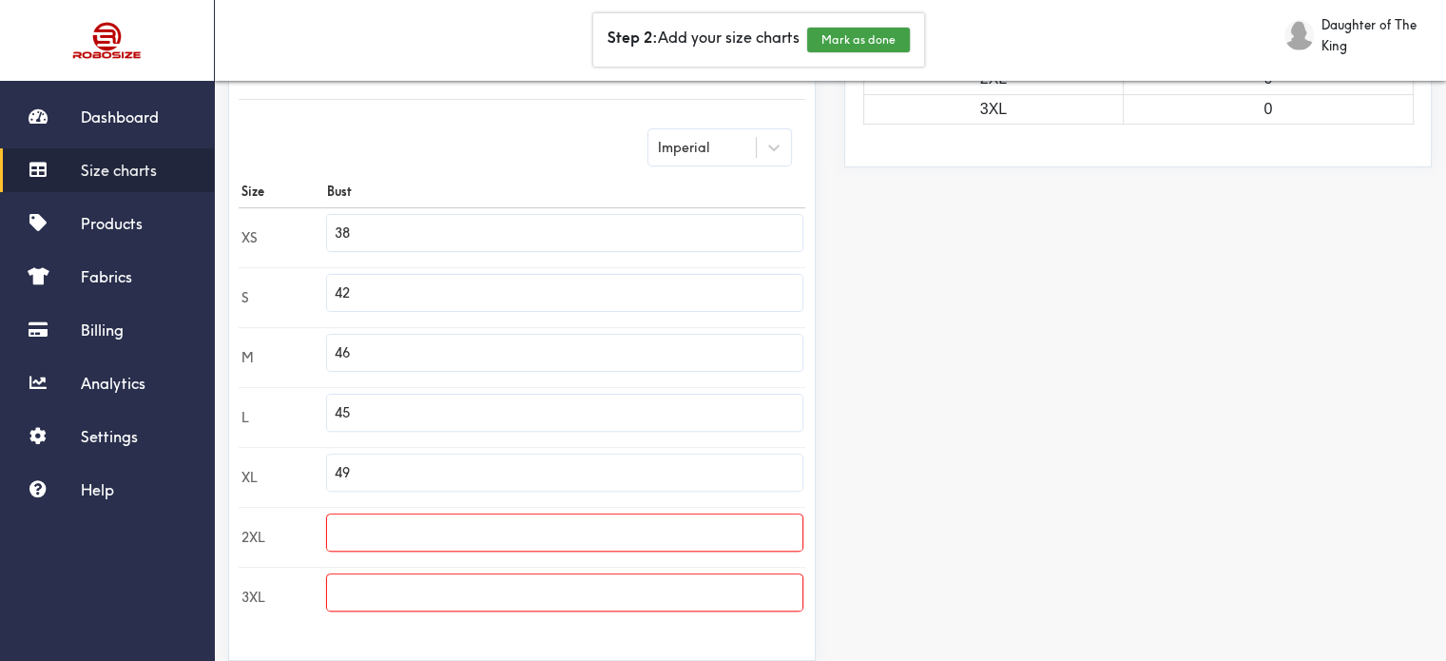
click at [399, 415] on input "45" at bounding box center [564, 413] width 475 height 36
drag, startPoint x: 384, startPoint y: 229, endPoint x: 339, endPoint y: 232, distance: 45.7
click at [339, 232] on input "38" at bounding box center [564, 233] width 475 height 36
type input "34"
drag, startPoint x: 377, startPoint y: 292, endPoint x: 338, endPoint y: 288, distance: 39.2
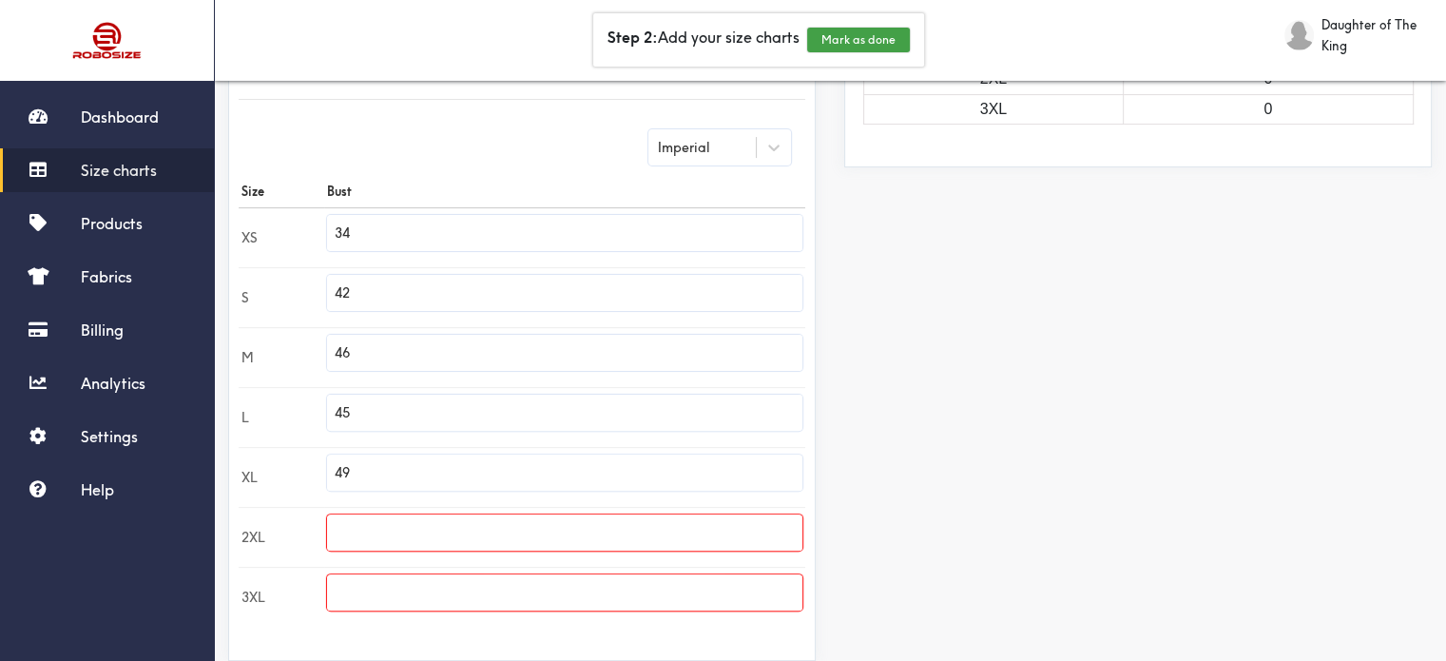
click at [338, 288] on input "42" at bounding box center [564, 293] width 475 height 36
type input "38"
drag, startPoint x: 367, startPoint y: 349, endPoint x: 324, endPoint y: 353, distance: 43.0
click at [325, 353] on tr "M 46" at bounding box center [522, 357] width 567 height 60
type input "42"
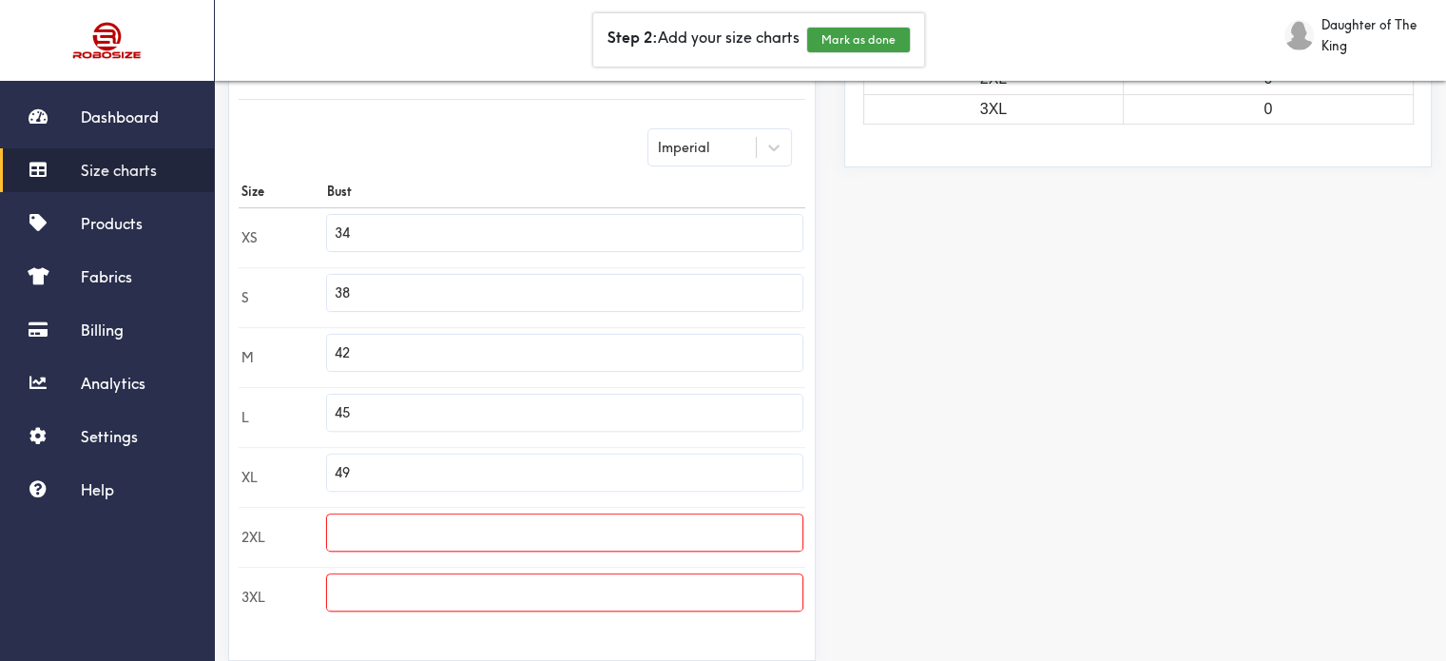
drag, startPoint x: 369, startPoint y: 417, endPoint x: 336, endPoint y: 411, distance: 33.9
click at [336, 411] on input "45" at bounding box center [564, 413] width 475 height 36
type input "46"
drag, startPoint x: 384, startPoint y: 467, endPoint x: 321, endPoint y: 463, distance: 62.9
click at [318, 469] on tr "XL 49" at bounding box center [522, 477] width 567 height 60
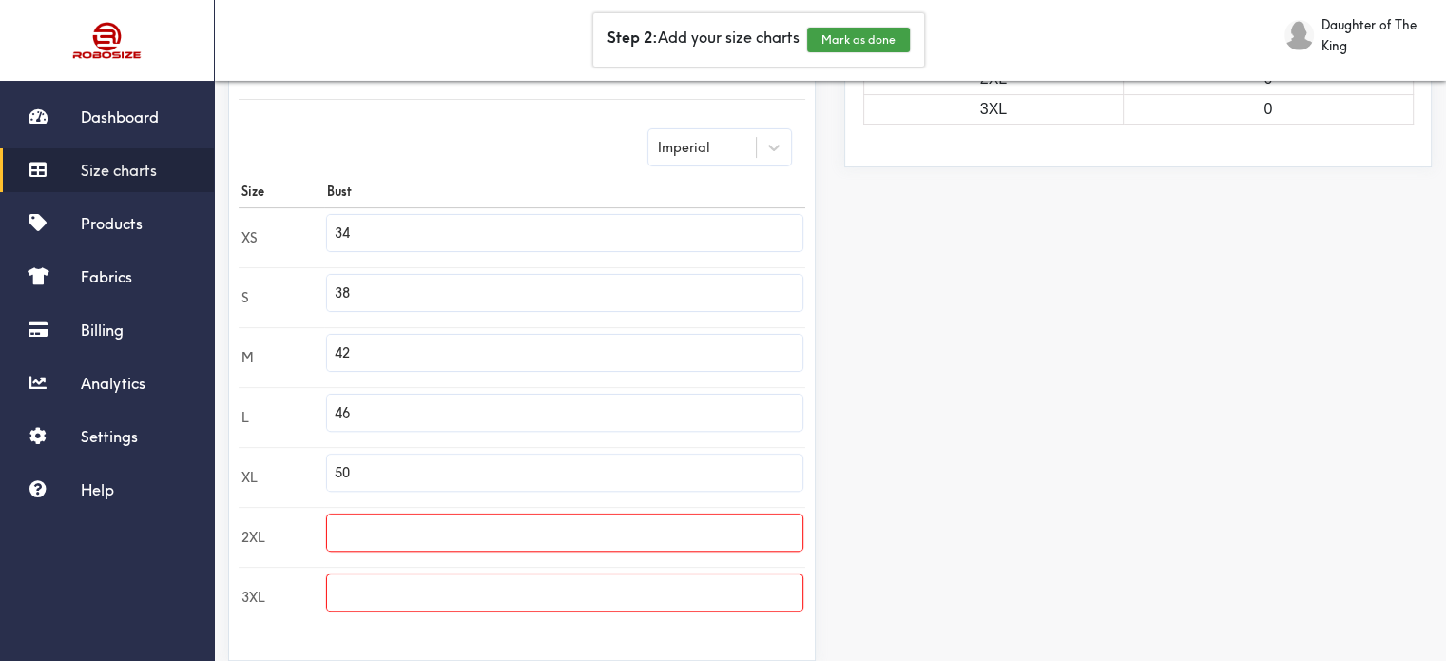
type input "50"
click at [357, 524] on input "text" at bounding box center [564, 532] width 475 height 36
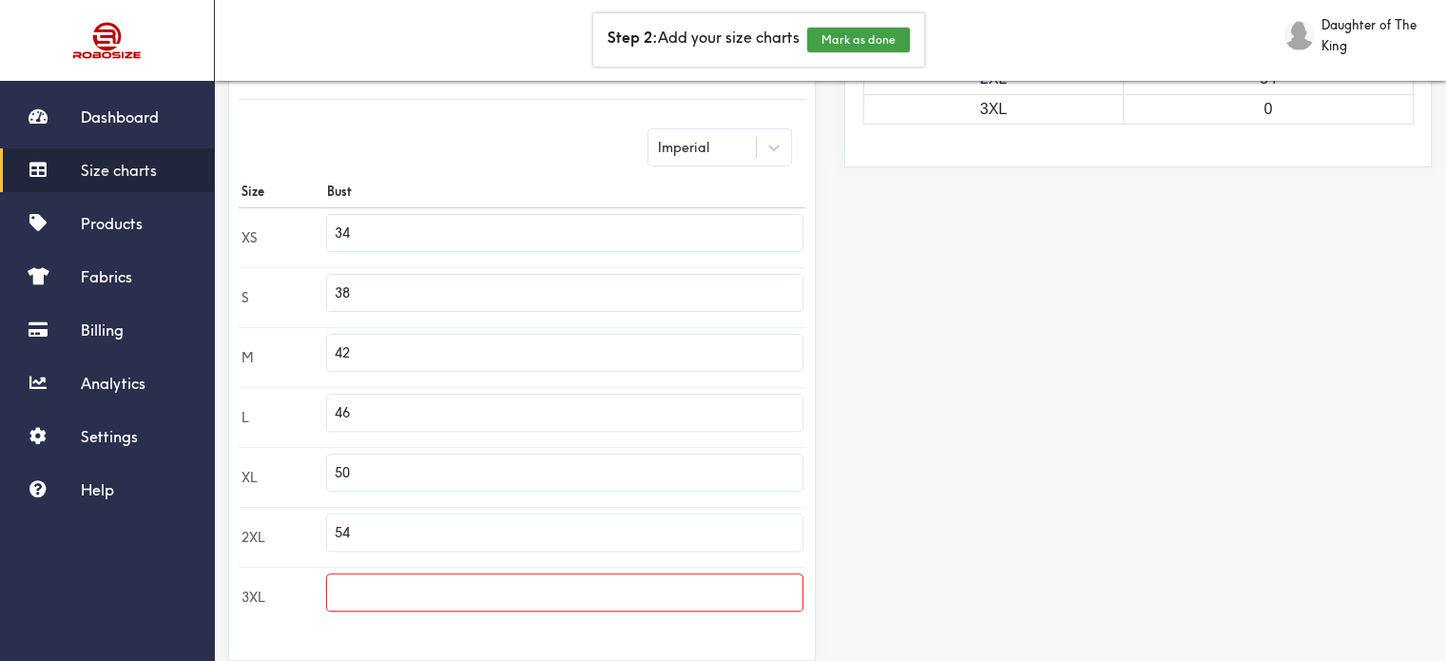
type input "54"
click at [358, 595] on input "text" at bounding box center [564, 592] width 475 height 36
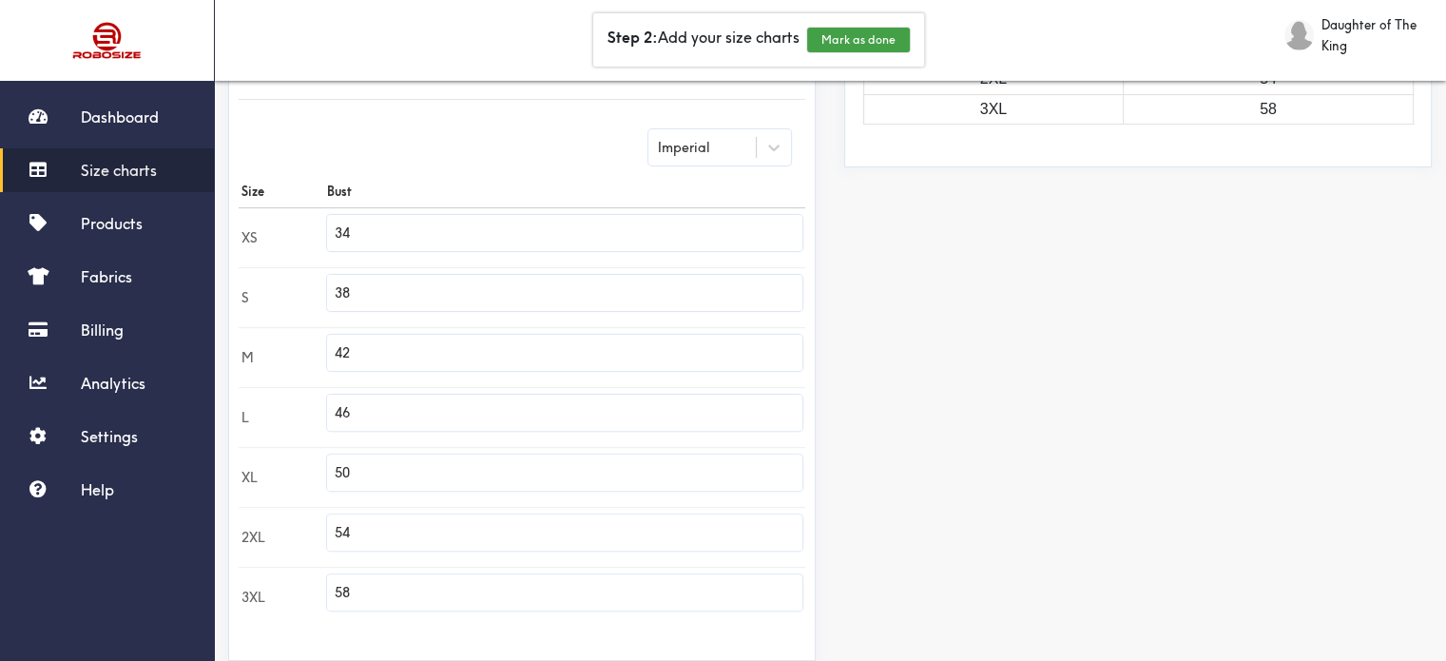
type input "58"
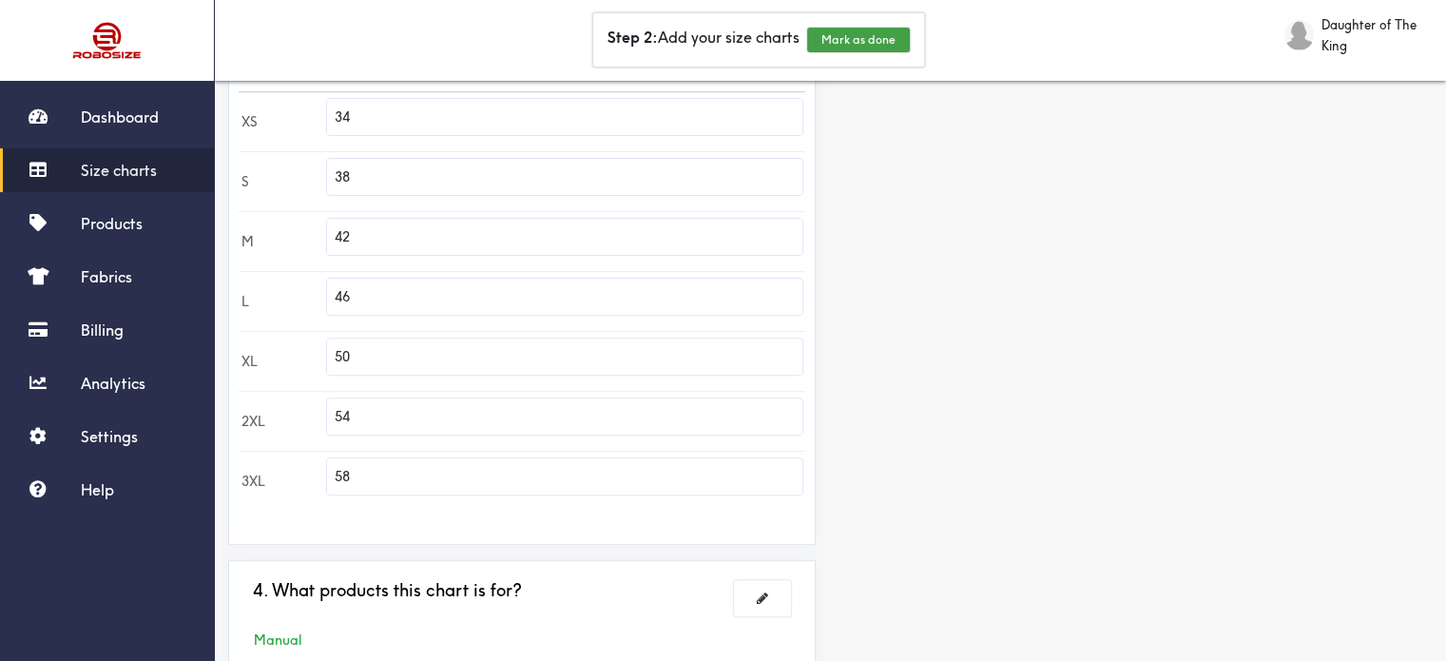
scroll to position [722, 0]
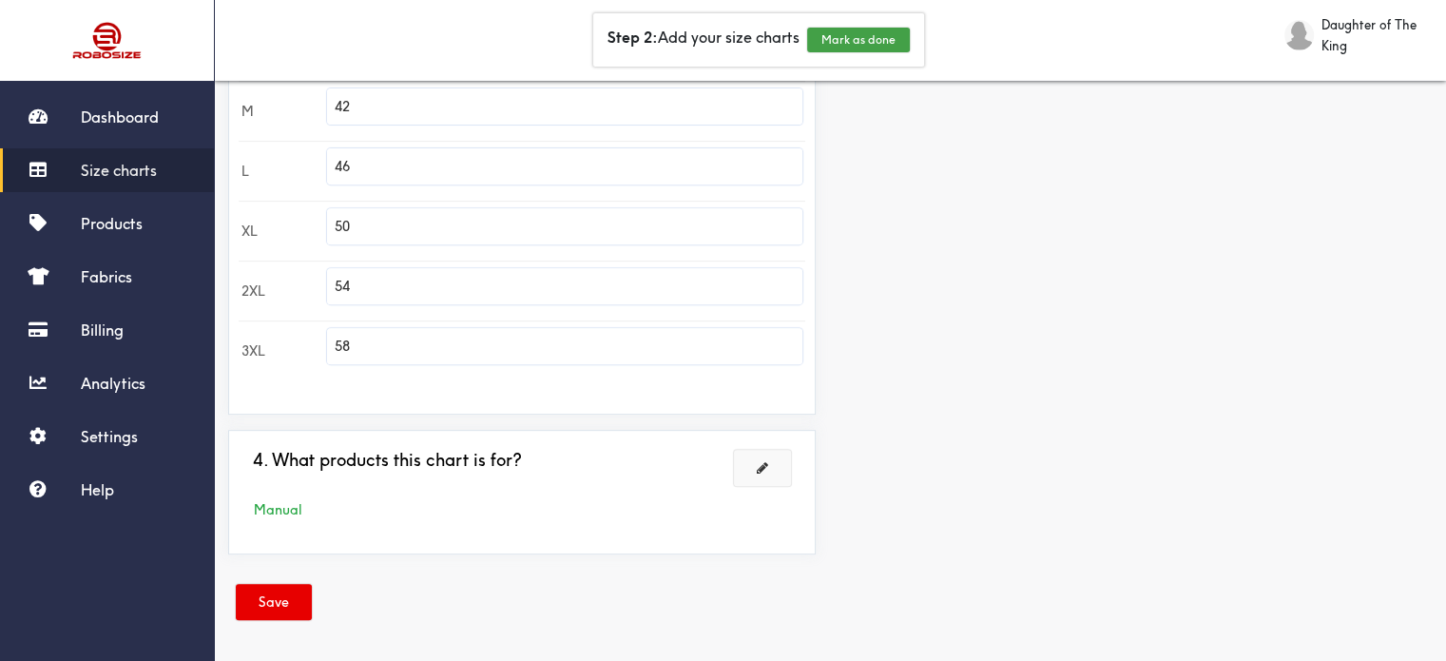
click at [766, 467] on span at bounding box center [762, 467] width 11 height 13
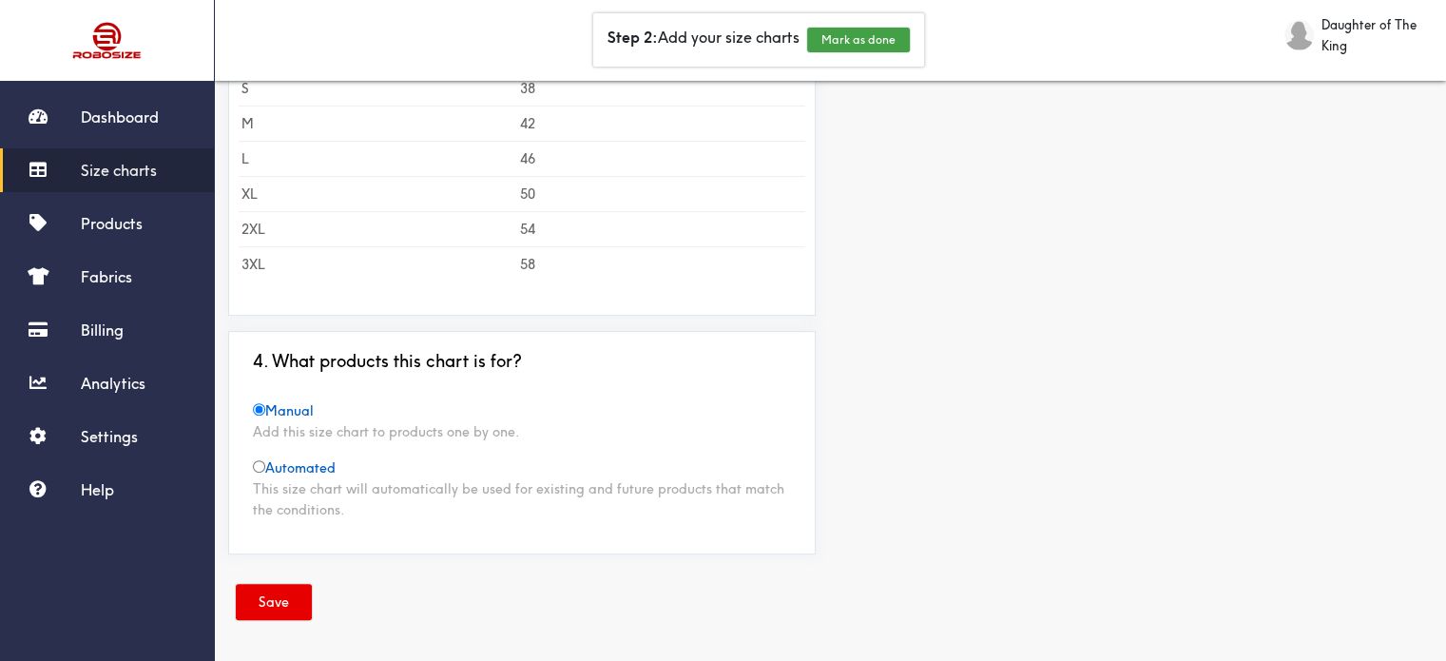
click at [341, 468] on div "Manual Add this size chart to products one by one. Automated This size chart wi…" at bounding box center [522, 460] width 567 height 120
click at [260, 463] on input "radio" at bounding box center [259, 466] width 12 height 12
radio input "true"
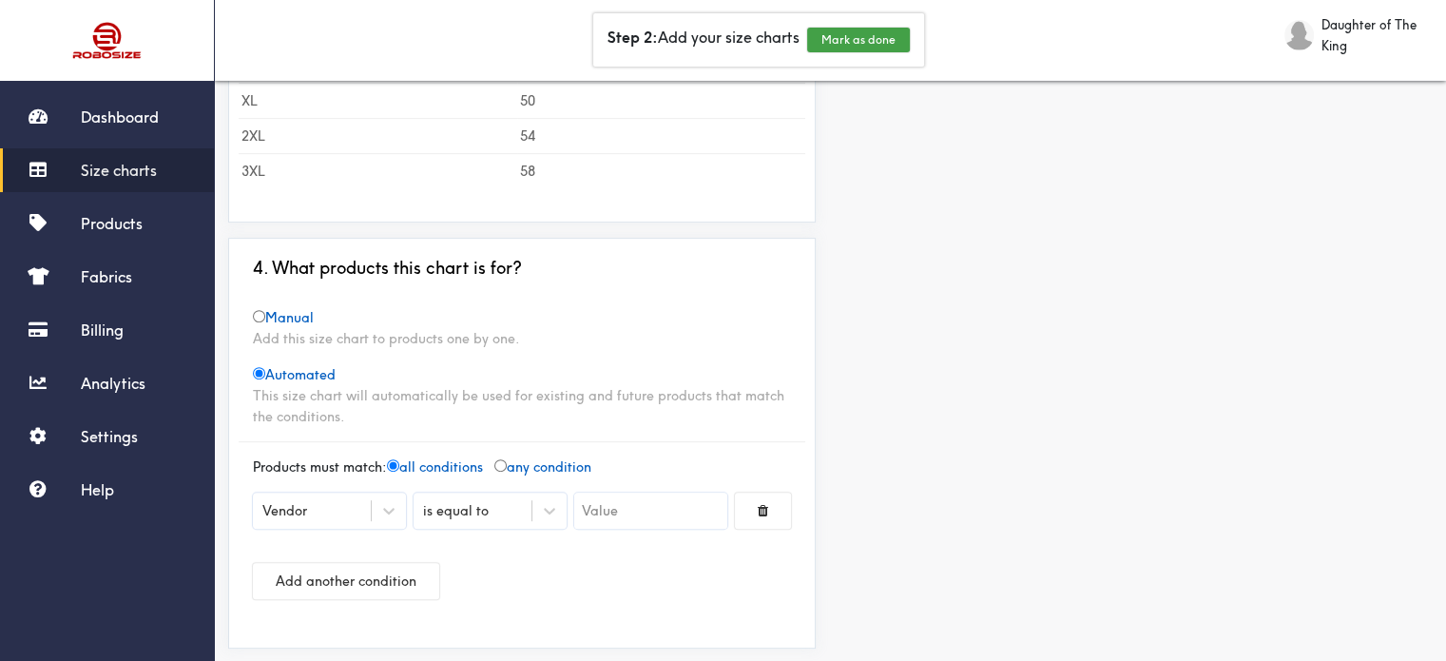
scroll to position [835, 0]
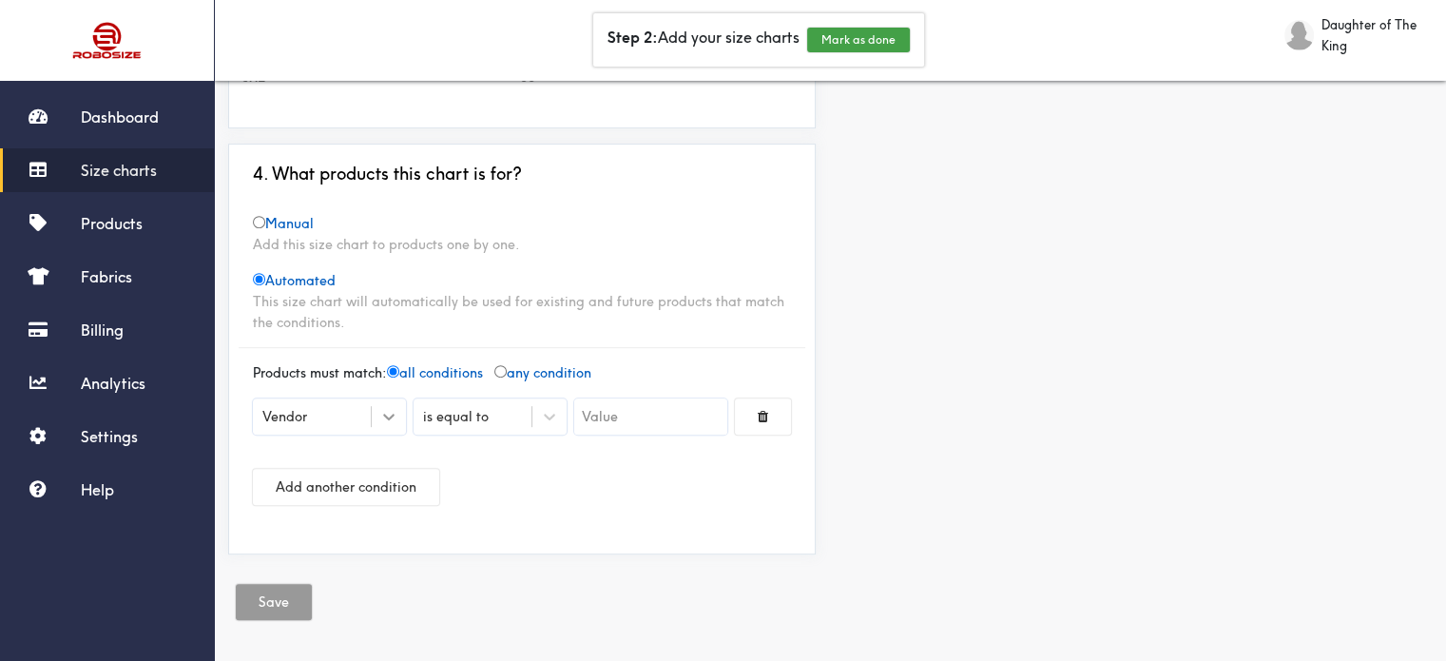
click at [395, 410] on icon at bounding box center [388, 416] width 19 height 19
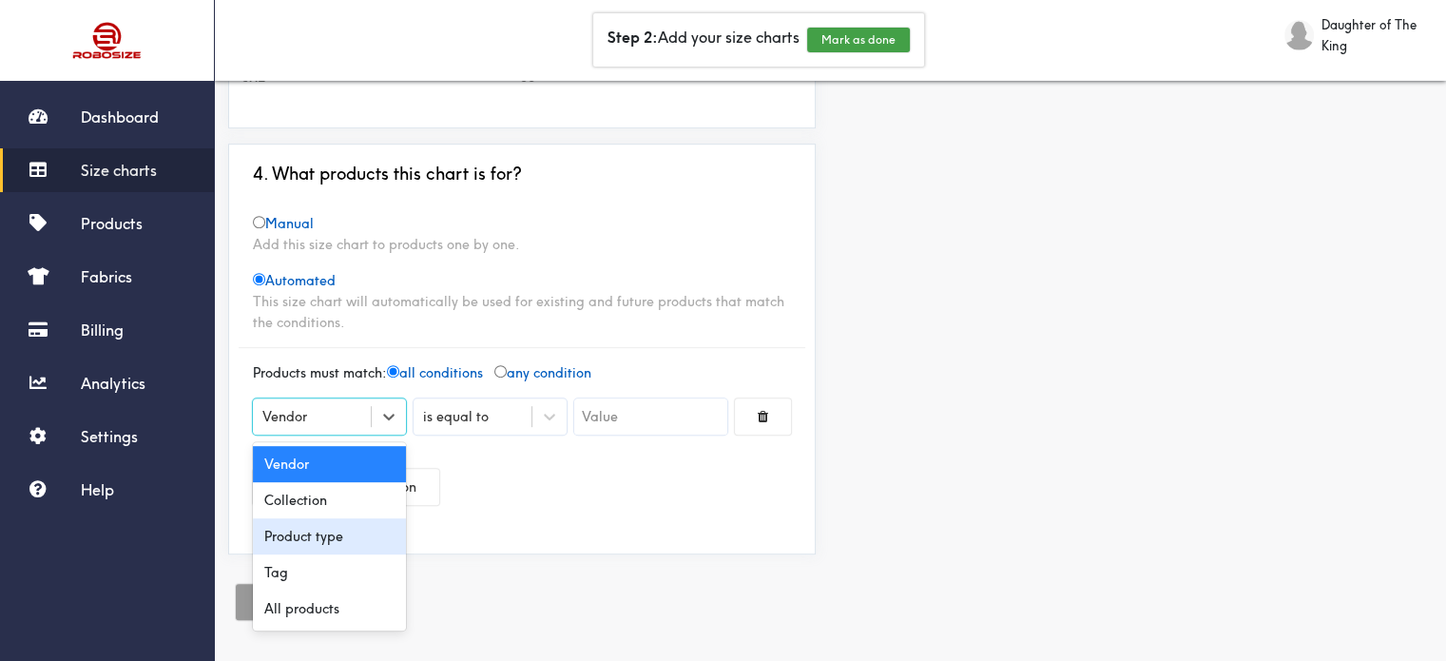
click at [319, 529] on div "Product type" at bounding box center [329, 536] width 153 height 36
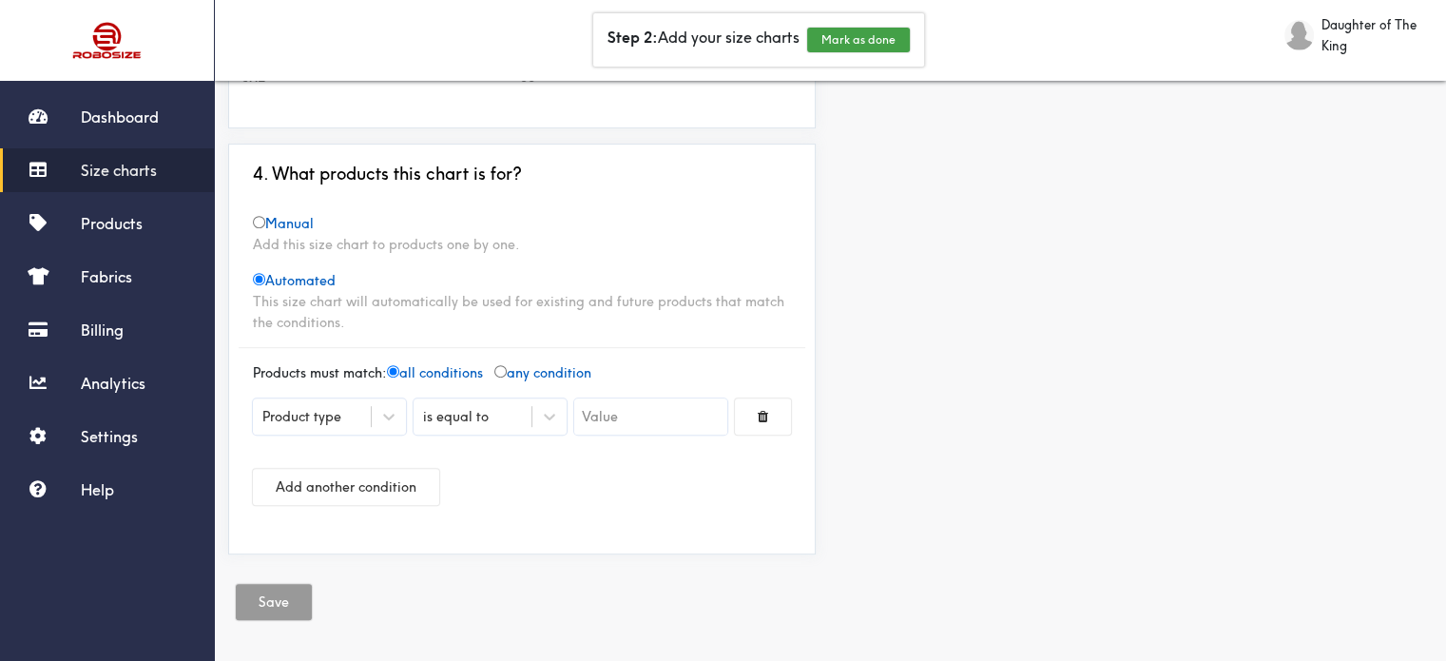
click at [620, 417] on input "text" at bounding box center [650, 416] width 153 height 36
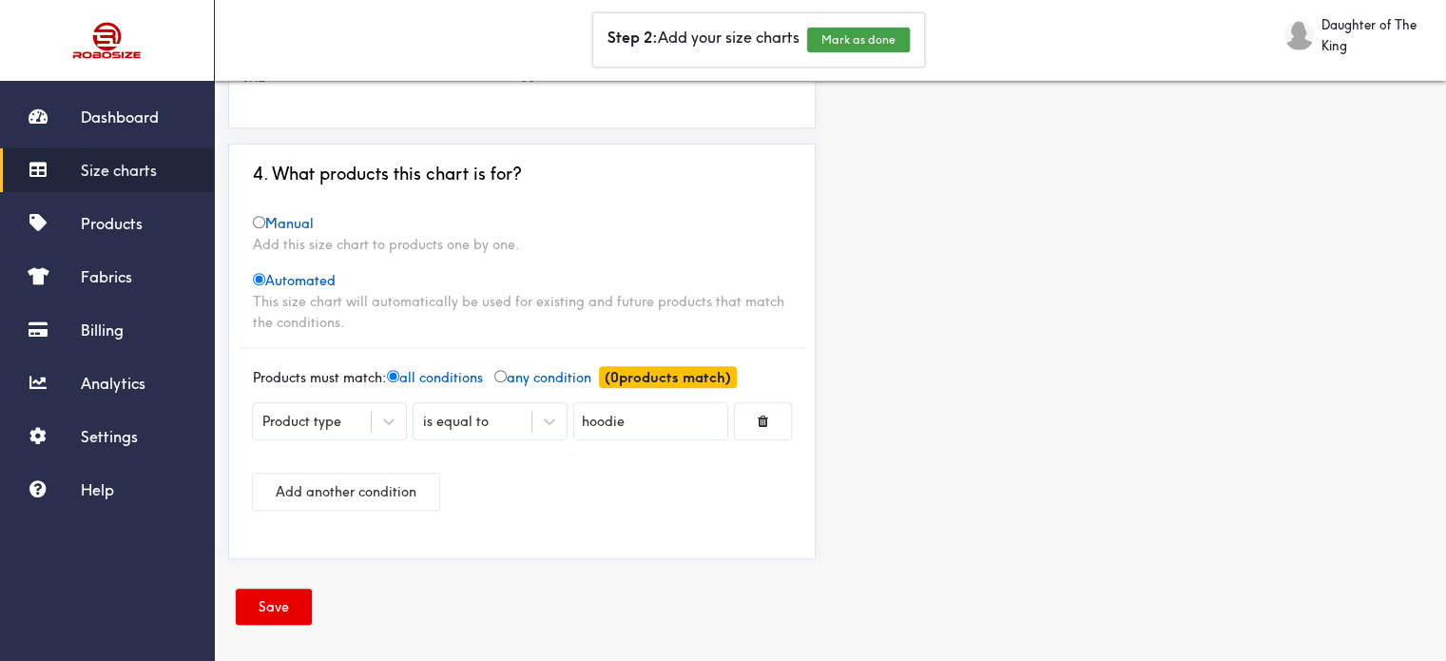
type input "hoodie"
click at [292, 604] on div at bounding box center [723, 330] width 1446 height 661
click at [264, 603] on button "Save" at bounding box center [274, 607] width 76 height 36
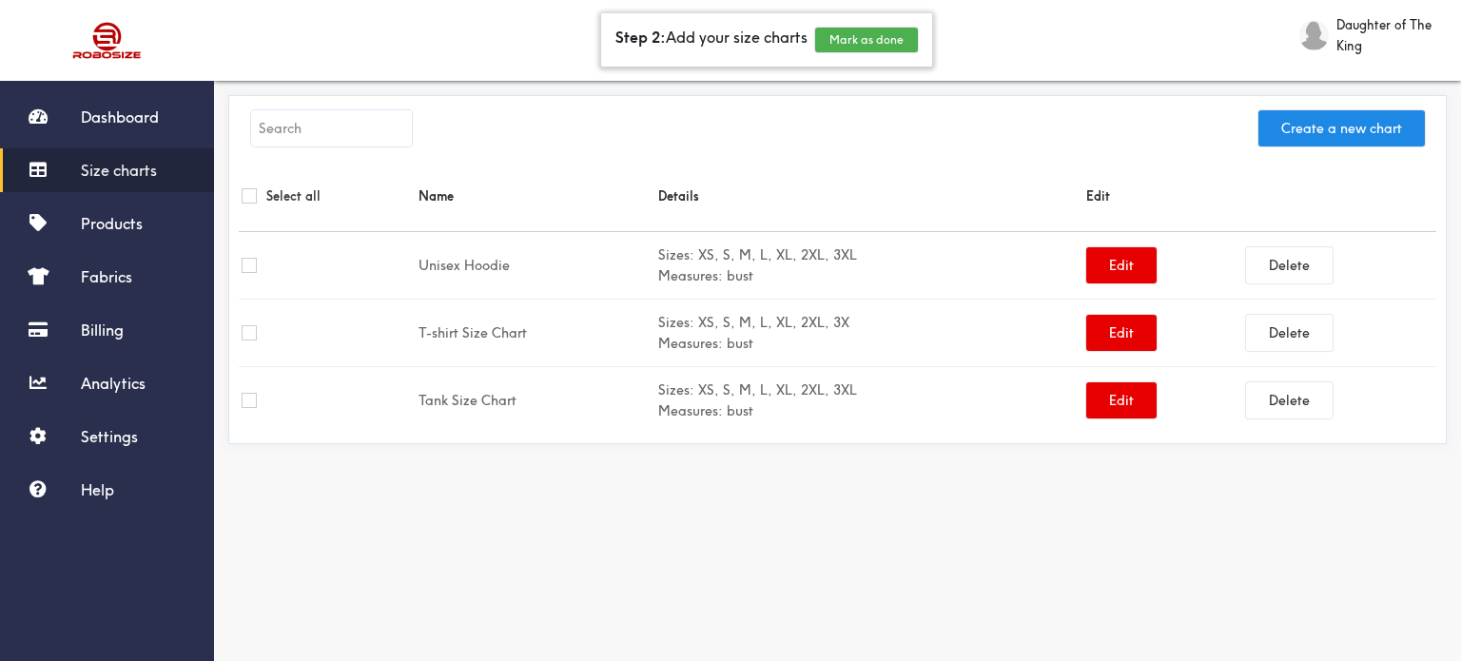
click at [856, 42] on button "Mark as done" at bounding box center [866, 40] width 103 height 25
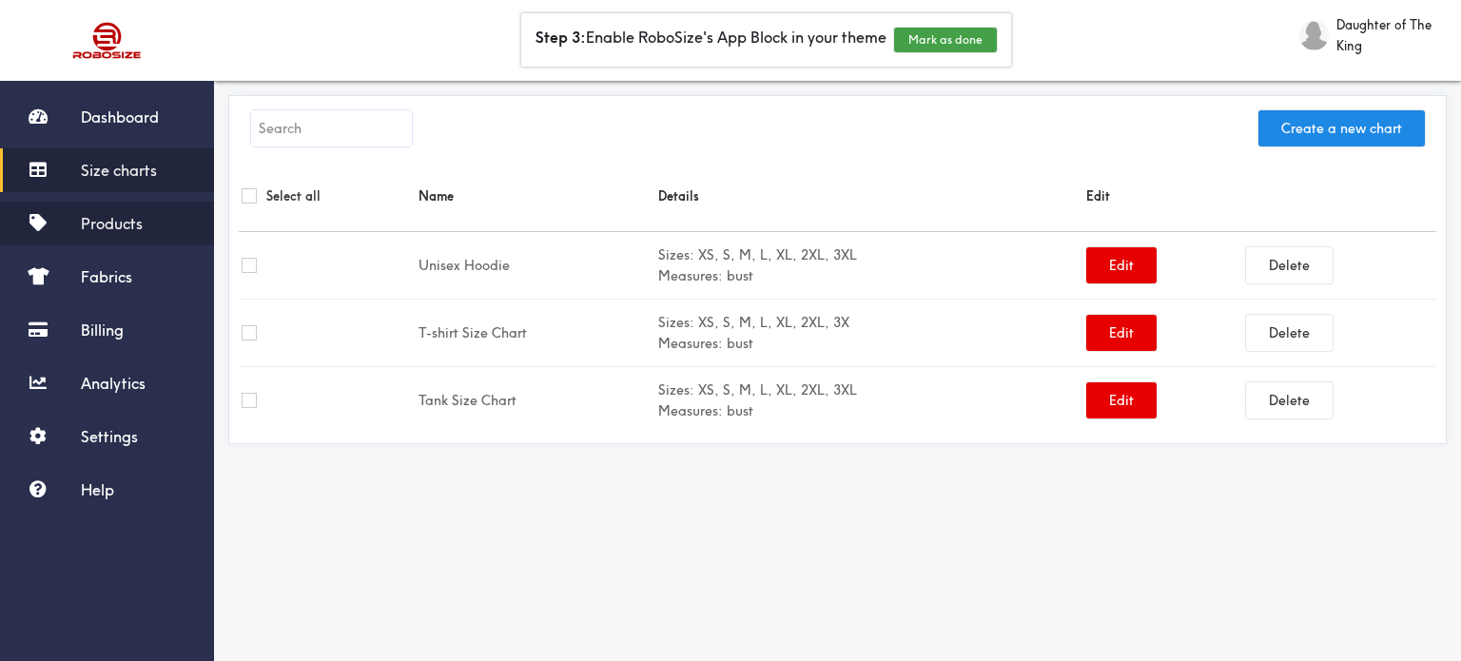
click at [133, 227] on span "Products" at bounding box center [112, 223] width 62 height 19
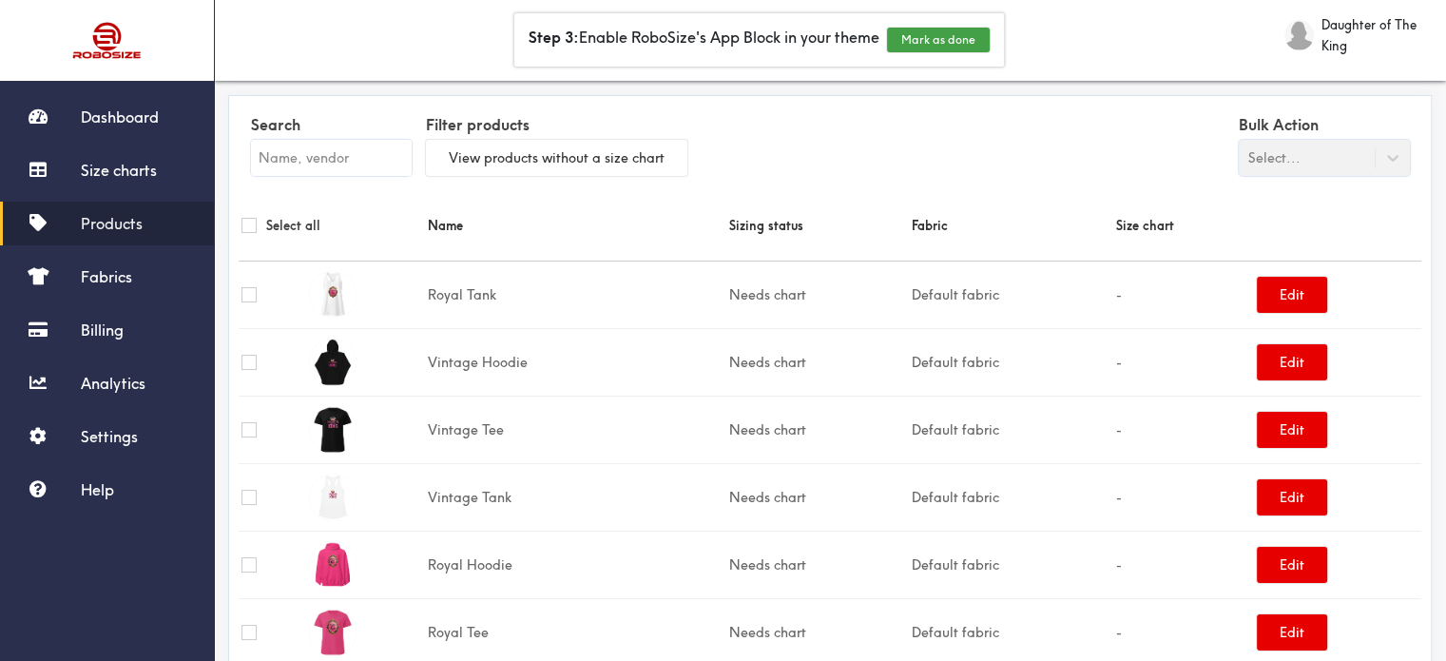
click at [252, 230] on input "checkbox" at bounding box center [249, 225] width 15 height 15
checkbox input "true"
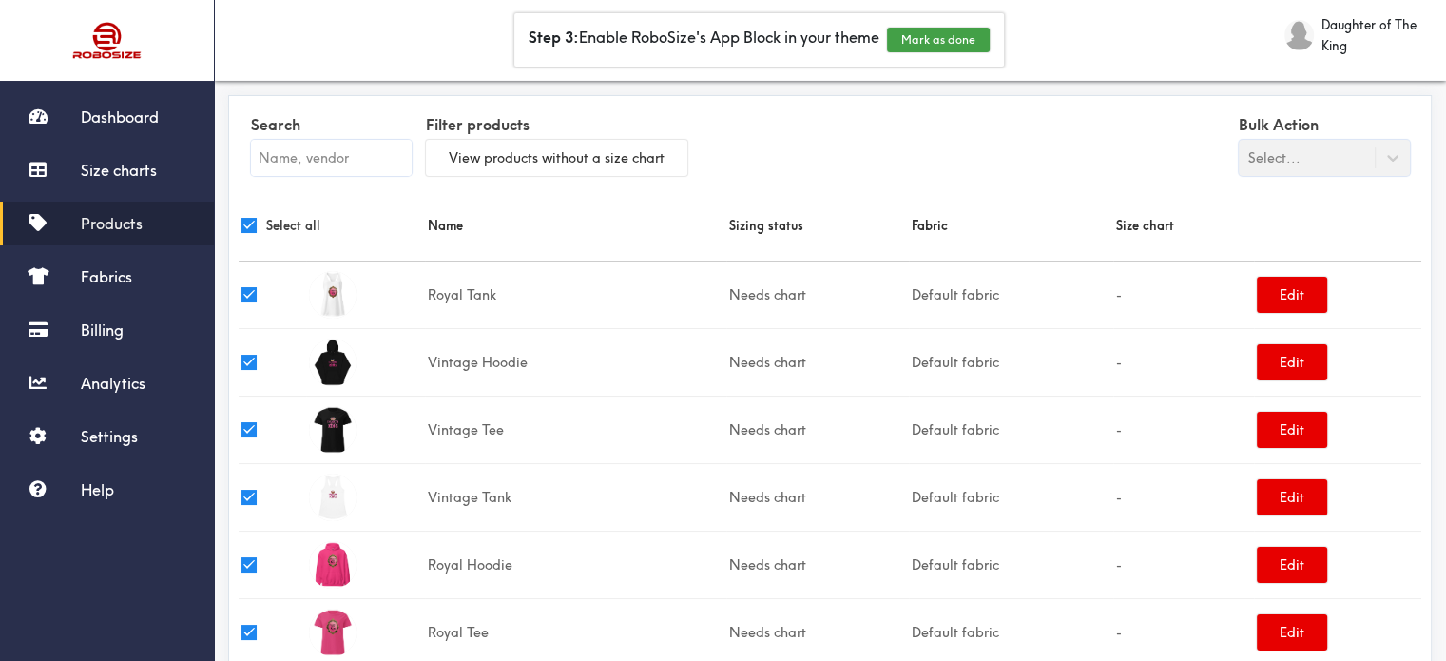
checkbox input "true"
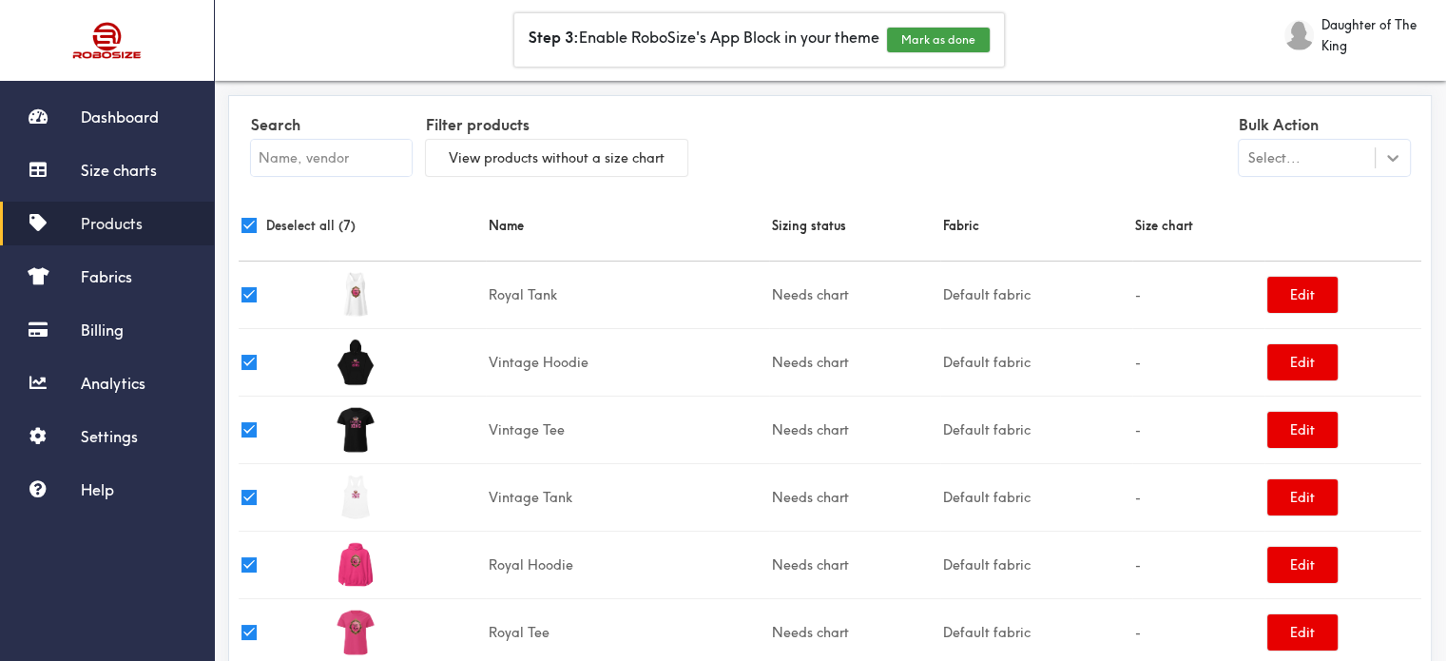
click at [1392, 163] on icon at bounding box center [1392, 157] width 19 height 19
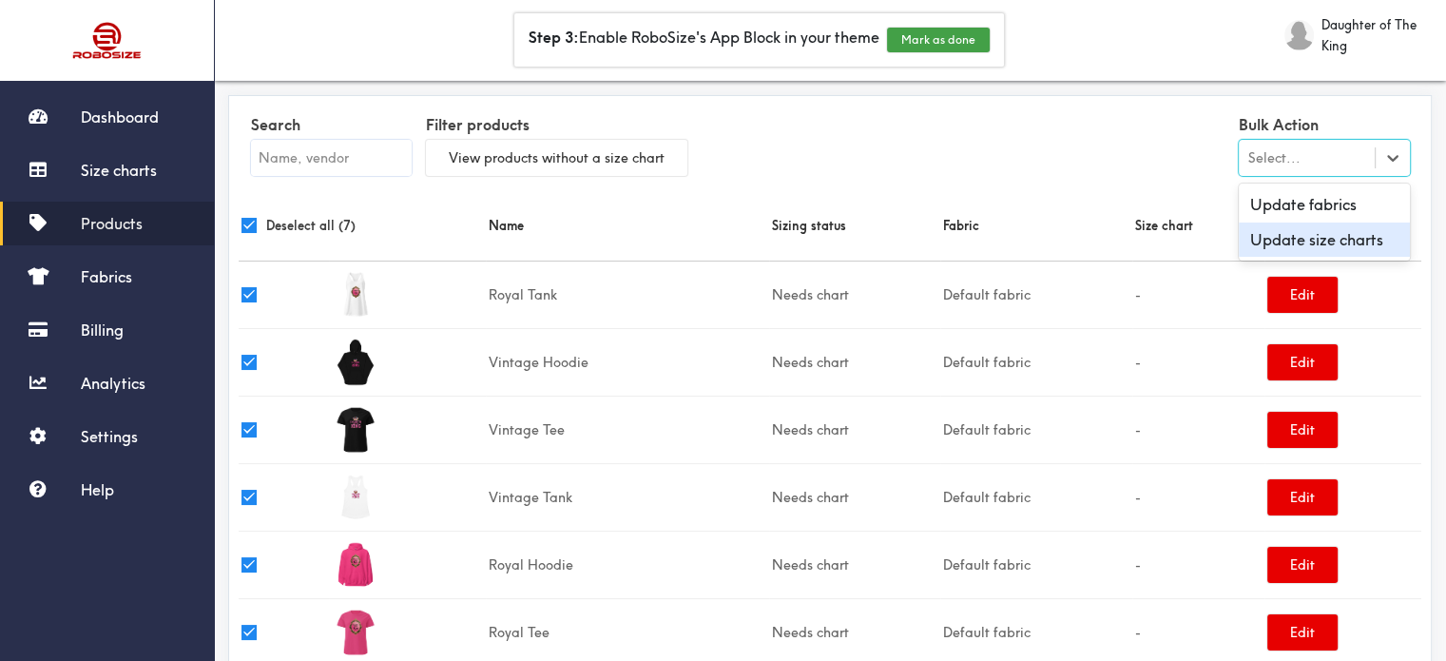
click at [1357, 245] on div "Update size charts" at bounding box center [1324, 240] width 171 height 35
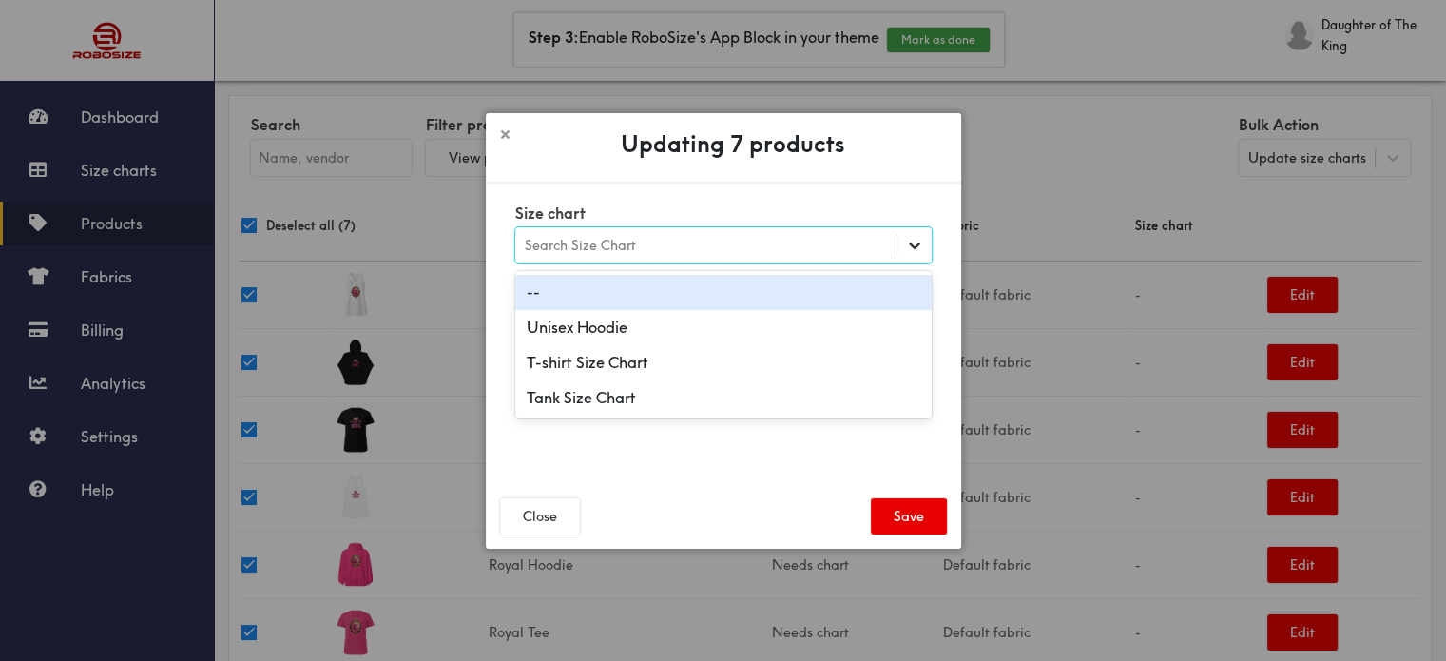
click at [913, 248] on icon at bounding box center [914, 245] width 11 height 7
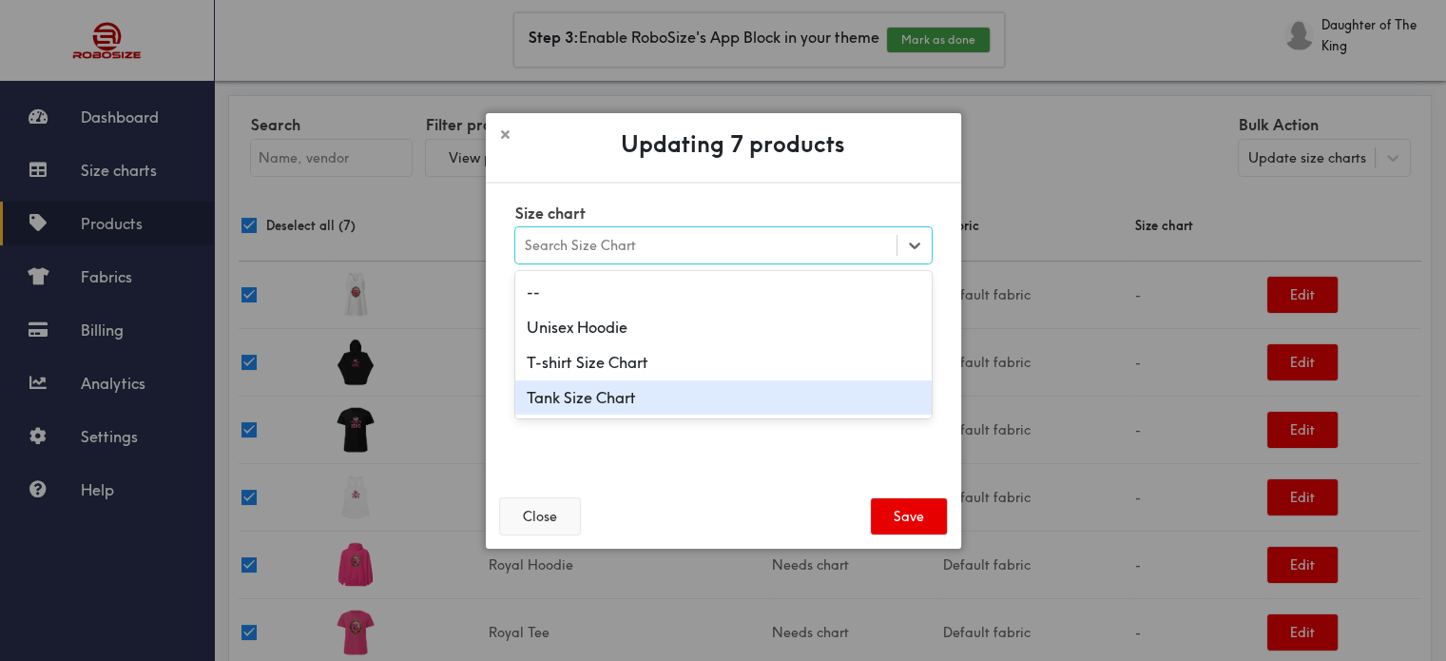
click at [556, 524] on button "Close" at bounding box center [540, 516] width 80 height 36
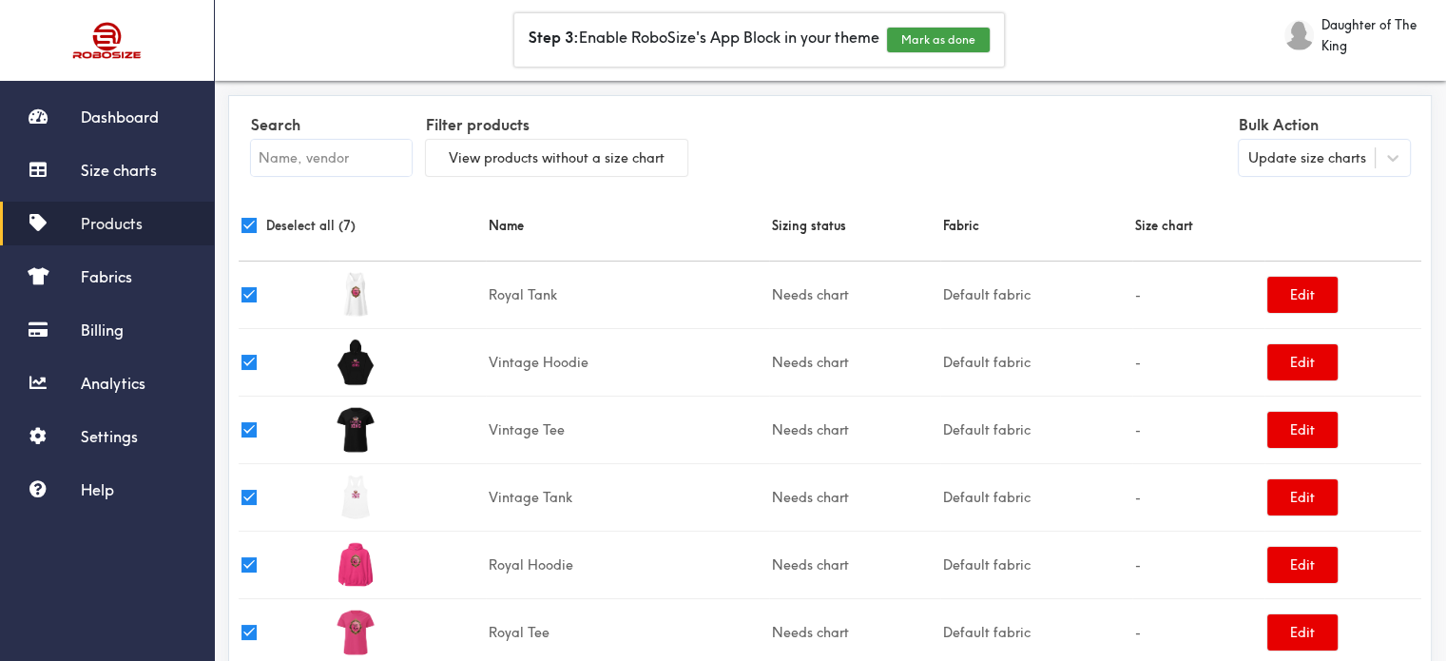
click at [800, 166] on div "Search Filter products View products without a size chart Bulk Action Update si…" at bounding box center [830, 148] width 1183 height 85
click at [246, 223] on input "checkbox" at bounding box center [249, 225] width 15 height 15
checkbox input "false"
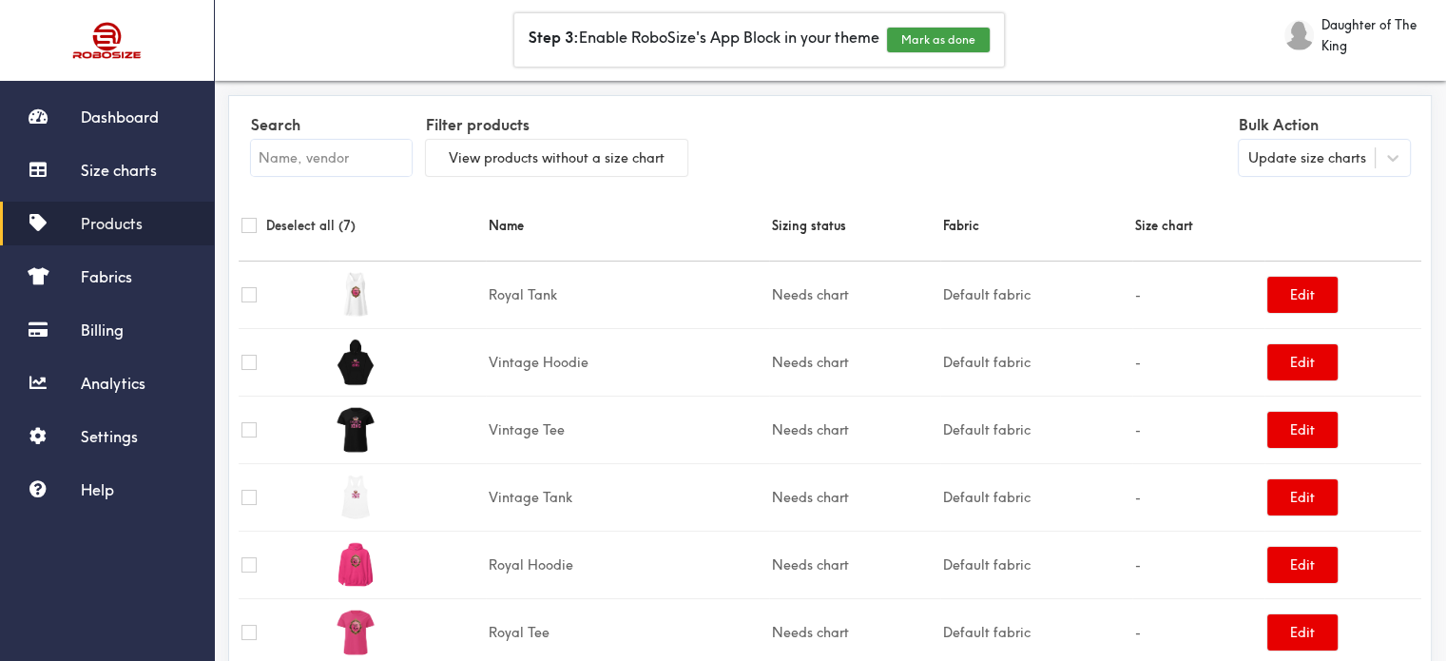
checkbox input "false"
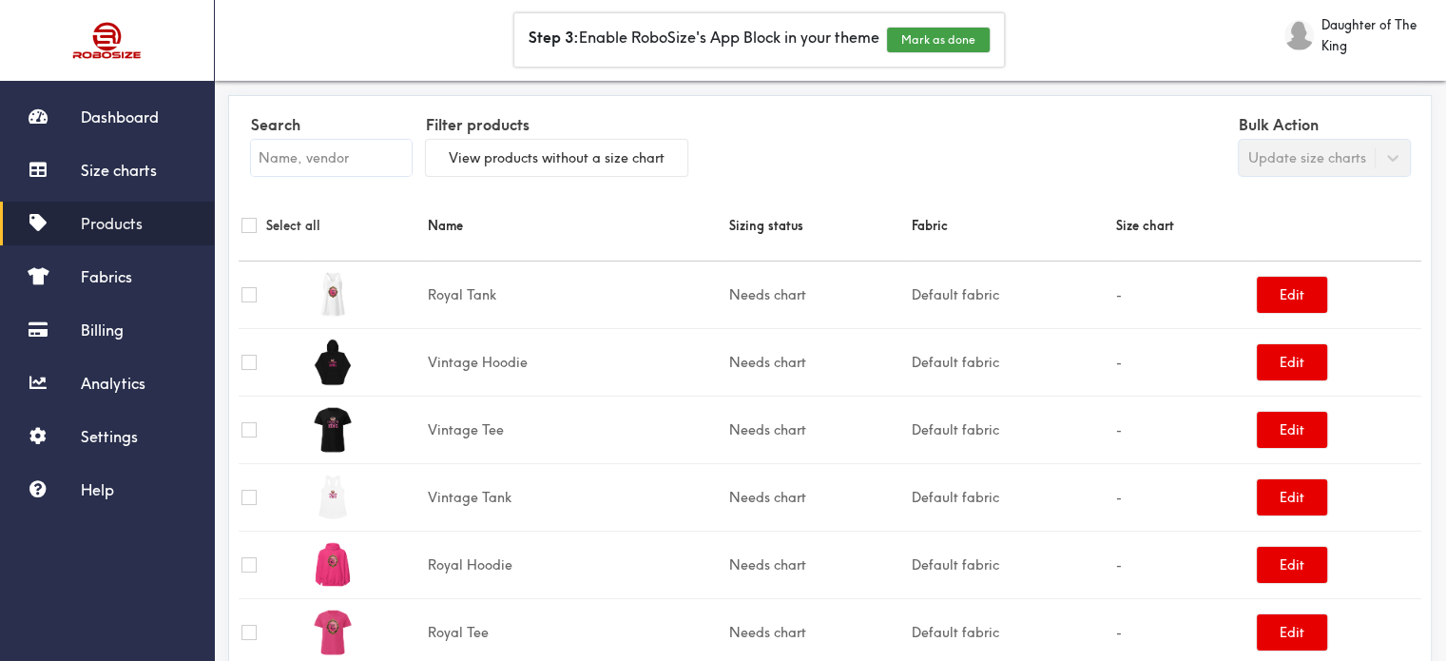
click at [247, 292] on input "checkbox" at bounding box center [249, 294] width 15 height 15
checkbox input "true"
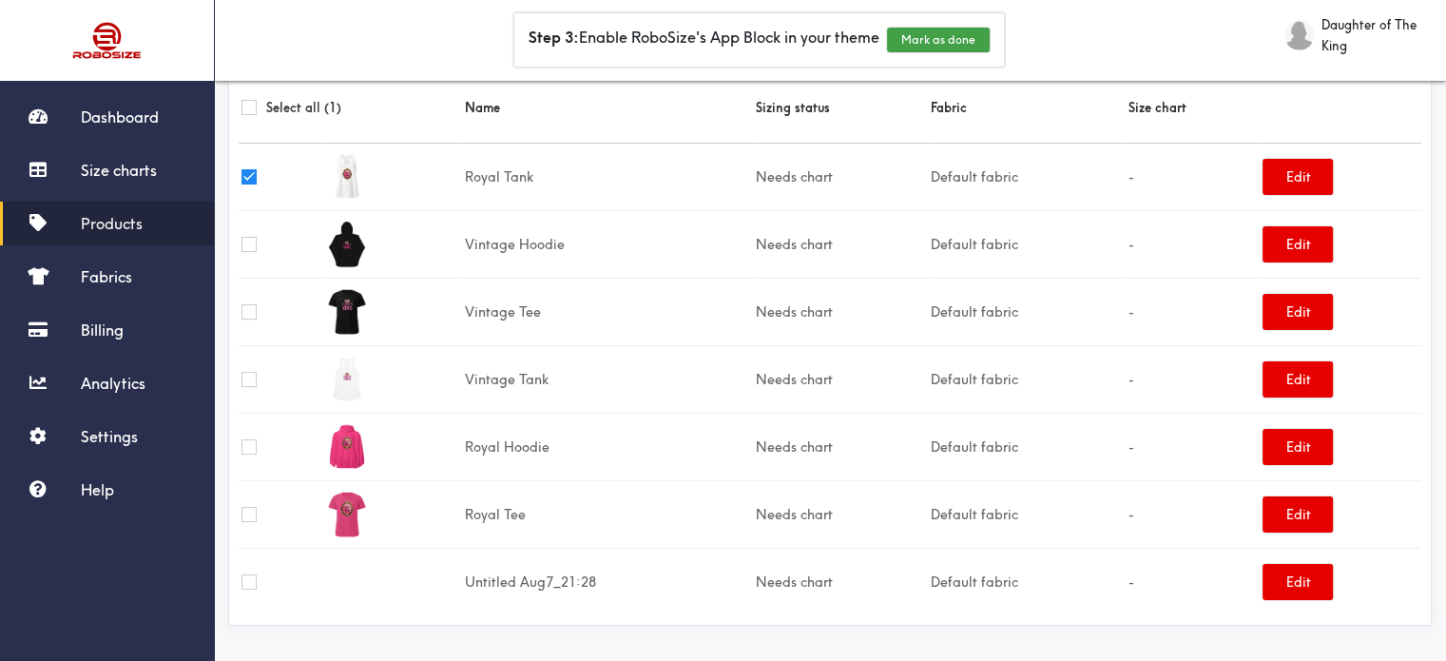
scroll to position [119, 0]
click at [242, 379] on input "checkbox" at bounding box center [249, 378] width 15 height 15
checkbox input "true"
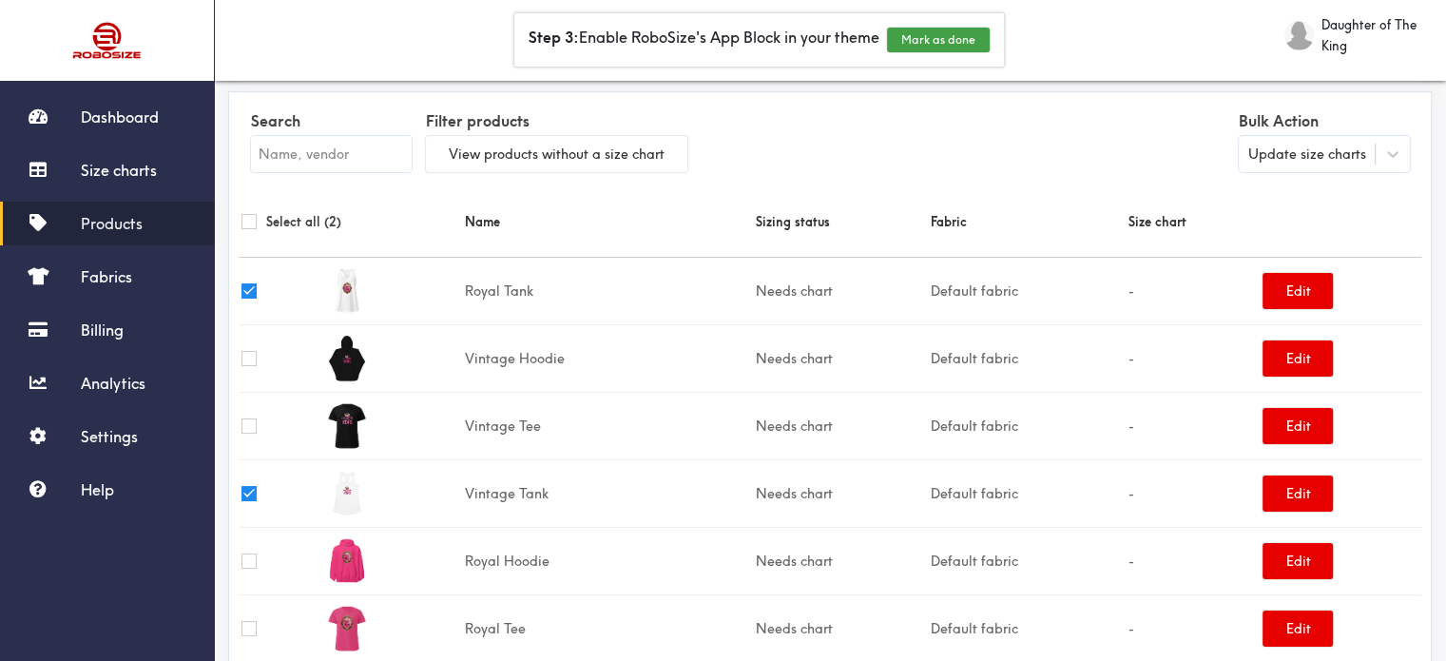
scroll to position [0, 0]
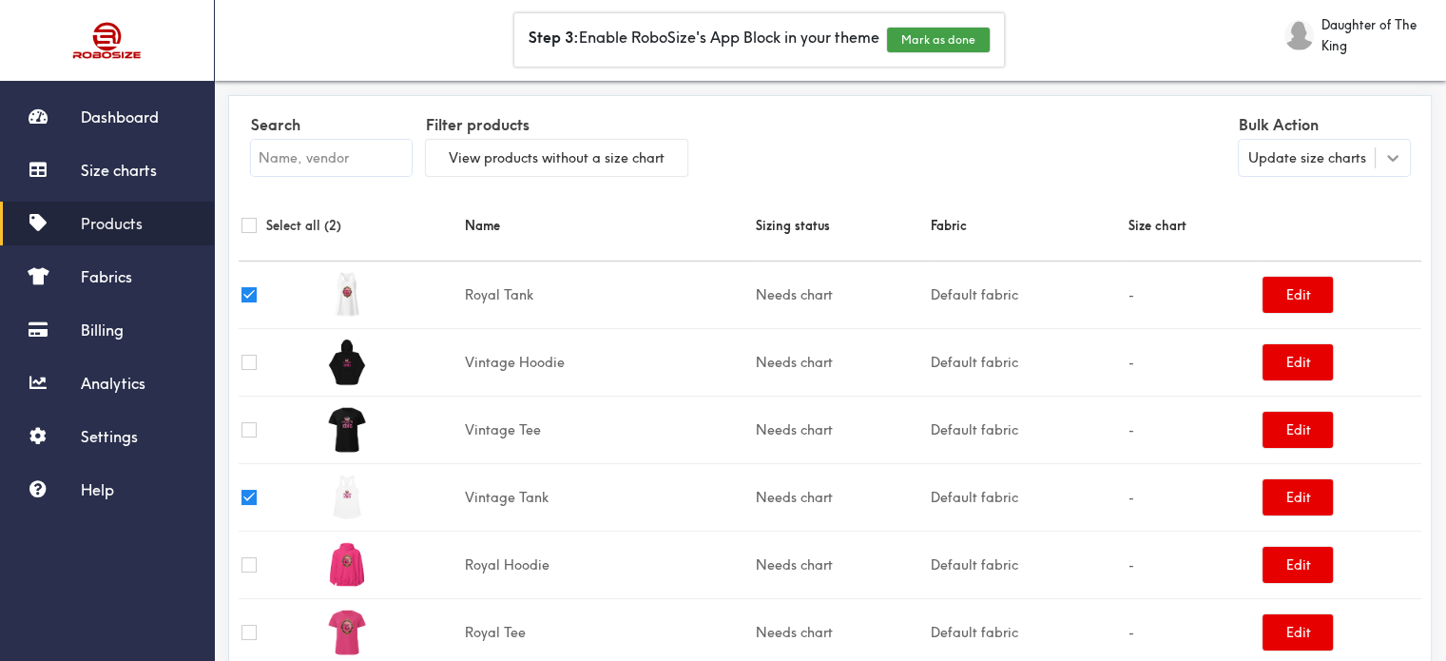
click at [1391, 155] on icon at bounding box center [1392, 157] width 19 height 19
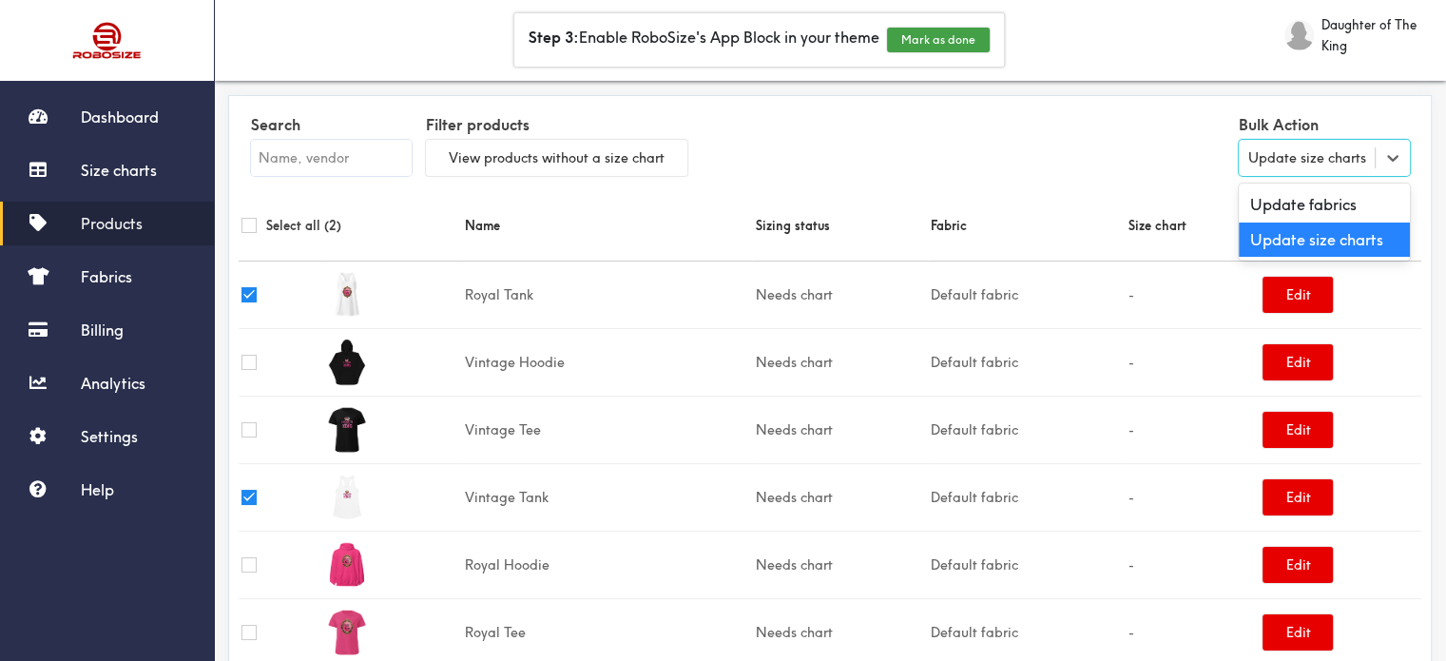
click at [1362, 242] on div "Update size charts" at bounding box center [1324, 240] width 171 height 35
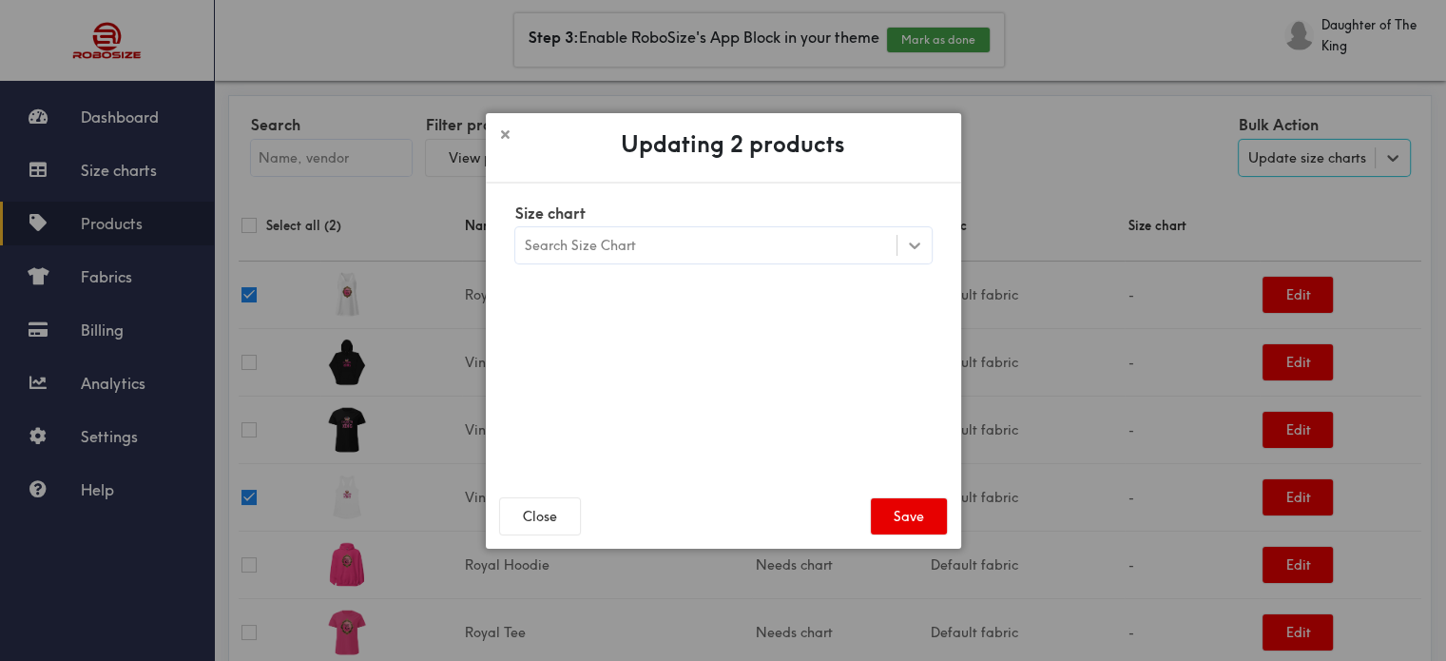
click at [916, 246] on icon at bounding box center [914, 245] width 11 height 7
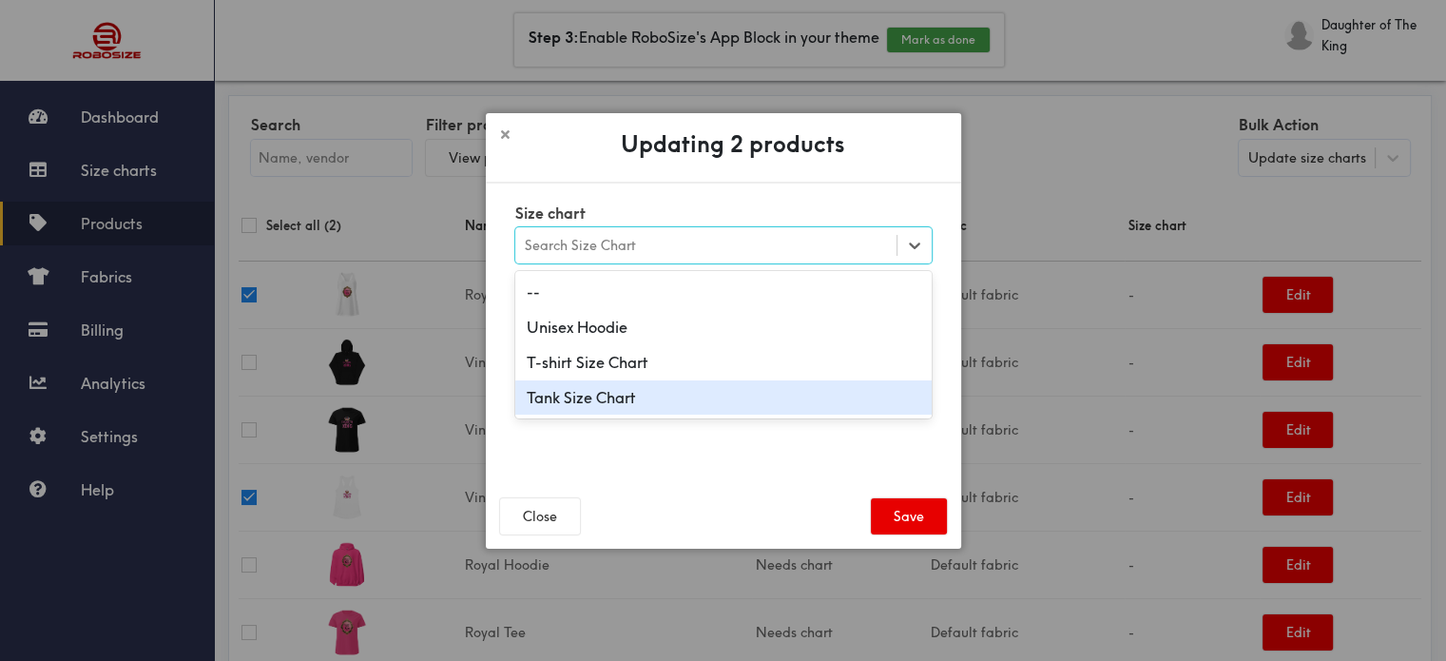
click at [632, 408] on div "Tank Size Chart" at bounding box center [723, 397] width 416 height 35
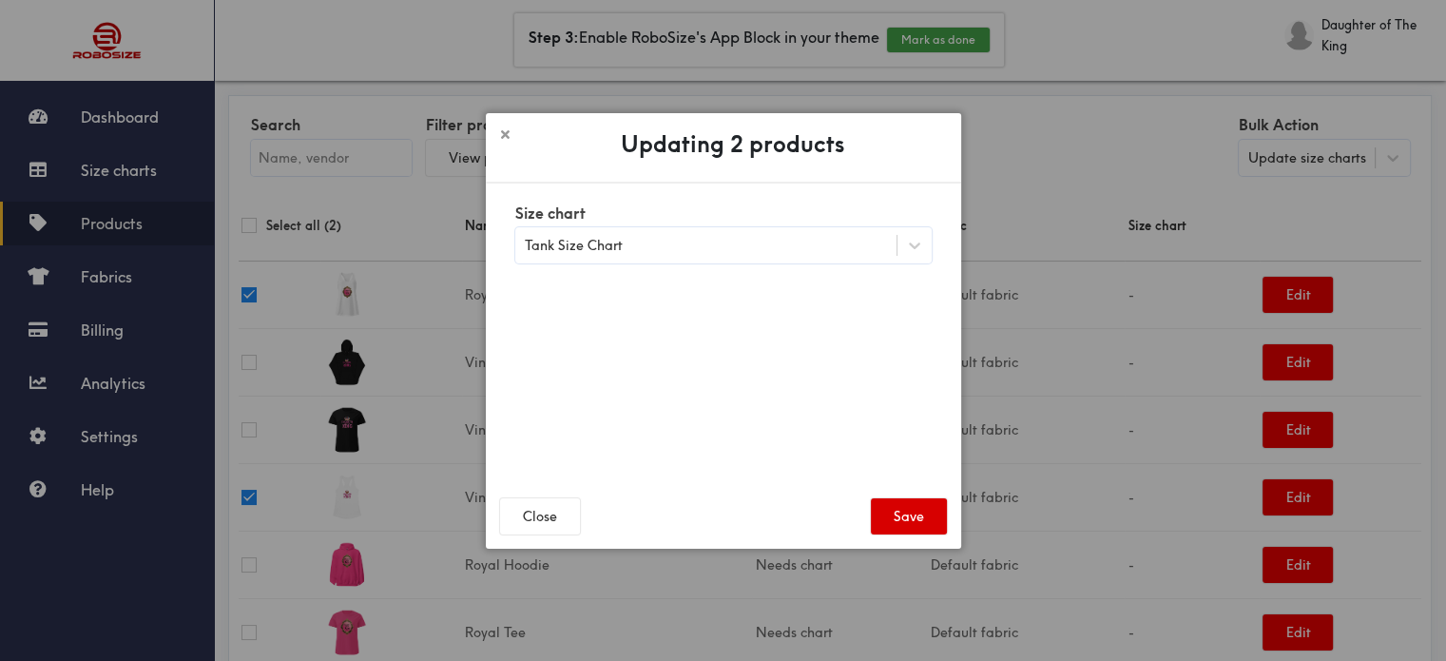
click at [892, 509] on button "Save" at bounding box center [909, 516] width 76 height 36
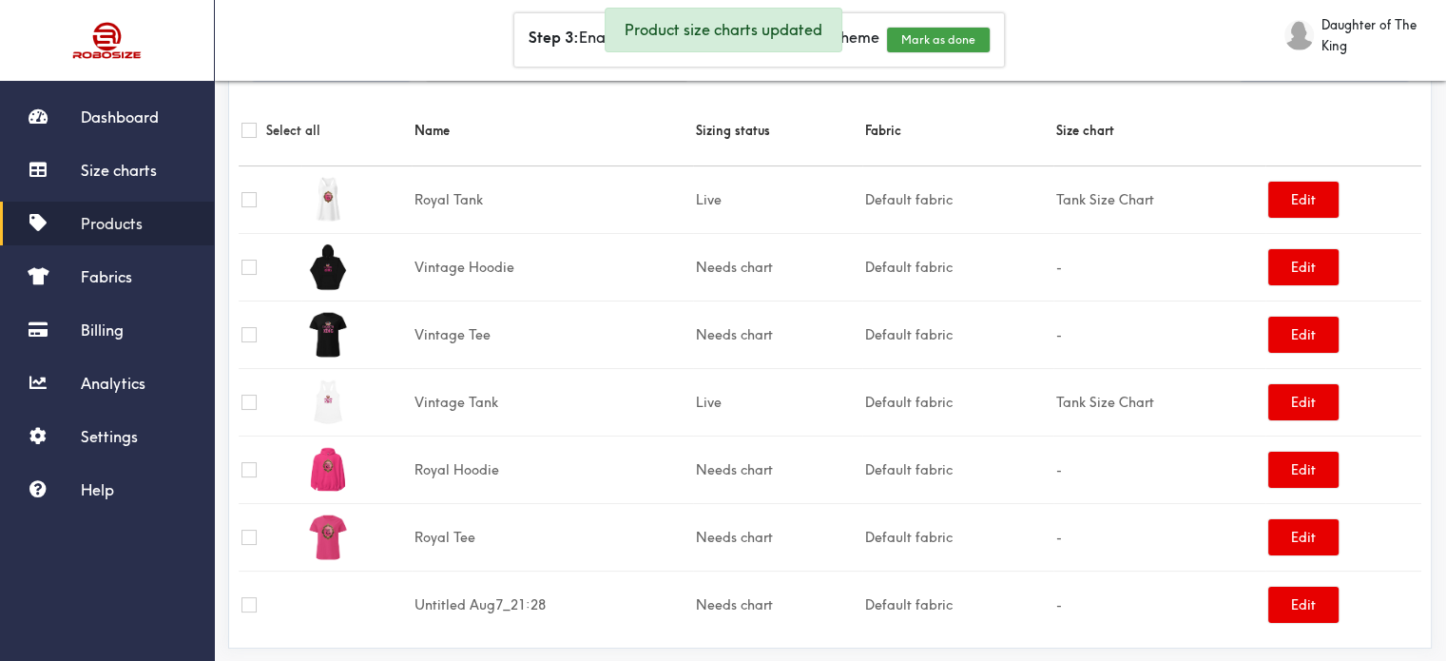
scroll to position [119, 0]
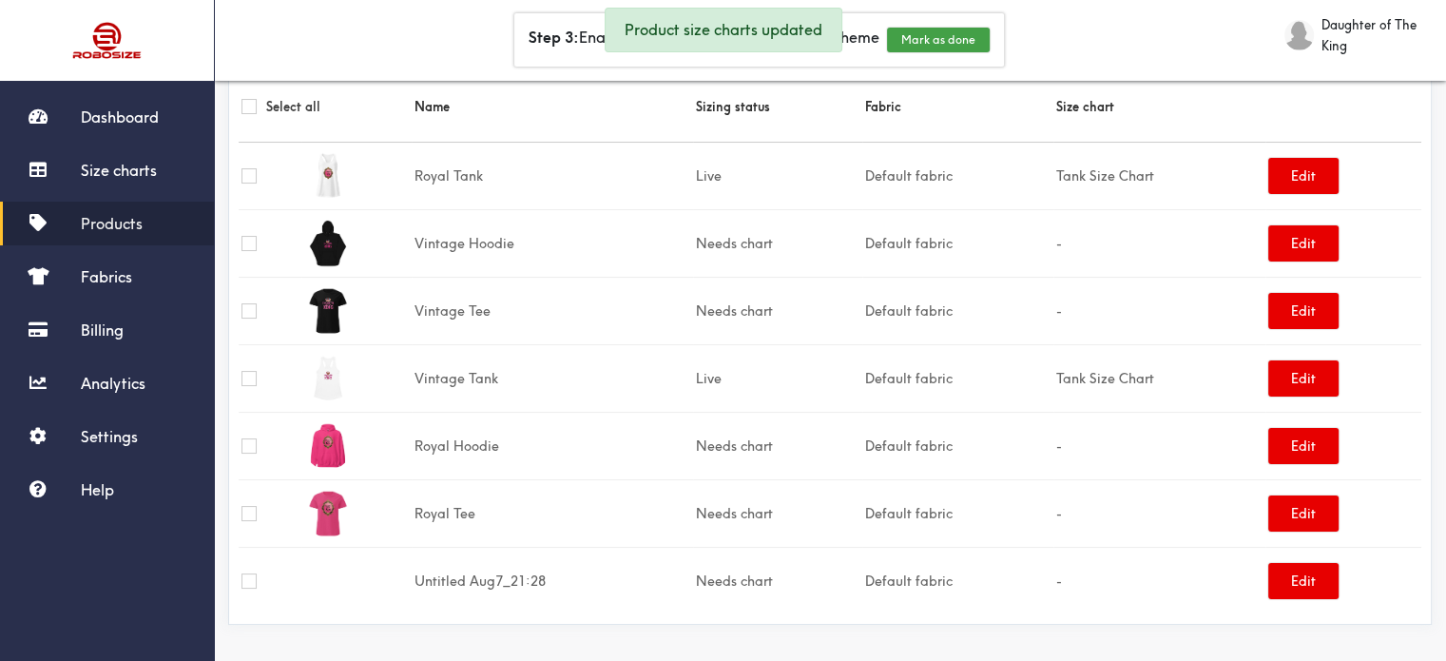
click at [242, 239] on input "checkbox" at bounding box center [249, 243] width 15 height 15
checkbox input "true"
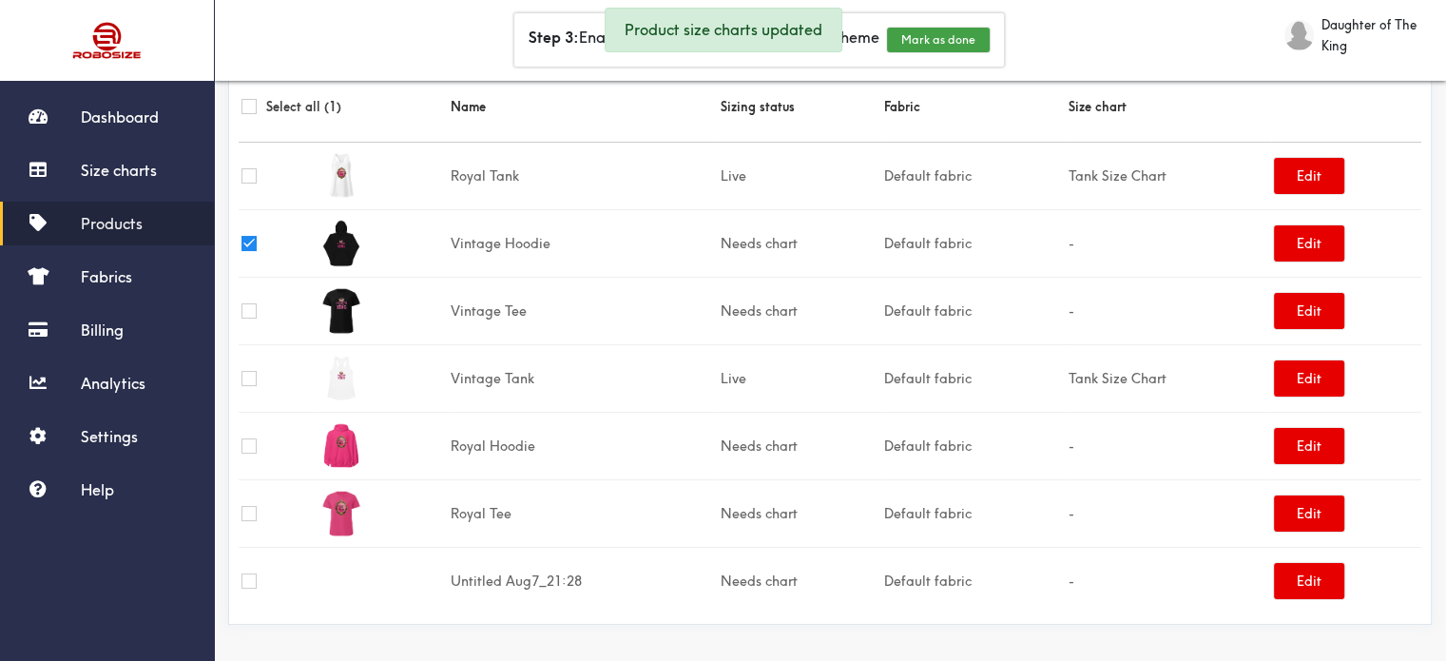
click at [251, 443] on input "checkbox" at bounding box center [249, 445] width 15 height 15
checkbox input "true"
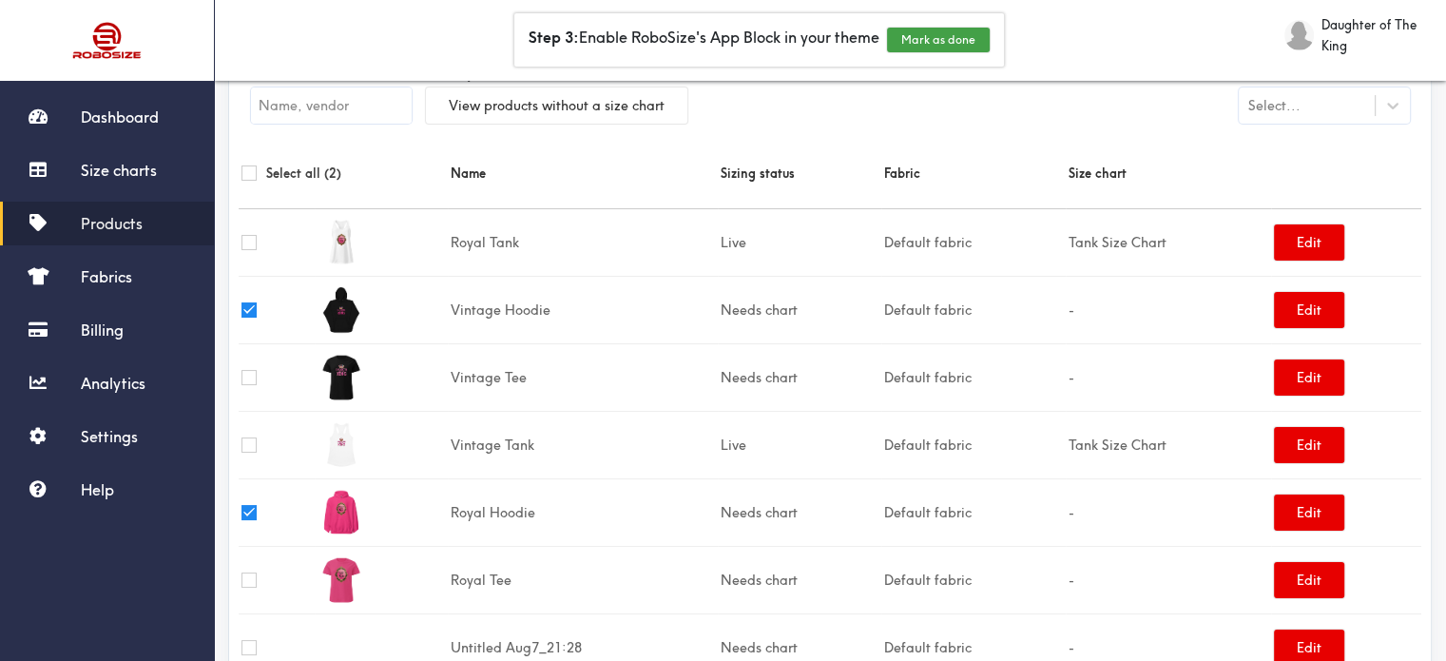
scroll to position [24, 0]
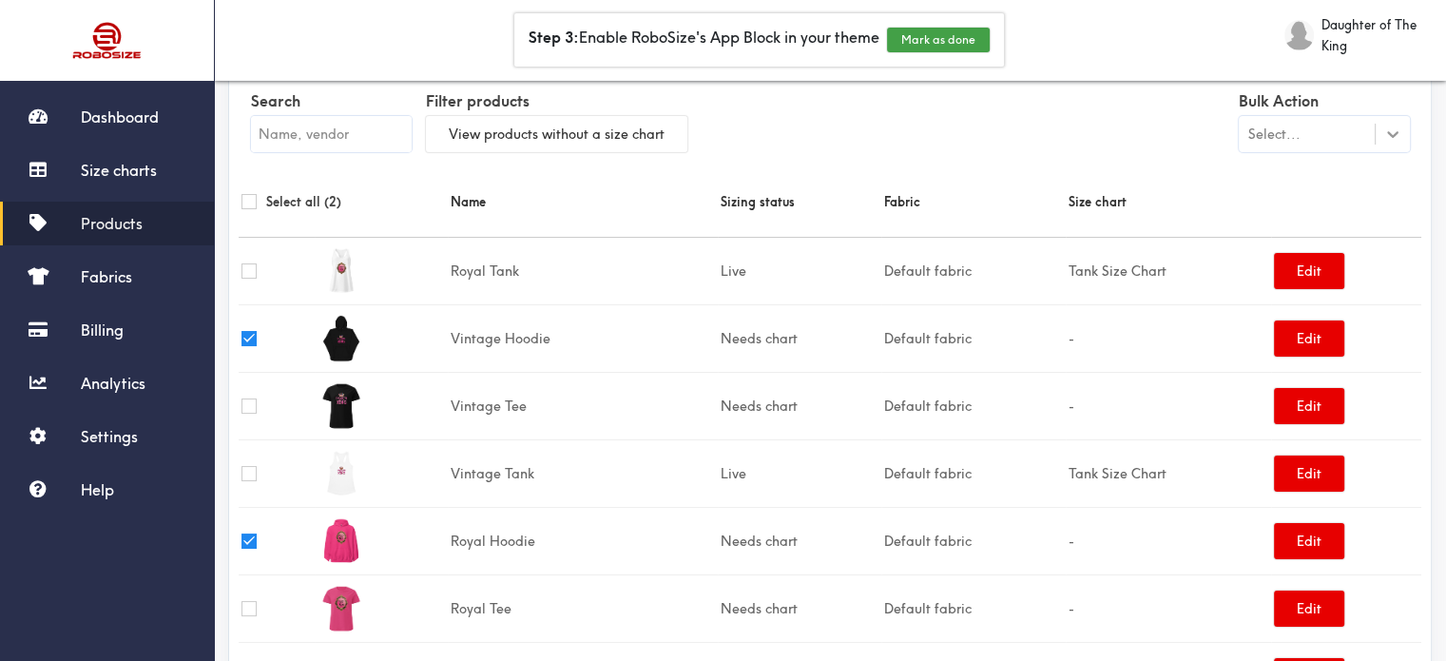
click at [1397, 131] on icon at bounding box center [1392, 134] width 11 height 7
click at [1356, 212] on div "Update size charts" at bounding box center [1324, 216] width 171 height 35
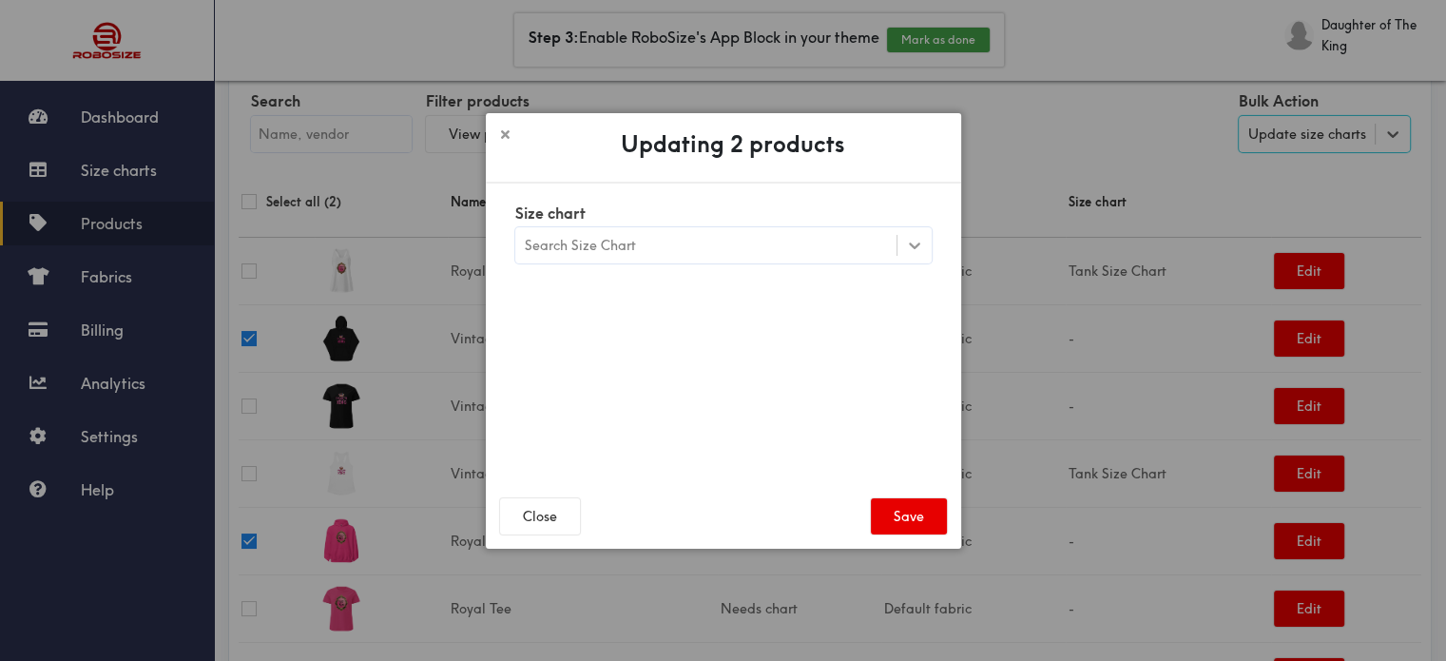
click at [910, 248] on icon at bounding box center [914, 245] width 19 height 19
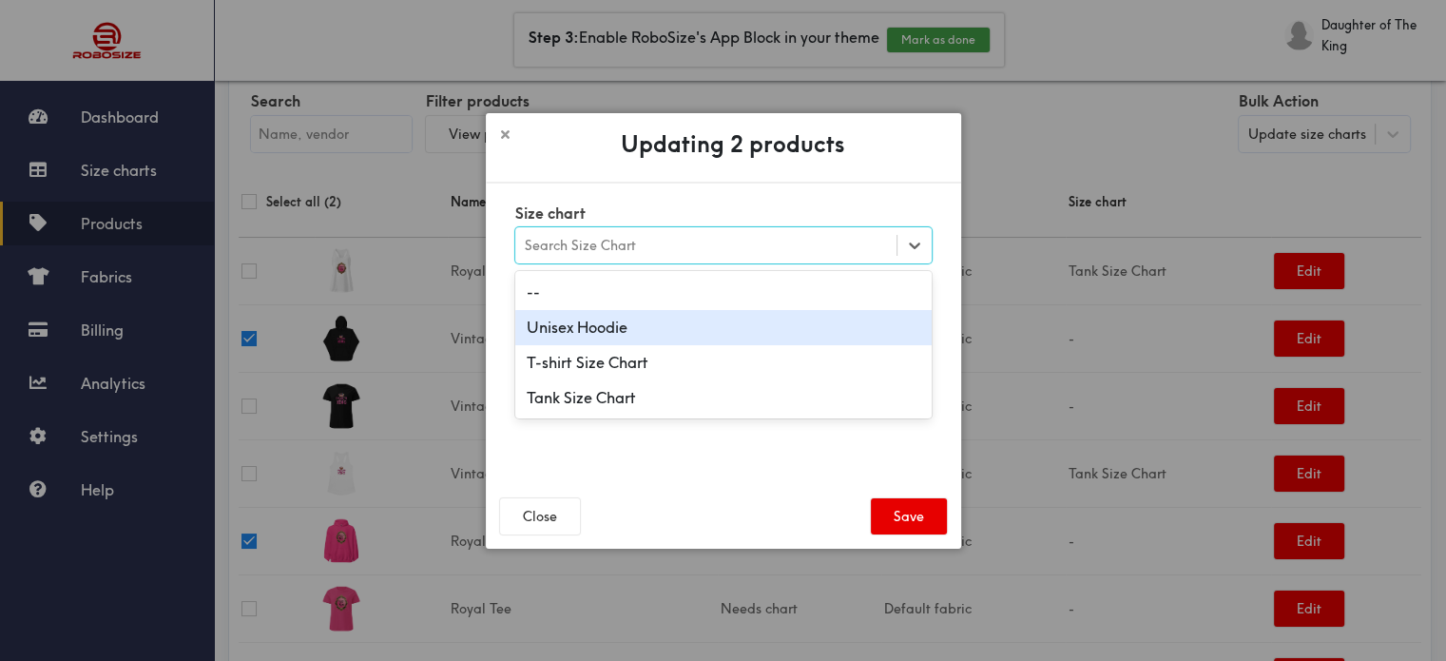
click at [718, 321] on div "Unisex Hoodie" at bounding box center [723, 327] width 416 height 35
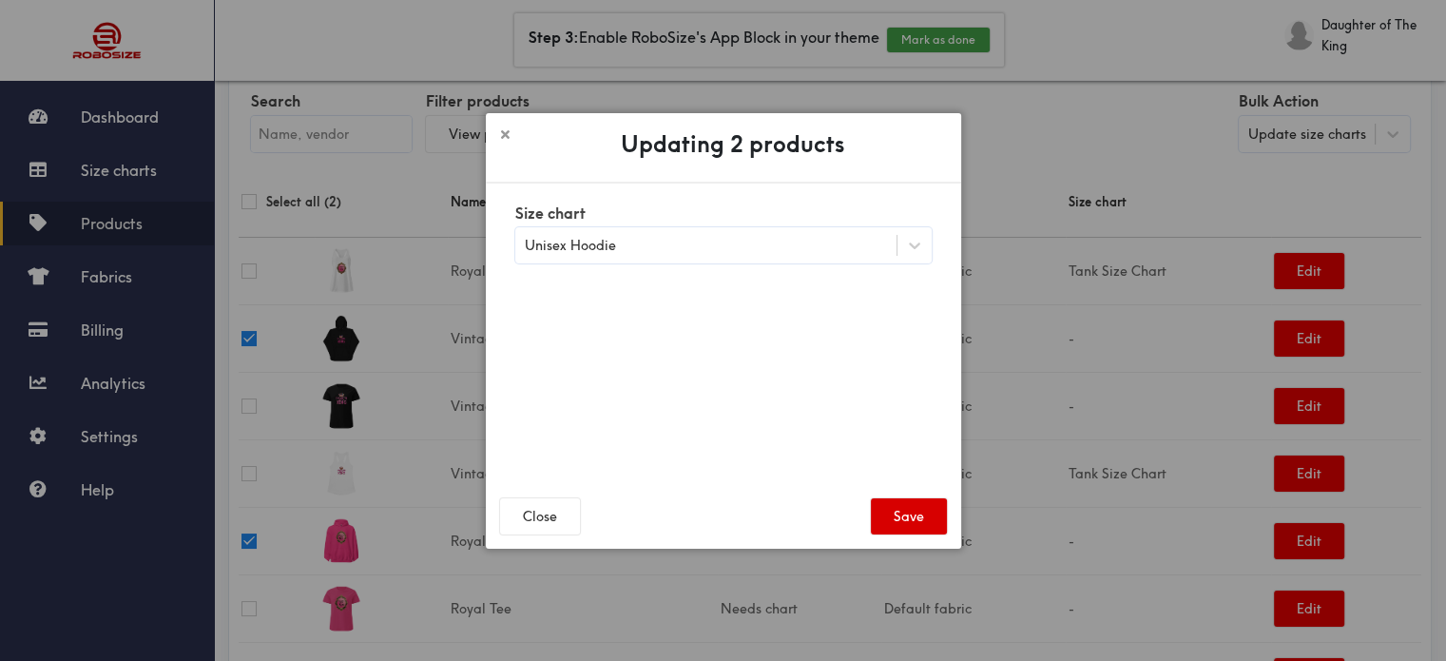
click at [909, 515] on button "Save" at bounding box center [909, 516] width 76 height 36
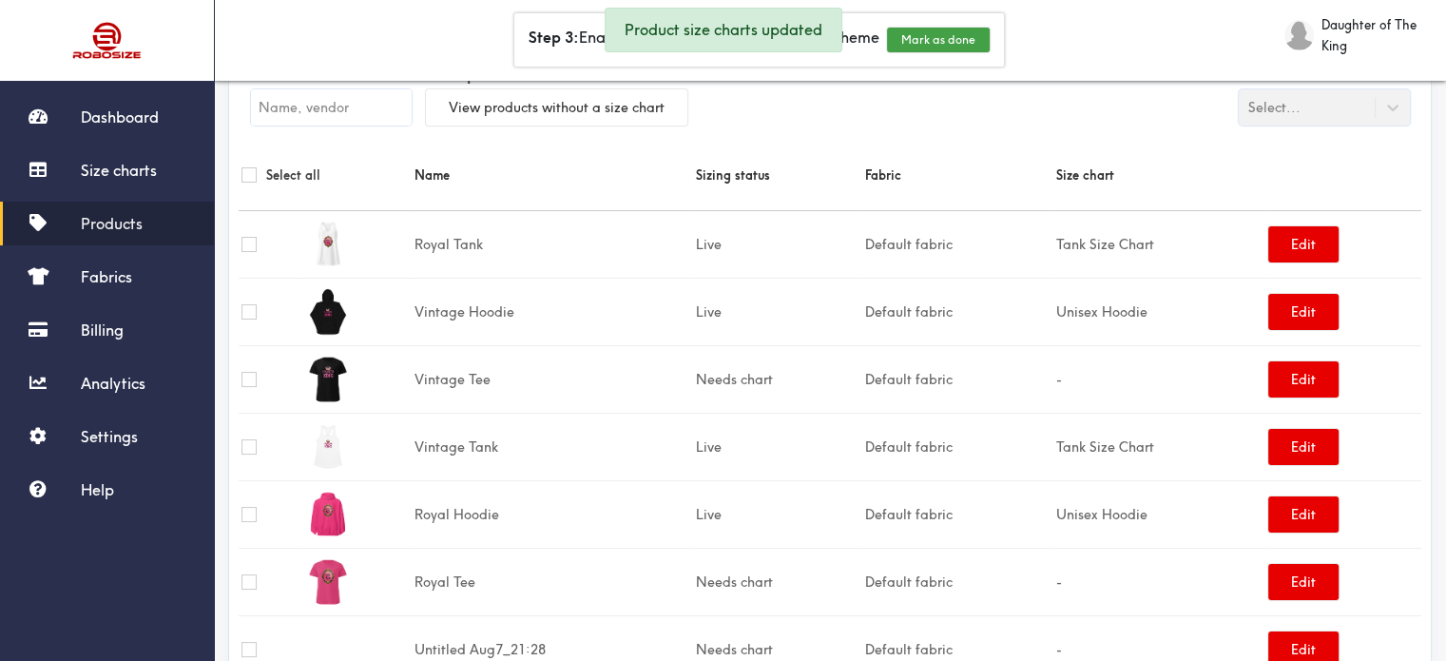
scroll to position [95, 0]
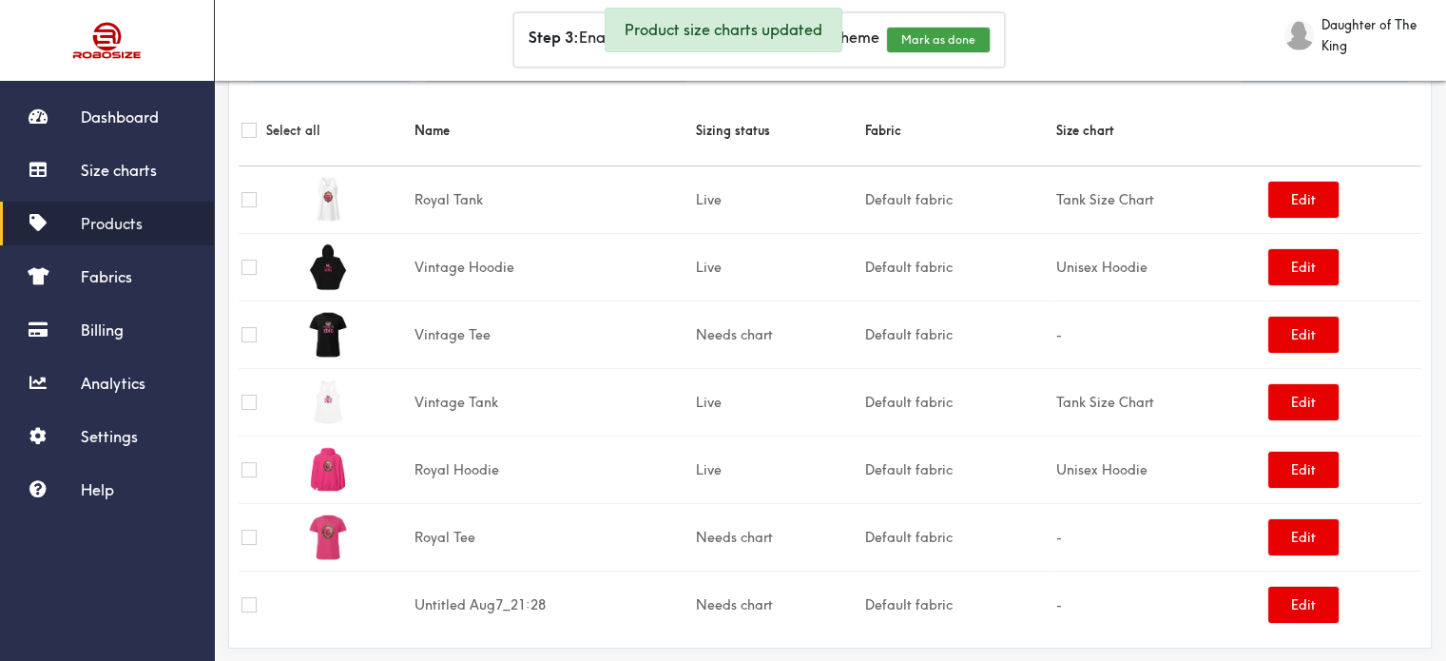
click at [248, 338] on input "checkbox" at bounding box center [249, 334] width 15 height 15
checkbox input "true"
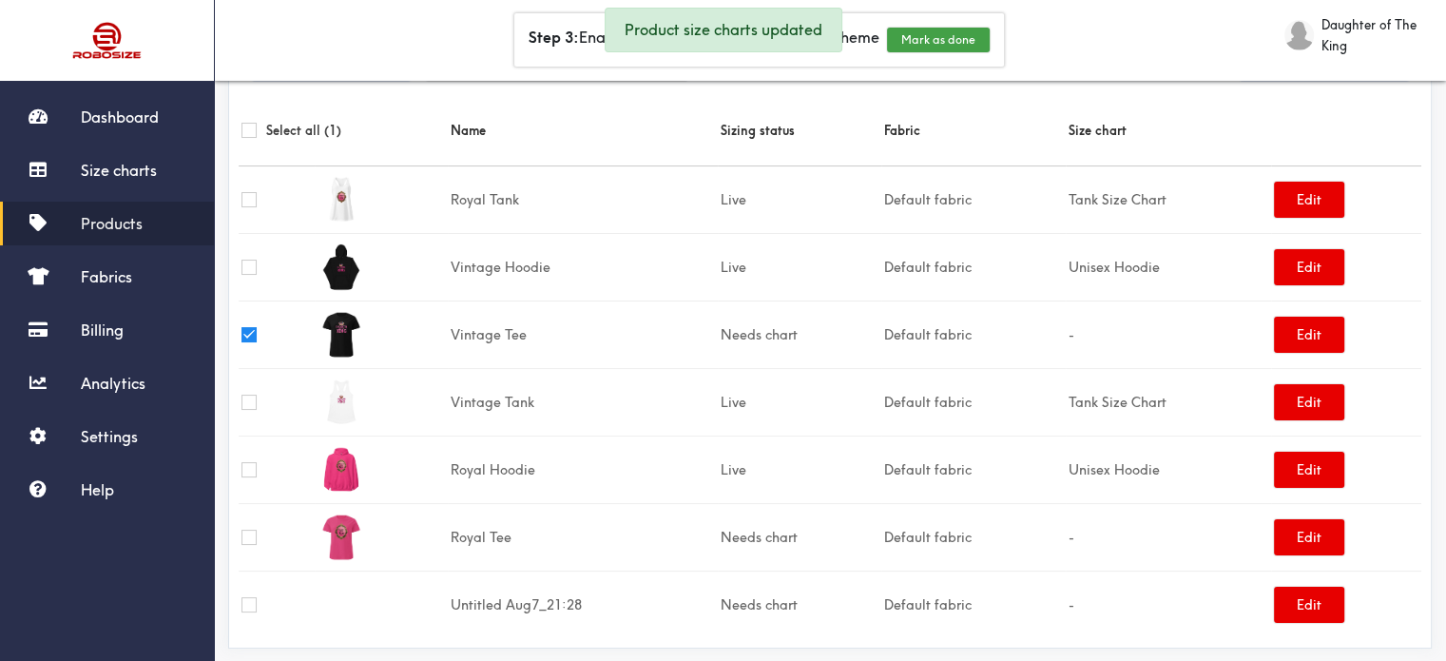
click at [253, 532] on input "checkbox" at bounding box center [249, 537] width 15 height 15
checkbox input "true"
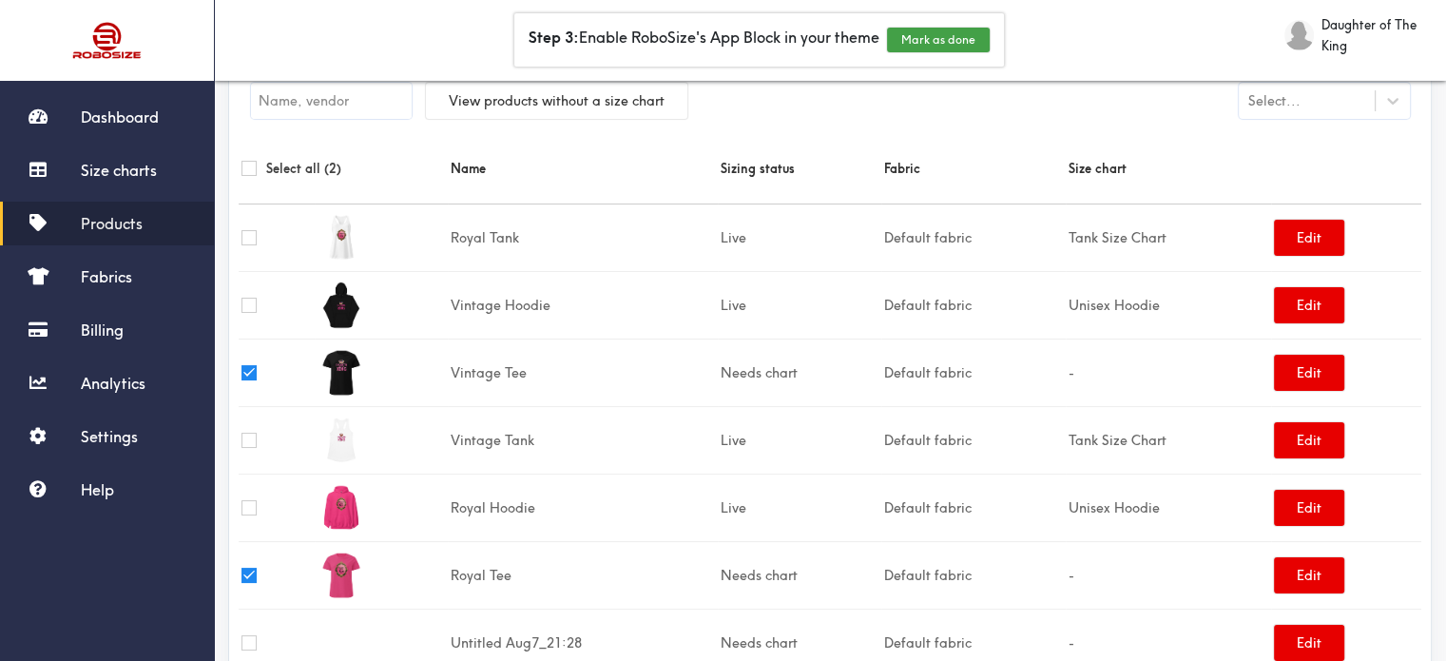
scroll to position [24, 0]
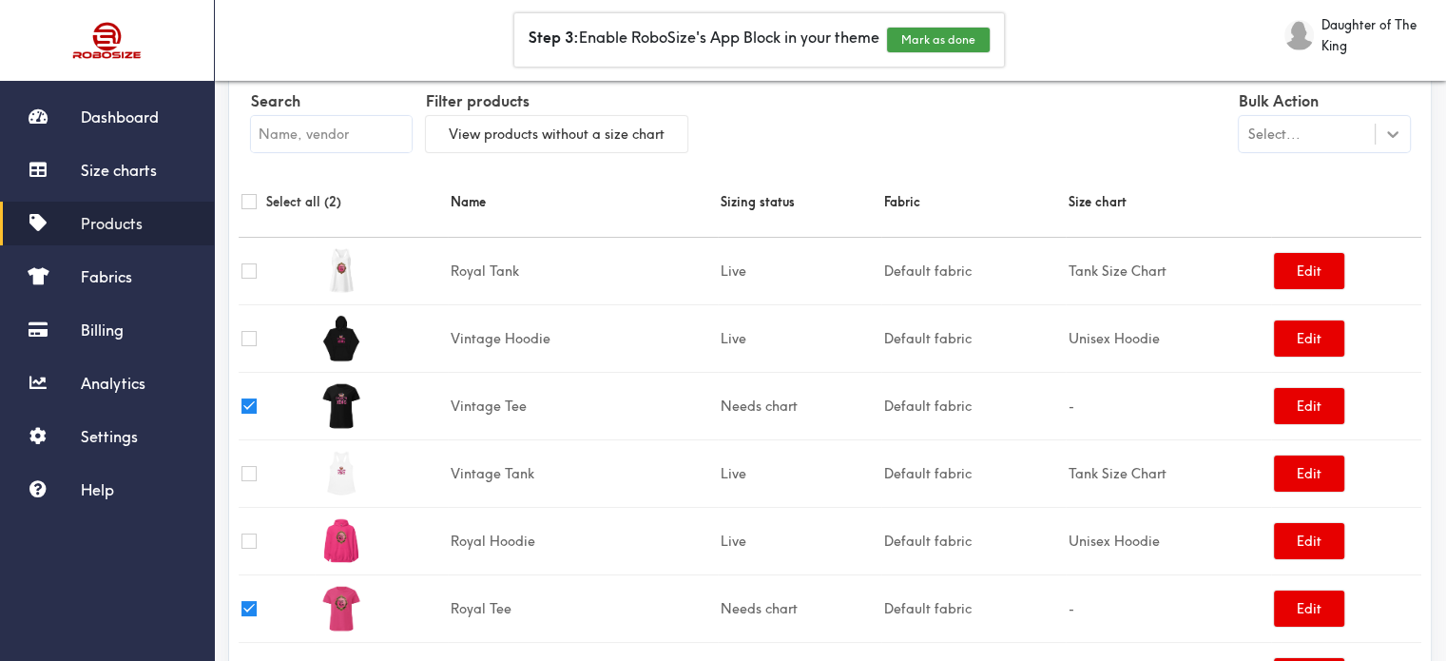
click at [1392, 127] on icon at bounding box center [1392, 134] width 19 height 19
click at [1362, 222] on div "Update size charts" at bounding box center [1324, 216] width 171 height 35
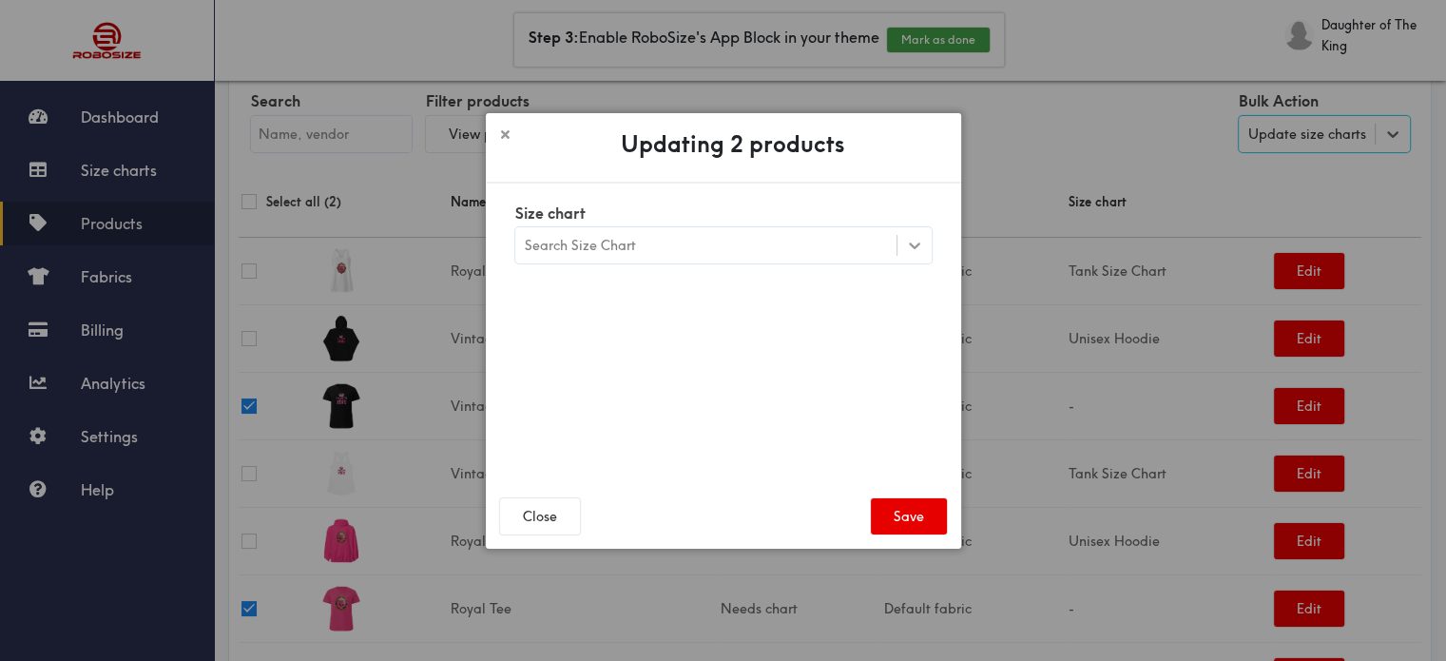
click at [914, 244] on icon at bounding box center [914, 245] width 19 height 19
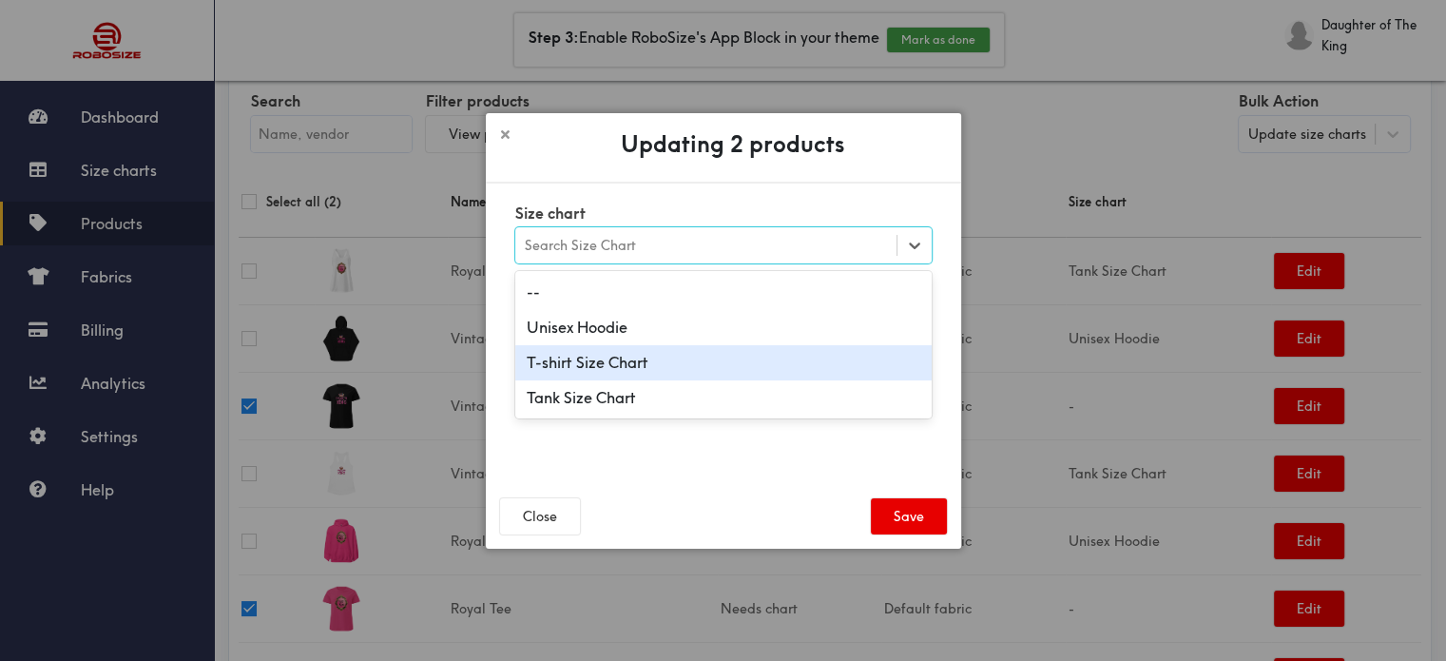
click at [686, 364] on div "T-shirt Size Chart" at bounding box center [723, 362] width 416 height 35
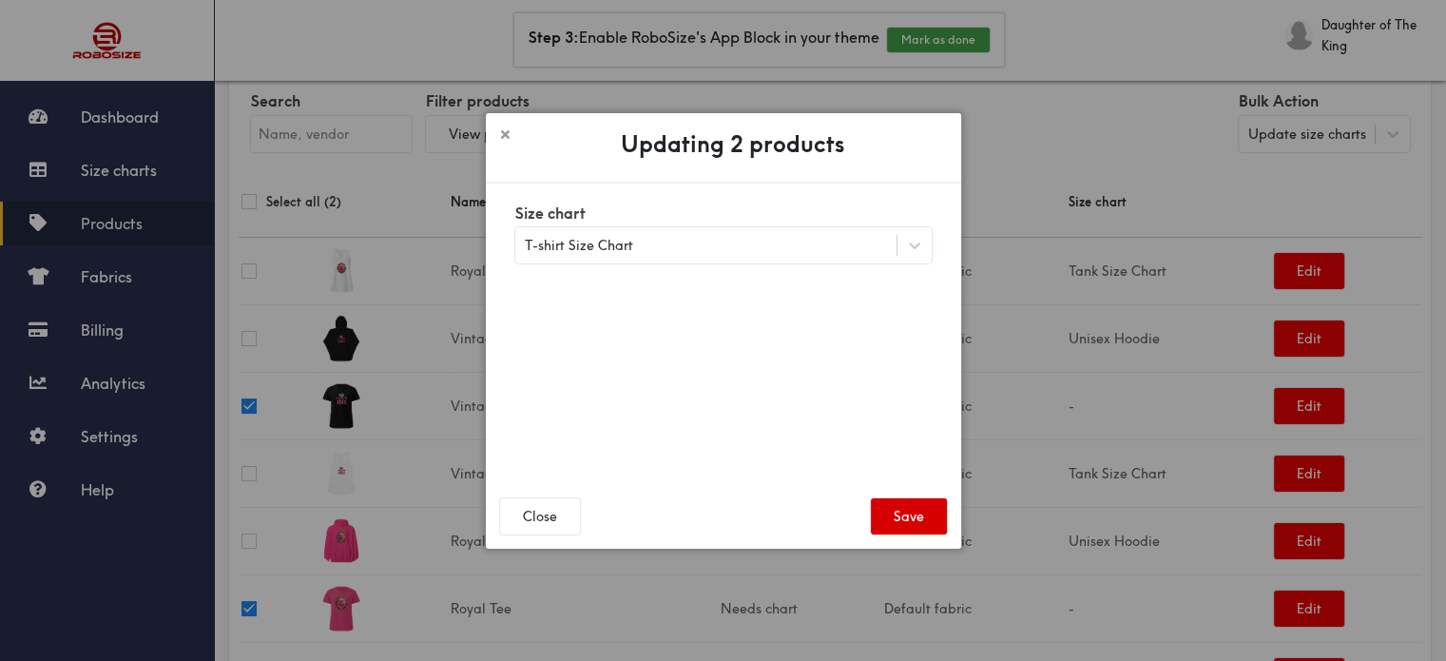
click at [894, 517] on button "Save" at bounding box center [909, 516] width 76 height 36
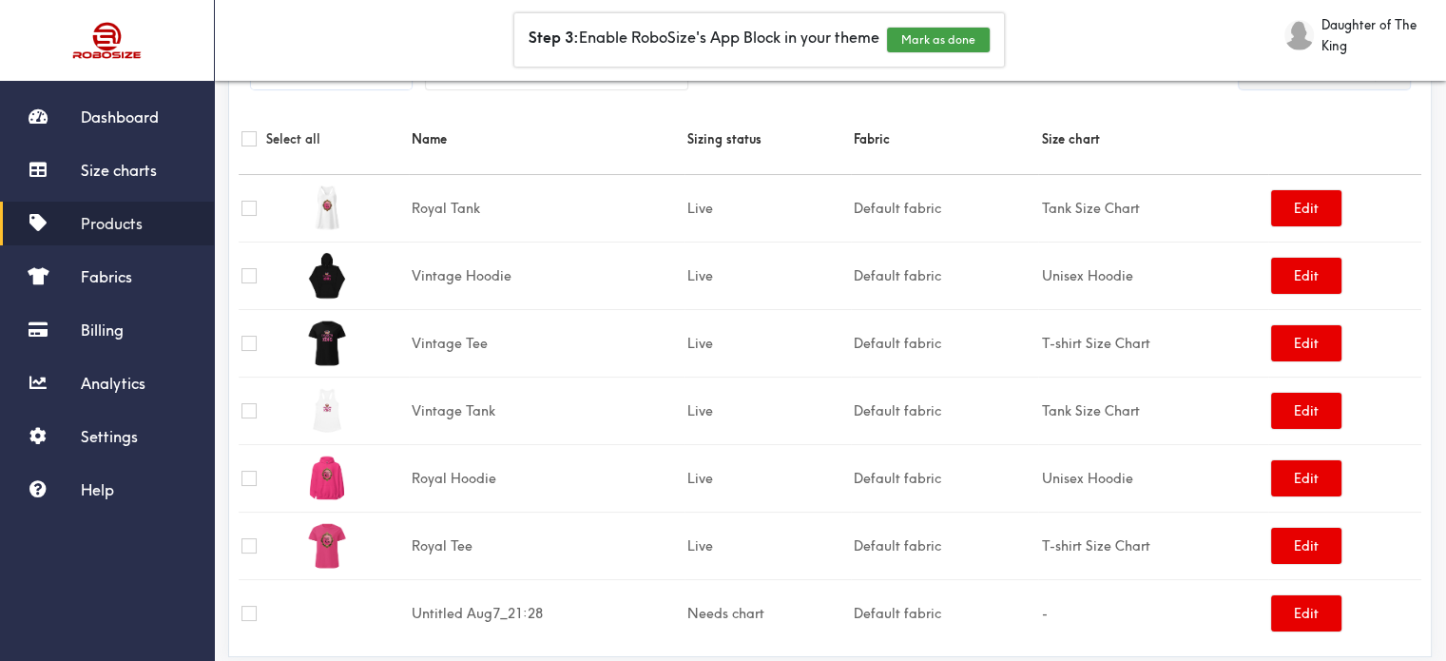
scroll to position [119, 0]
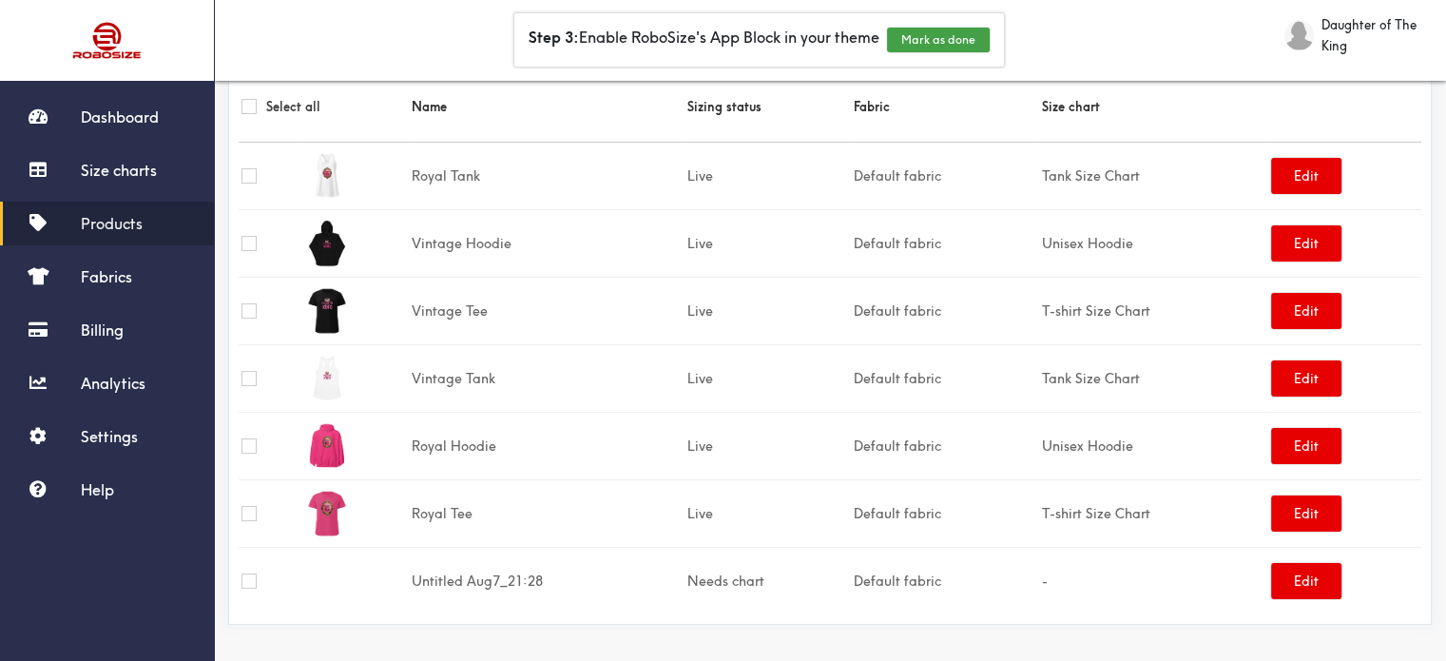
click at [247, 585] on input "checkbox" at bounding box center [249, 580] width 15 height 15
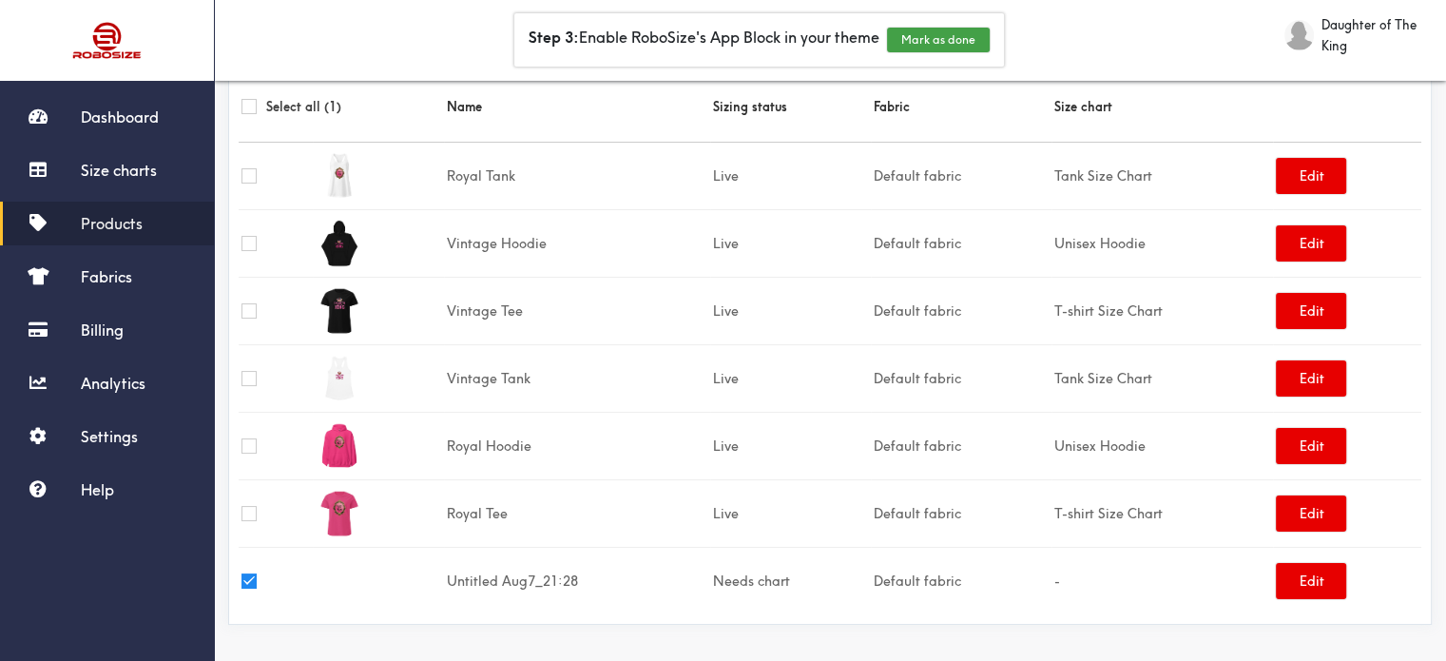
click at [246, 580] on input "checkbox" at bounding box center [249, 580] width 15 height 15
checkbox input "false"
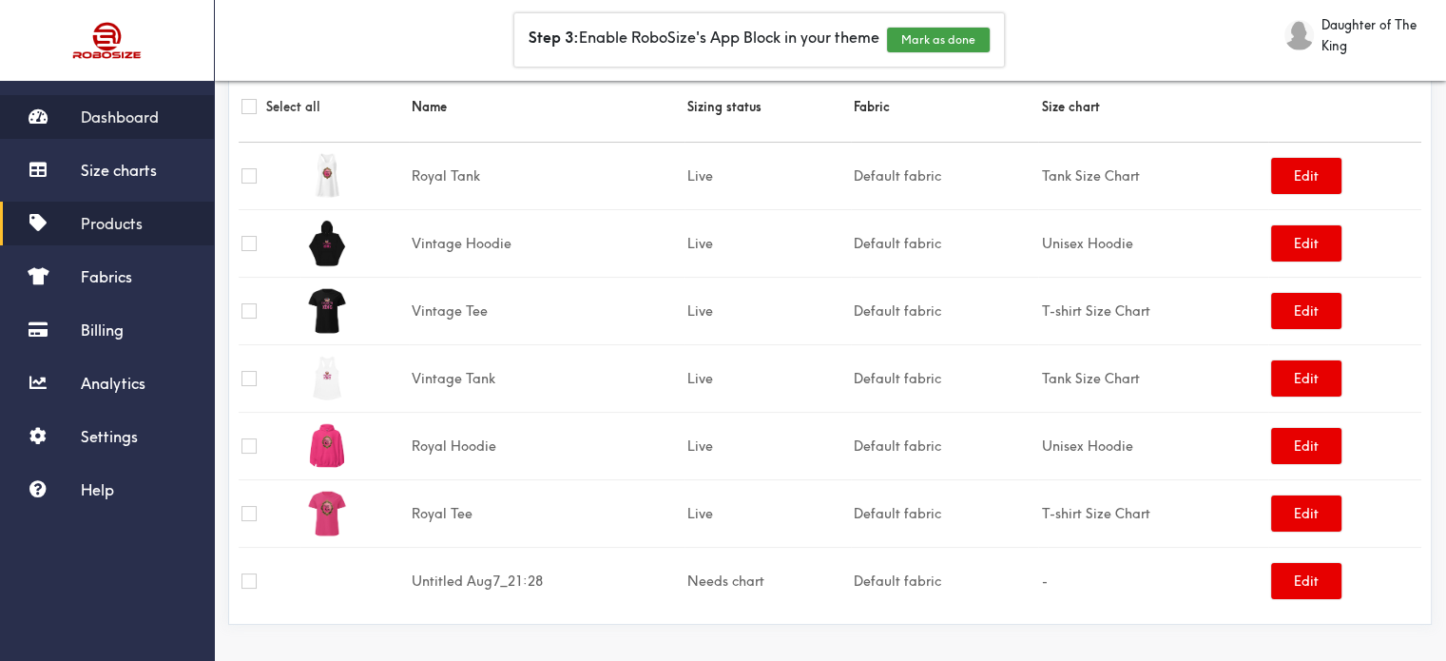
click at [153, 121] on span "Dashboard" at bounding box center [120, 116] width 78 height 19
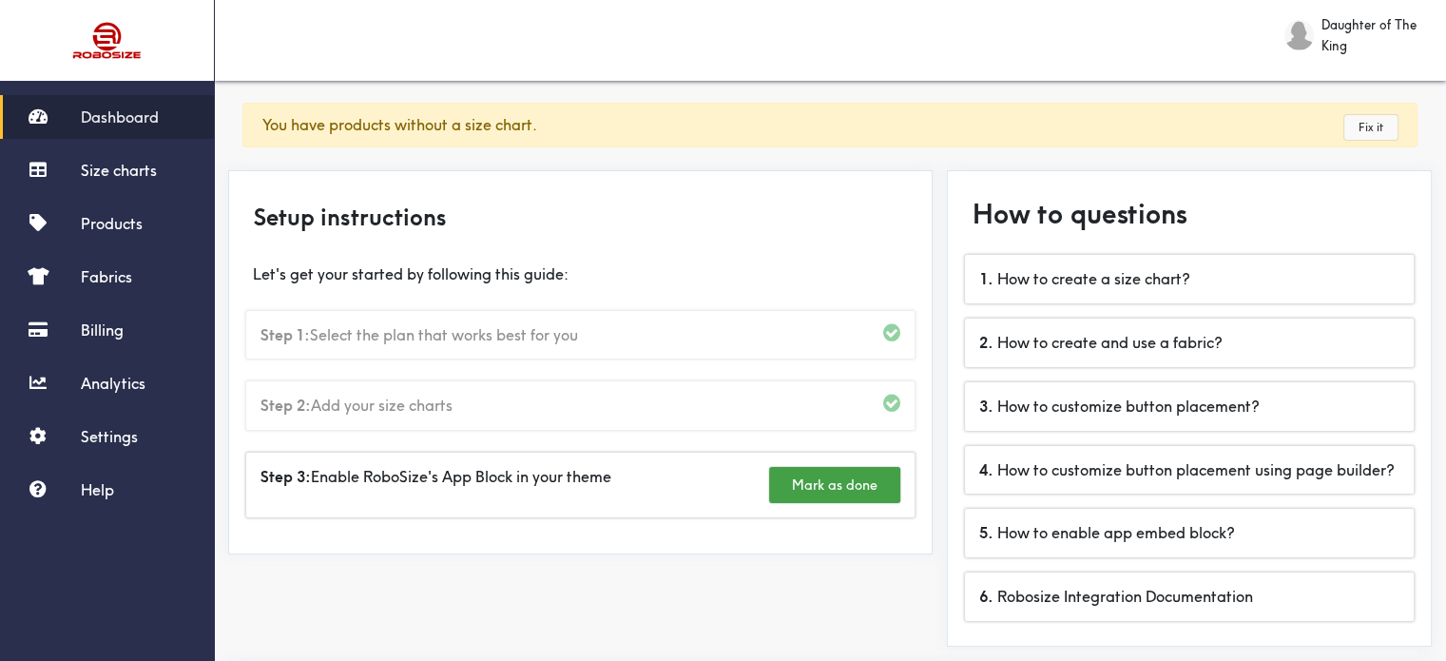
click at [1375, 122] on link "Fix it" at bounding box center [1371, 127] width 53 height 25
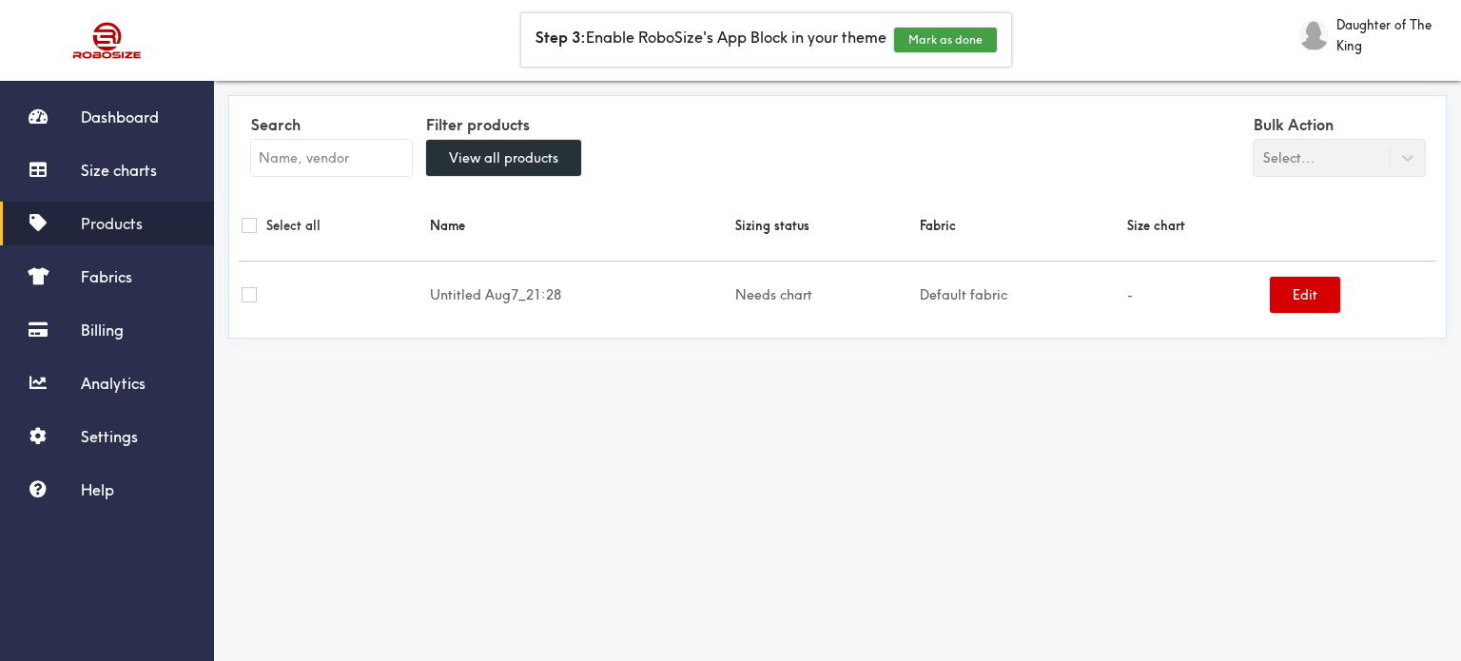
click at [1296, 303] on button "Edit" at bounding box center [1304, 295] width 70 height 36
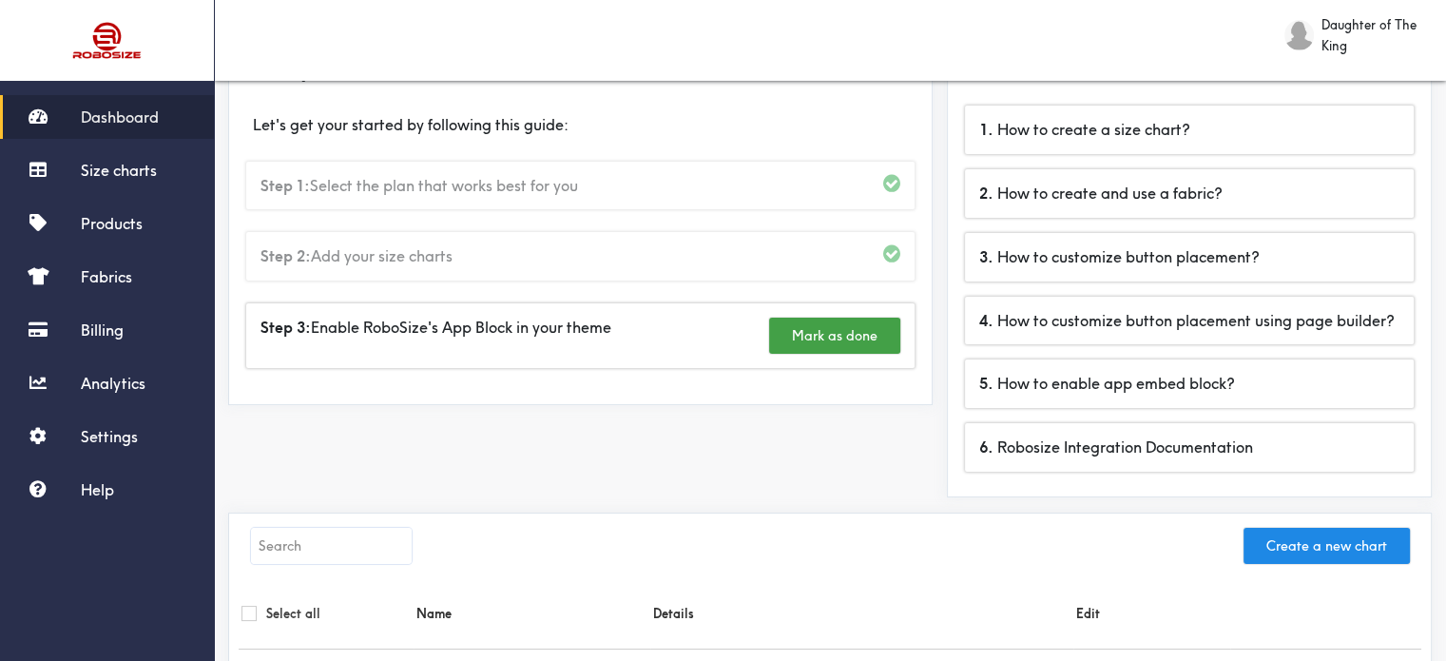
scroll to position [146, 0]
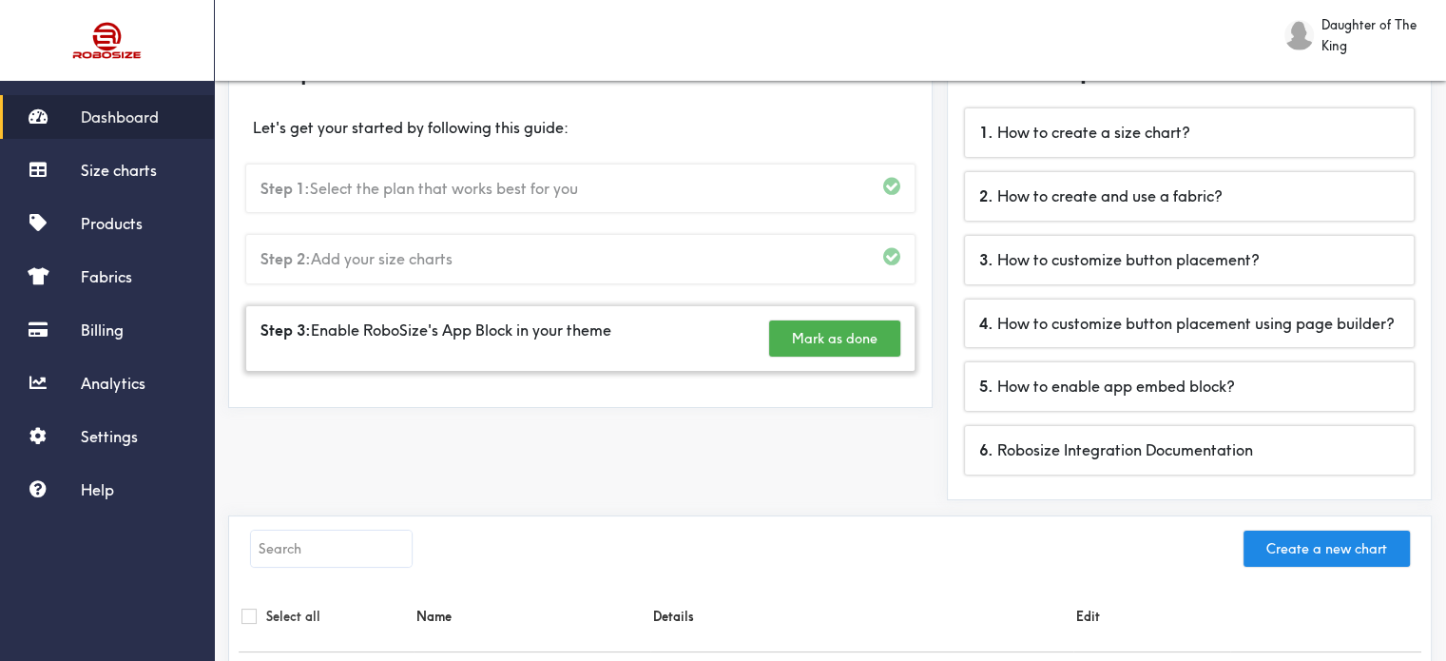
click at [806, 339] on button "Mark as done" at bounding box center [834, 338] width 131 height 36
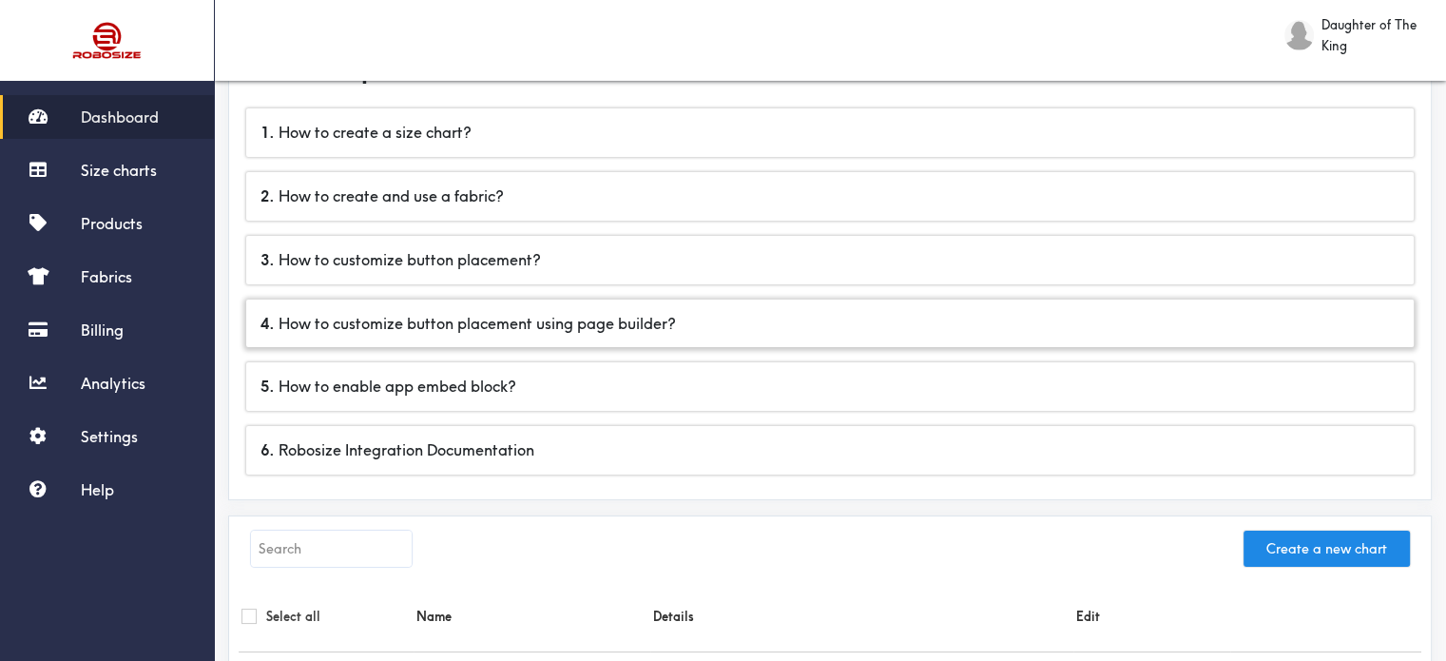
click at [592, 321] on div "4 . How to customize button placement using page builder?" at bounding box center [830, 324] width 1168 height 48
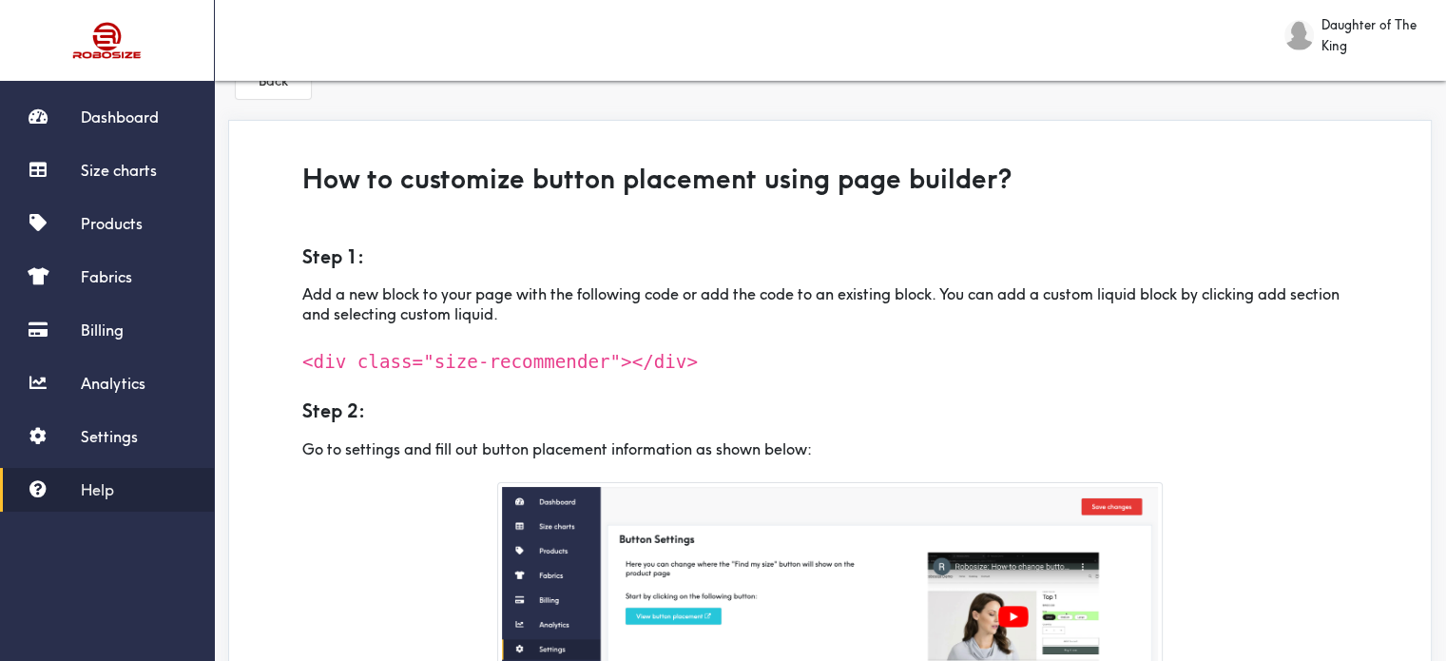
scroll to position [146, 0]
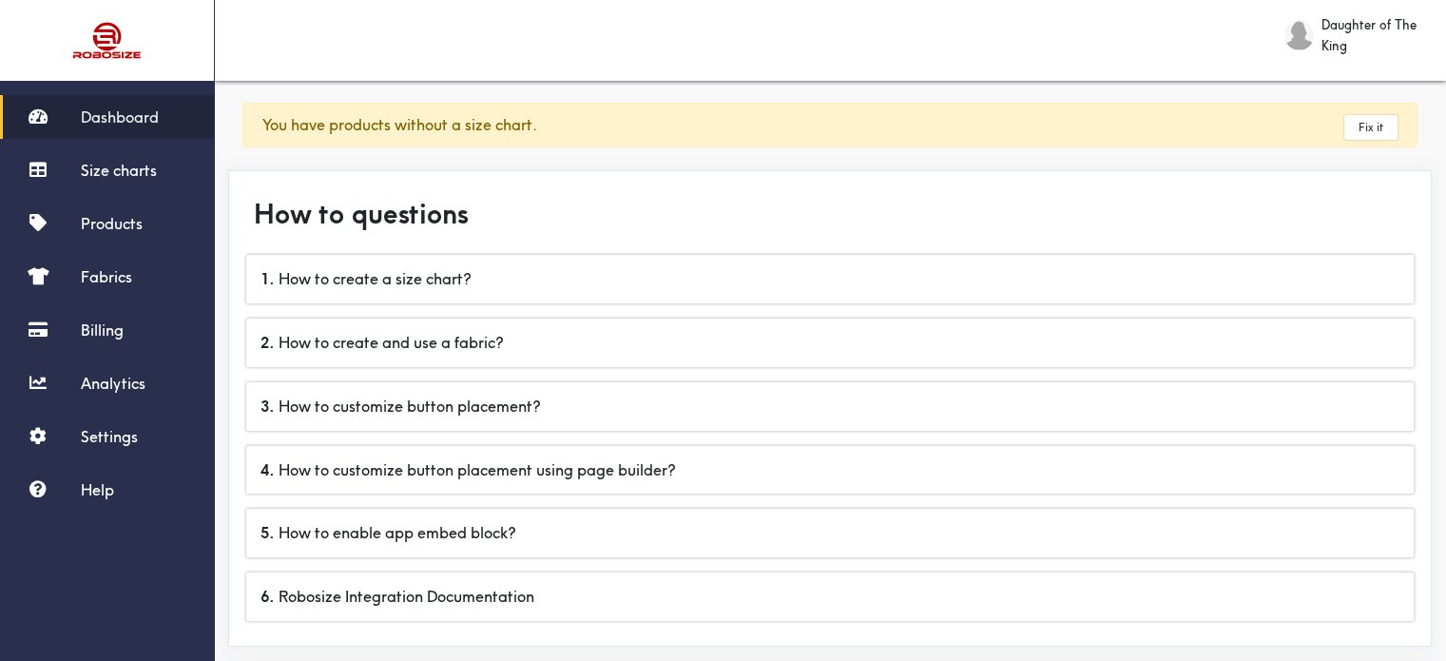
click at [1291, 43] on img at bounding box center [1299, 35] width 29 height 30
click at [1369, 79] on div "Logout" at bounding box center [1389, 82] width 76 height 25
click at [1328, 38] on span "Daughter of The King" at bounding box center [1375, 35] width 106 height 42
click at [1392, 84] on span "Logout" at bounding box center [1389, 82] width 38 height 14
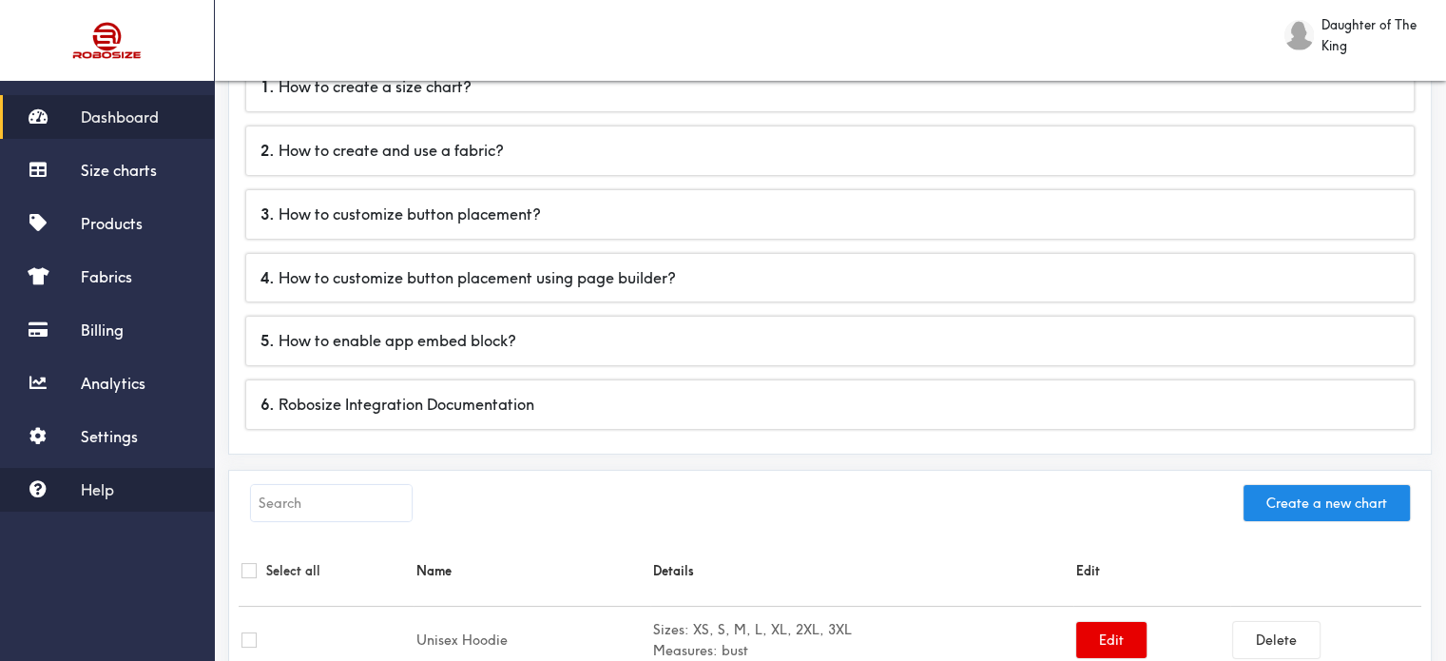
scroll to position [190, 0]
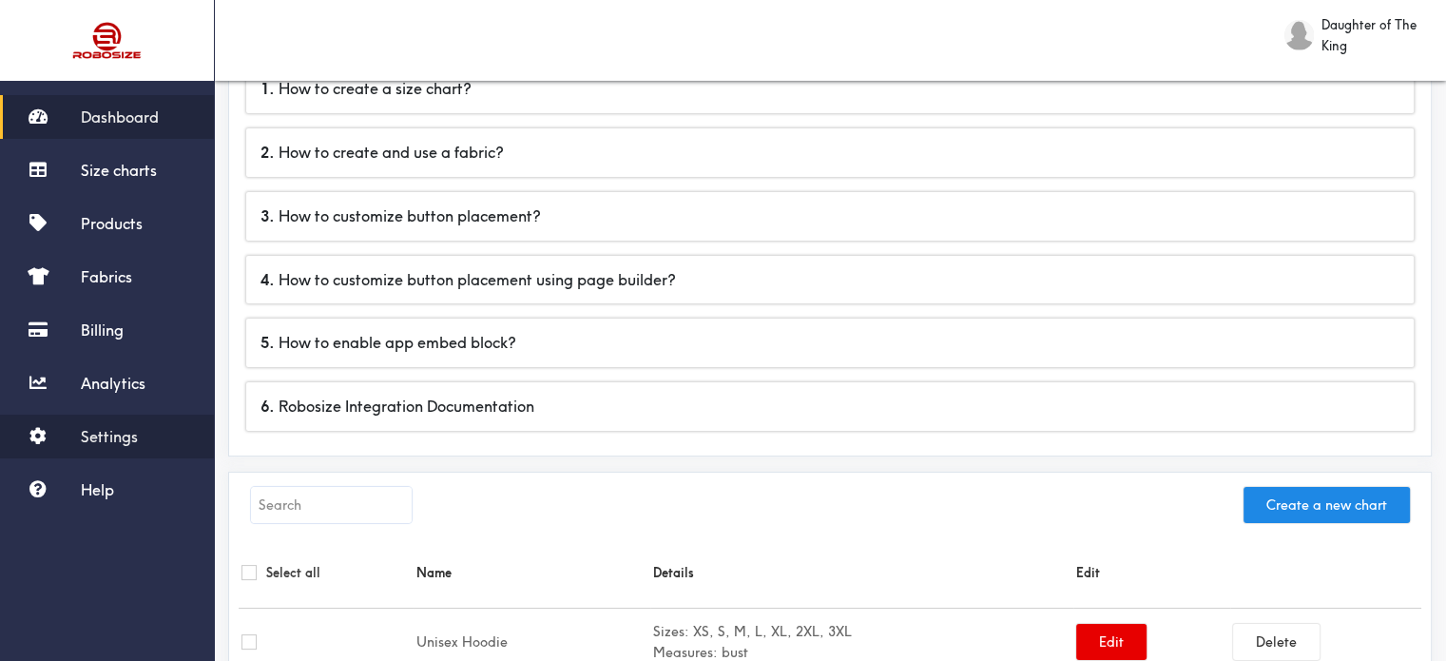
click at [87, 438] on span "Settings" at bounding box center [109, 436] width 57 height 19
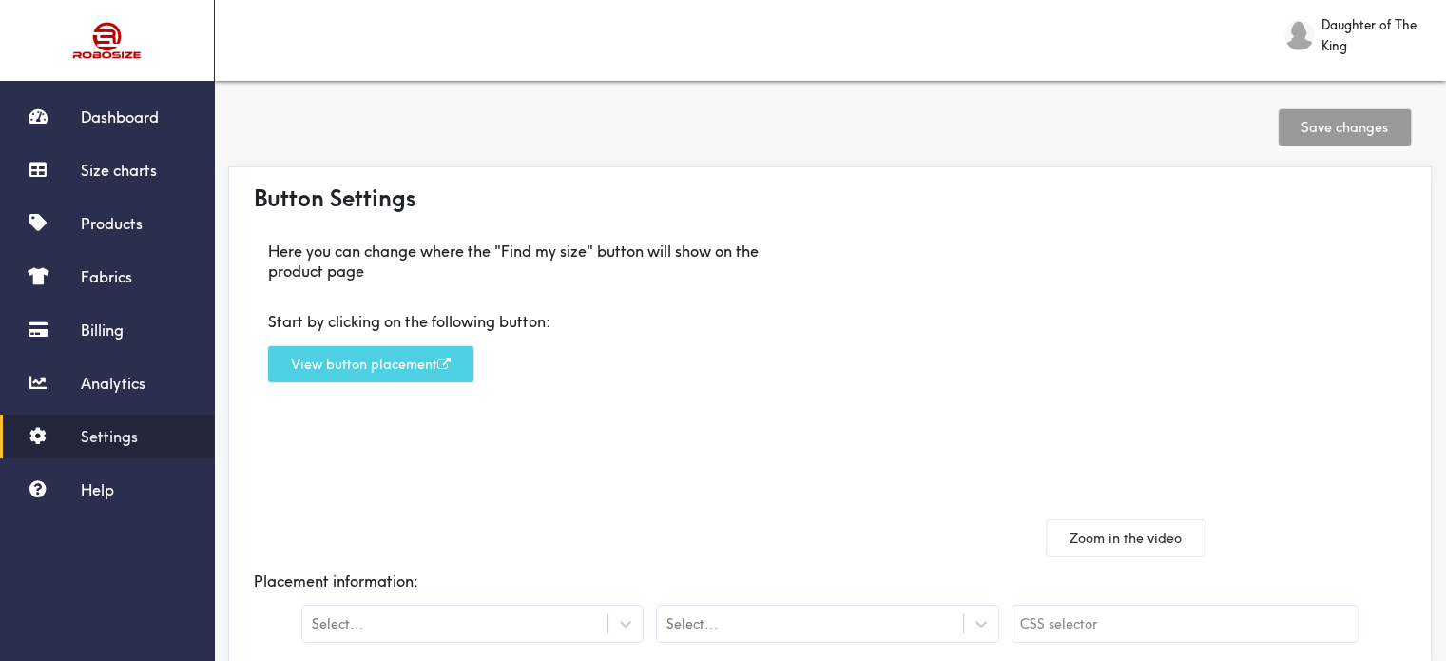
click at [415, 365] on button "View button placement" at bounding box center [370, 364] width 205 height 36
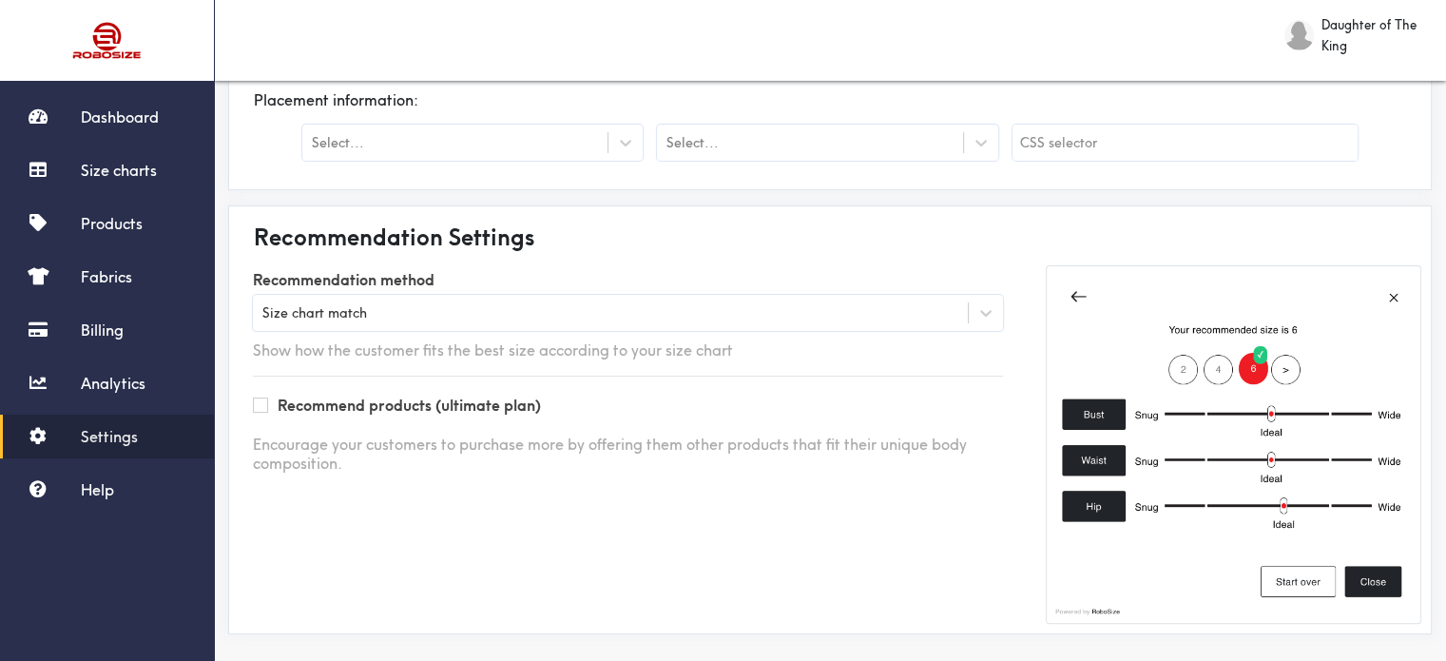
scroll to position [492, 0]
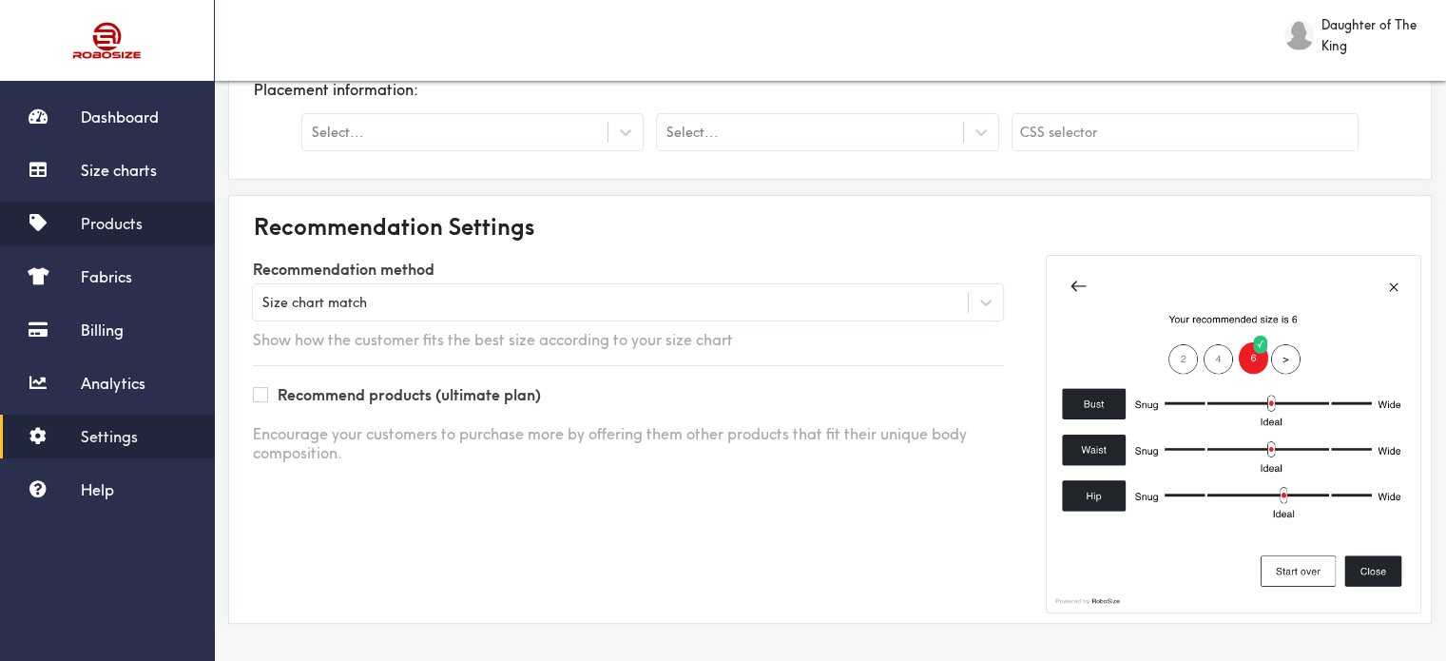
click at [118, 220] on span "Products" at bounding box center [112, 223] width 62 height 19
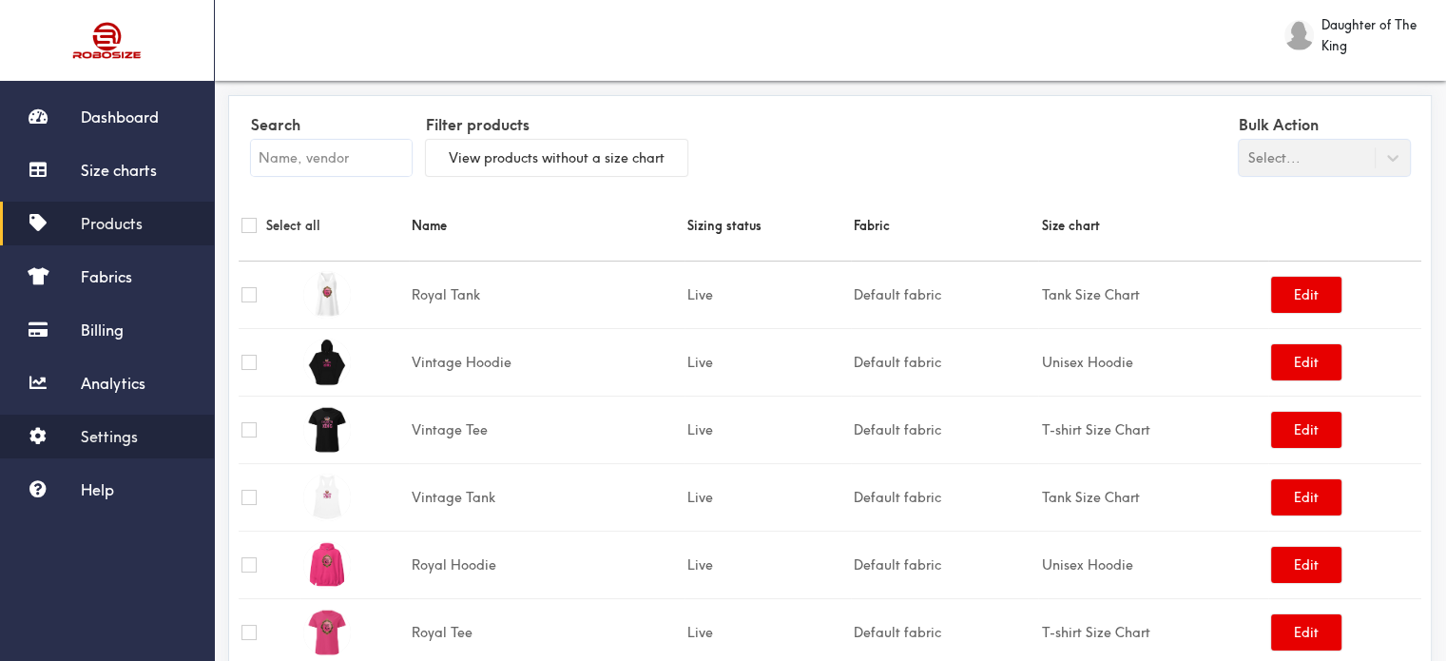
click at [109, 435] on span "Settings" at bounding box center [109, 436] width 57 height 19
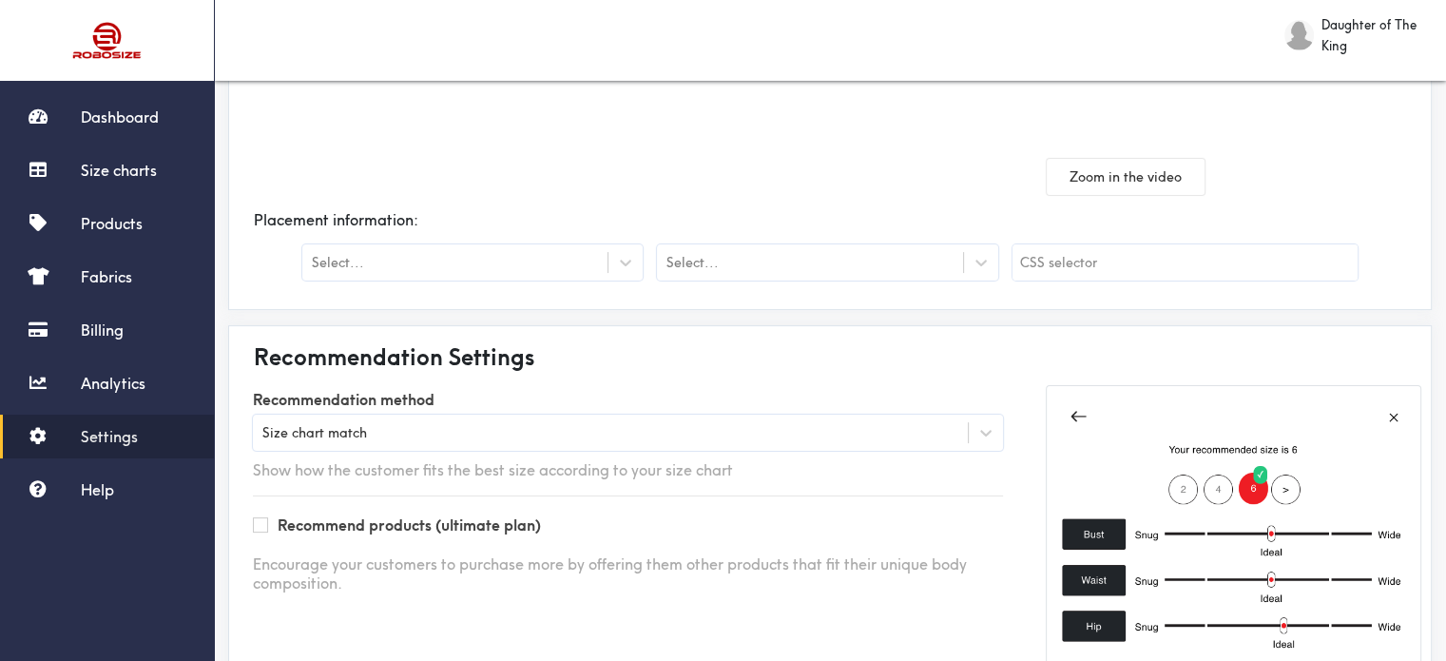
scroll to position [380, 0]
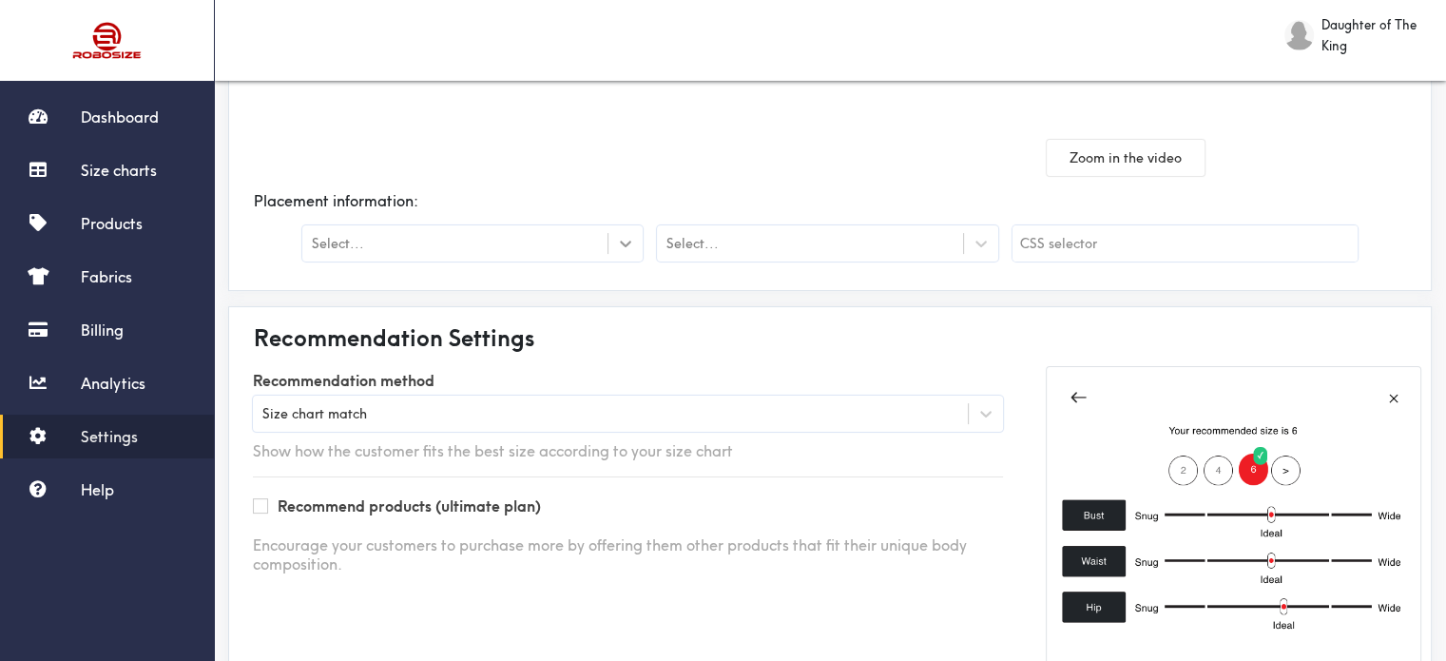
click at [623, 251] on icon at bounding box center [625, 243] width 19 height 19
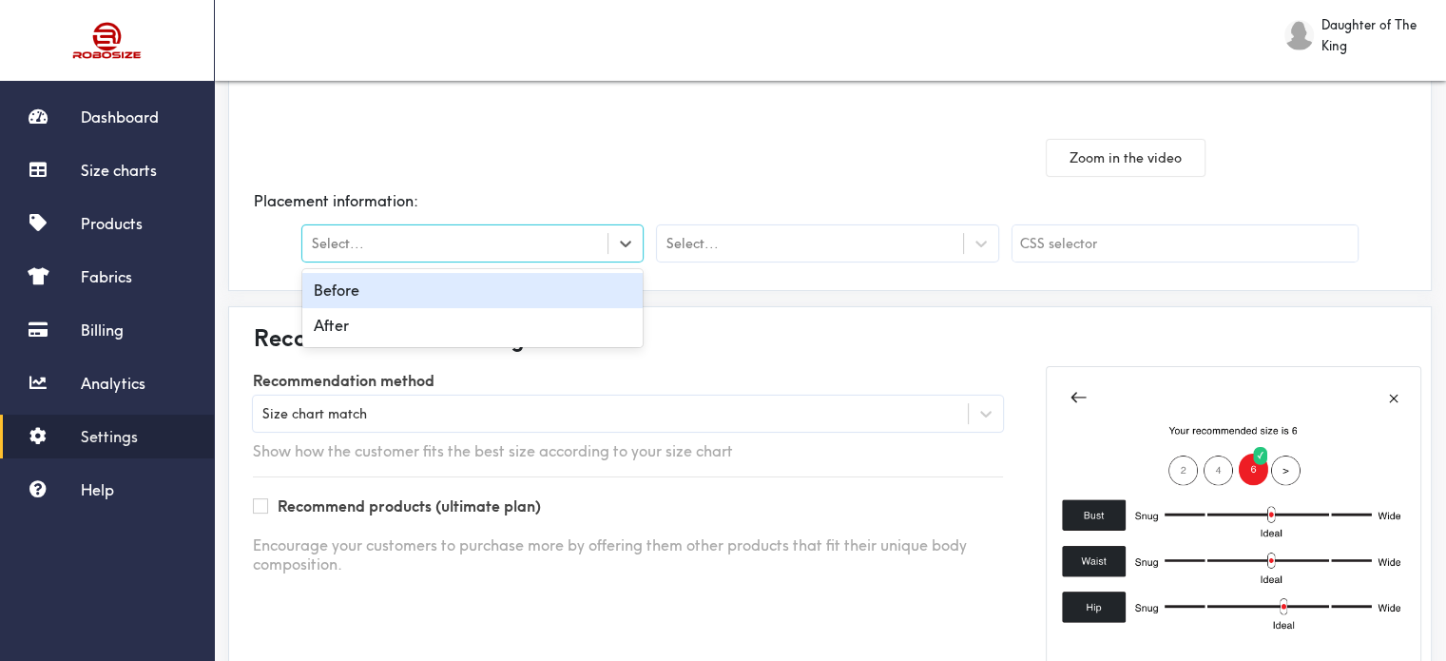
click at [610, 280] on div "Before" at bounding box center [472, 290] width 340 height 35
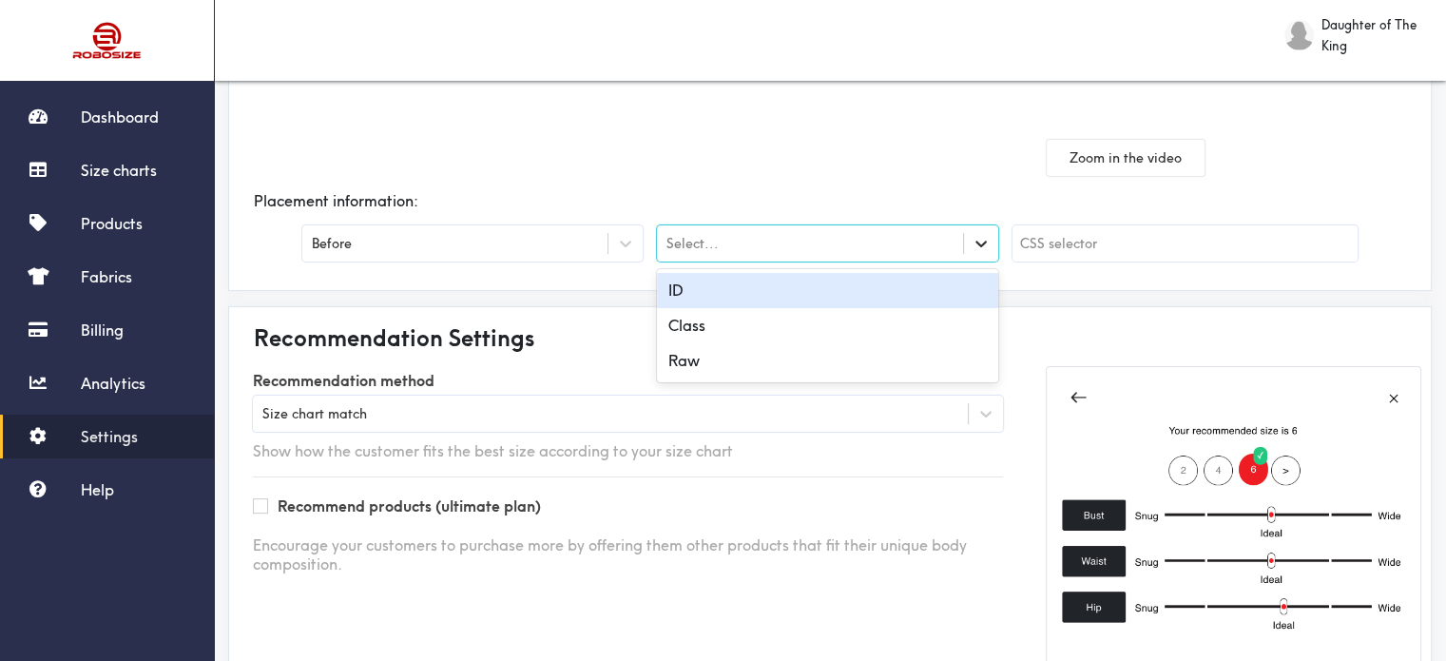
click at [977, 242] on icon at bounding box center [981, 244] width 11 height 7
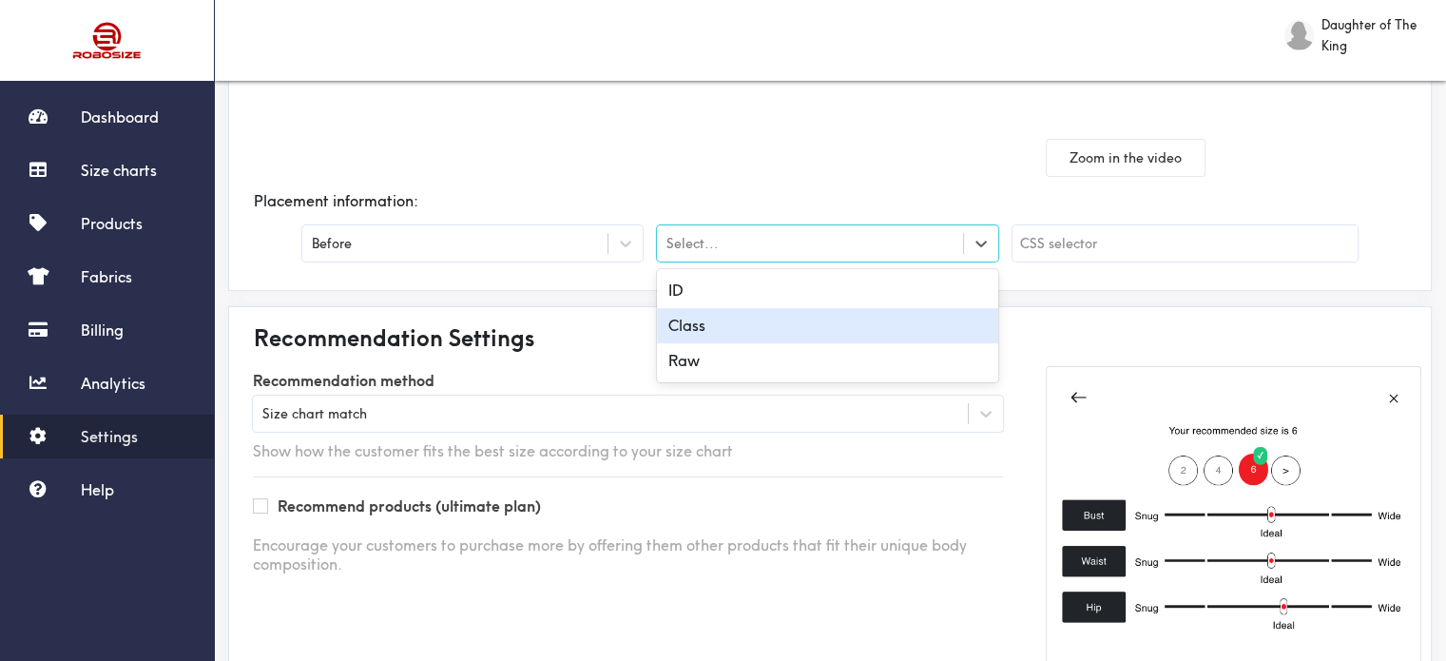
click at [928, 322] on div "Class" at bounding box center [827, 325] width 340 height 35
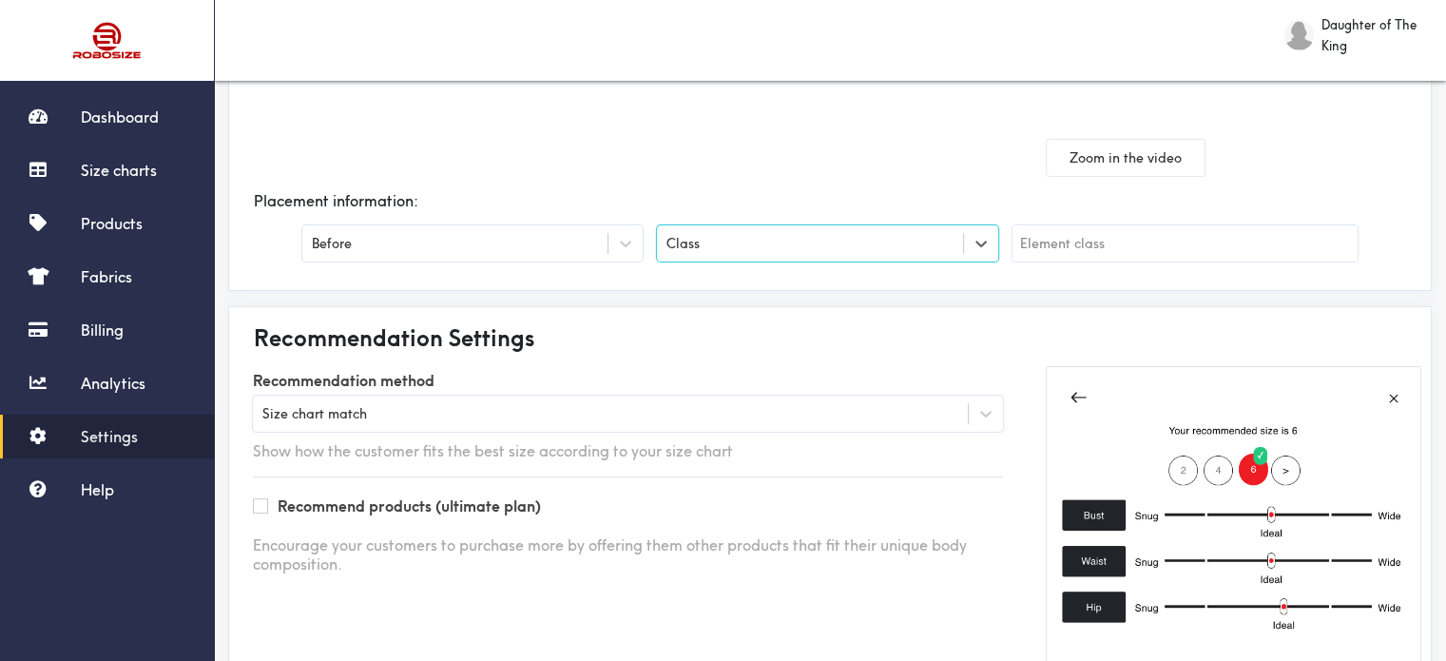
click at [1232, 261] on div at bounding box center [1185, 248] width 345 height 46
click at [1223, 251] on input "text" at bounding box center [1185, 243] width 345 height 36
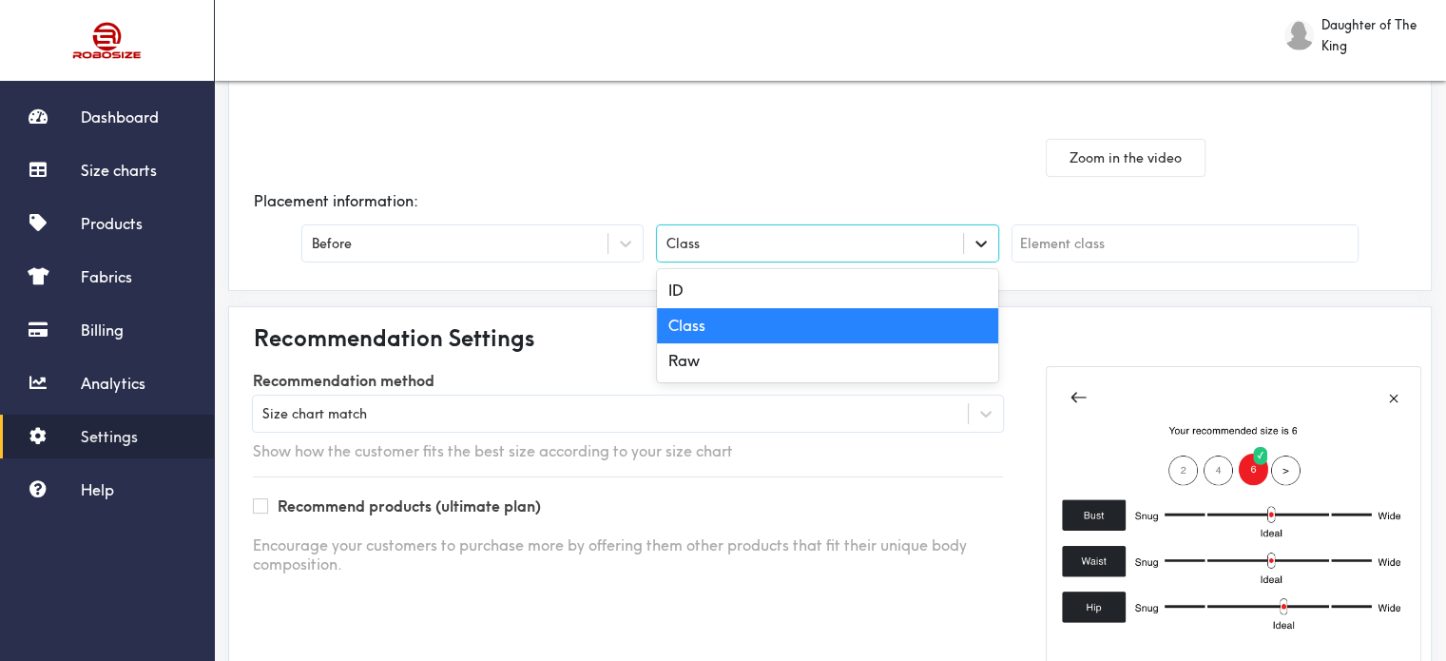
click at [982, 249] on icon at bounding box center [981, 243] width 19 height 19
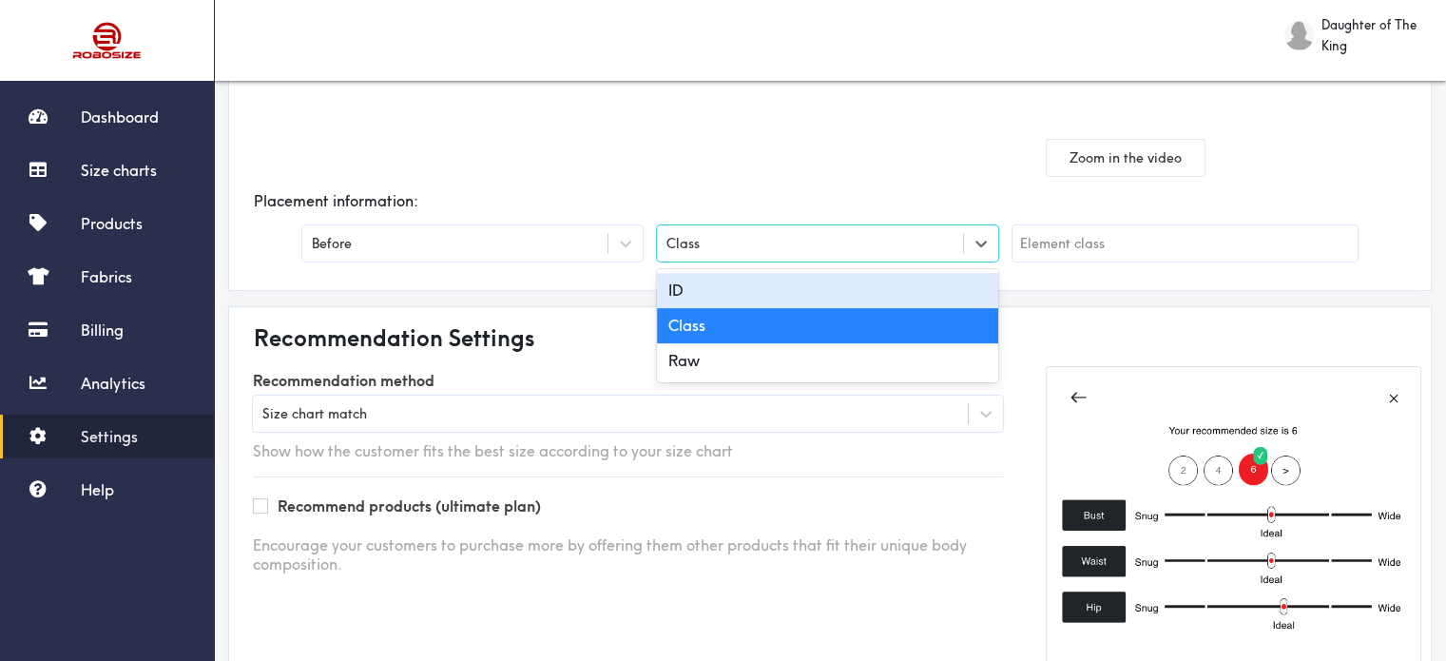
click at [919, 287] on div "ID" at bounding box center [827, 290] width 340 height 35
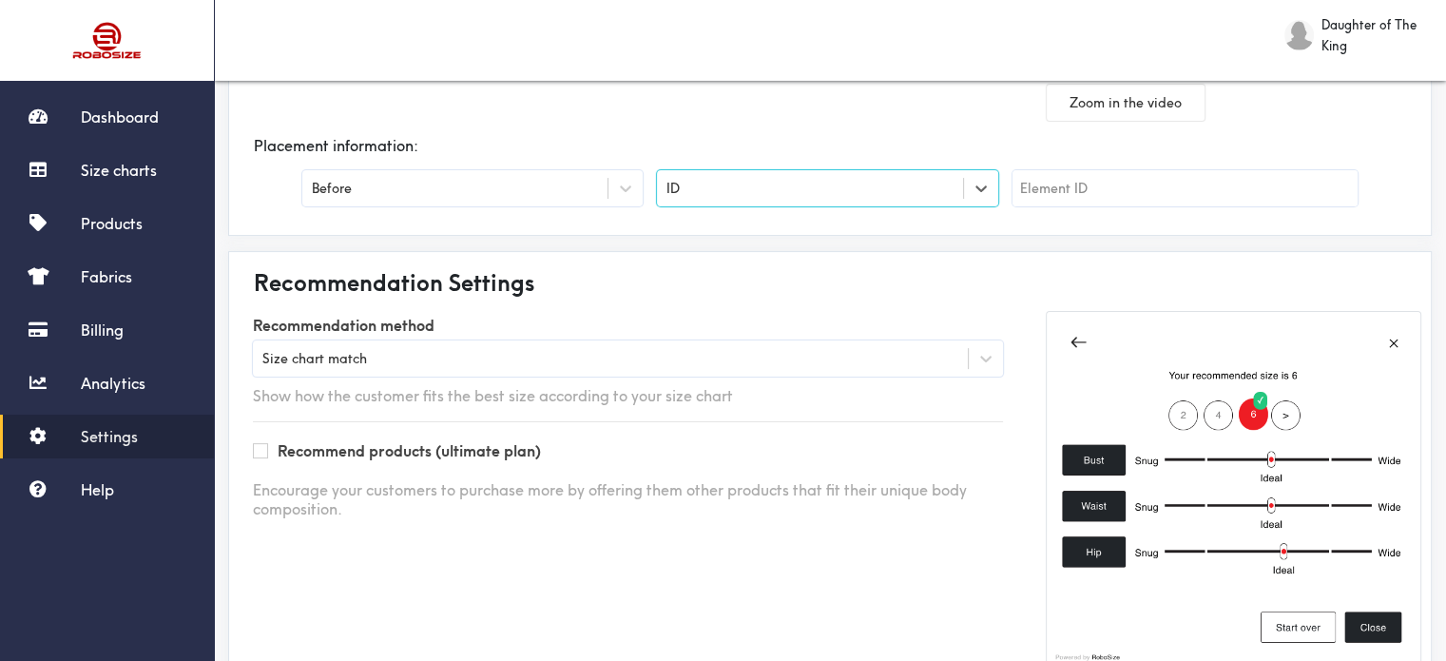
scroll to position [492, 0]
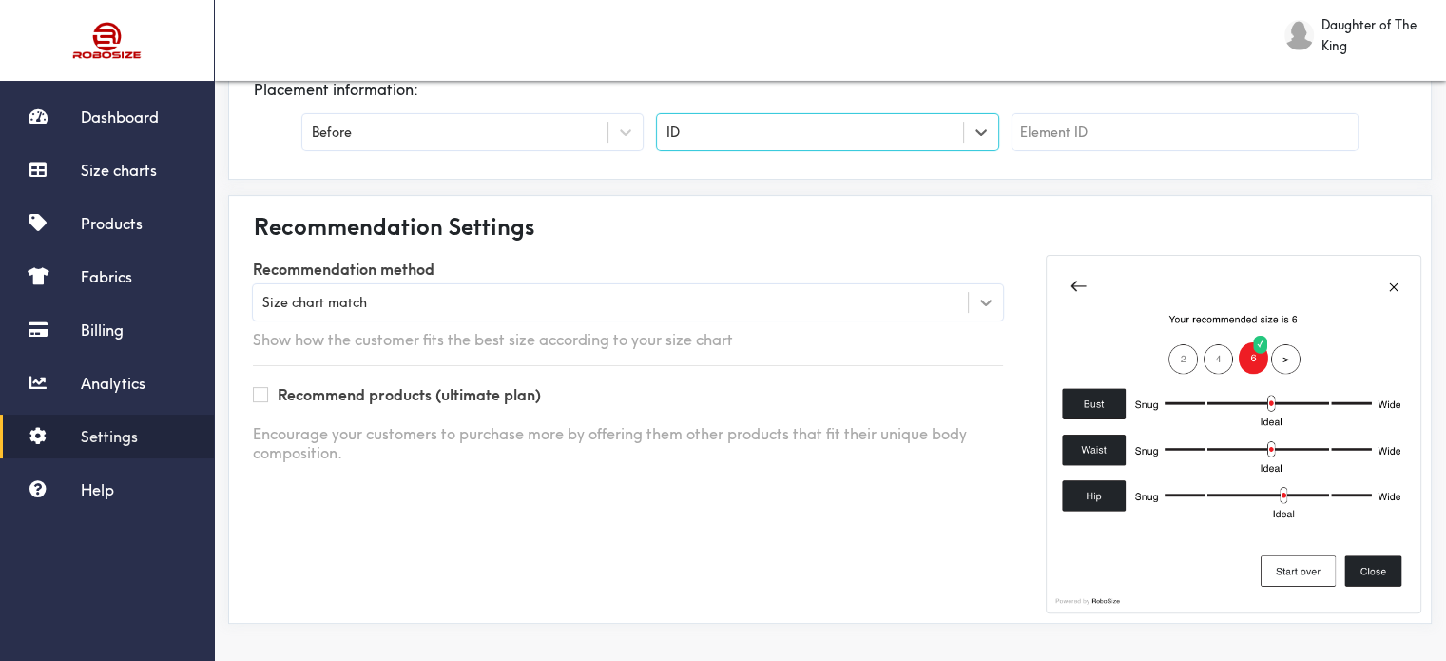
click at [985, 303] on icon at bounding box center [986, 303] width 11 height 7
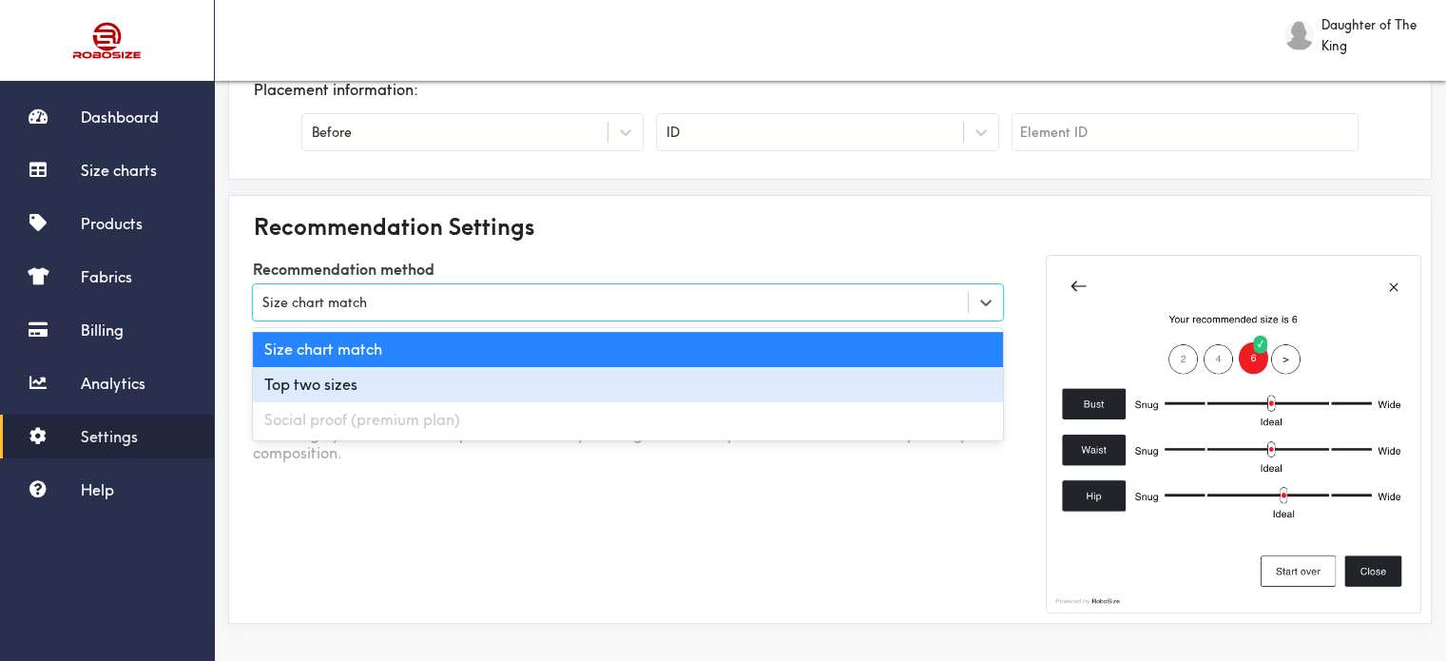
click at [932, 374] on div "Top two sizes" at bounding box center [628, 384] width 750 height 35
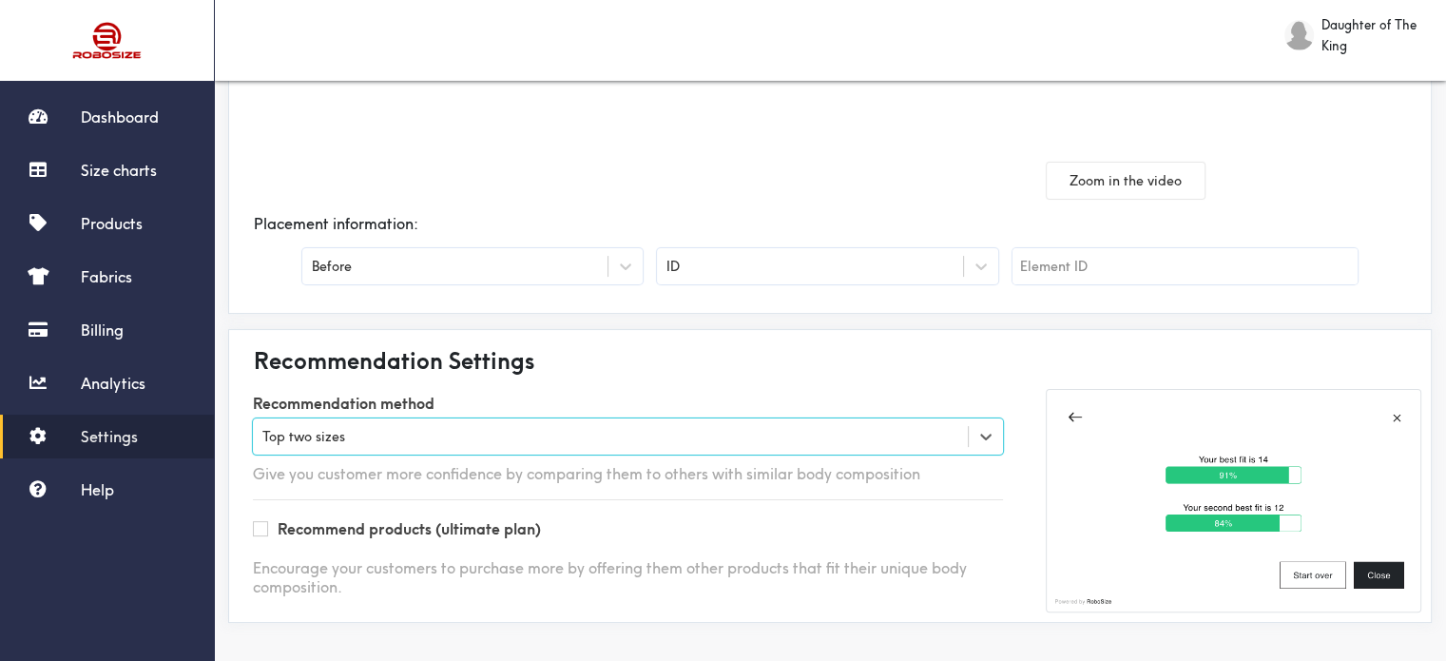
click at [332, 532] on label "Recommend products (ultimate plan)" at bounding box center [409, 529] width 263 height 20
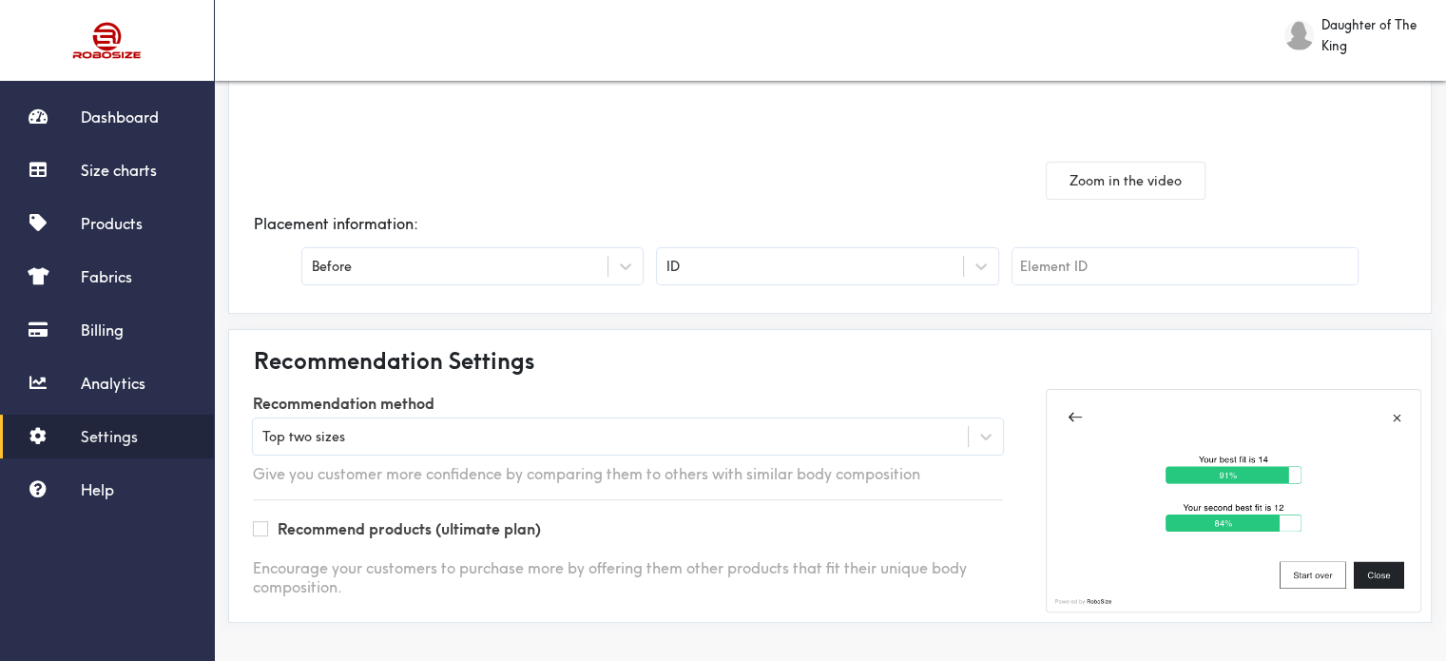
click at [1022, 382] on div "Recommendation Settings Recommendation method Top two sizes Give you customer m…" at bounding box center [830, 476] width 1204 height 294
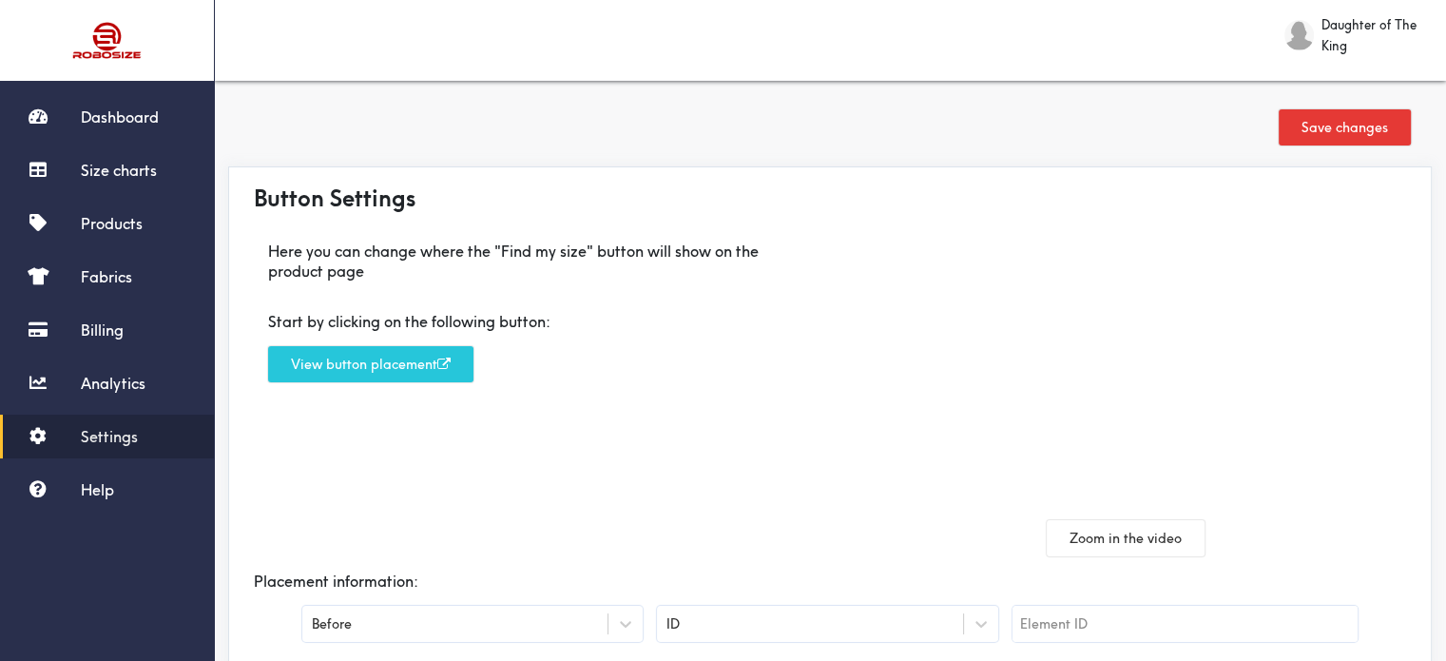
scroll to position [0, 0]
drag, startPoint x: 1364, startPoint y: 133, endPoint x: 1355, endPoint y: 141, distance: 11.4
click at [1358, 138] on button "Save changes" at bounding box center [1345, 127] width 132 height 36
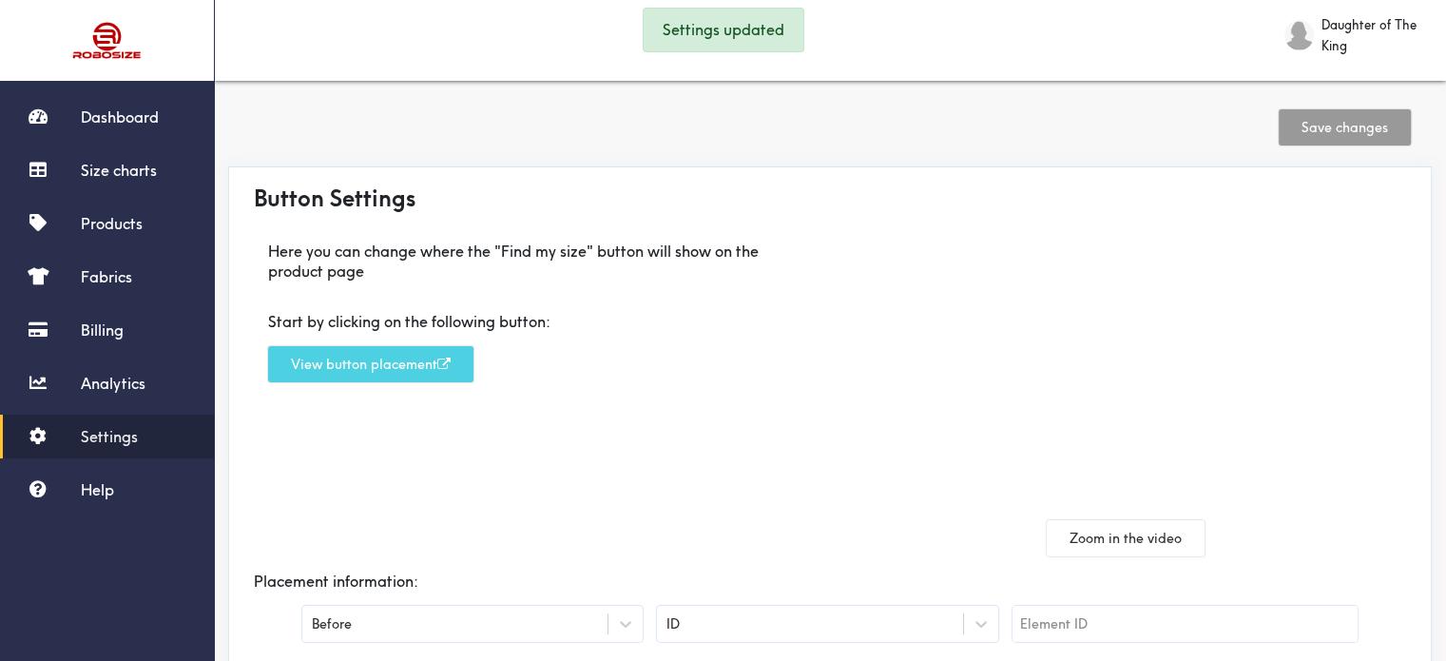
click at [435, 368] on button "View button placement" at bounding box center [370, 364] width 205 height 36
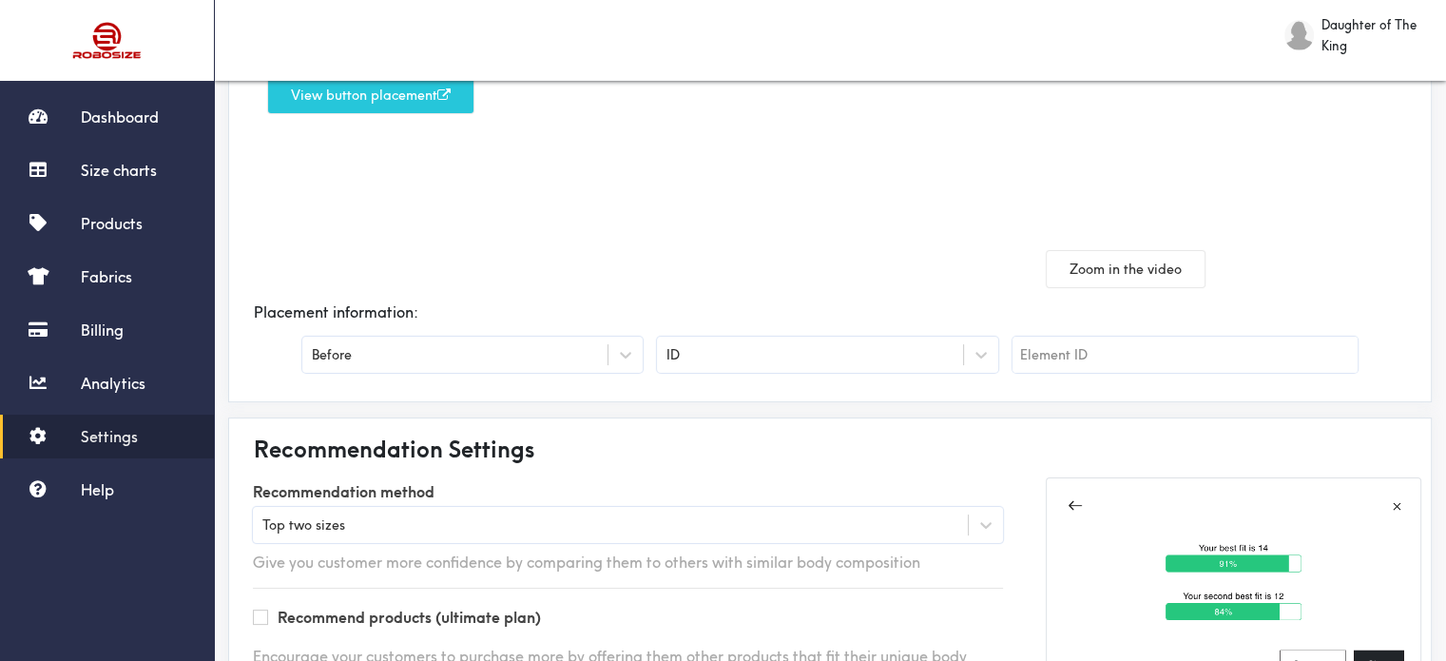
scroll to position [358, 0]
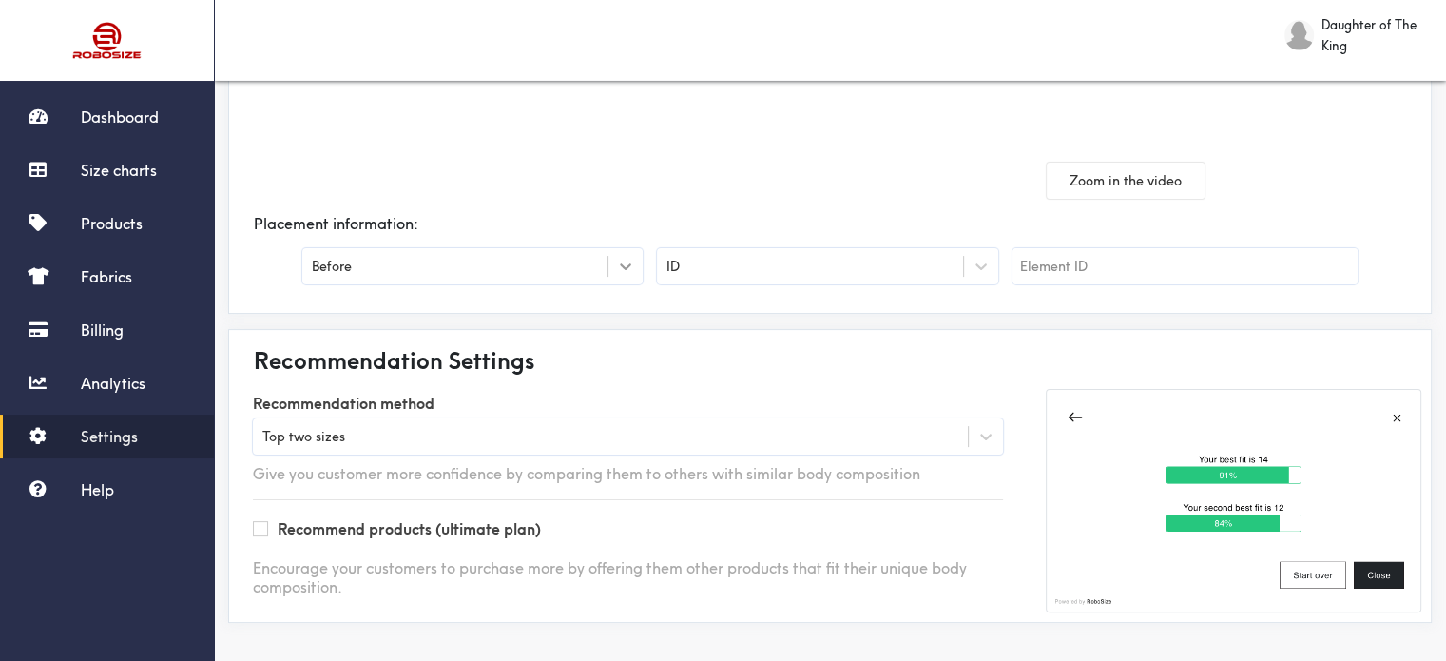
click at [621, 268] on icon at bounding box center [625, 266] width 19 height 19
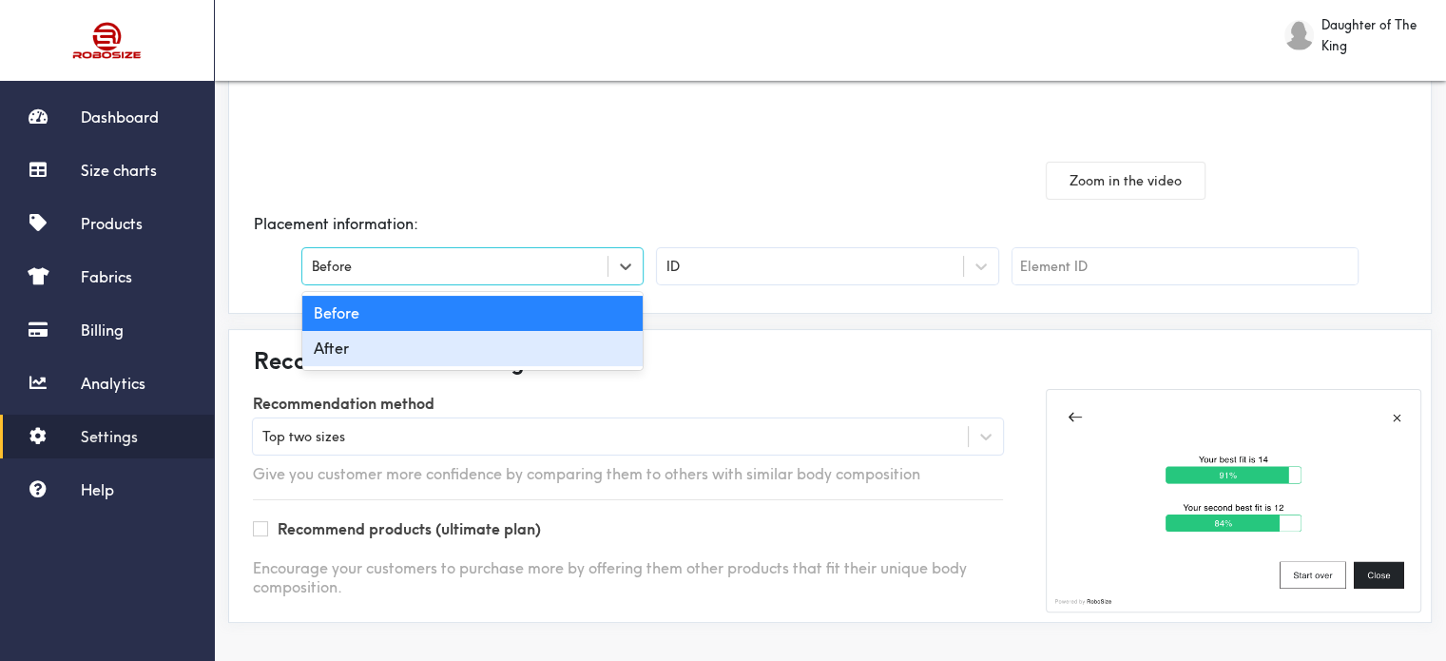
click at [587, 349] on div "After" at bounding box center [472, 348] width 340 height 35
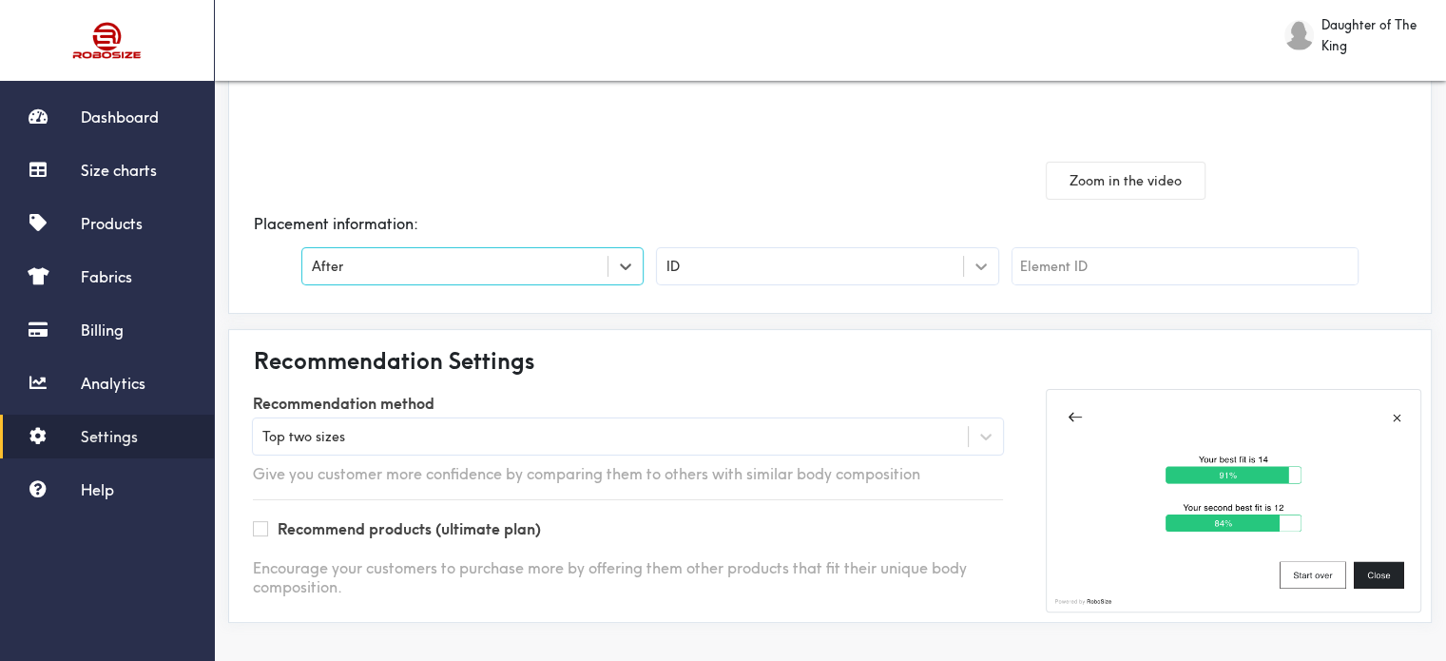
click at [977, 266] on icon at bounding box center [981, 266] width 19 height 19
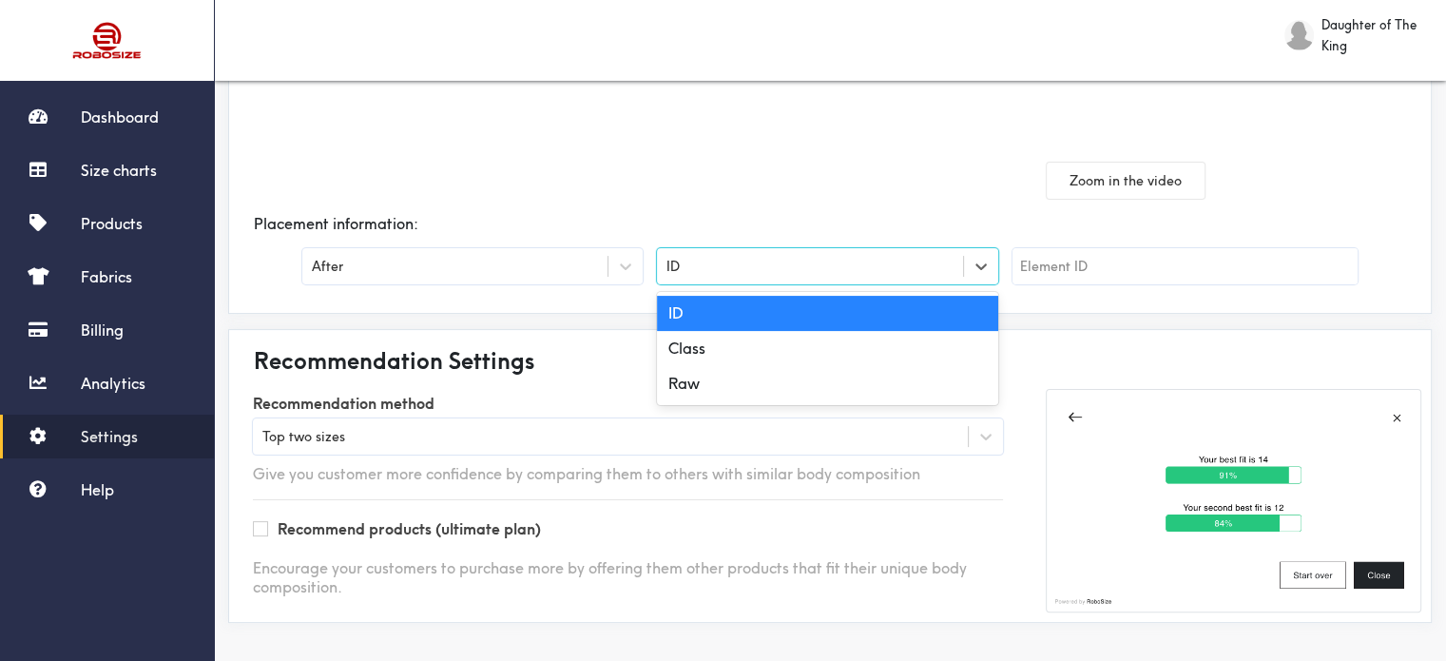
click at [1008, 291] on div "option ID, selected. option ID selected, 1 of 3. 3 results available. Use Up an…" at bounding box center [834, 271] width 355 height 46
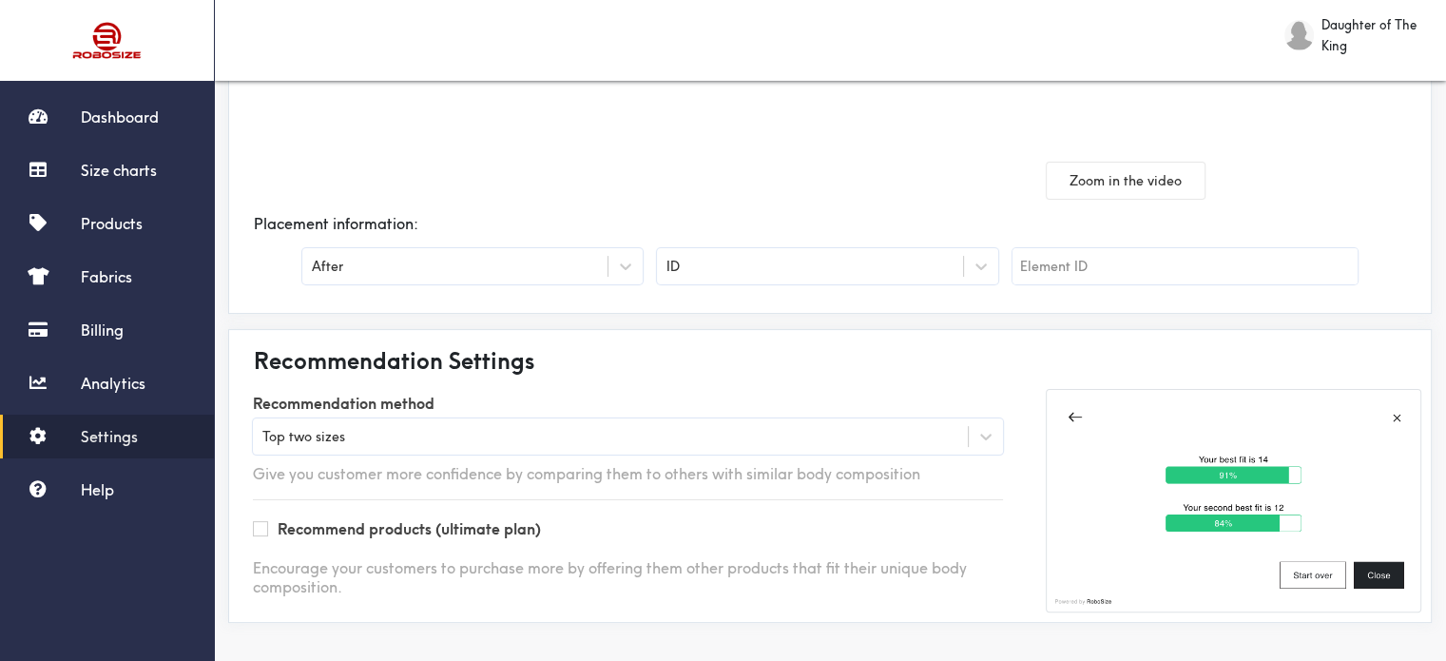
click at [1050, 268] on input "text" at bounding box center [1185, 266] width 345 height 36
click at [995, 430] on icon at bounding box center [986, 436] width 19 height 19
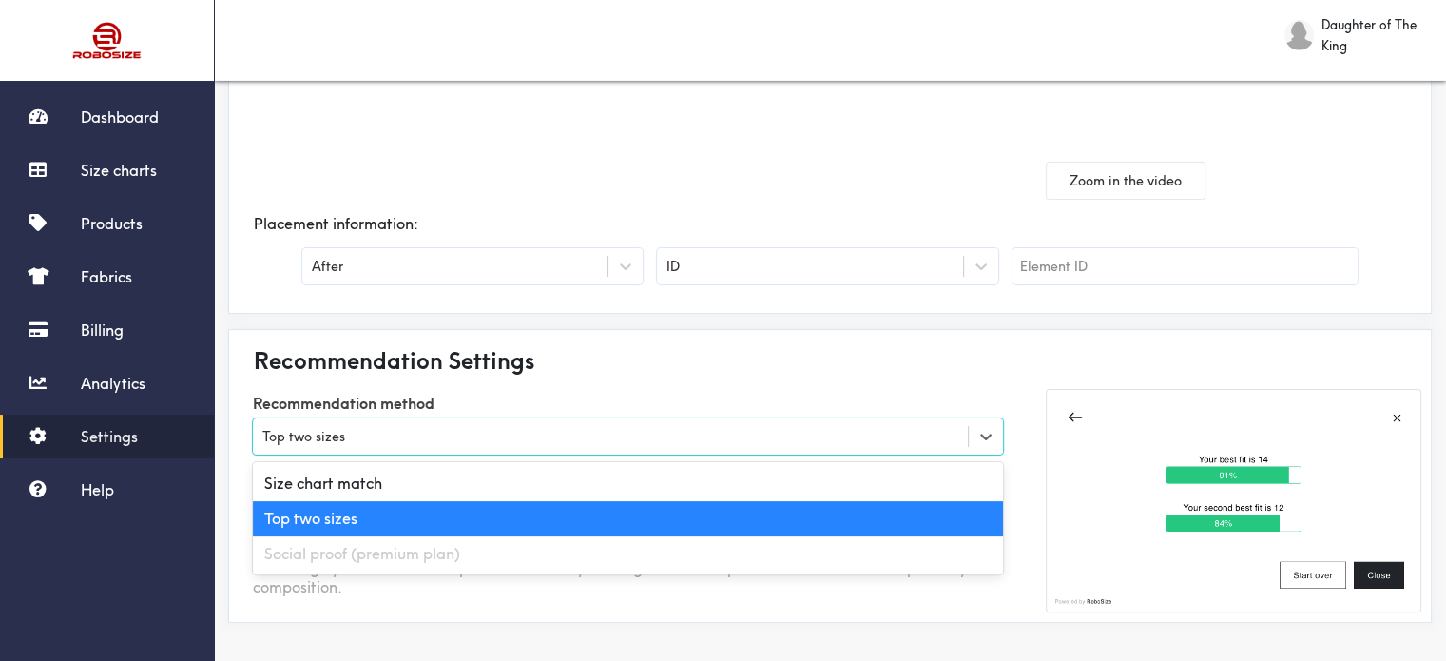
click at [1017, 378] on div "Recommendation Settings" at bounding box center [830, 360] width 1183 height 42
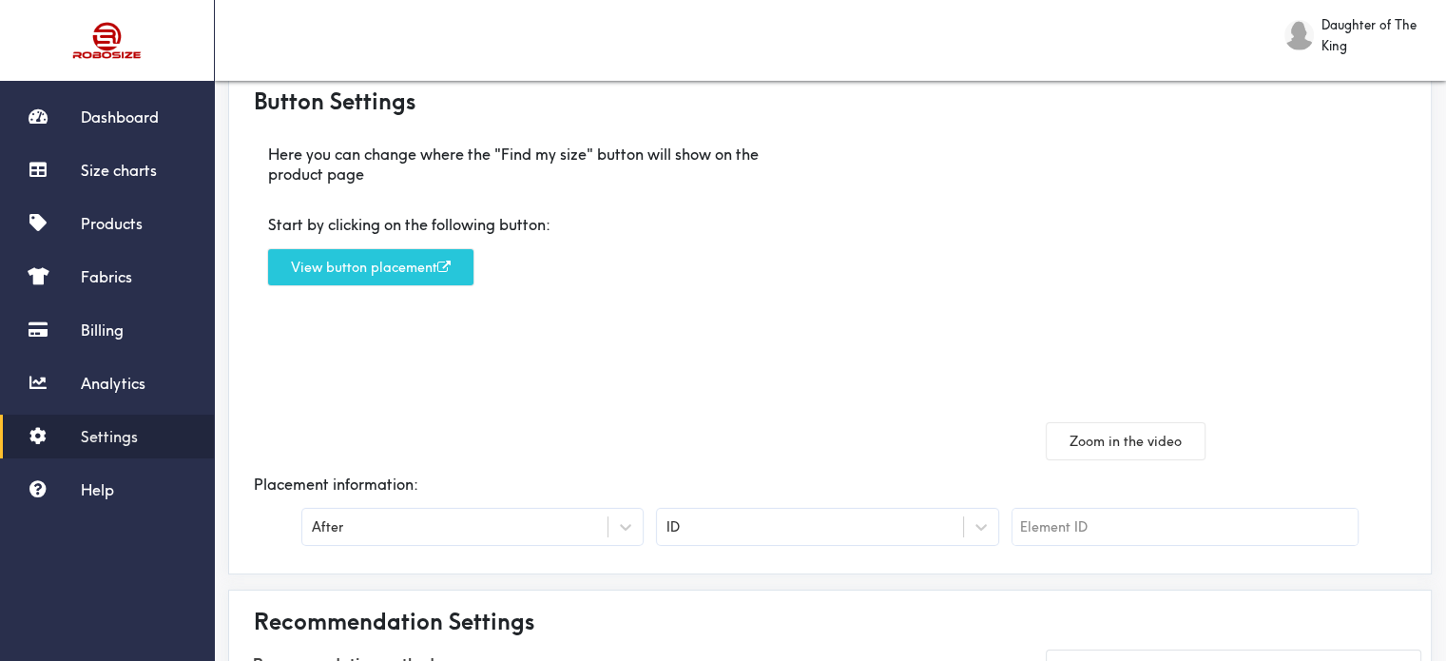
scroll to position [0, 0]
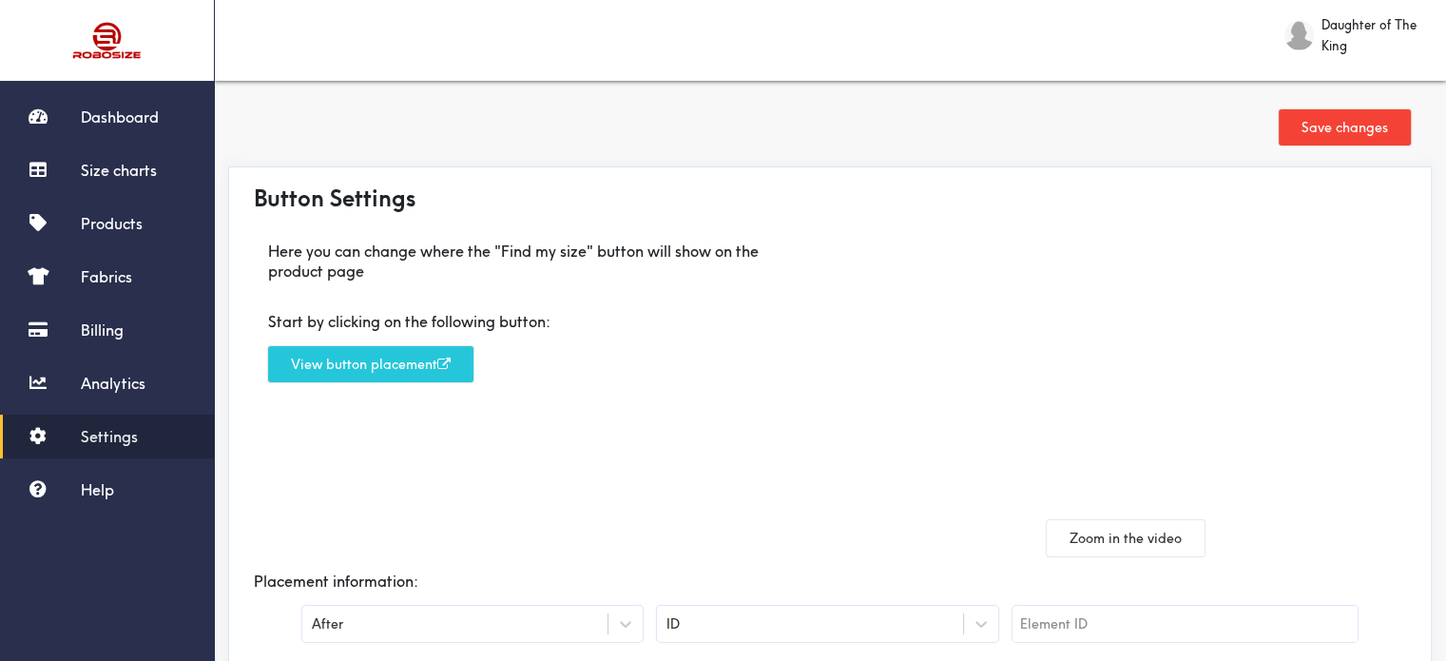
click at [1309, 125] on button "Save changes" at bounding box center [1345, 127] width 132 height 36
click at [399, 355] on button "View button placement" at bounding box center [370, 364] width 205 height 36
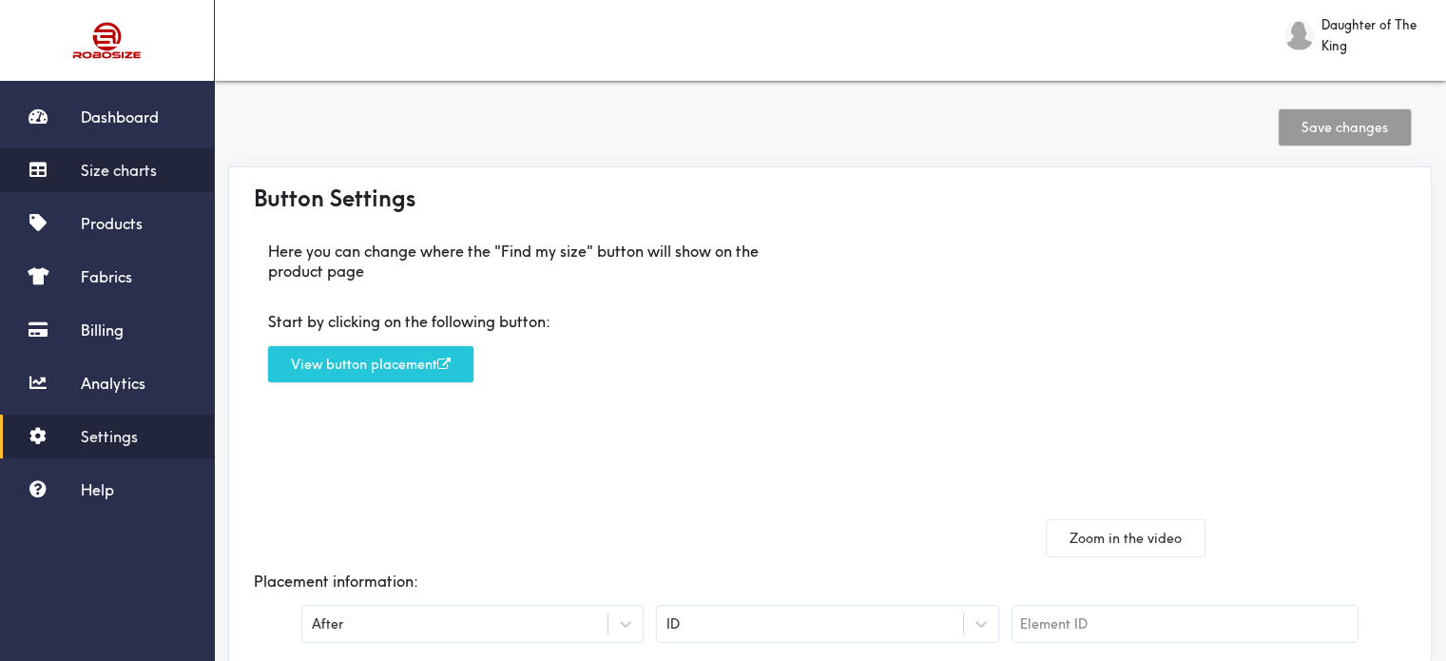
click at [141, 170] on span "Size charts" at bounding box center [119, 170] width 76 height 19
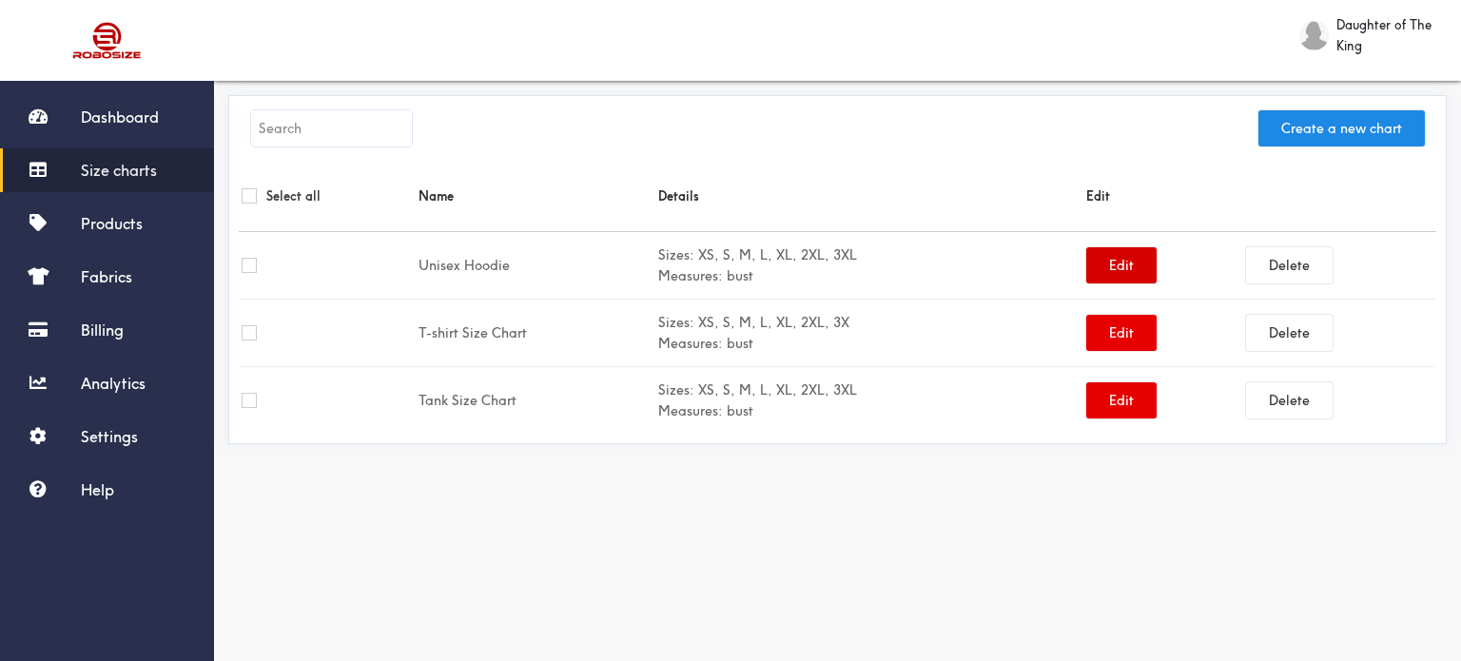
click at [1115, 254] on button "Edit" at bounding box center [1121, 265] width 70 height 36
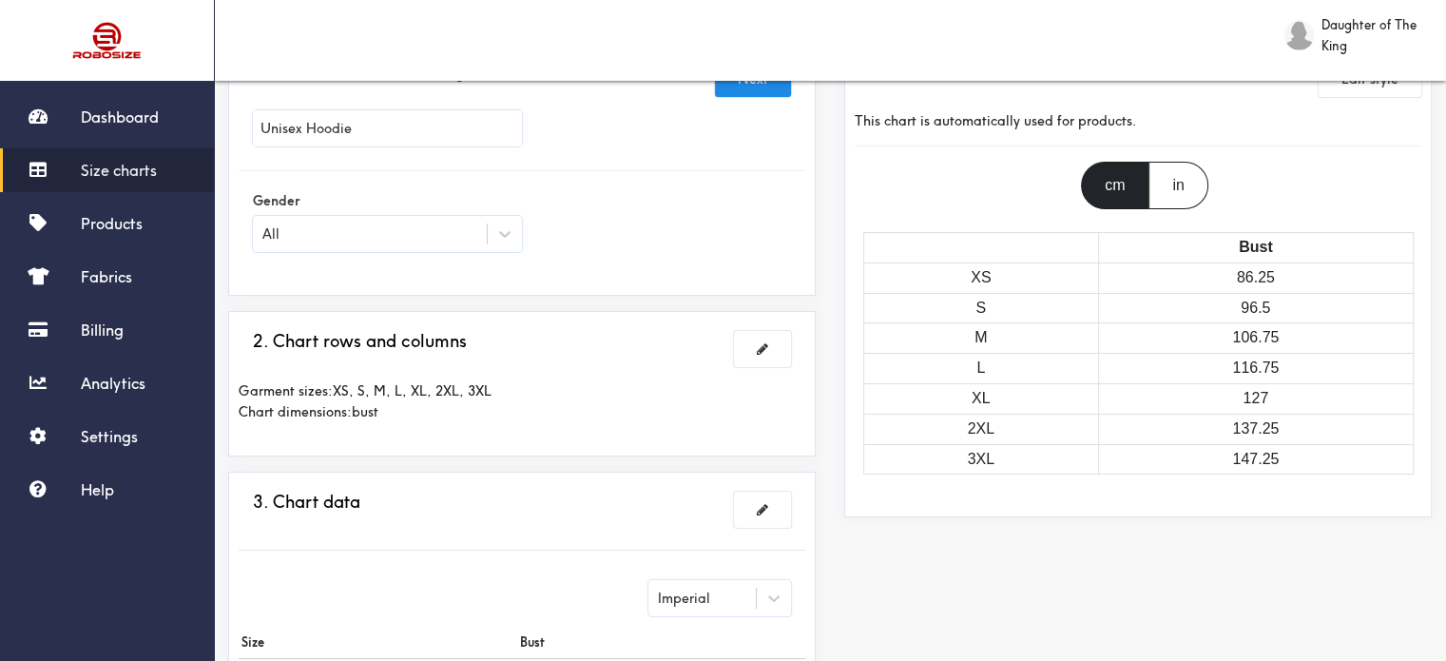
scroll to position [190, 0]
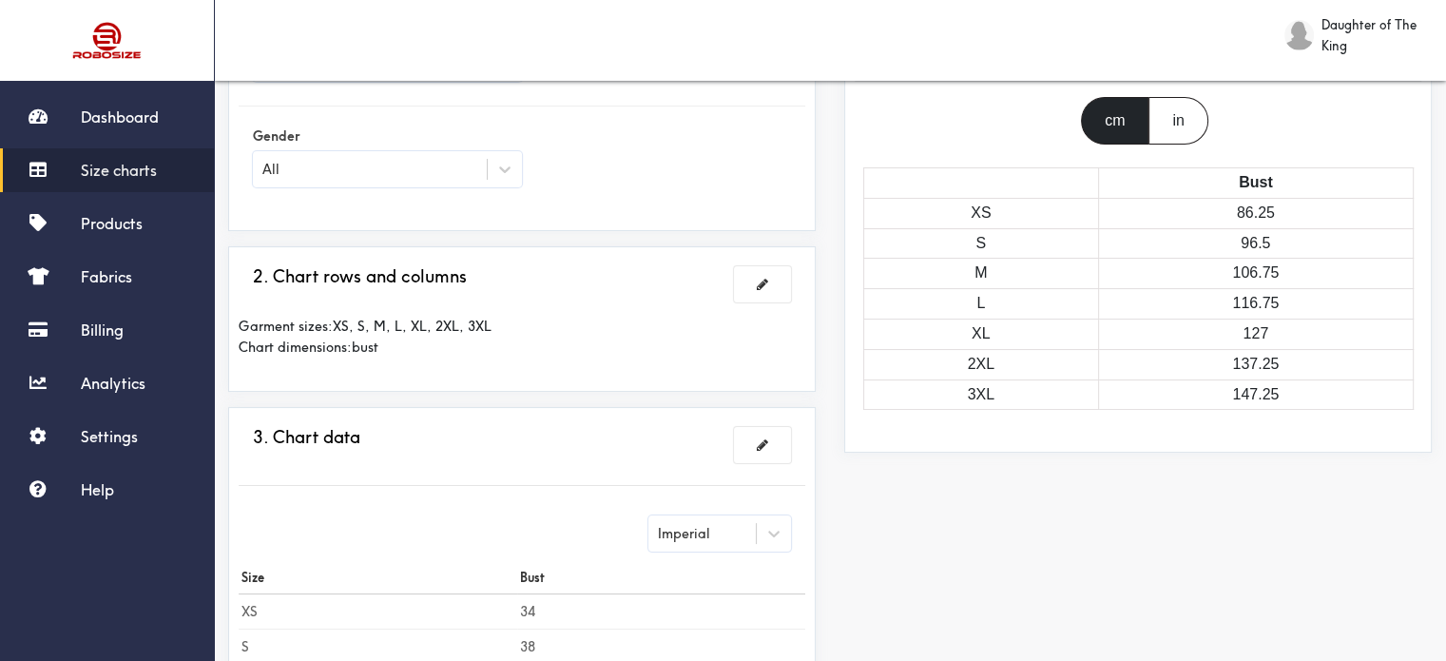
click at [1171, 118] on div "in" at bounding box center [1178, 121] width 59 height 48
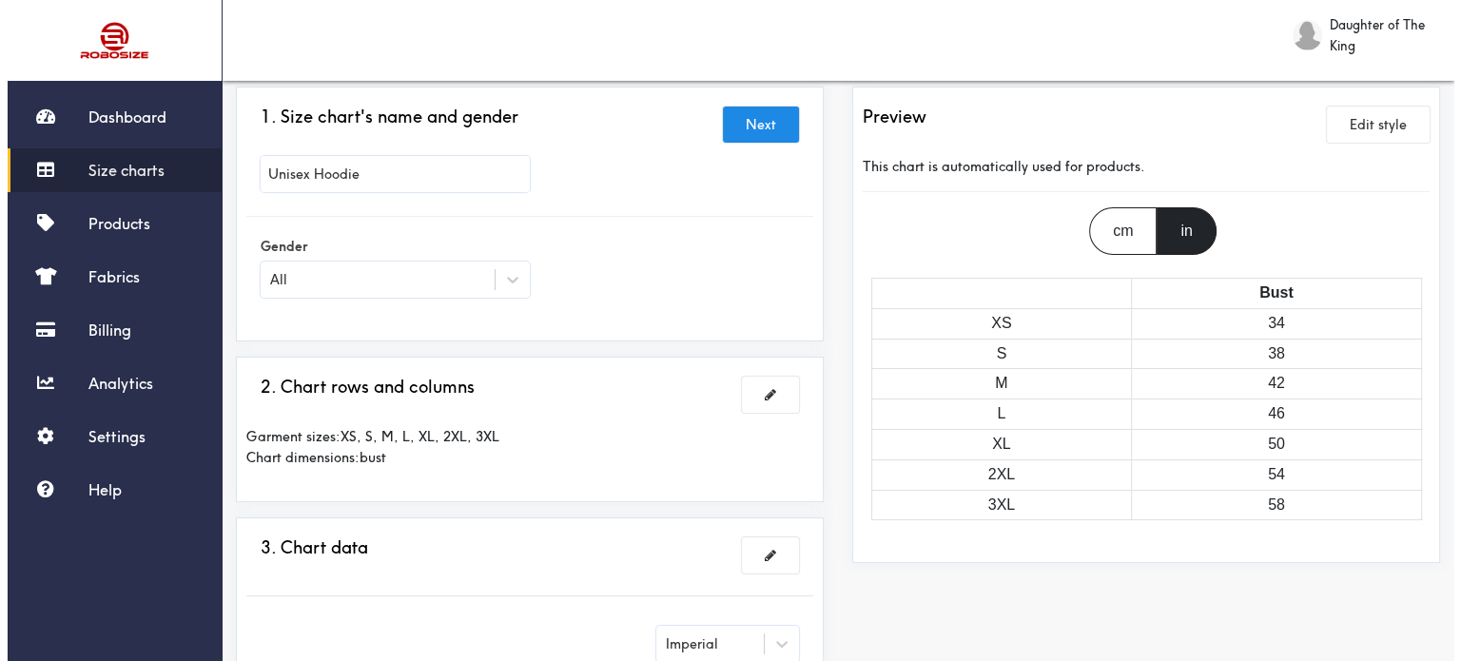
scroll to position [0, 0]
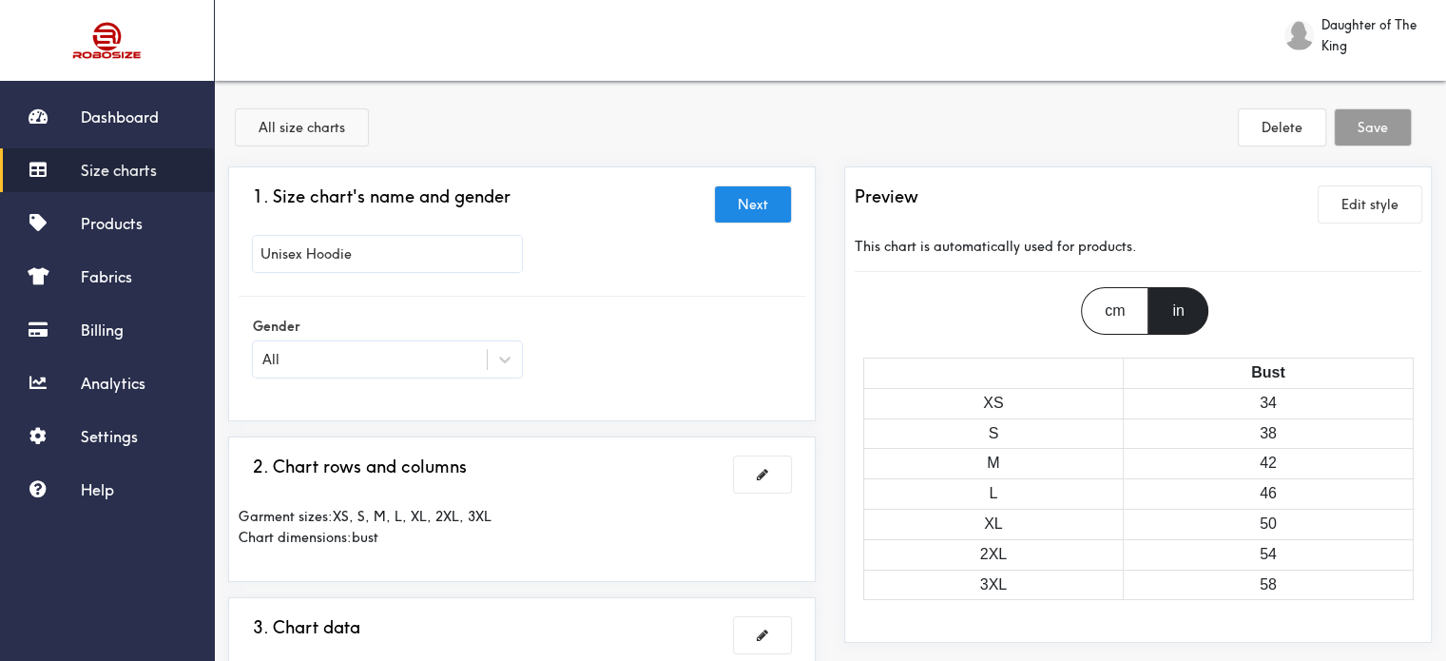
click at [307, 135] on button "All size charts" at bounding box center [302, 127] width 132 height 36
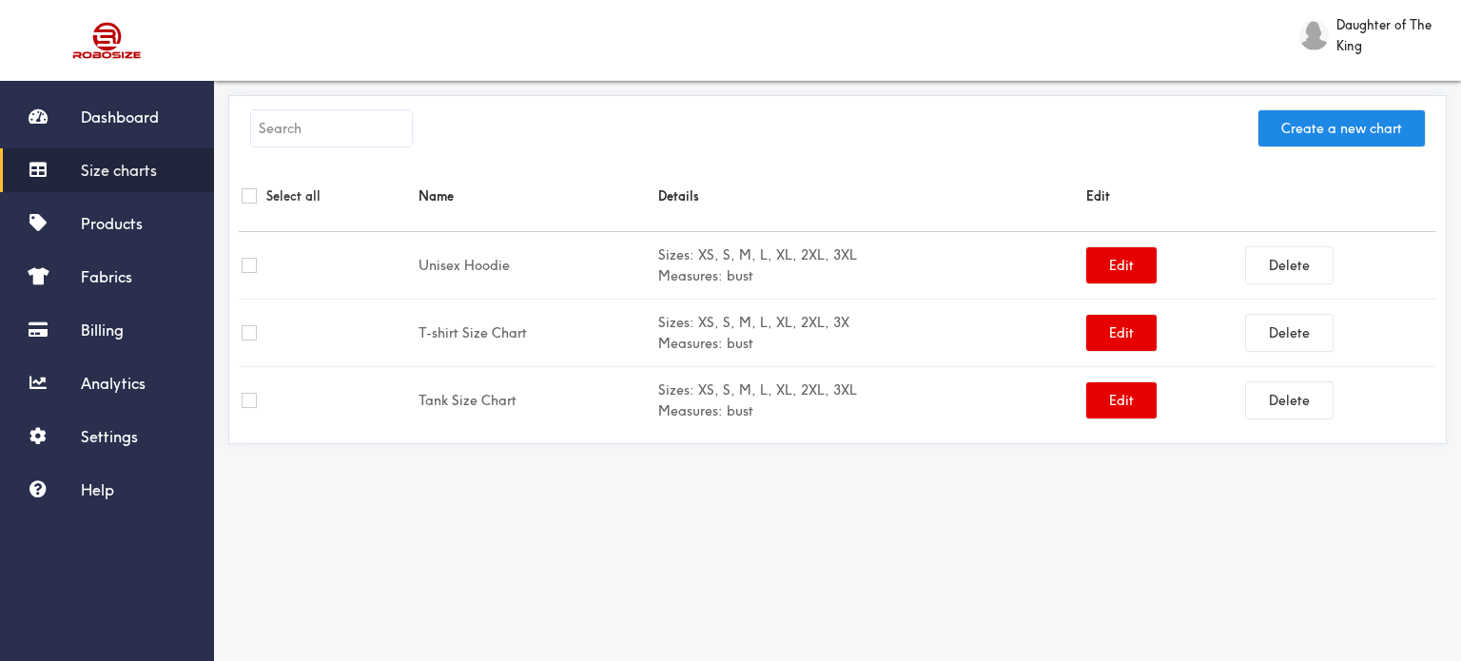
click at [1346, 35] on span "Daughter of The King" at bounding box center [1389, 35] width 106 height 42
click at [1390, 78] on span "Logout" at bounding box center [1403, 82] width 38 height 14
